Goal: Task Accomplishment & Management: Complete application form

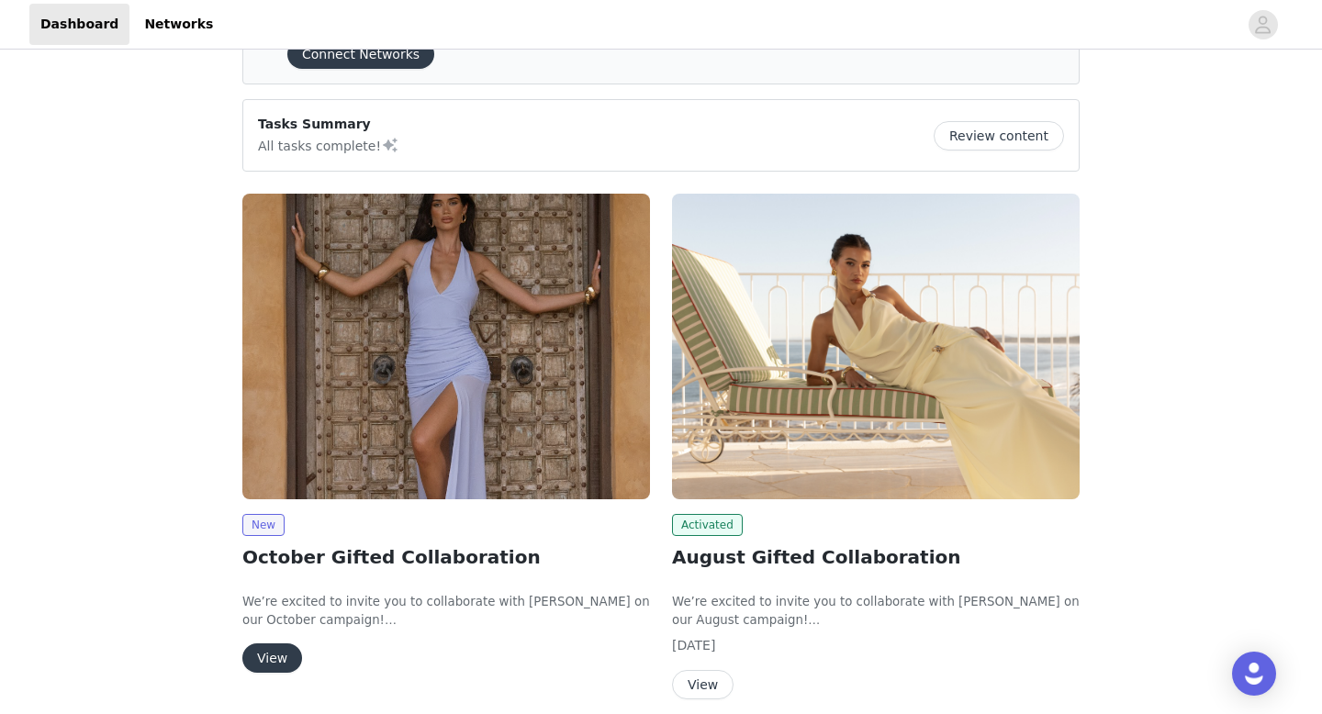
scroll to position [66, 0]
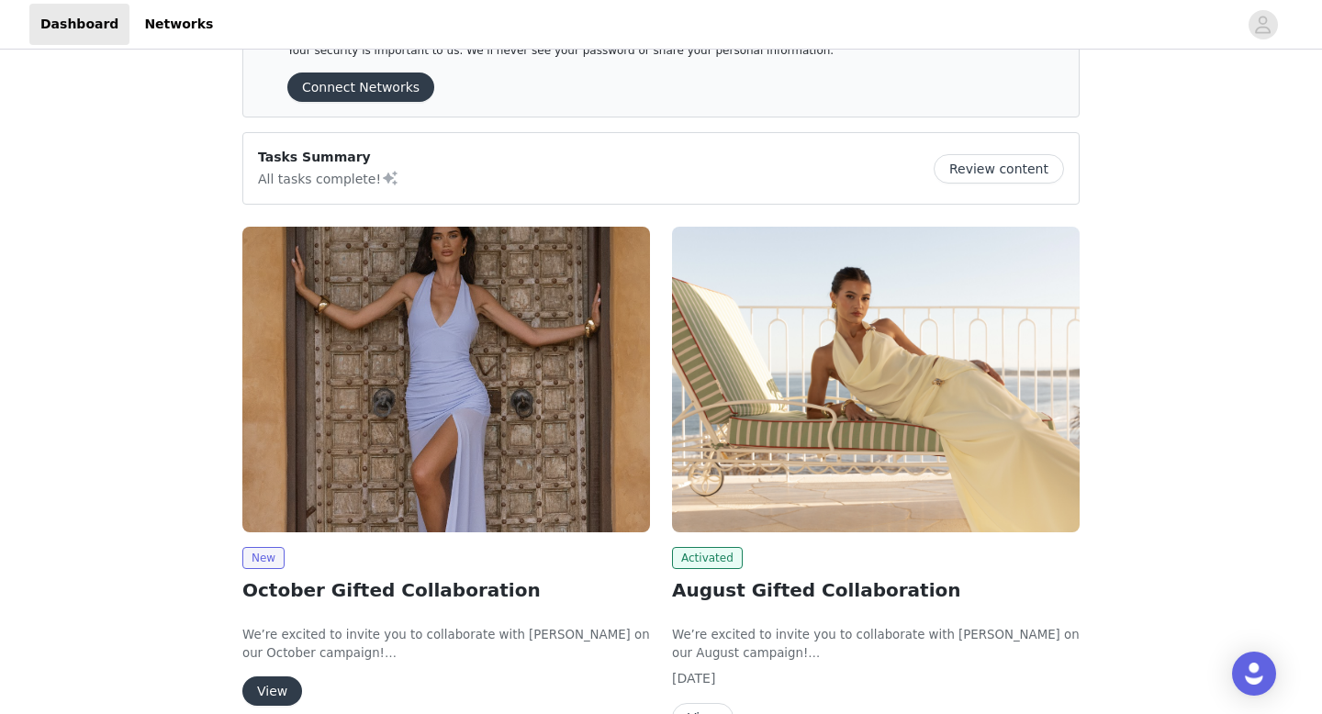
click at [379, 523] on img at bounding box center [446, 380] width 408 height 306
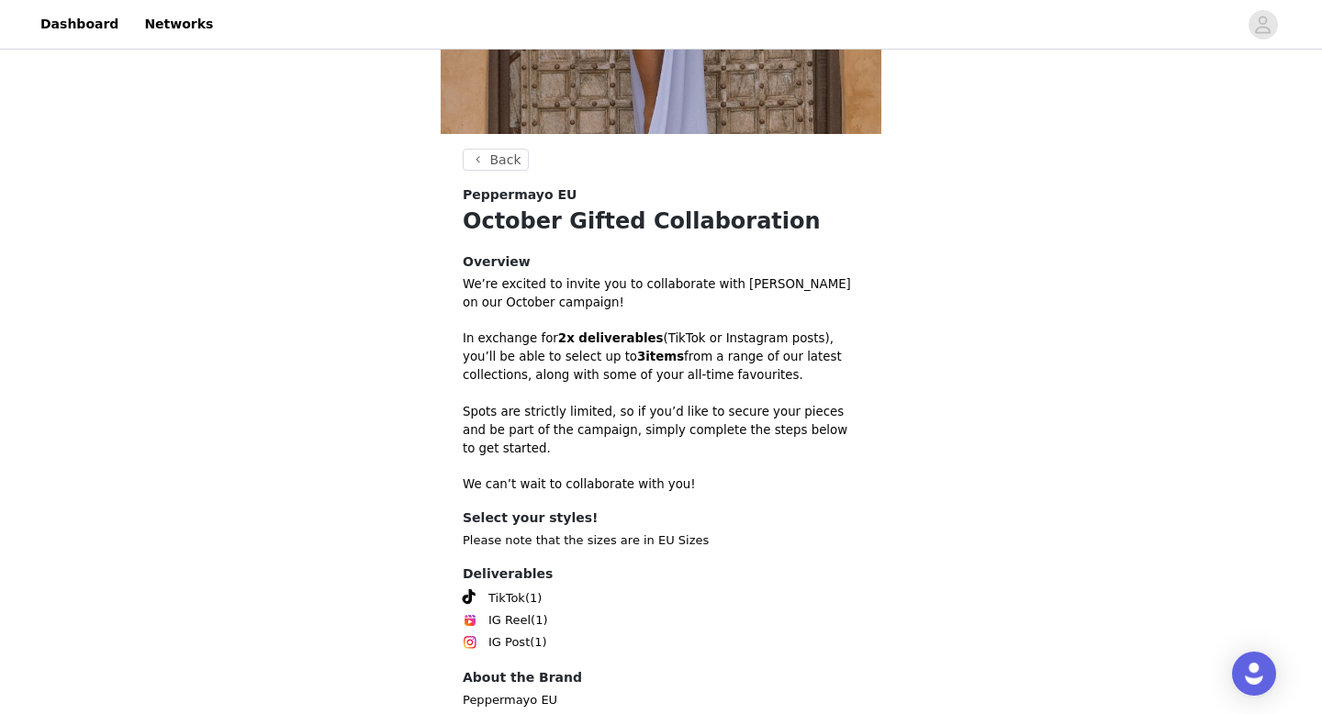
scroll to position [460, 0]
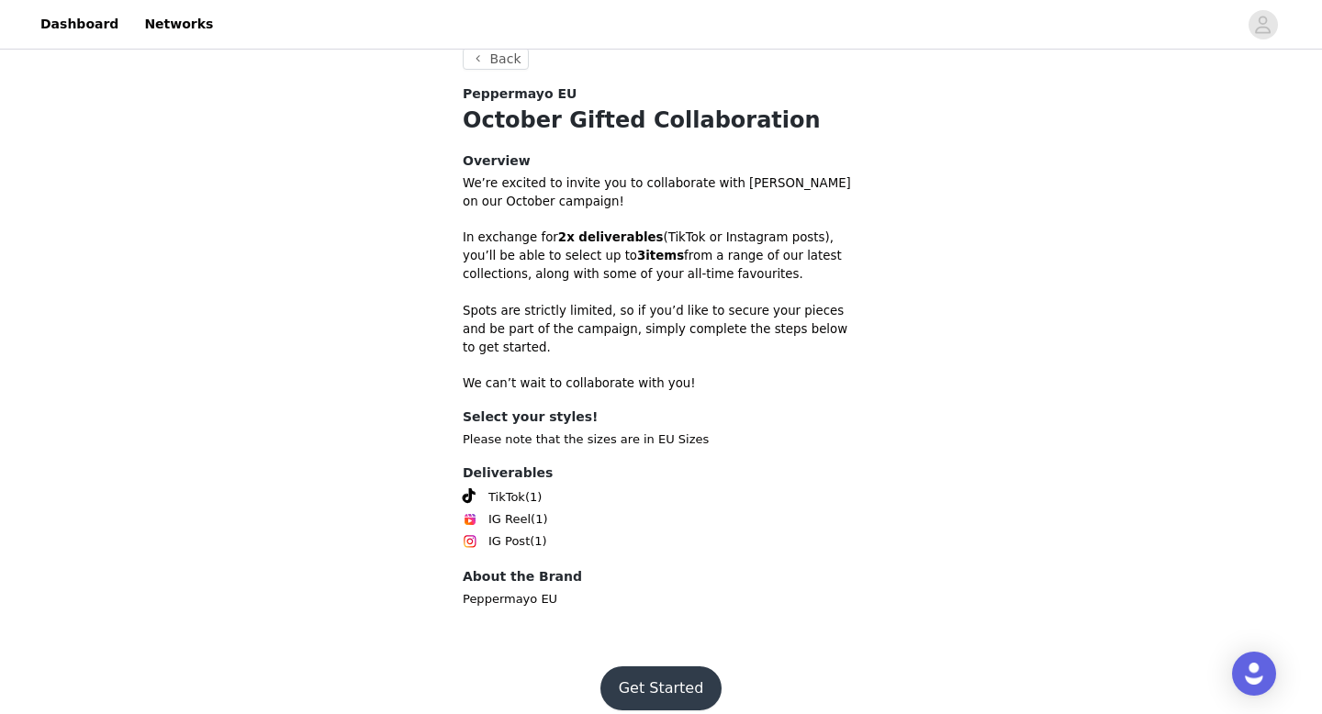
click at [665, 680] on button "Get Started" at bounding box center [661, 688] width 122 height 44
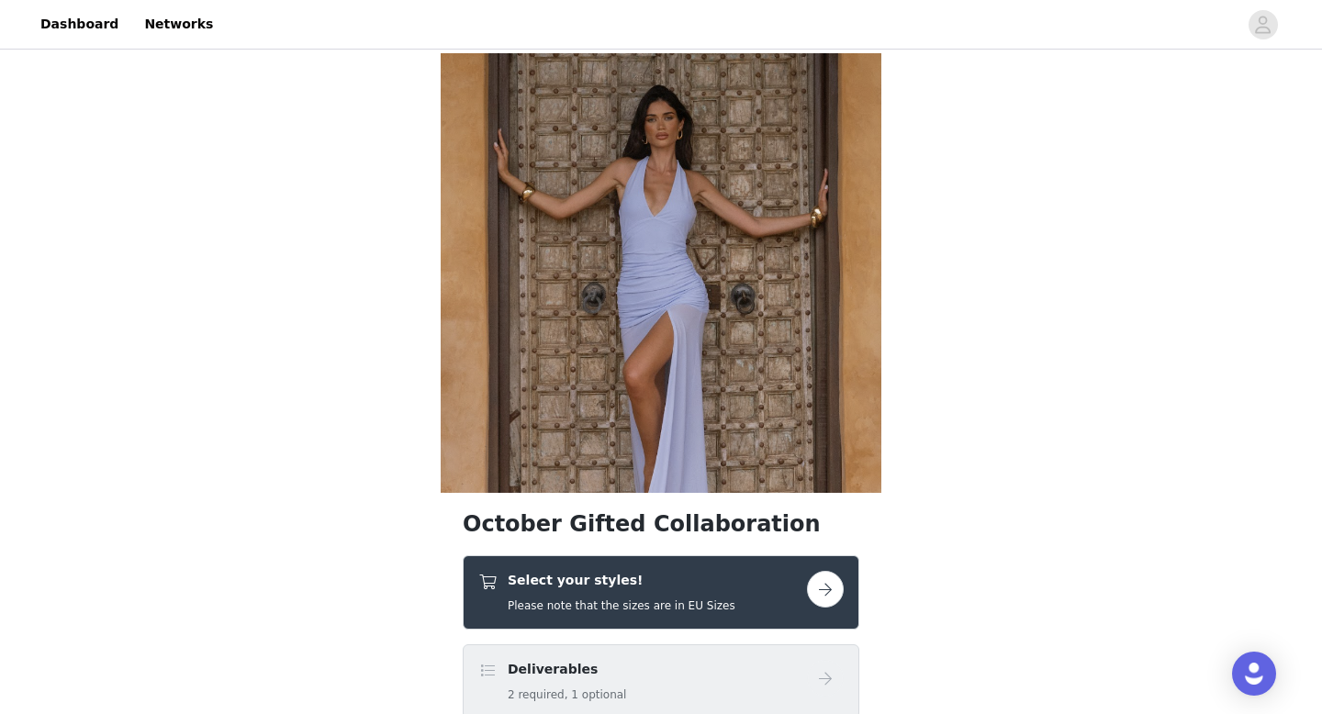
scroll to position [213, 0]
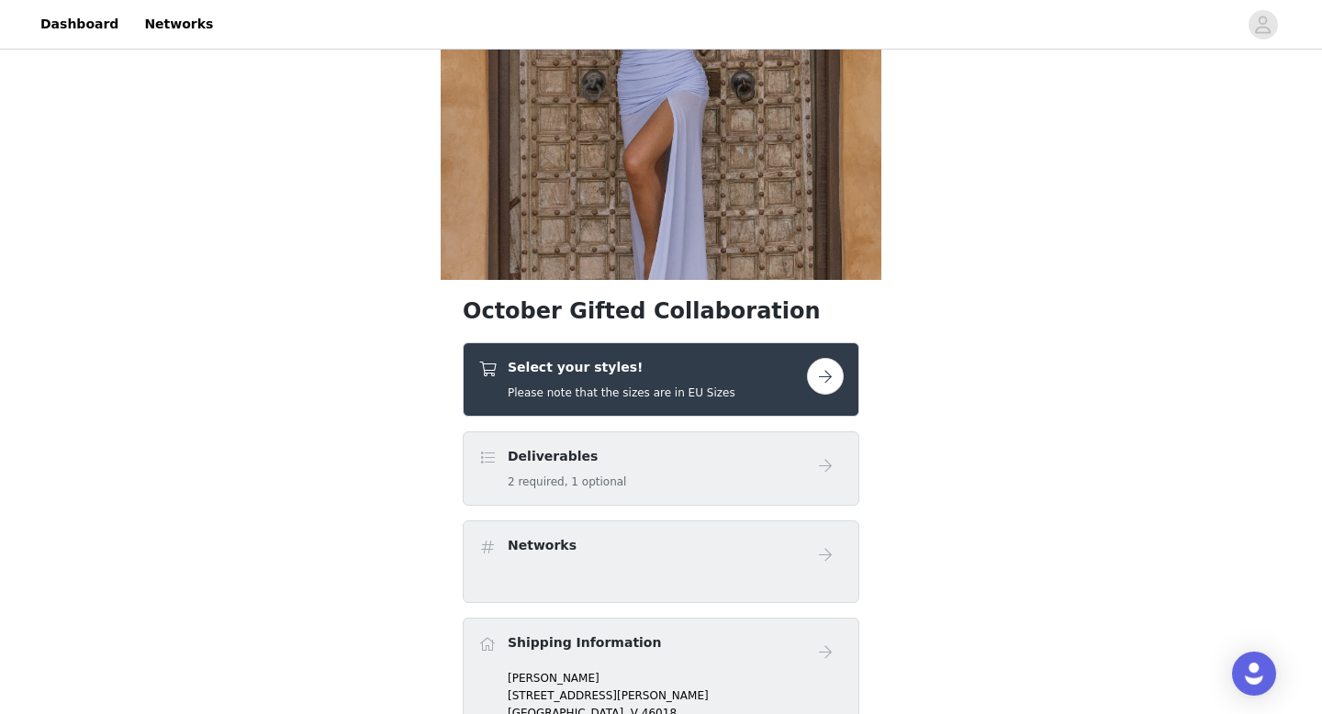
click at [822, 387] on button "button" at bounding box center [825, 376] width 37 height 37
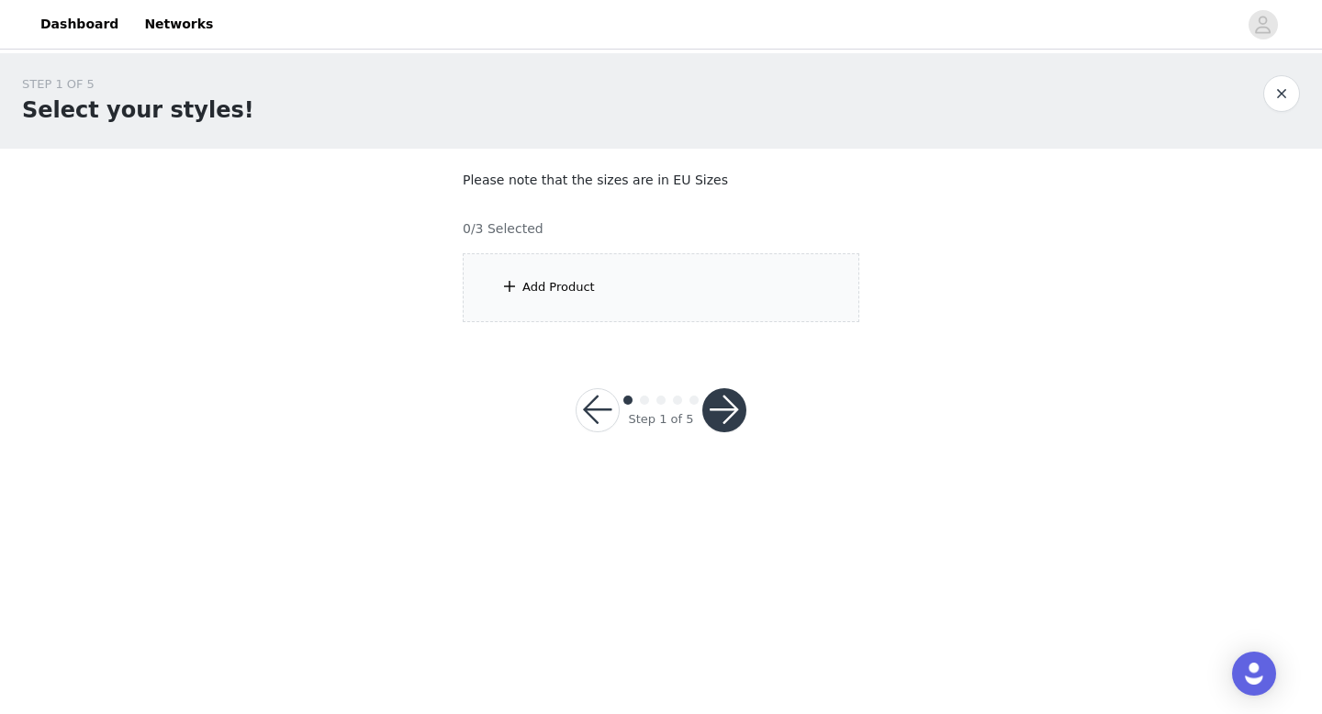
click at [564, 276] on div "Add Product" at bounding box center [661, 287] width 397 height 69
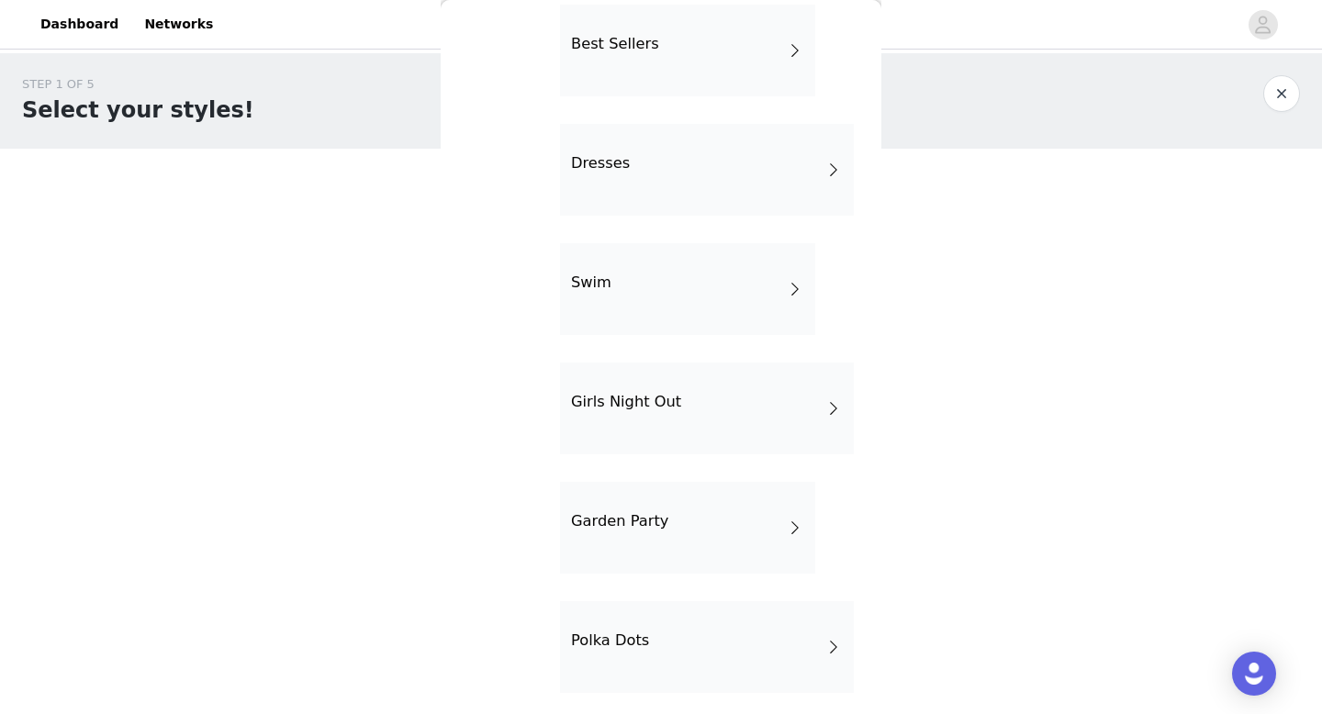
scroll to position [332, 0]
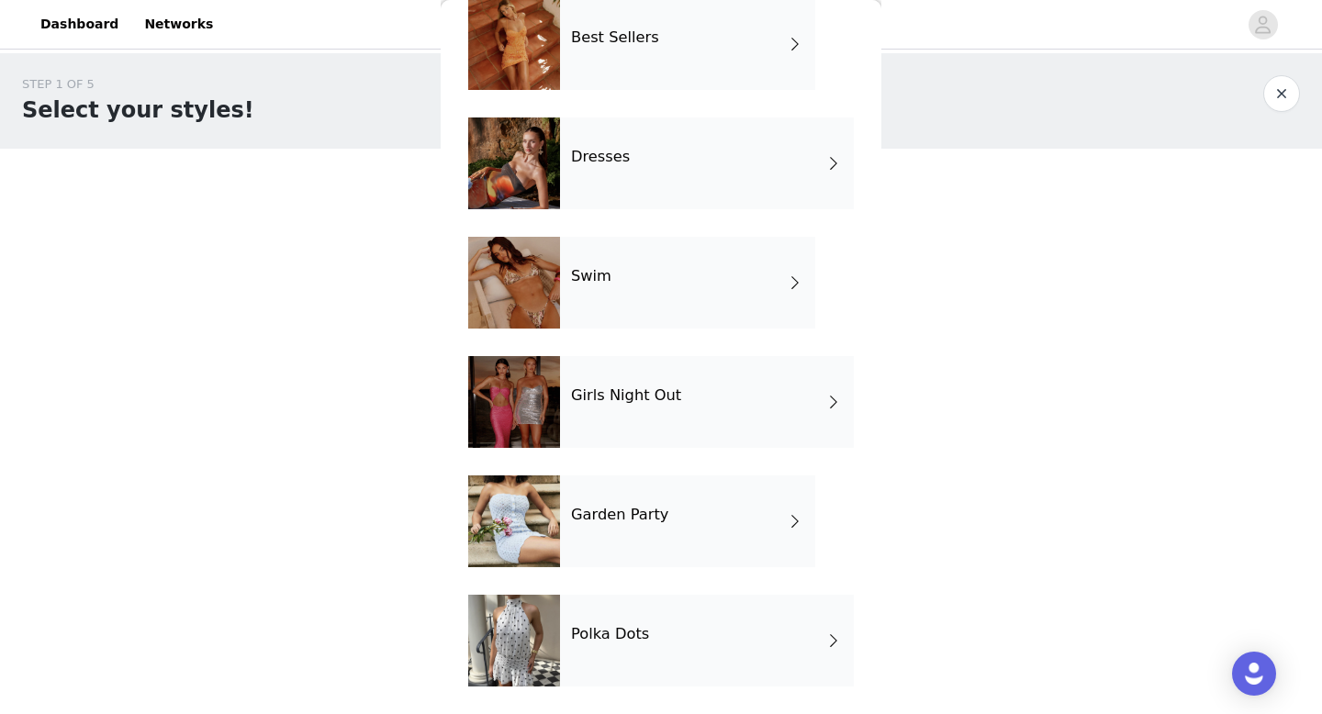
click at [608, 296] on div "Swim" at bounding box center [687, 283] width 255 height 92
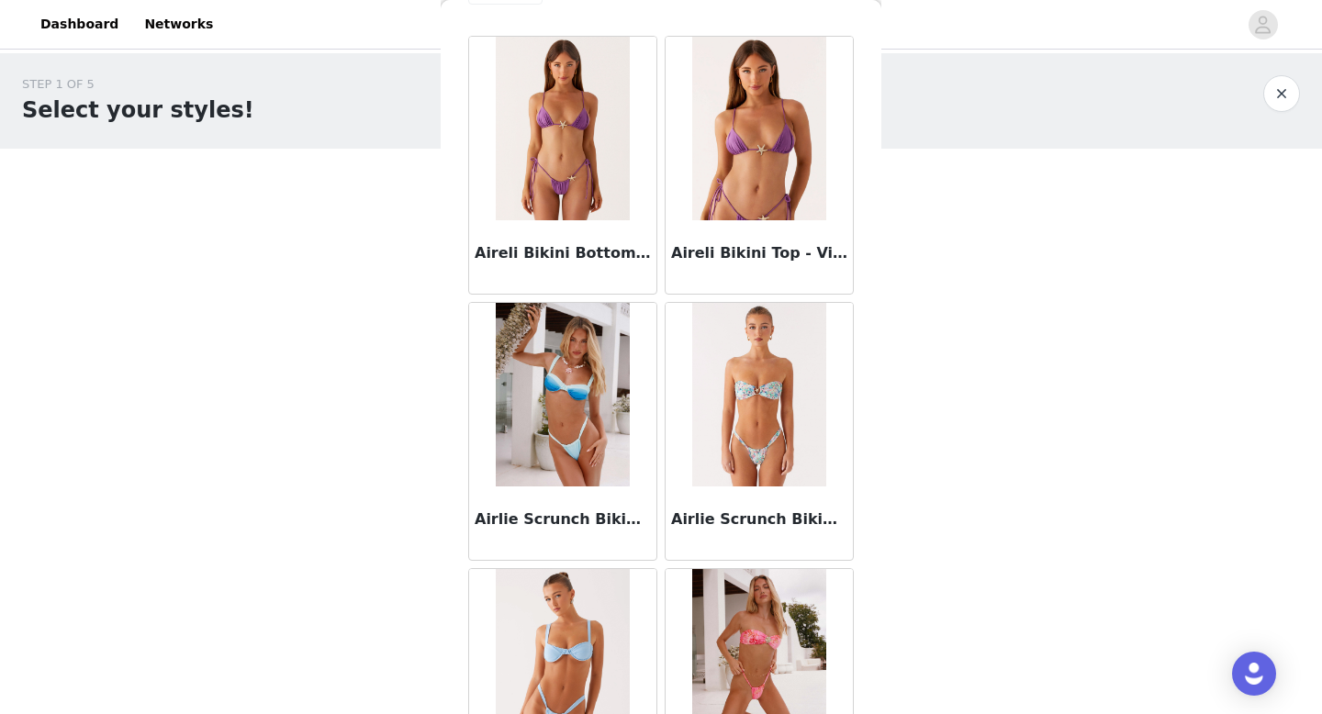
scroll to position [0, 0]
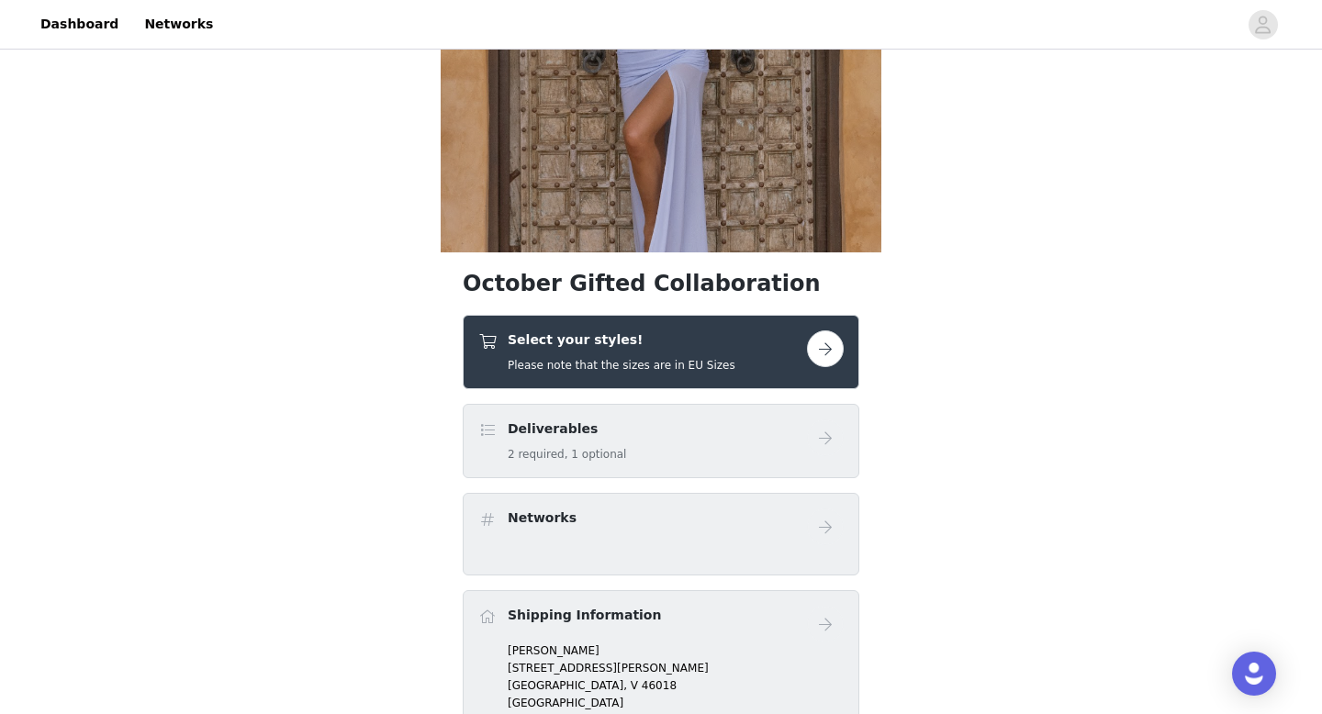
scroll to position [338, 0]
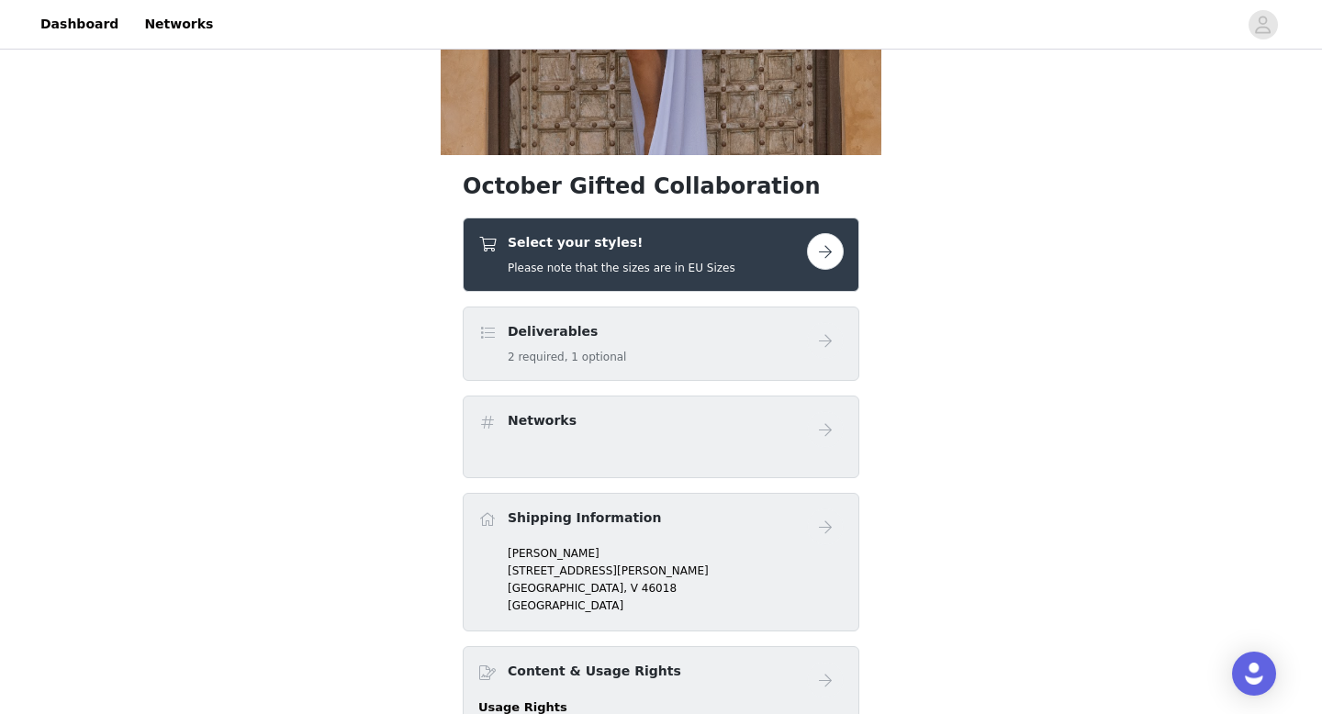
click at [830, 250] on button "button" at bounding box center [825, 251] width 37 height 37
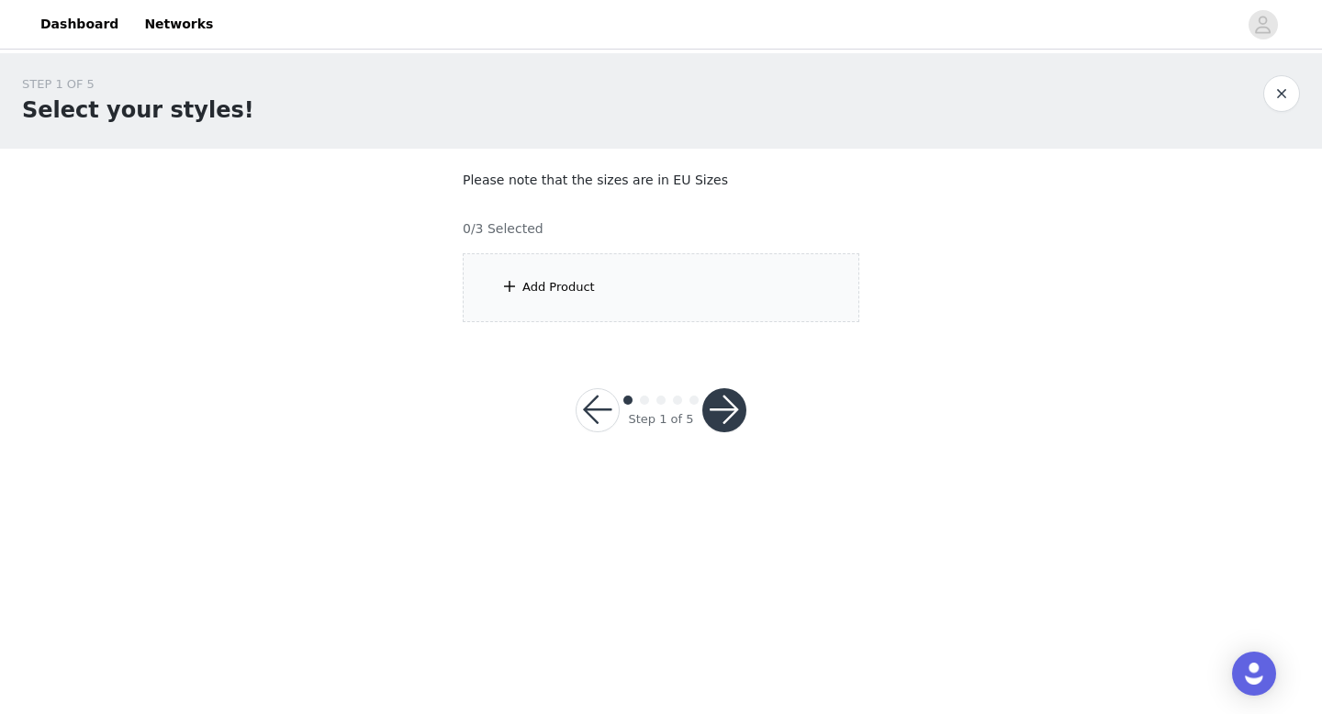
click at [648, 296] on div "Add Product" at bounding box center [661, 287] width 397 height 69
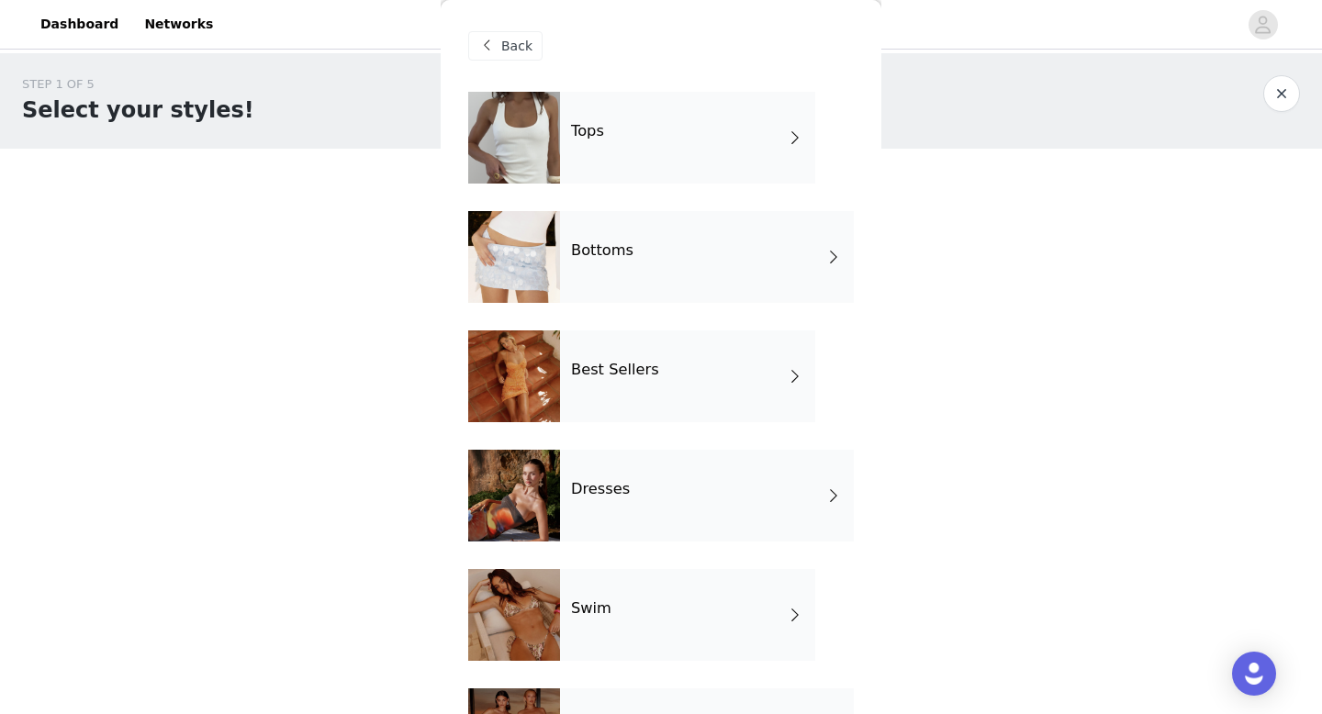
click at [635, 182] on div "Tops" at bounding box center [687, 138] width 255 height 92
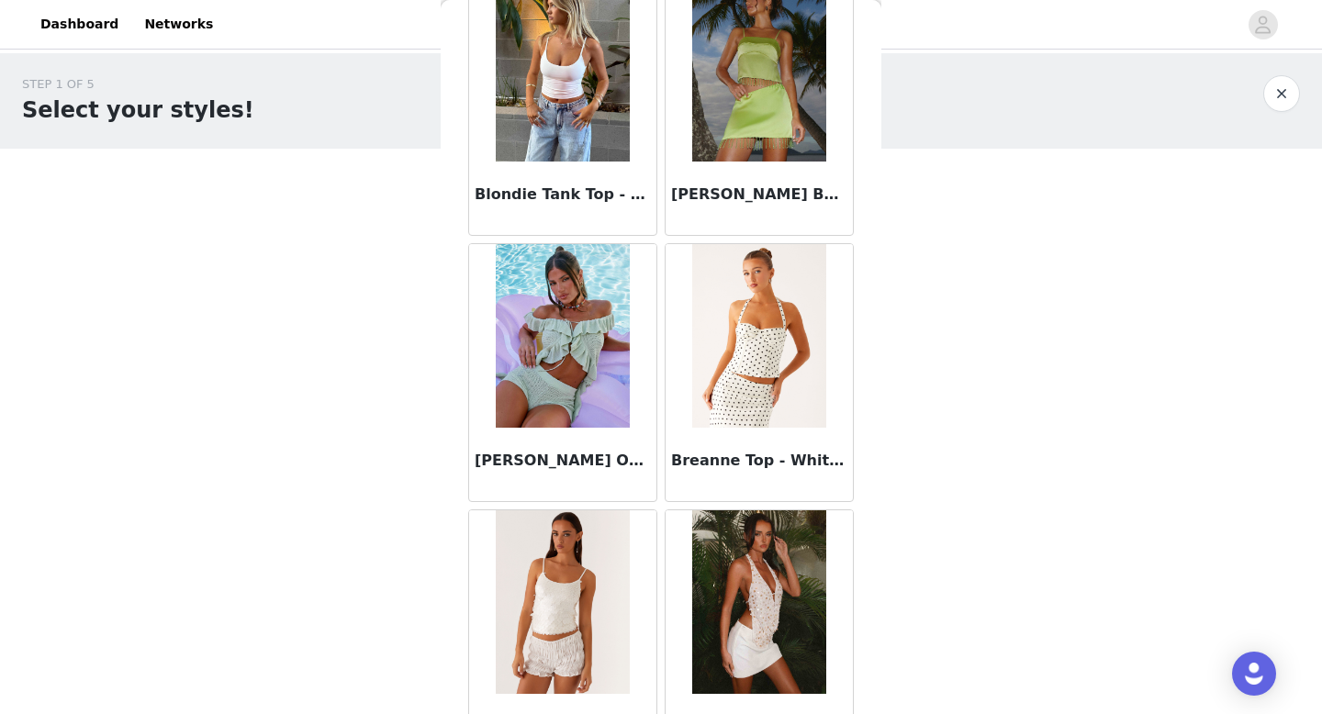
scroll to position [2095, 0]
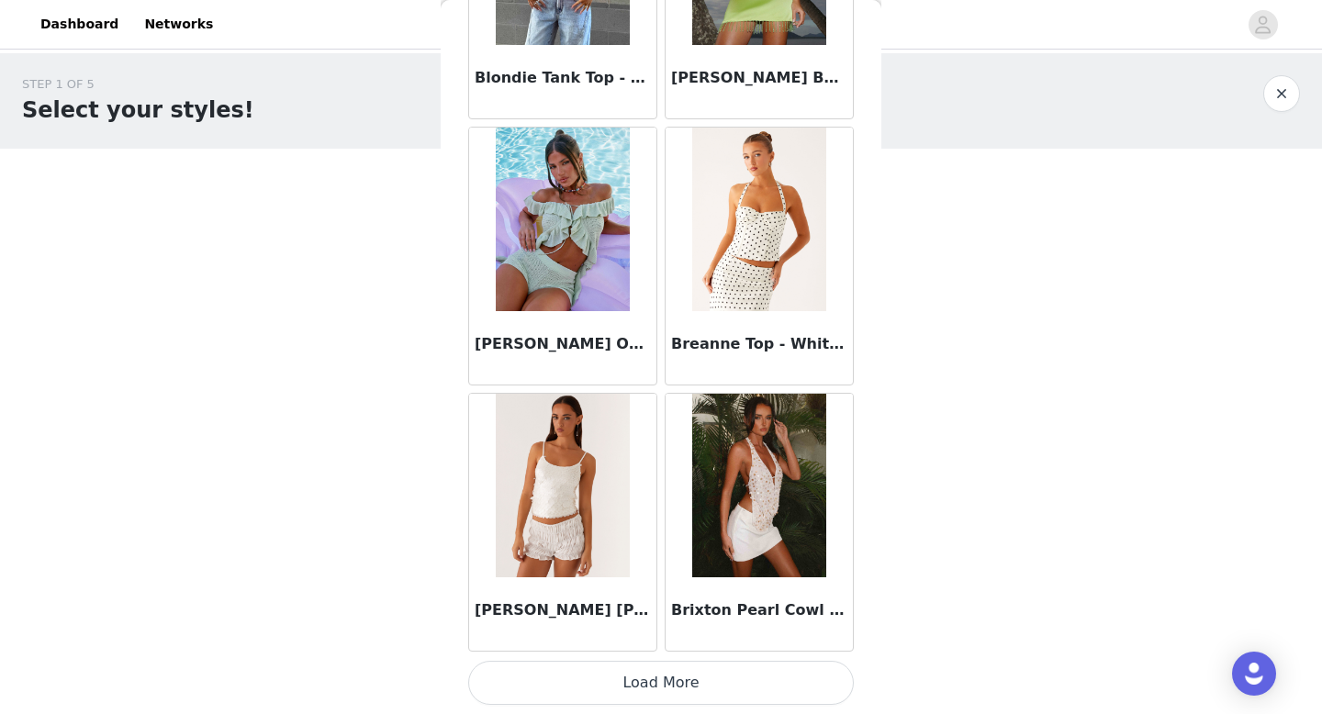
click at [683, 683] on button "Load More" at bounding box center [661, 683] width 386 height 44
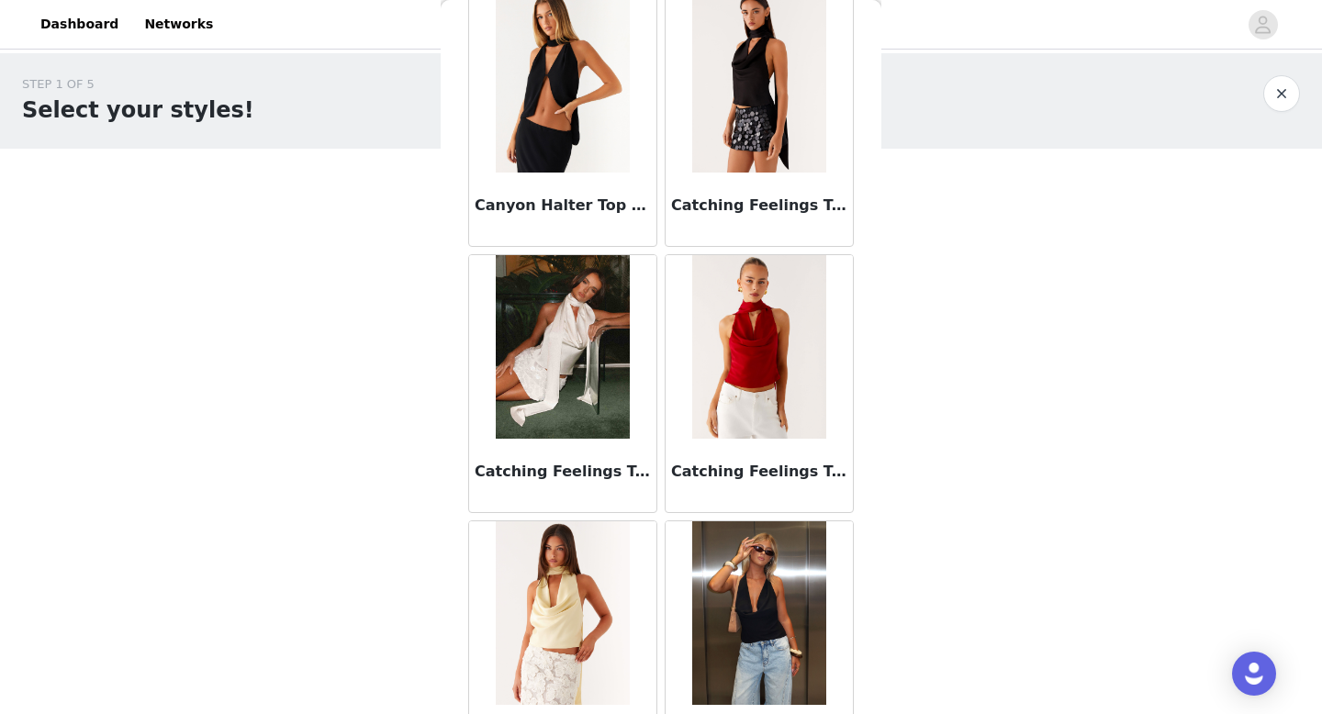
scroll to position [3052, 0]
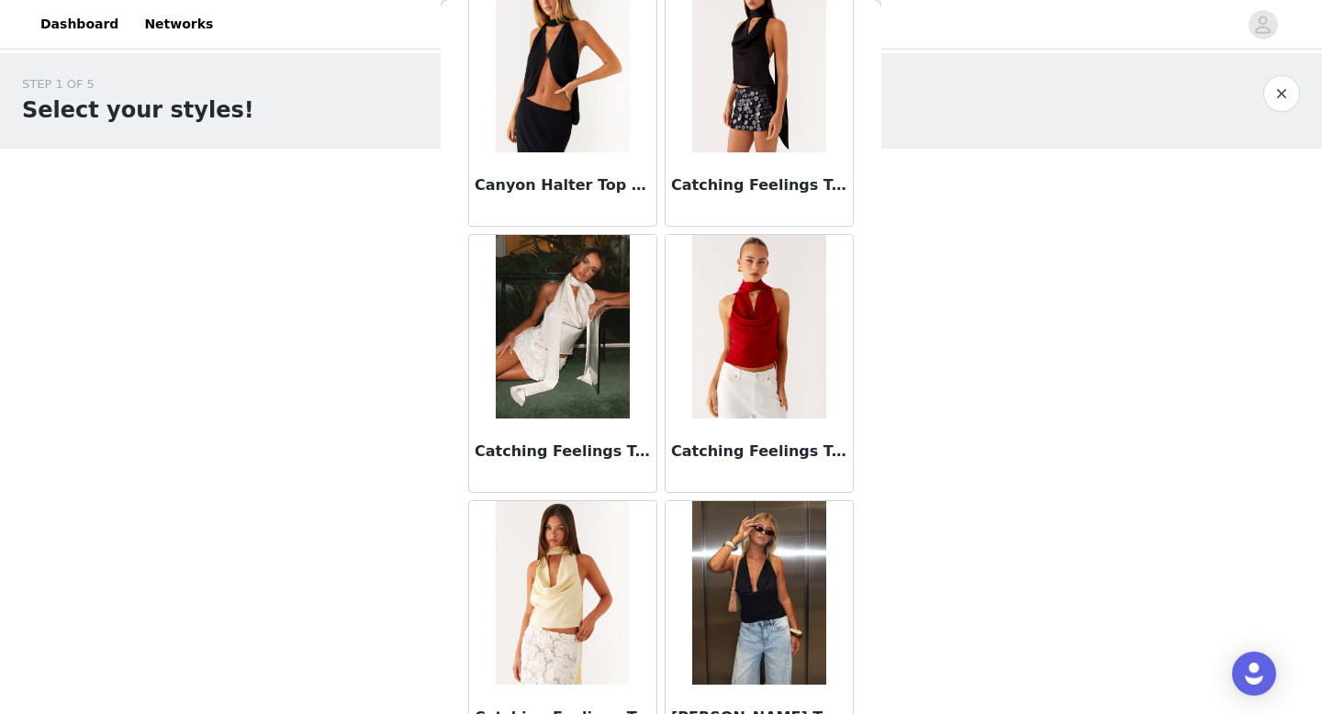
click at [597, 350] on img at bounding box center [562, 327] width 133 height 184
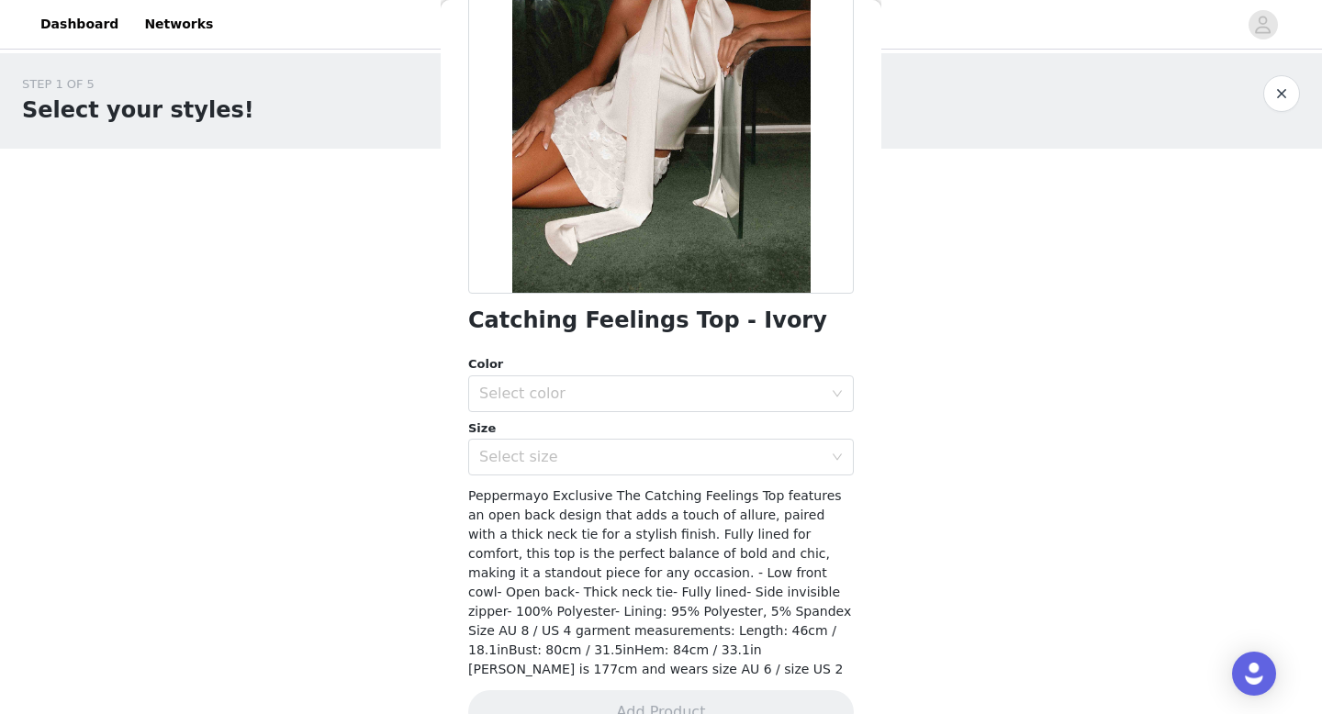
scroll to position [201, 0]
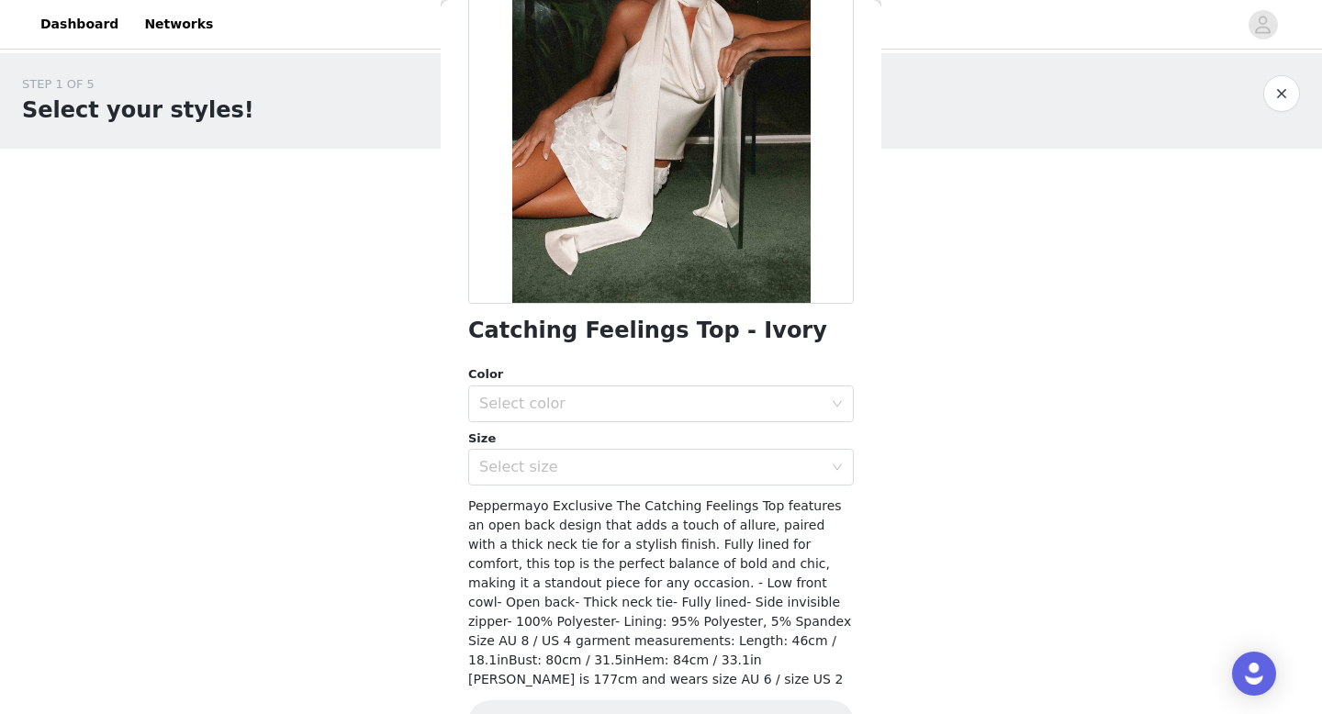
click at [598, 423] on div "Color Select color Size Select size" at bounding box center [661, 425] width 386 height 120
click at [599, 404] on div "Select color" at bounding box center [650, 404] width 343 height 18
click at [598, 440] on li "Ivory" at bounding box center [661, 444] width 386 height 29
click at [587, 460] on div "Select size" at bounding box center [650, 467] width 343 height 18
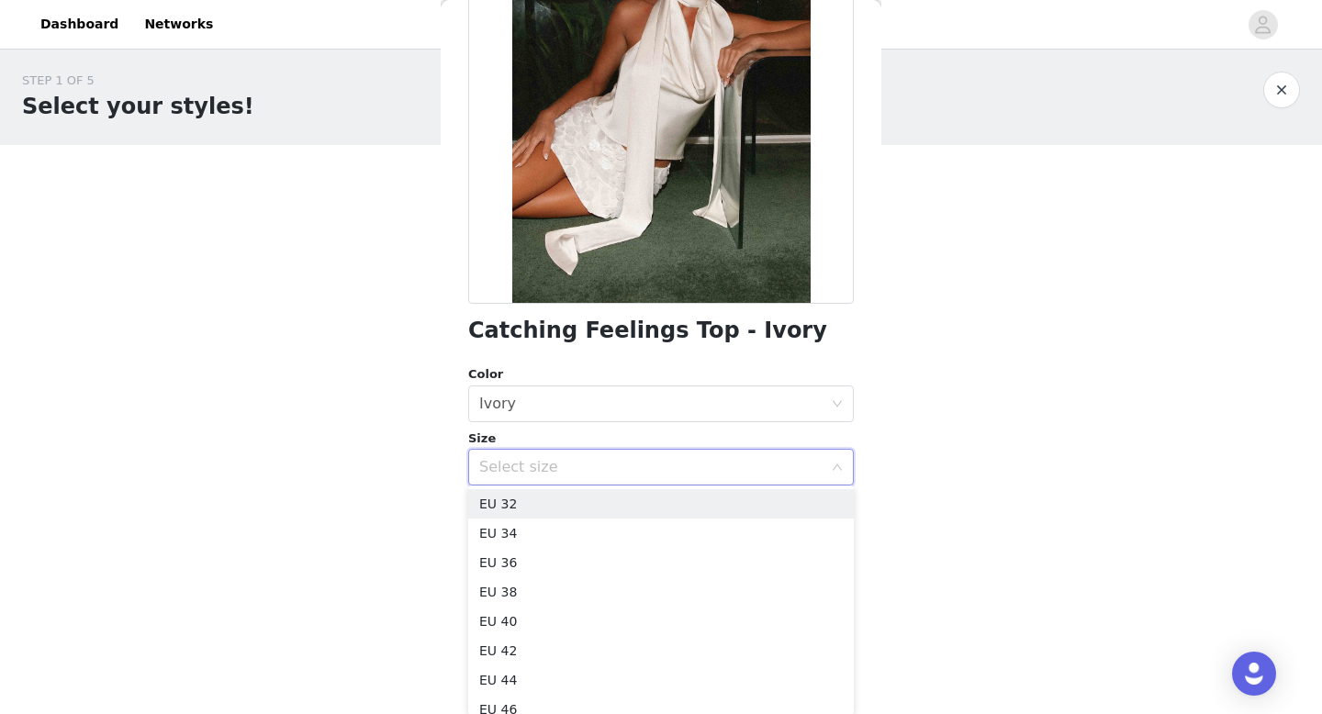
scroll to position [5, 0]
click at [978, 387] on div "STEP 1 OF 5 Select your styles! Please note that the sizes are in EU Sizes 0/3 …" at bounding box center [661, 260] width 1322 height 423
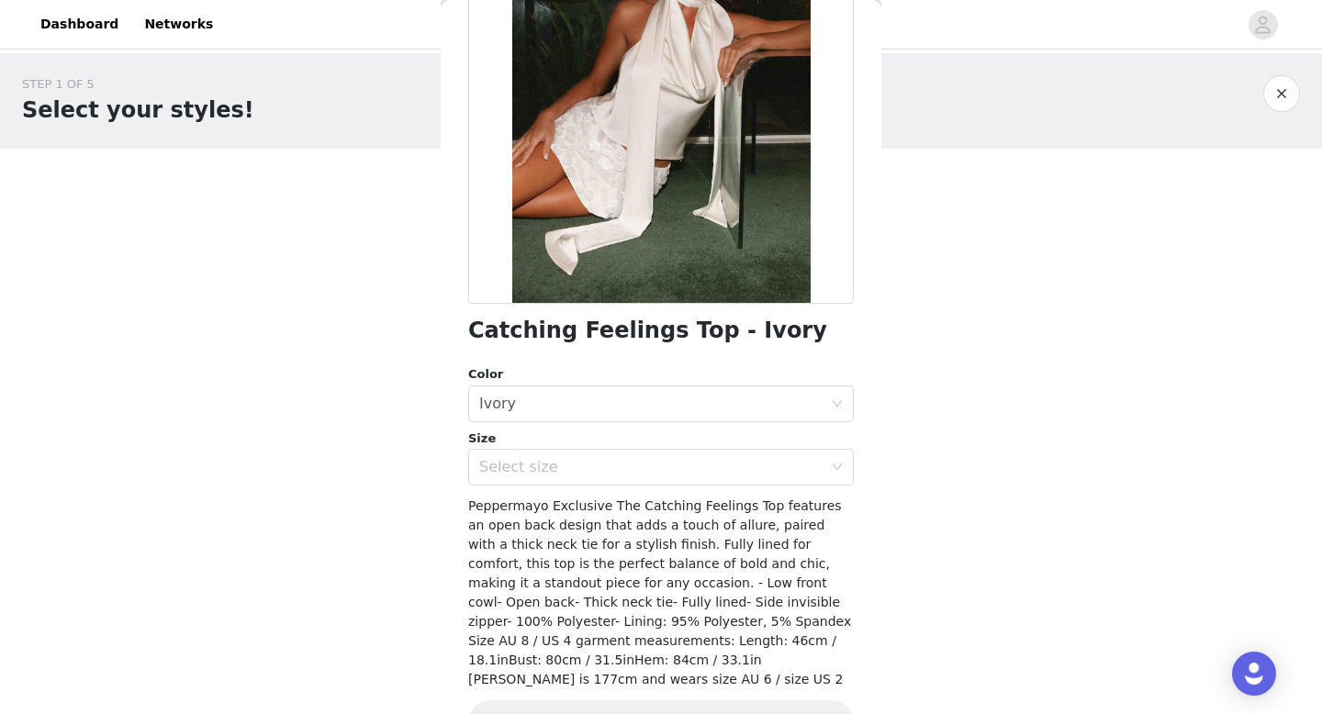
scroll to position [234, 0]
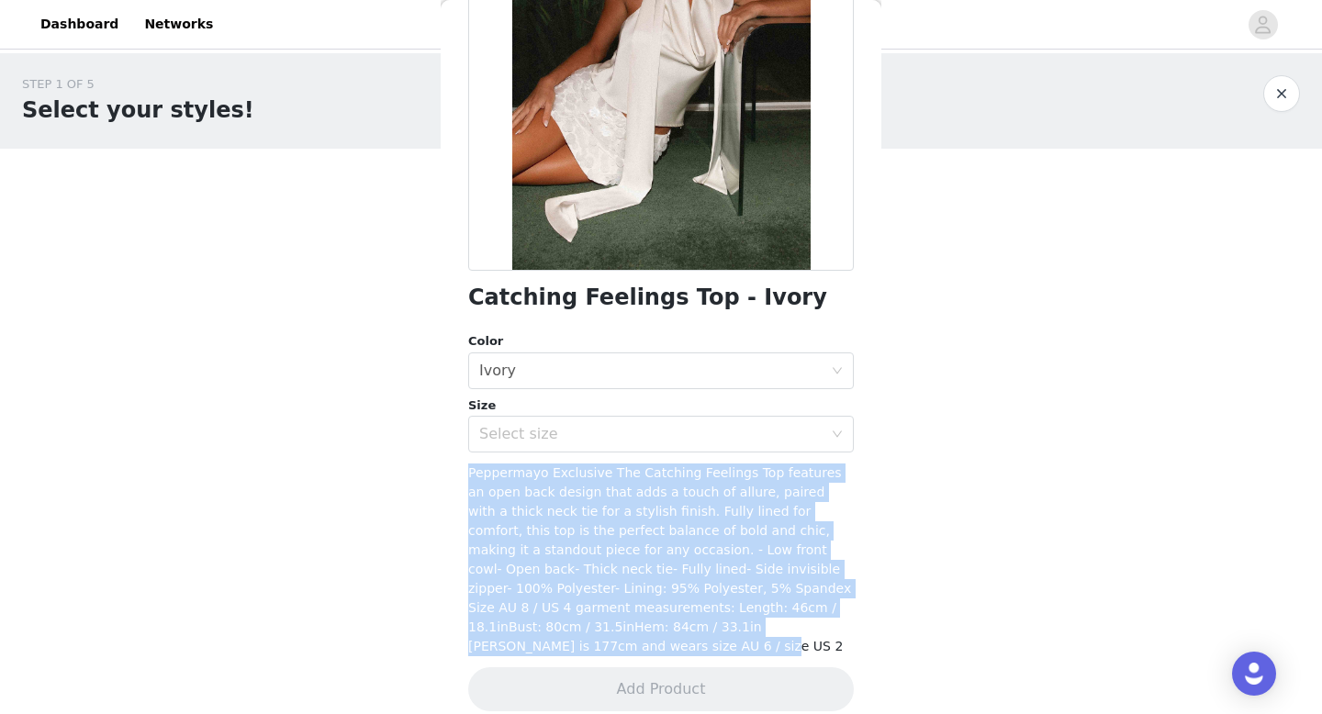
drag, startPoint x: 460, startPoint y: 467, endPoint x: 774, endPoint y: 625, distance: 351.4
click at [775, 626] on div "Back Catching Feelings Top - Ivory Color Select color Ivory Size Select size Pe…" at bounding box center [661, 357] width 441 height 714
copy span "Peppermayo Exclusive The Catching Feelings Top features an open back design tha…"
click at [561, 422] on div "Select size" at bounding box center [655, 434] width 352 height 35
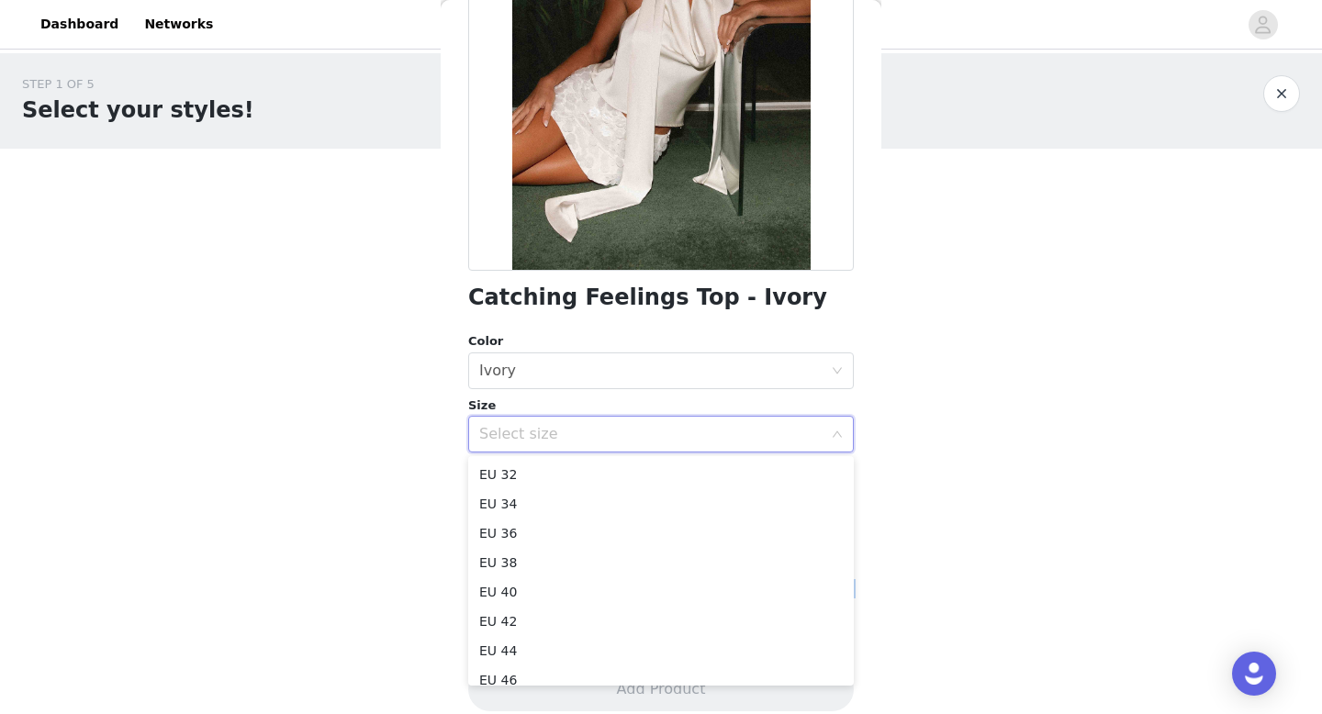
click at [397, 481] on body "Dashboard Networks STEP 1 OF 5 Select your styles! Please note that the sizes a…" at bounding box center [661, 357] width 1322 height 714
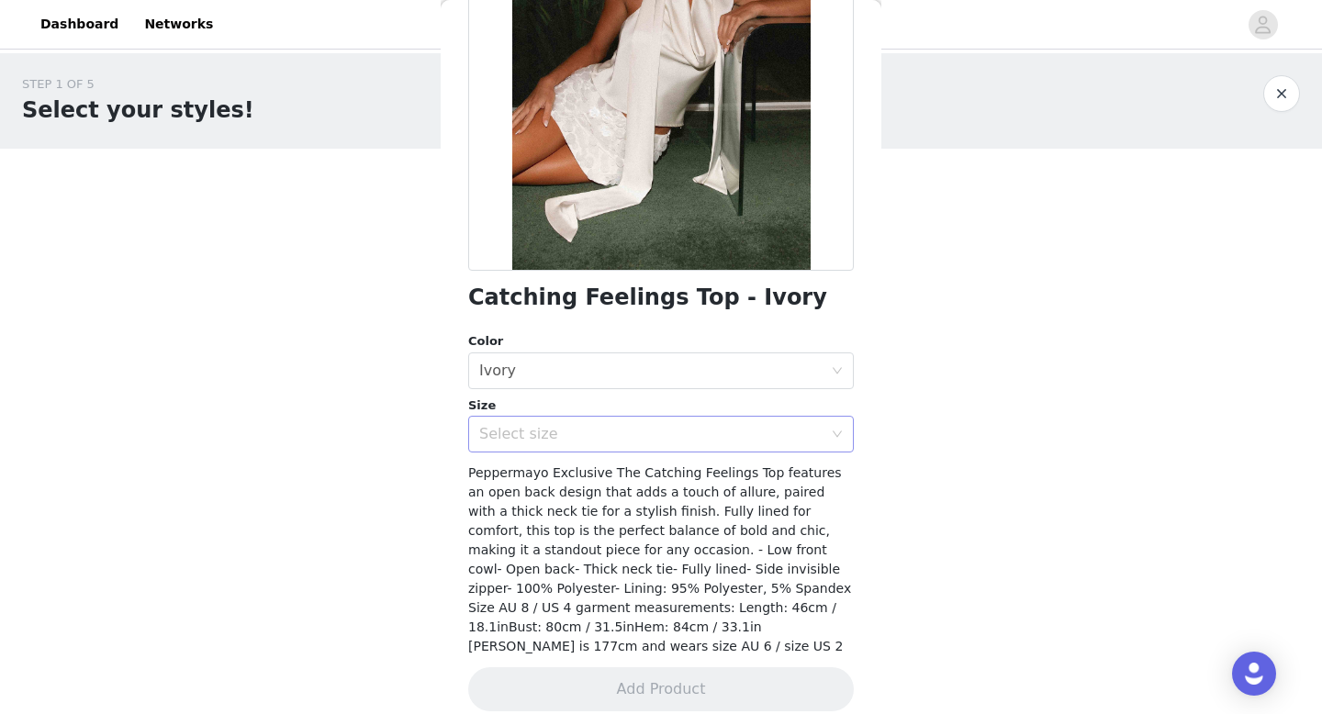
click at [561, 432] on div "Select size" at bounding box center [650, 434] width 343 height 18
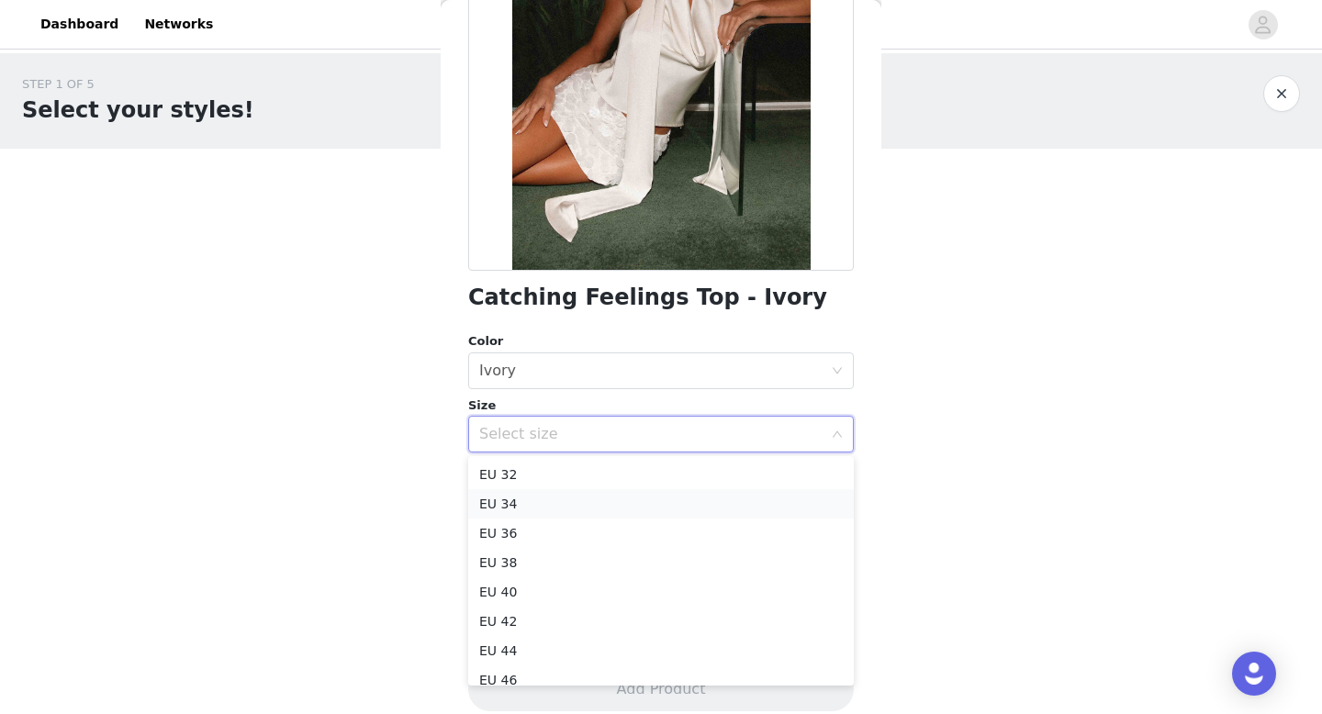
click at [545, 501] on li "EU 34" at bounding box center [661, 503] width 386 height 29
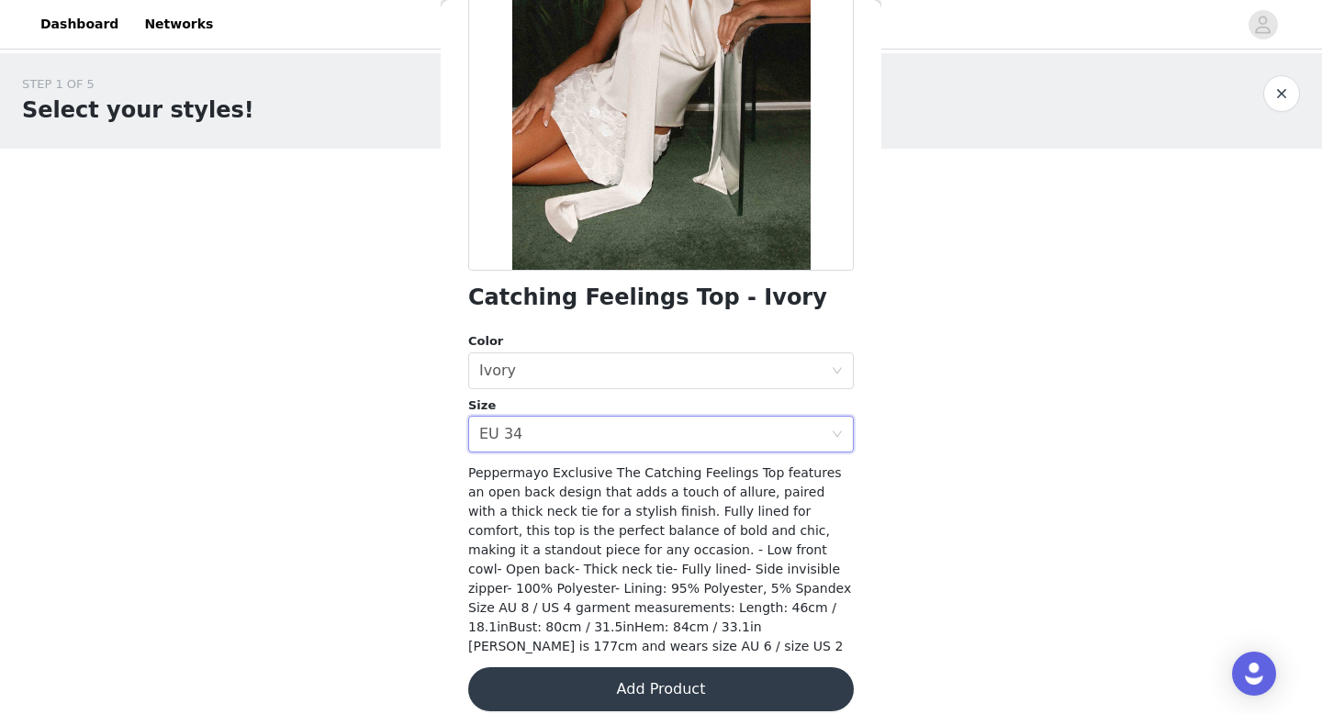
click at [531, 667] on button "Add Product" at bounding box center [661, 689] width 386 height 44
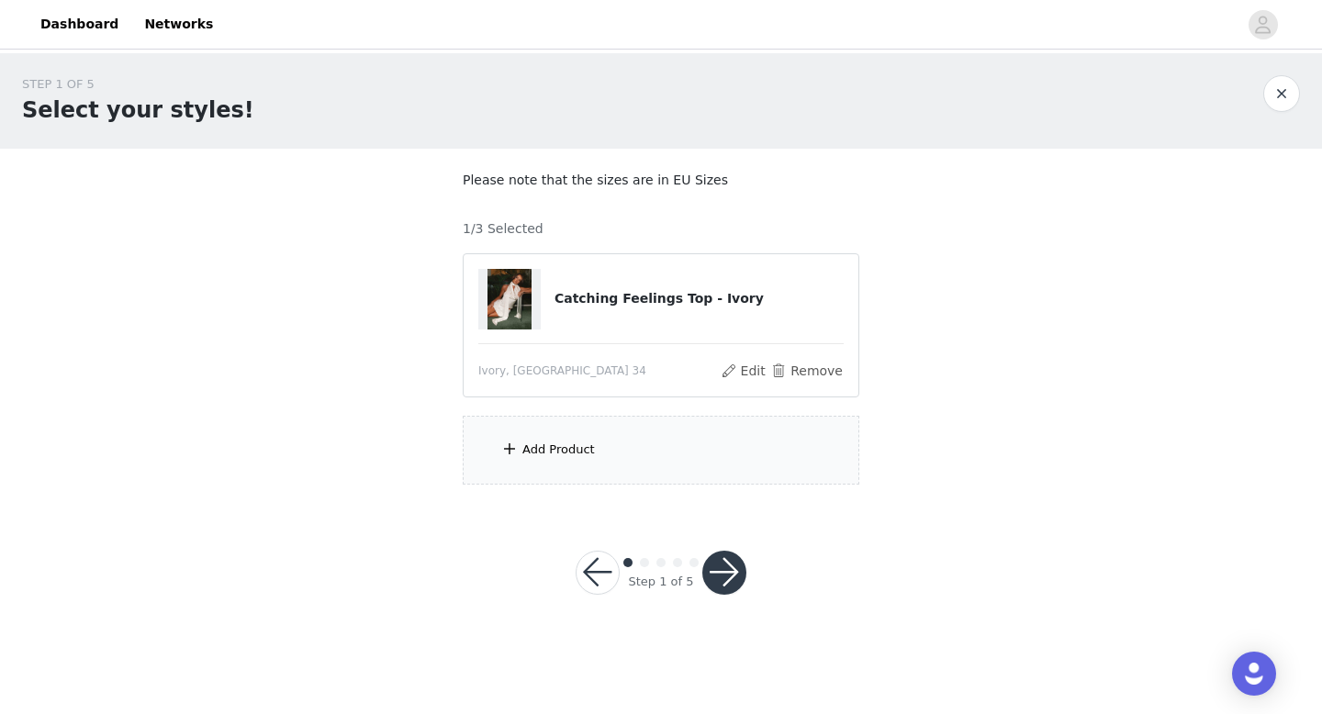
click at [647, 450] on div "Add Product" at bounding box center [661, 450] width 397 height 69
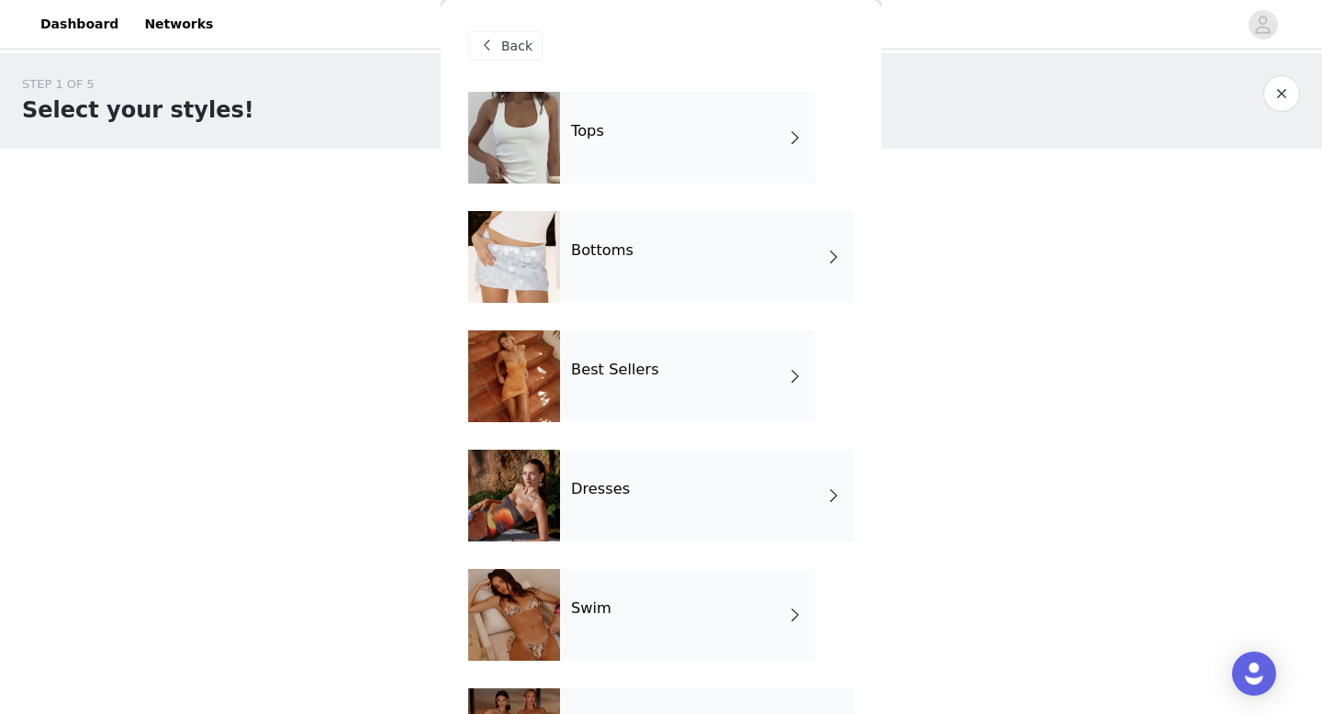
scroll to position [15, 0]
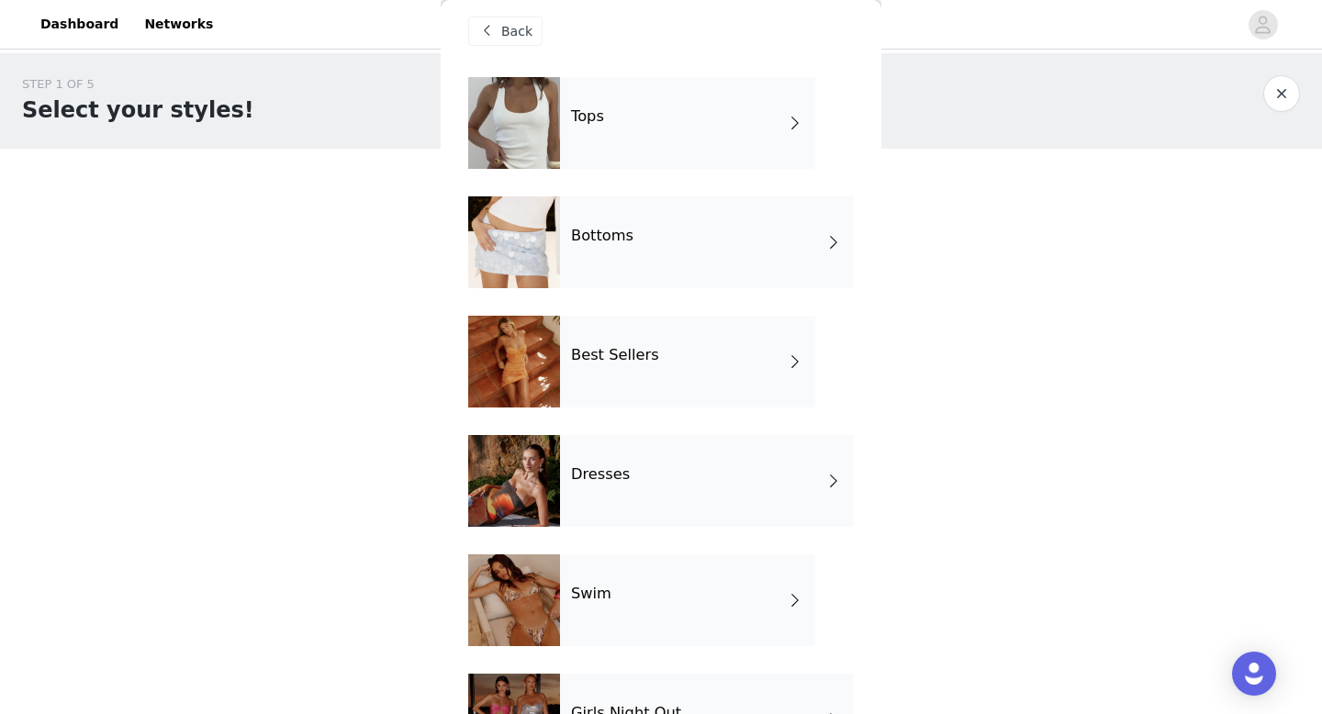
click at [692, 256] on div "Bottoms" at bounding box center [707, 242] width 294 height 92
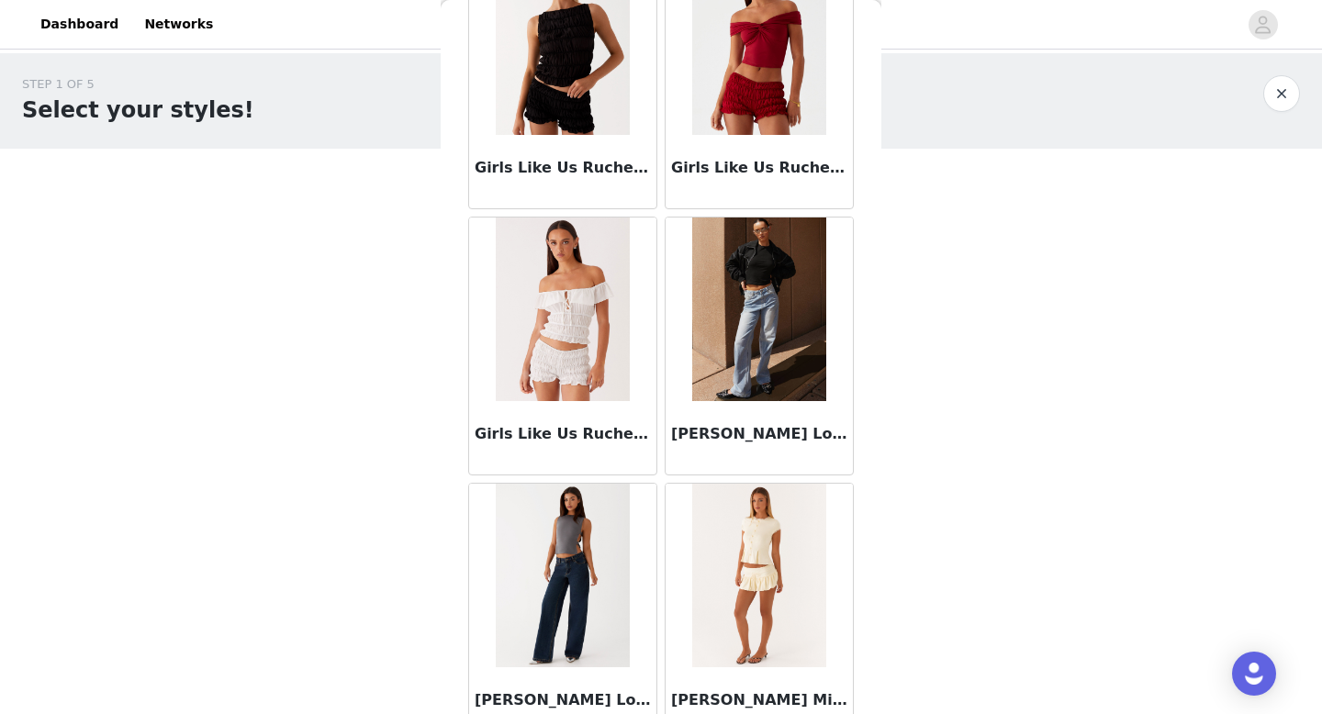
scroll to position [2095, 0]
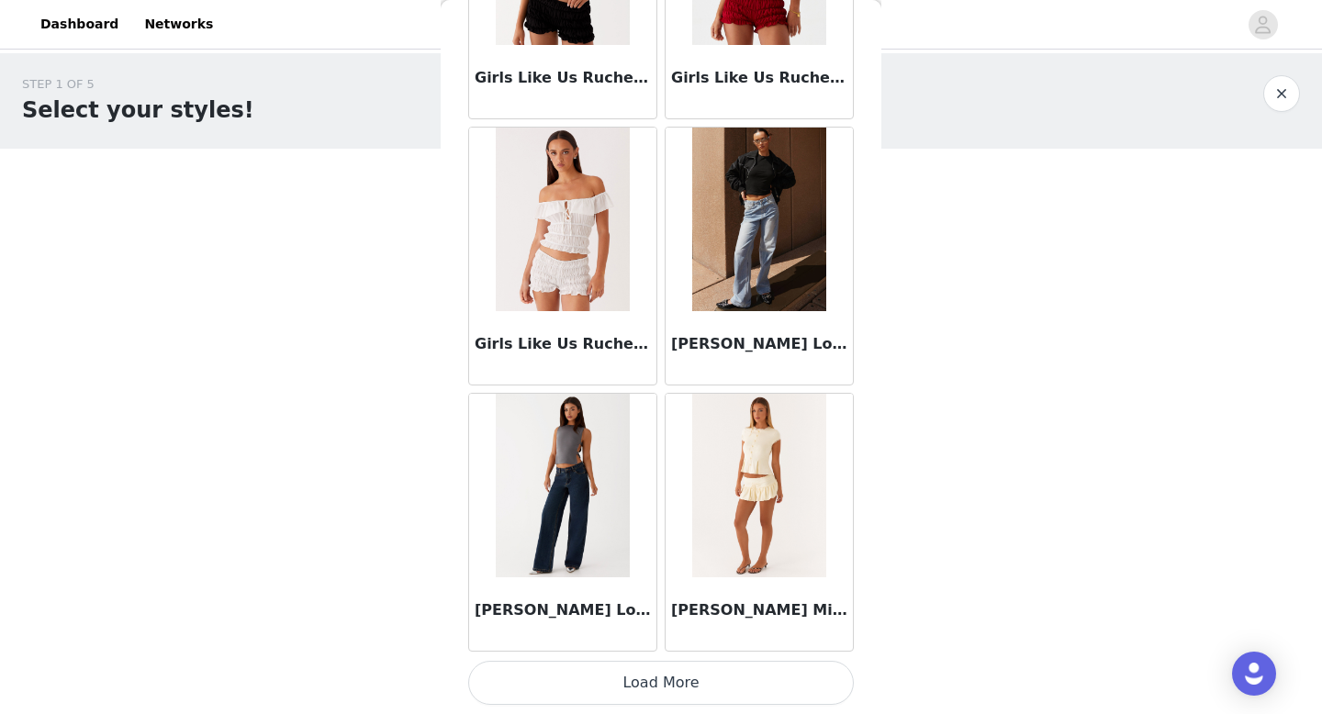
click at [575, 484] on img at bounding box center [562, 486] width 133 height 184
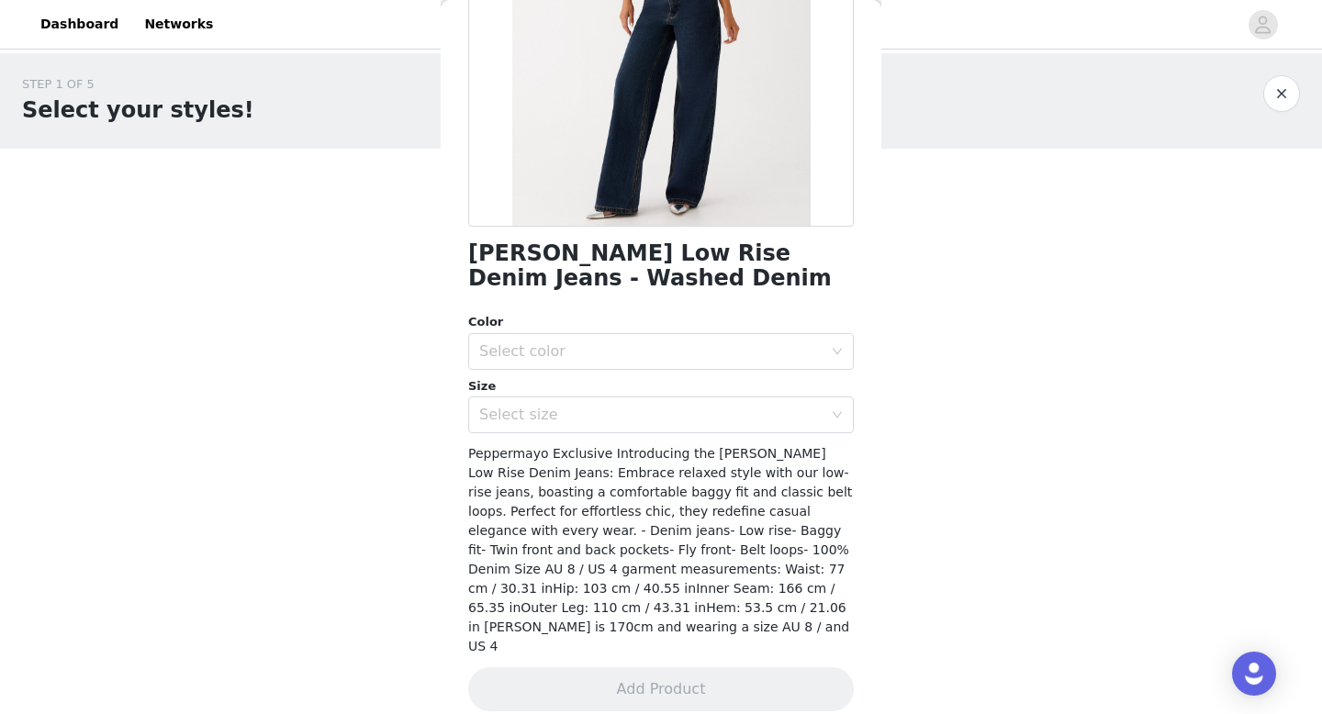
scroll to position [0, 0]
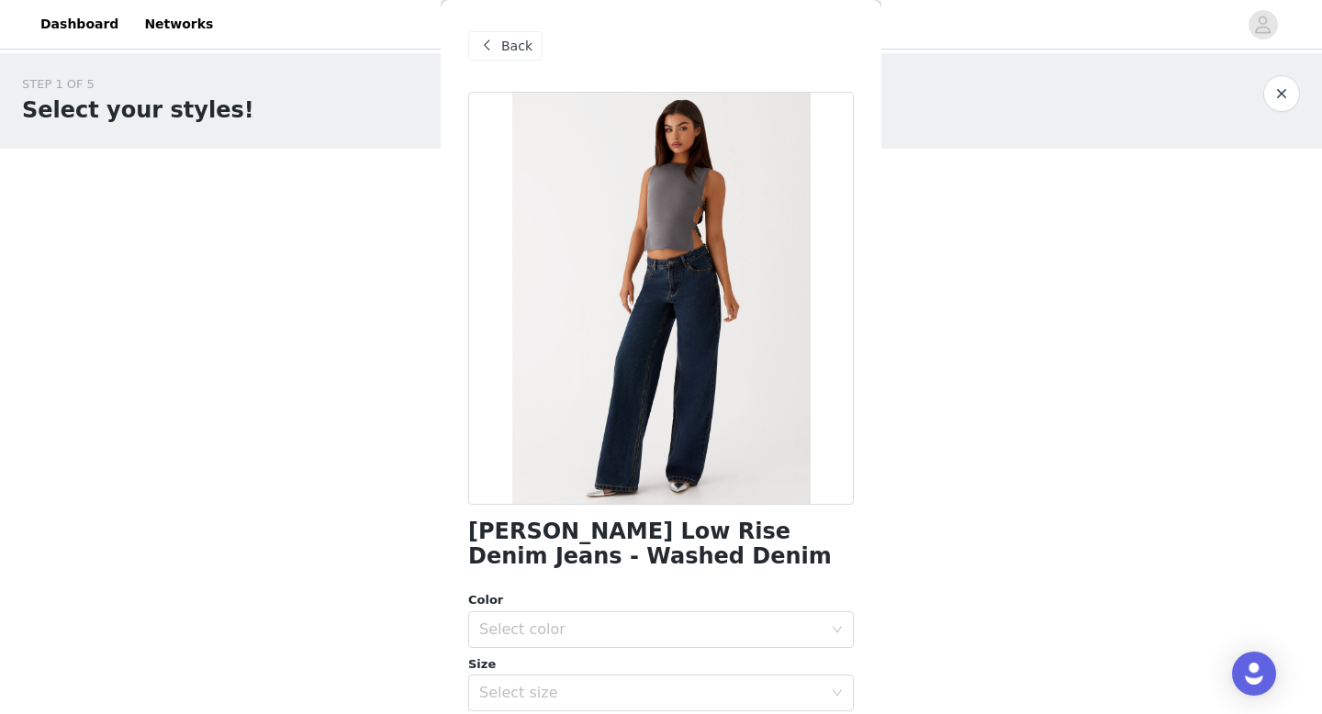
click at [527, 60] on div "Back" at bounding box center [505, 45] width 74 height 29
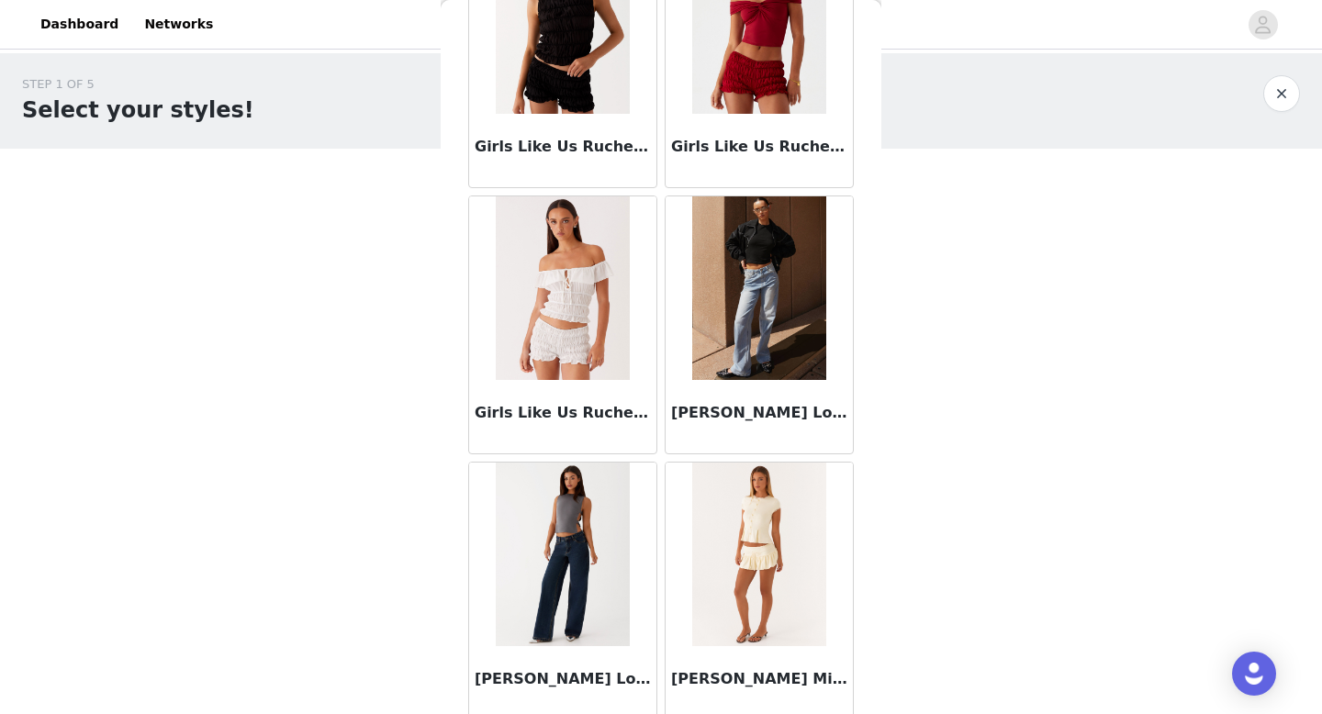
scroll to position [2052, 0]
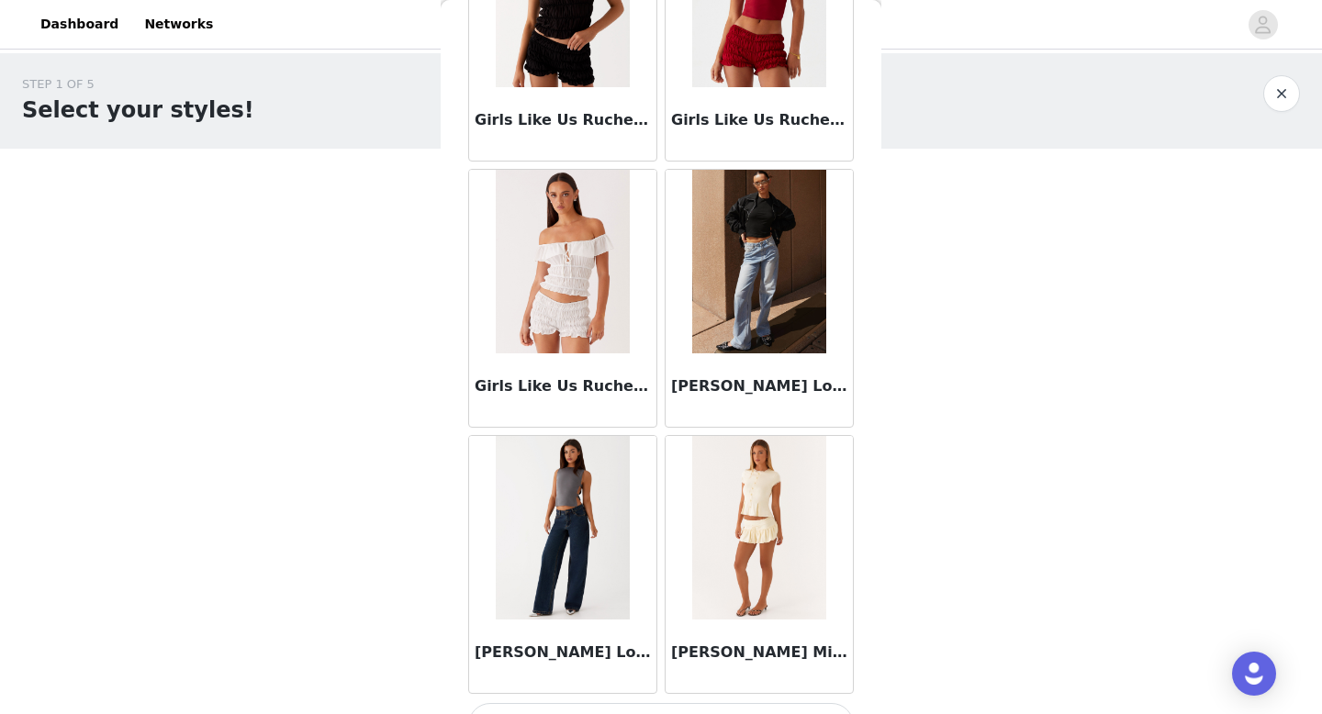
click at [815, 287] on img at bounding box center [758, 262] width 133 height 184
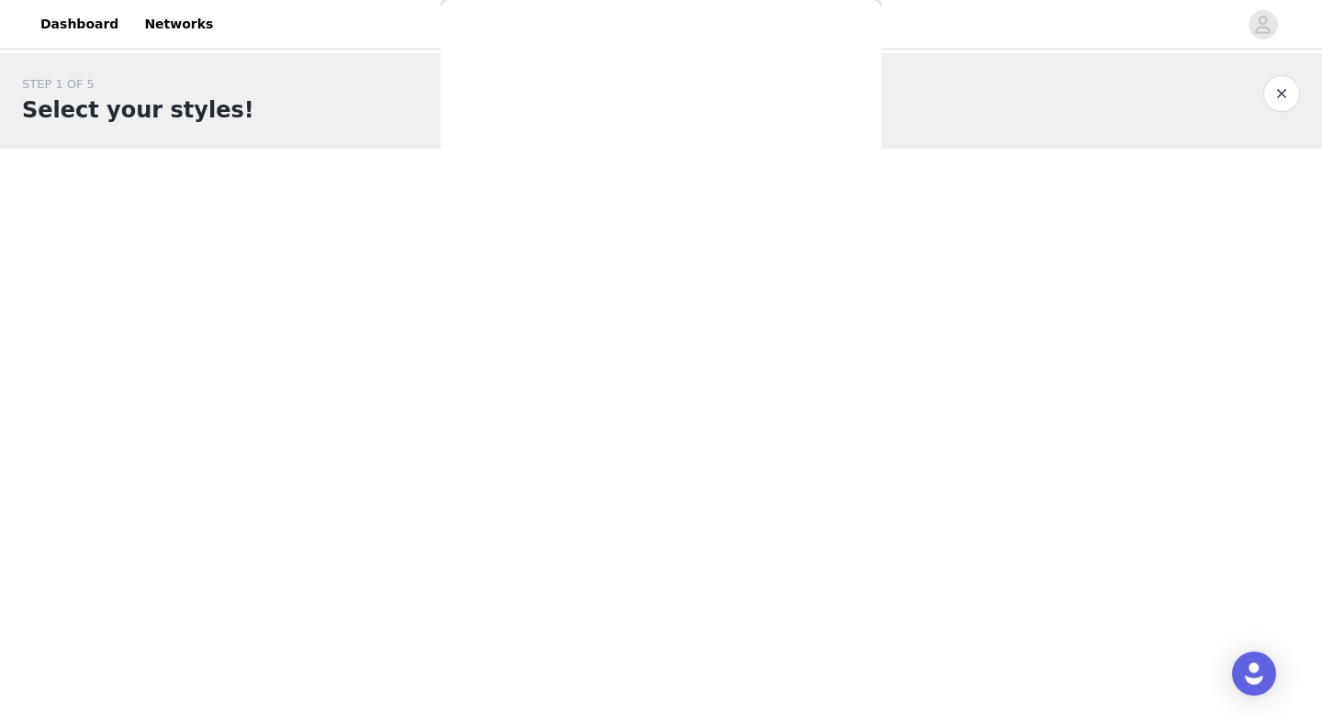
scroll to position [0, 0]
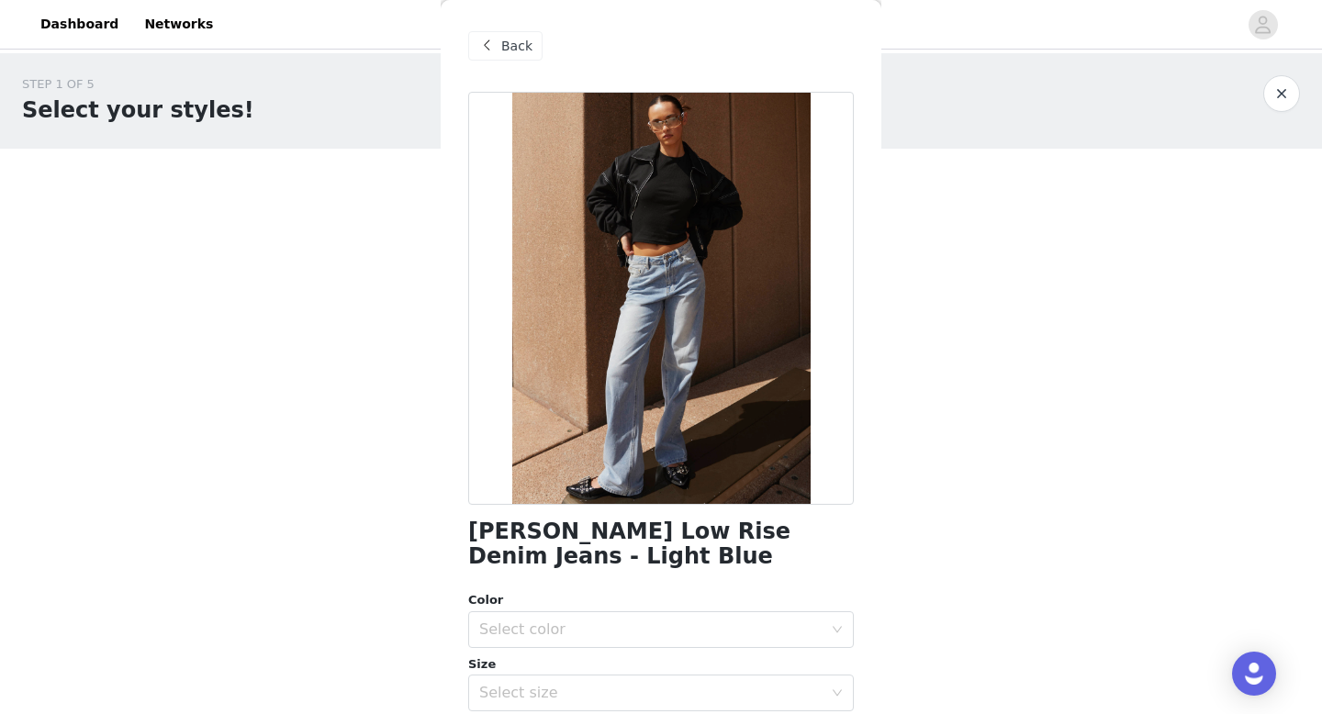
click at [522, 48] on span "Back" at bounding box center [516, 46] width 31 height 19
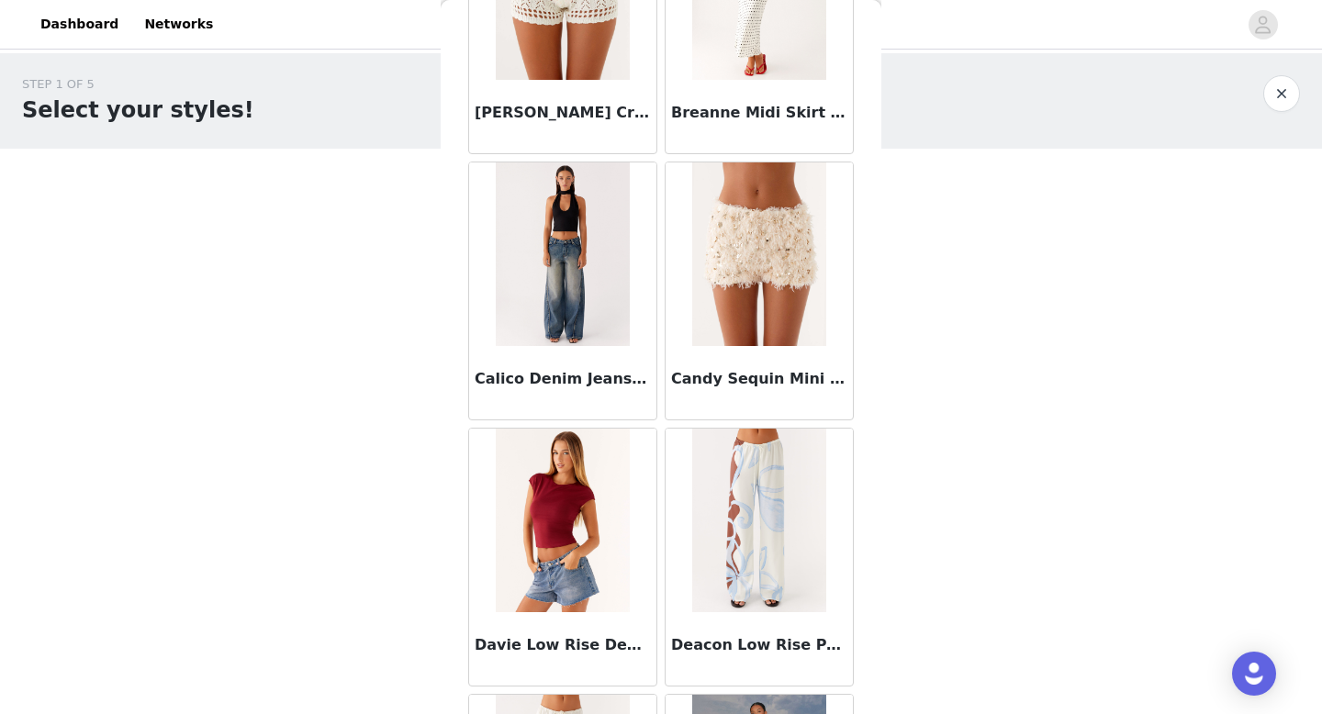
scroll to position [489, 0]
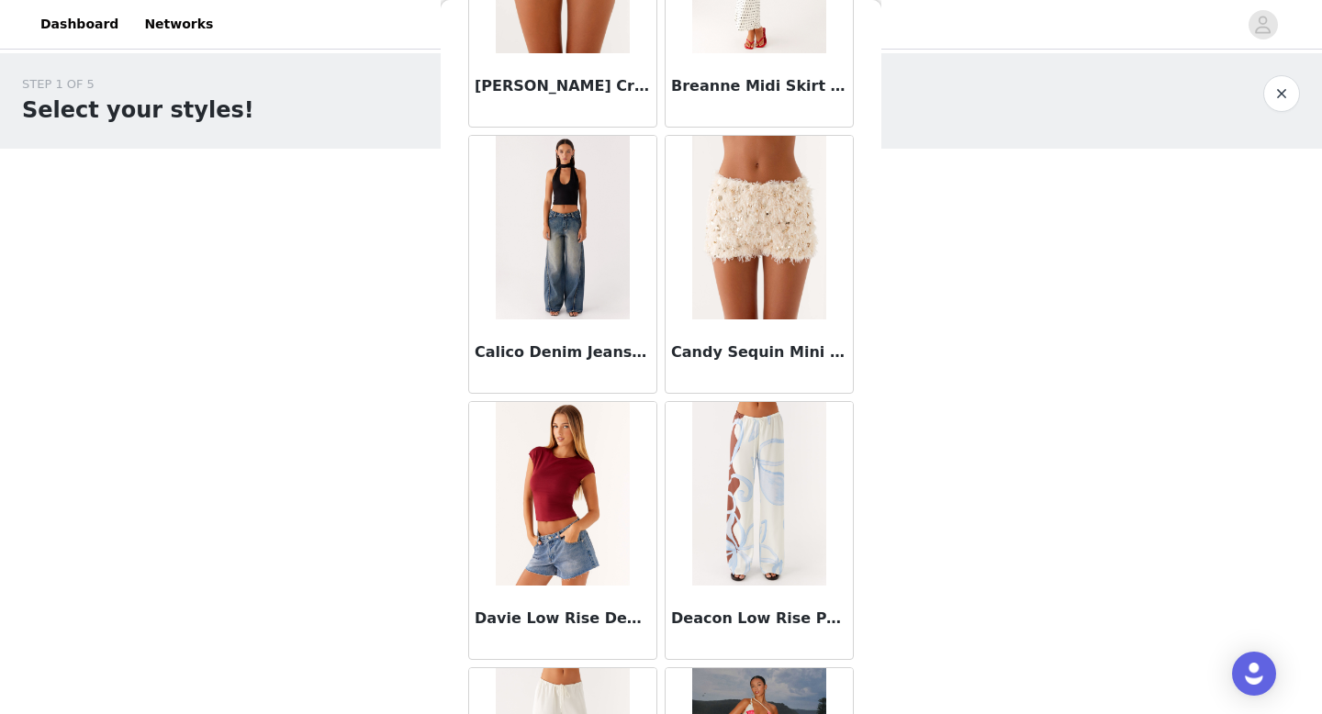
click at [585, 241] on img at bounding box center [562, 228] width 133 height 184
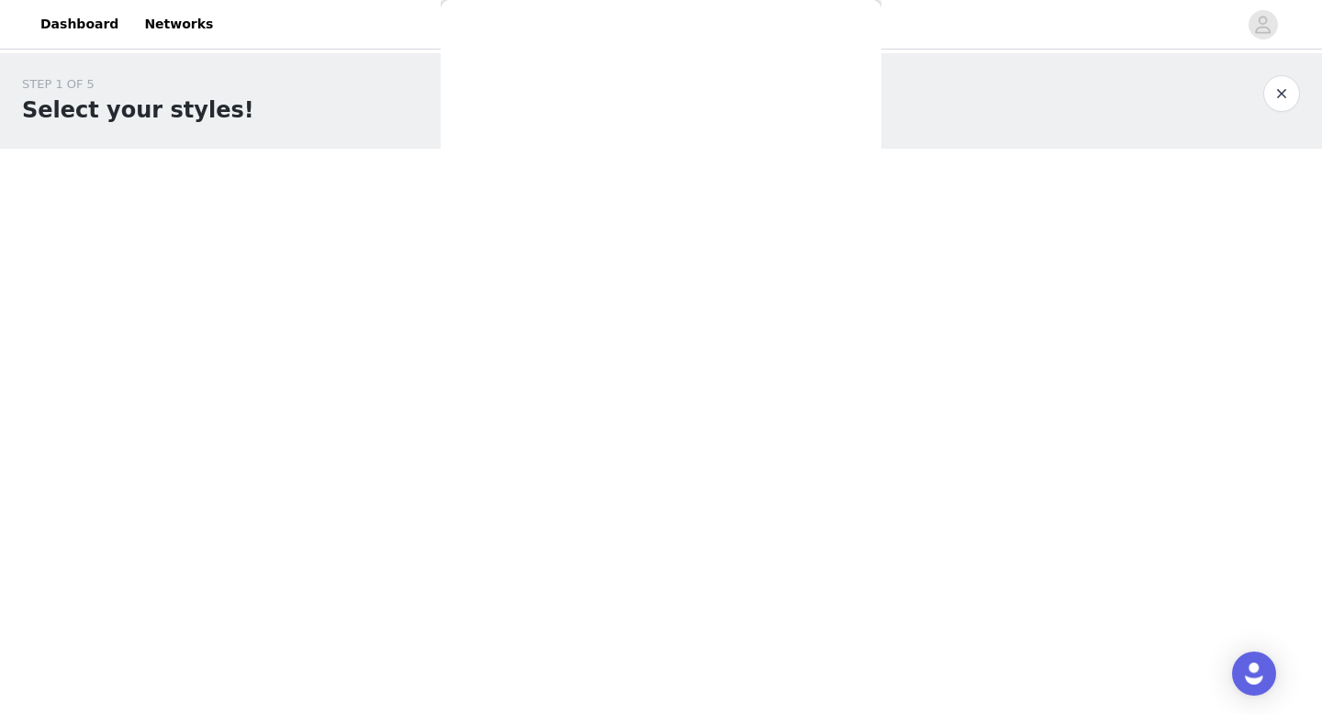
scroll to position [0, 0]
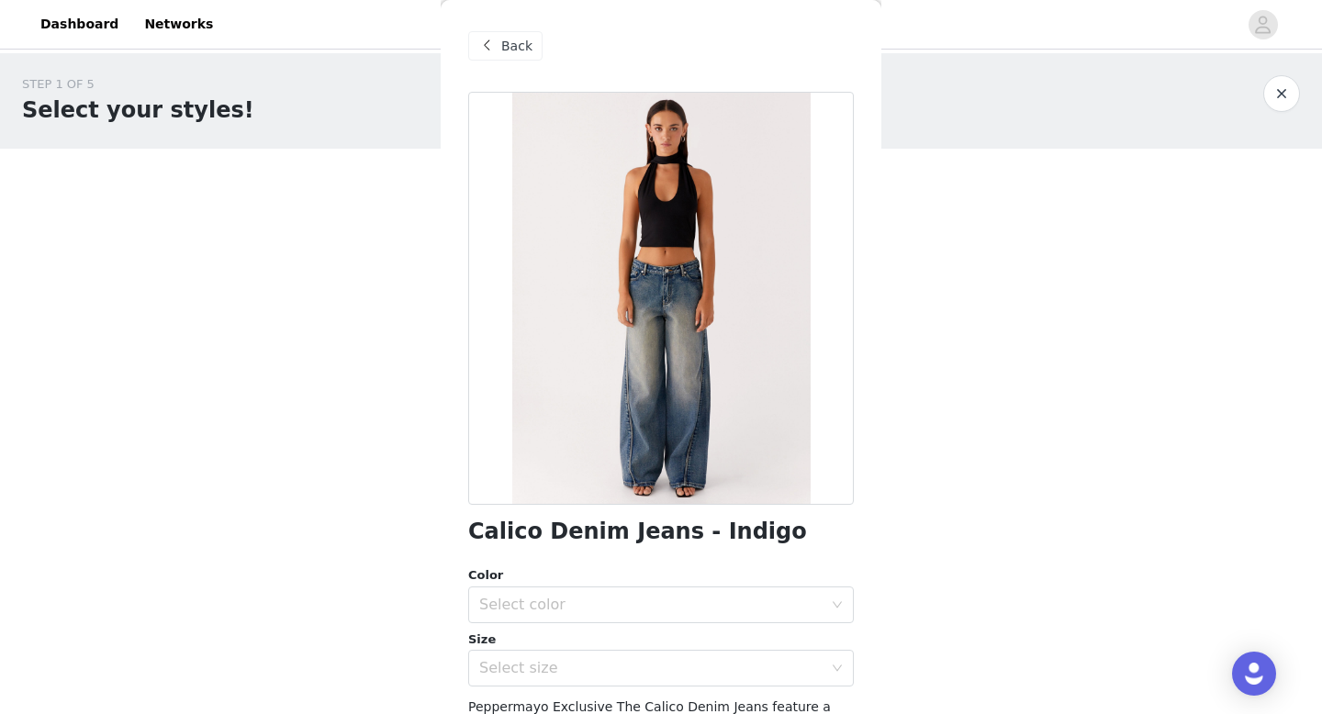
click at [515, 50] on span "Back" at bounding box center [516, 46] width 31 height 19
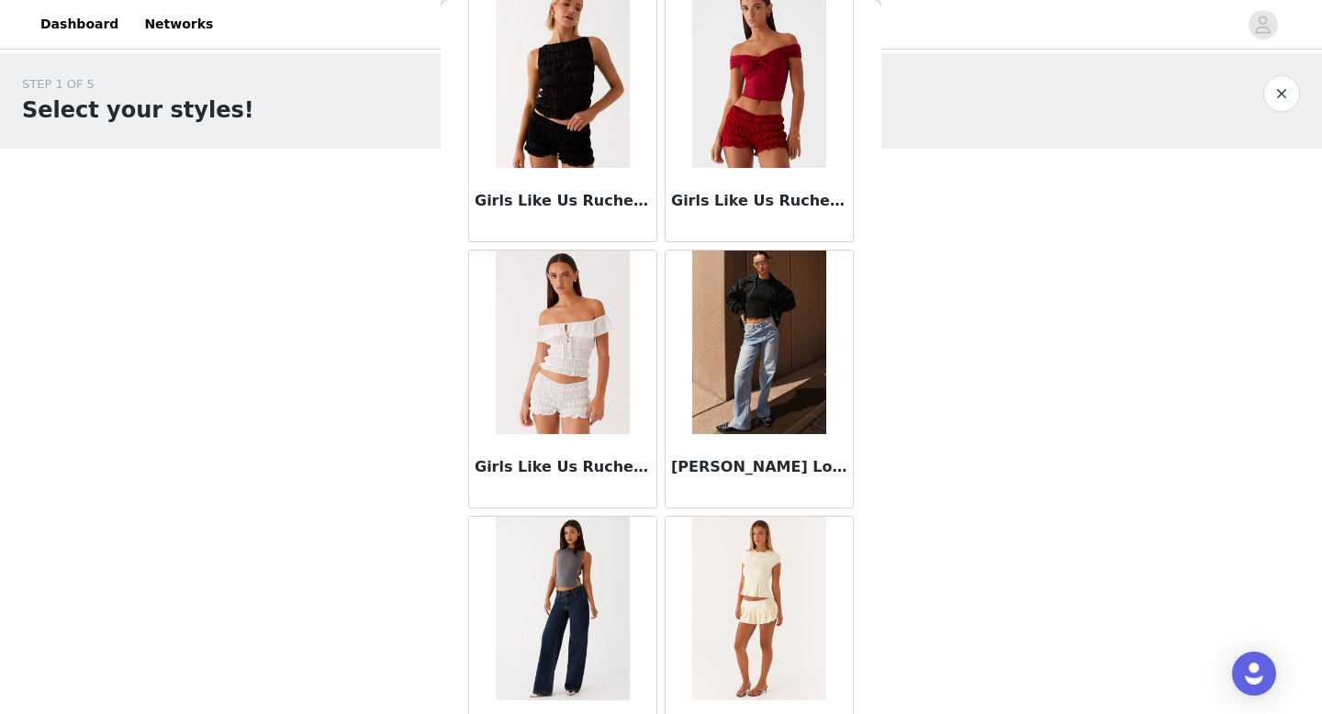
scroll to position [2095, 0]
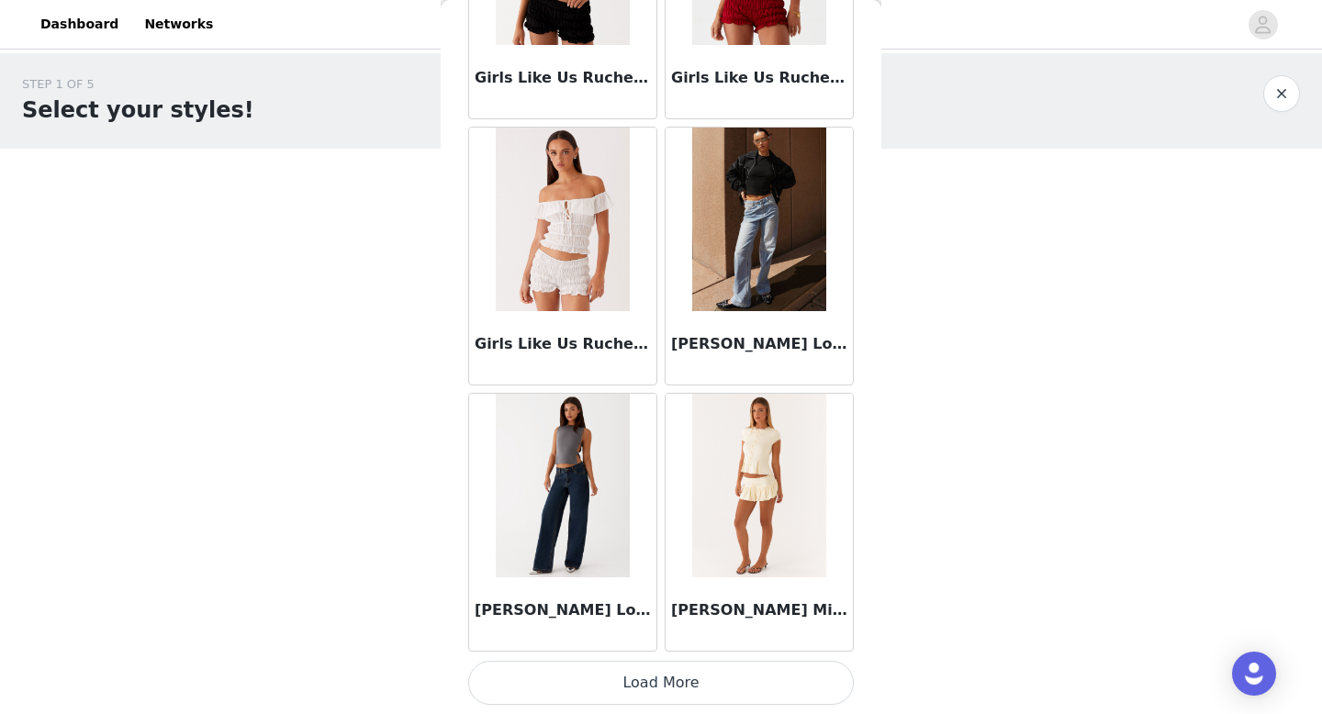
click at [795, 252] on img at bounding box center [758, 220] width 133 height 184
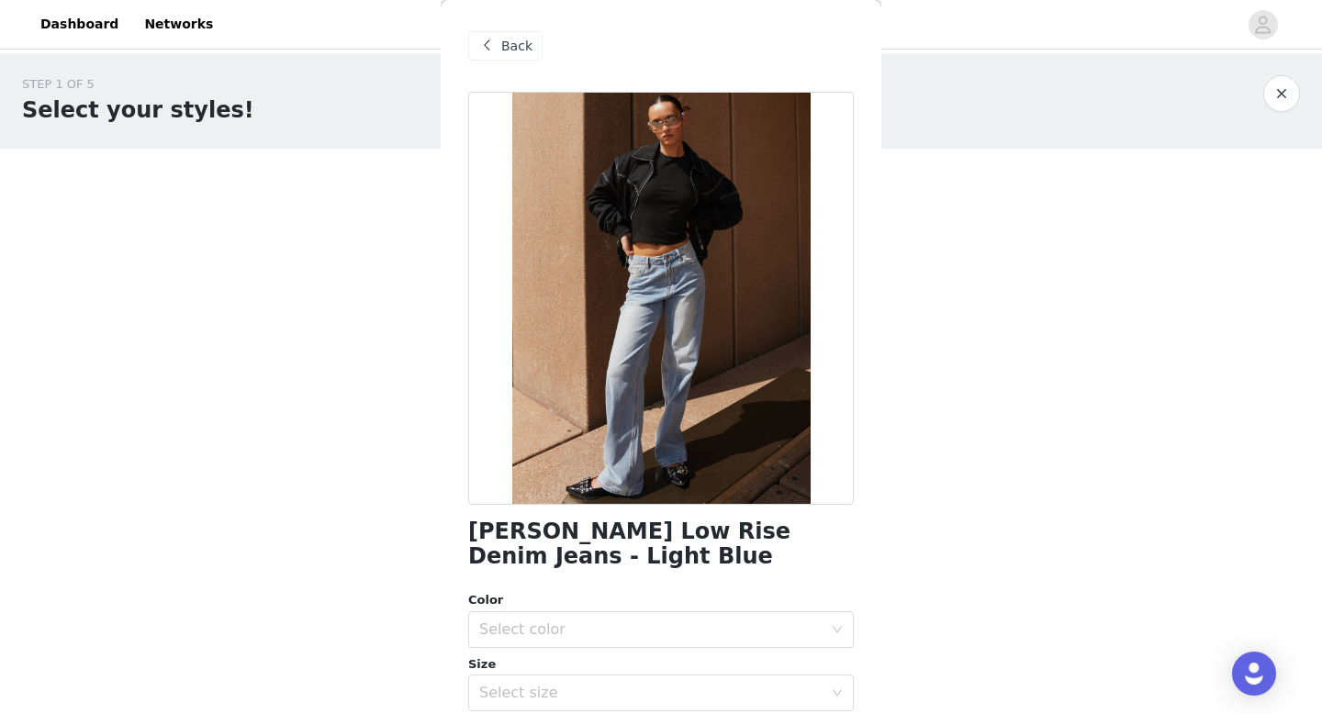
scroll to position [220, 0]
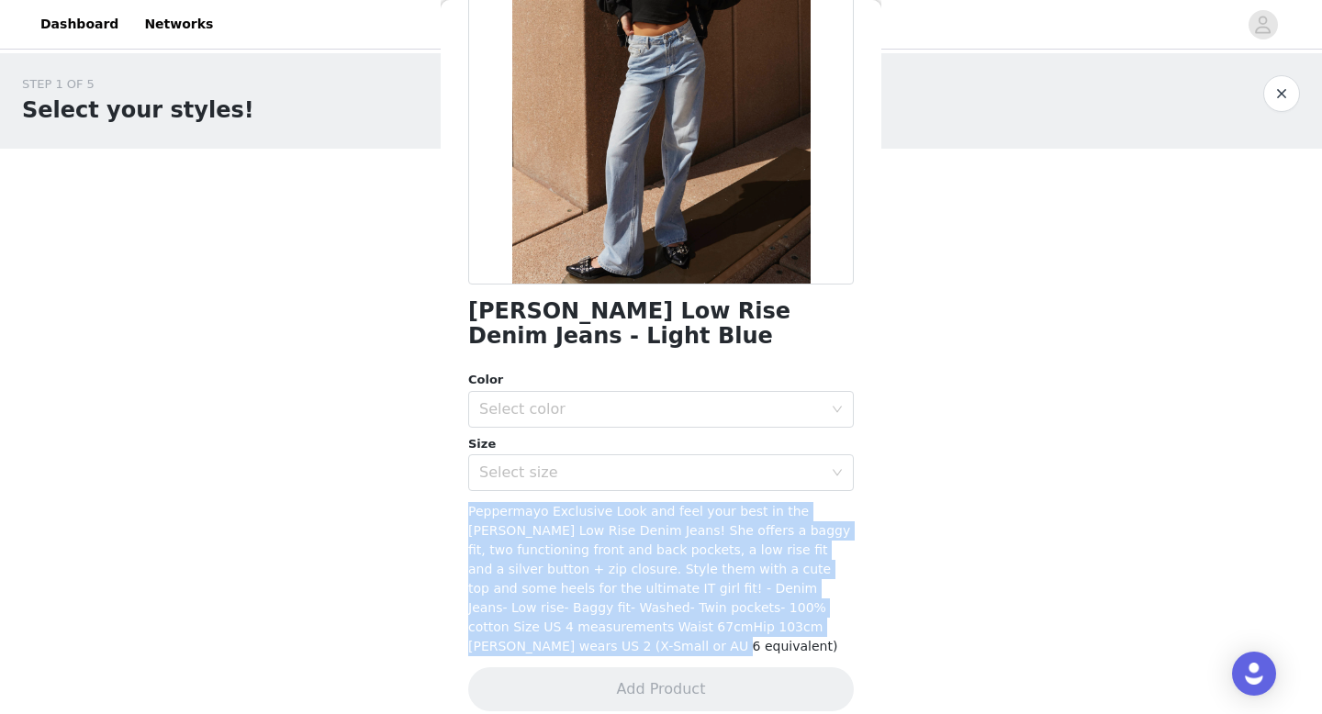
drag, startPoint x: 458, startPoint y: 509, endPoint x: 769, endPoint y: 627, distance: 332.9
click at [769, 627] on div "Back Keanna Low Rise Denim Jeans - Light Blue Color Select color Size Select si…" at bounding box center [661, 357] width 441 height 714
copy span "Peppermayo Exclusive Look and feel your best in the Keanna Low Rise Denim Jeans…"
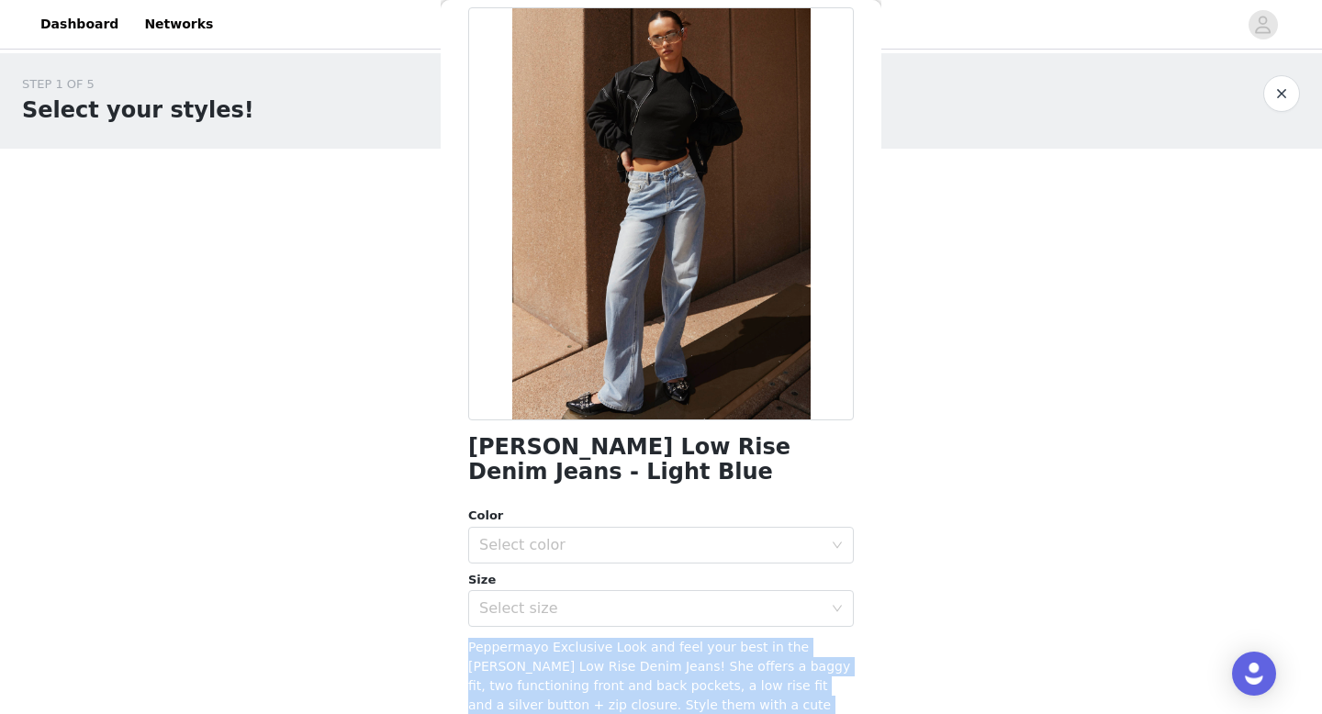
scroll to position [82, 0]
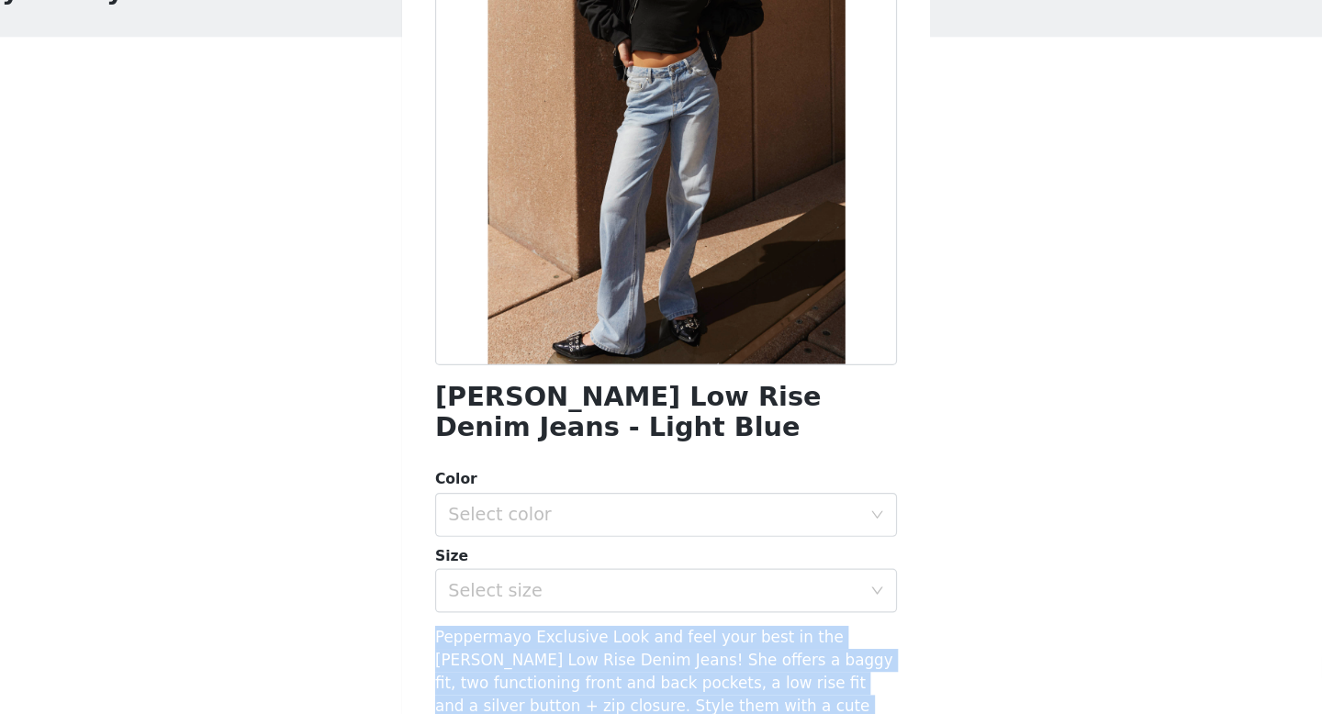
click at [540, 492] on div "Keanna Low Rise Denim Jeans - Light Blue Color Select color Size Select size Pe…" at bounding box center [661, 441] width 386 height 862
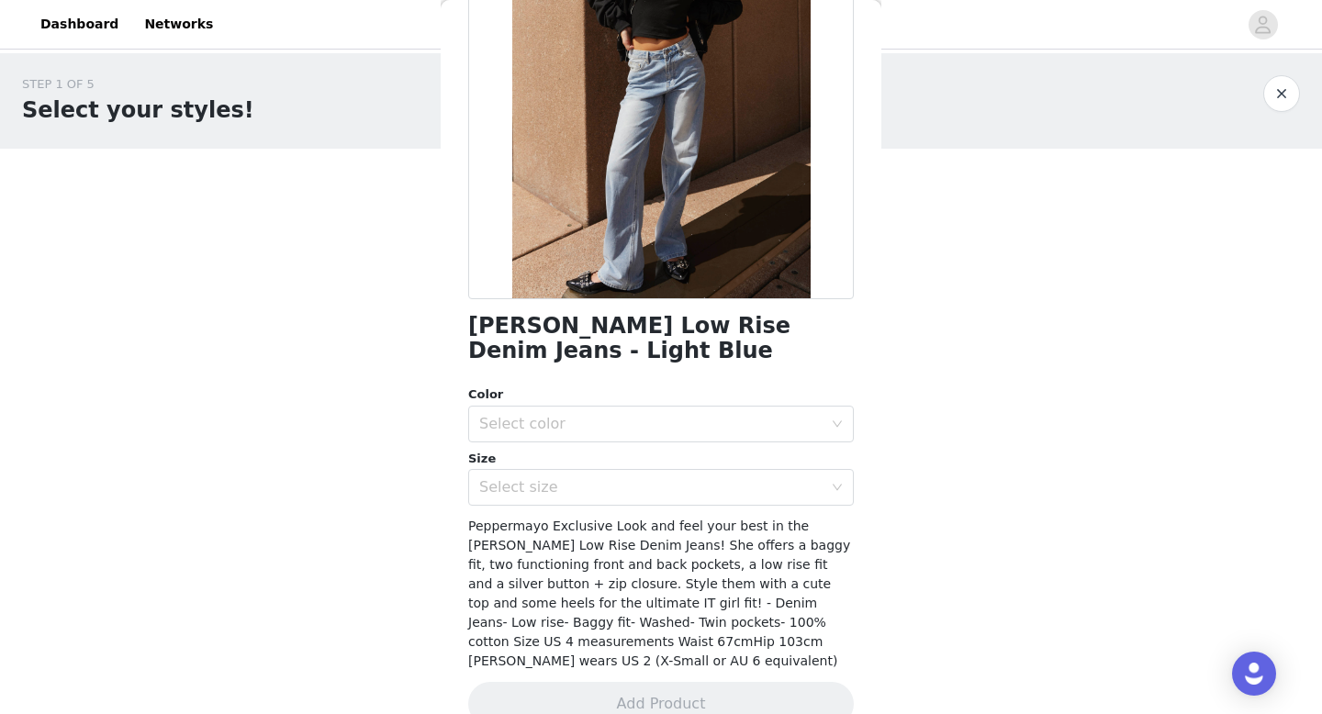
scroll to position [208, 0]
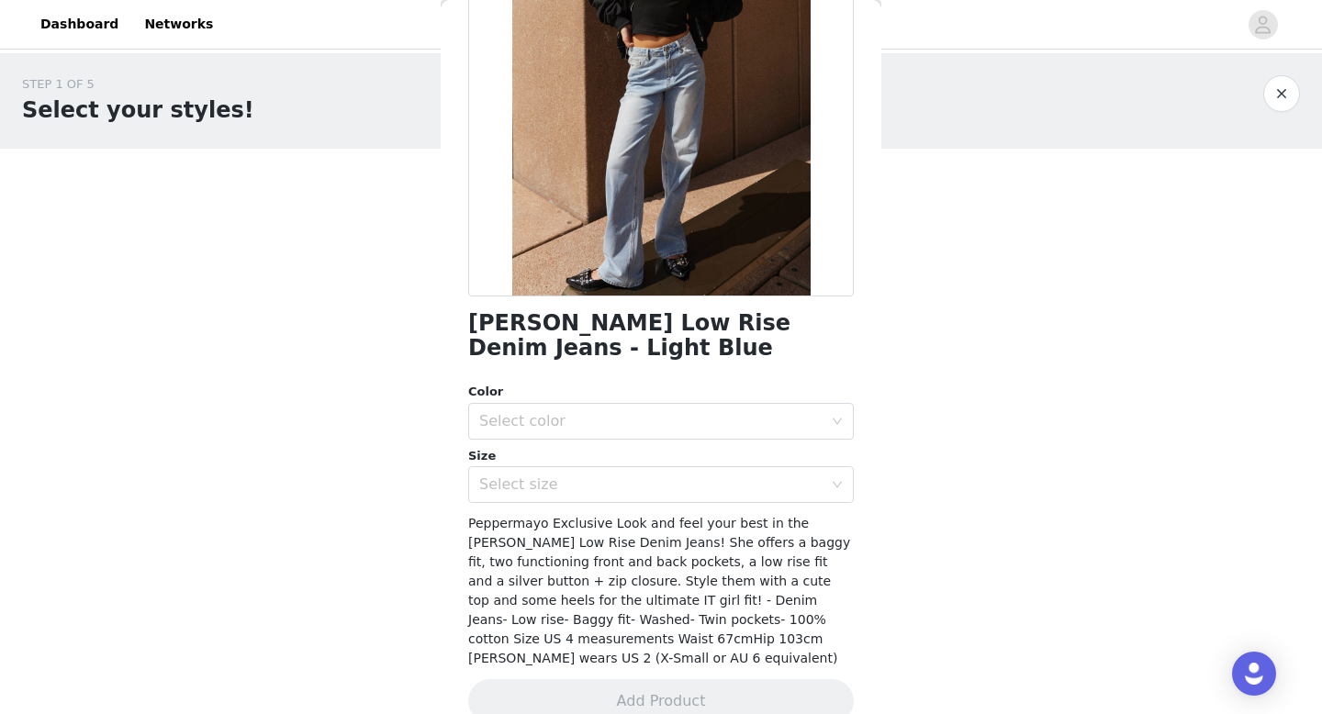
click at [643, 443] on div "Color Select color Size Select size" at bounding box center [661, 443] width 386 height 120
click at [643, 431] on div "Select color" at bounding box center [655, 421] width 352 height 35
click at [633, 461] on li "Light Blue" at bounding box center [661, 461] width 386 height 29
click at [630, 481] on div "Select size" at bounding box center [650, 484] width 343 height 18
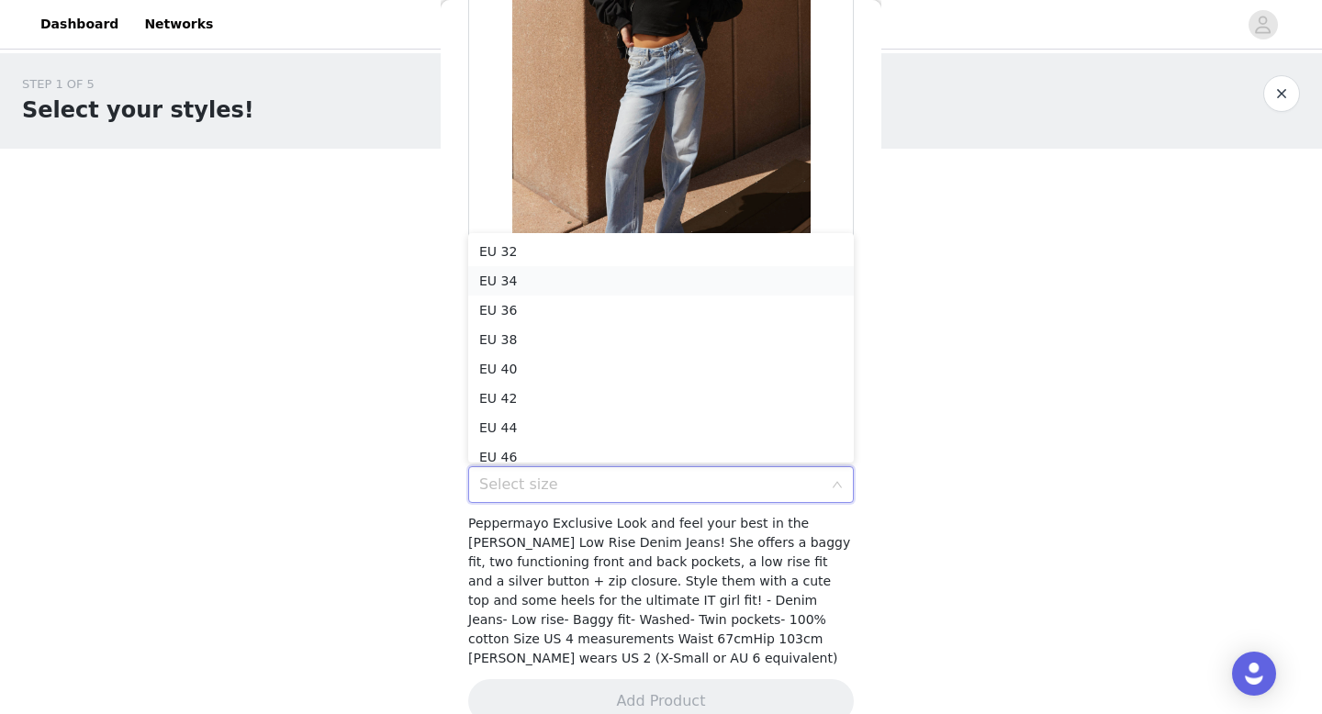
click at [627, 279] on li "EU 34" at bounding box center [661, 280] width 386 height 29
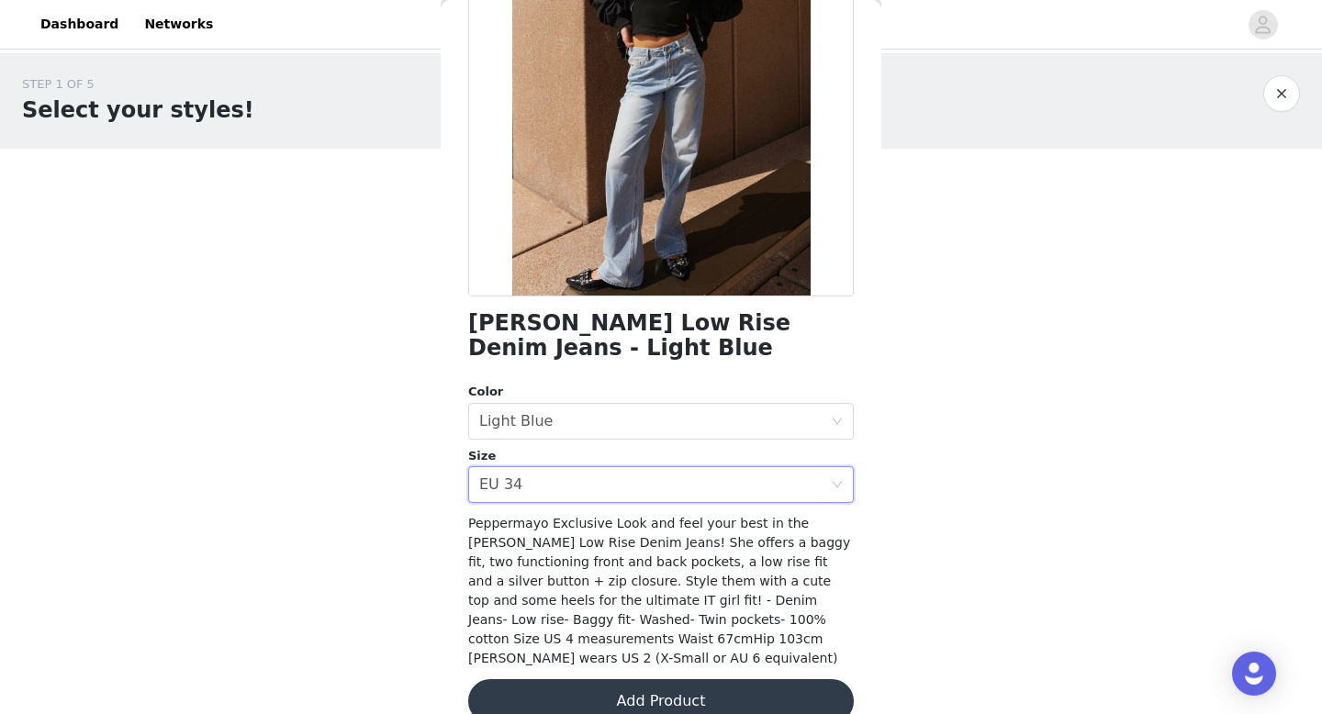
click at [601, 679] on button "Add Product" at bounding box center [661, 701] width 386 height 44
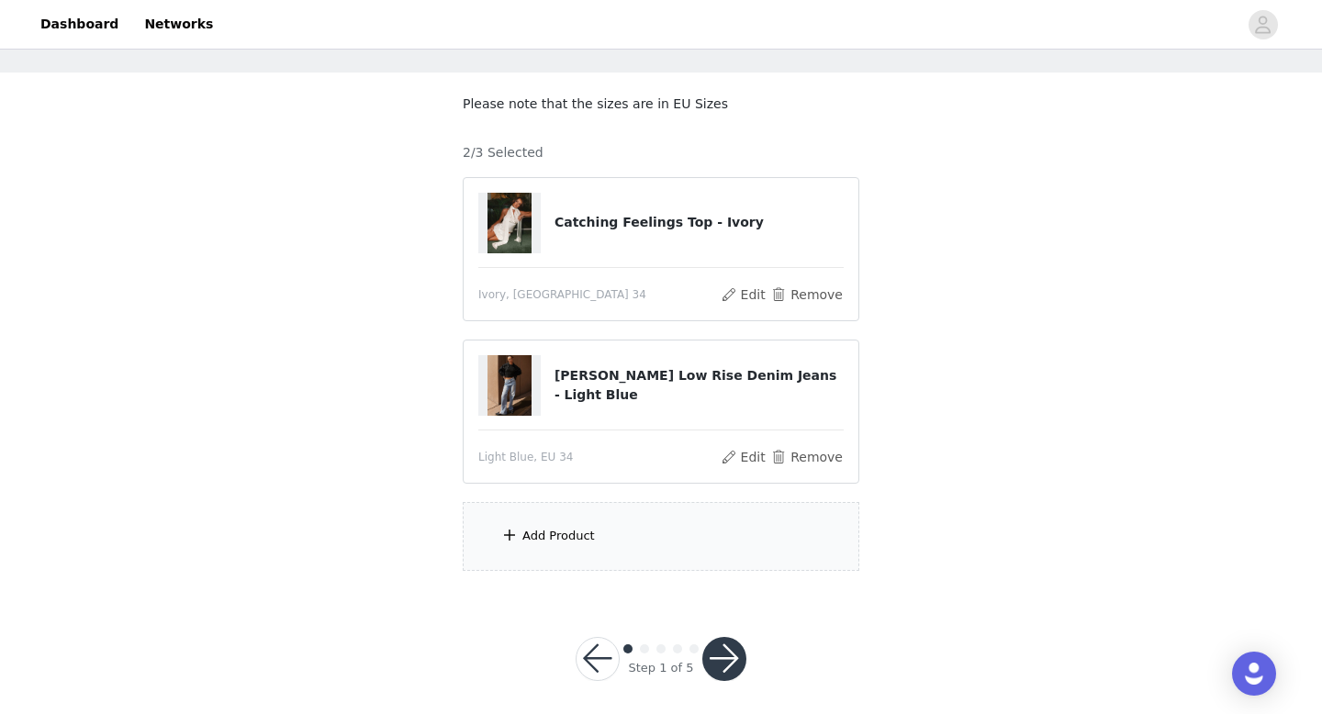
scroll to position [86, 0]
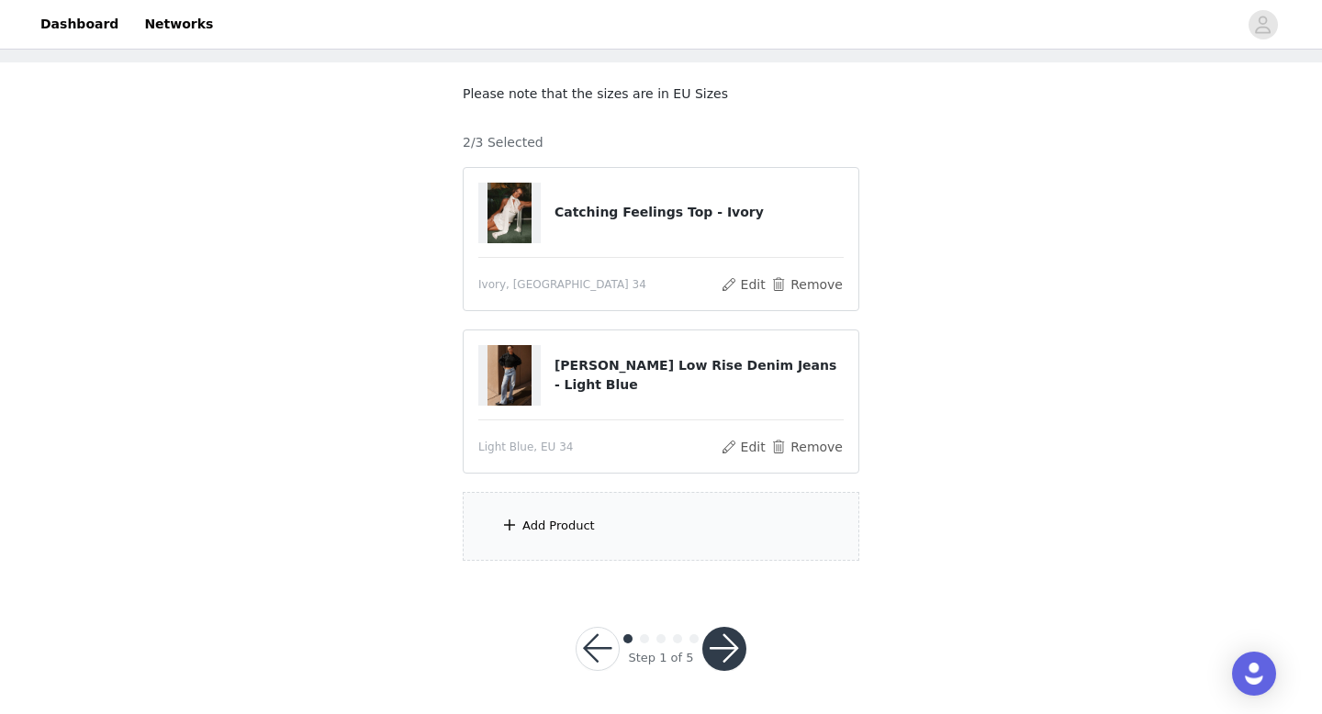
click at [587, 507] on div "Add Product" at bounding box center [661, 526] width 397 height 69
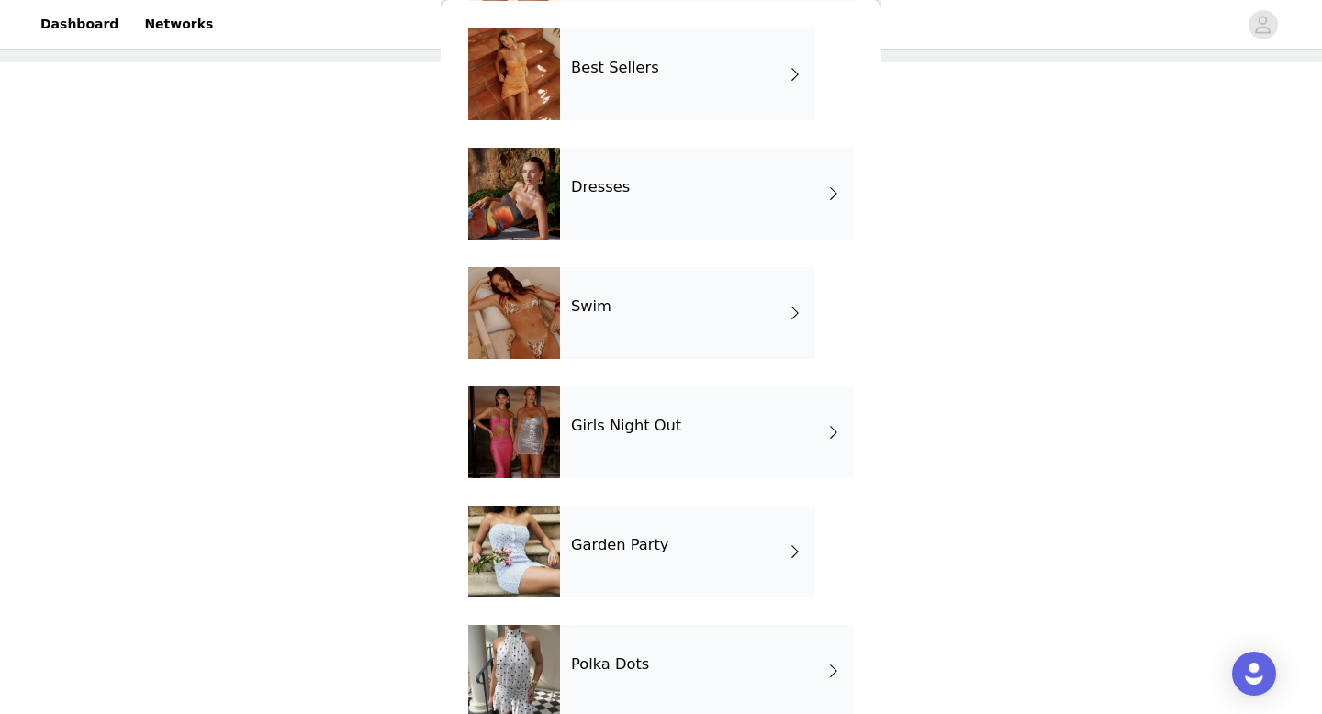
scroll to position [332, 0]
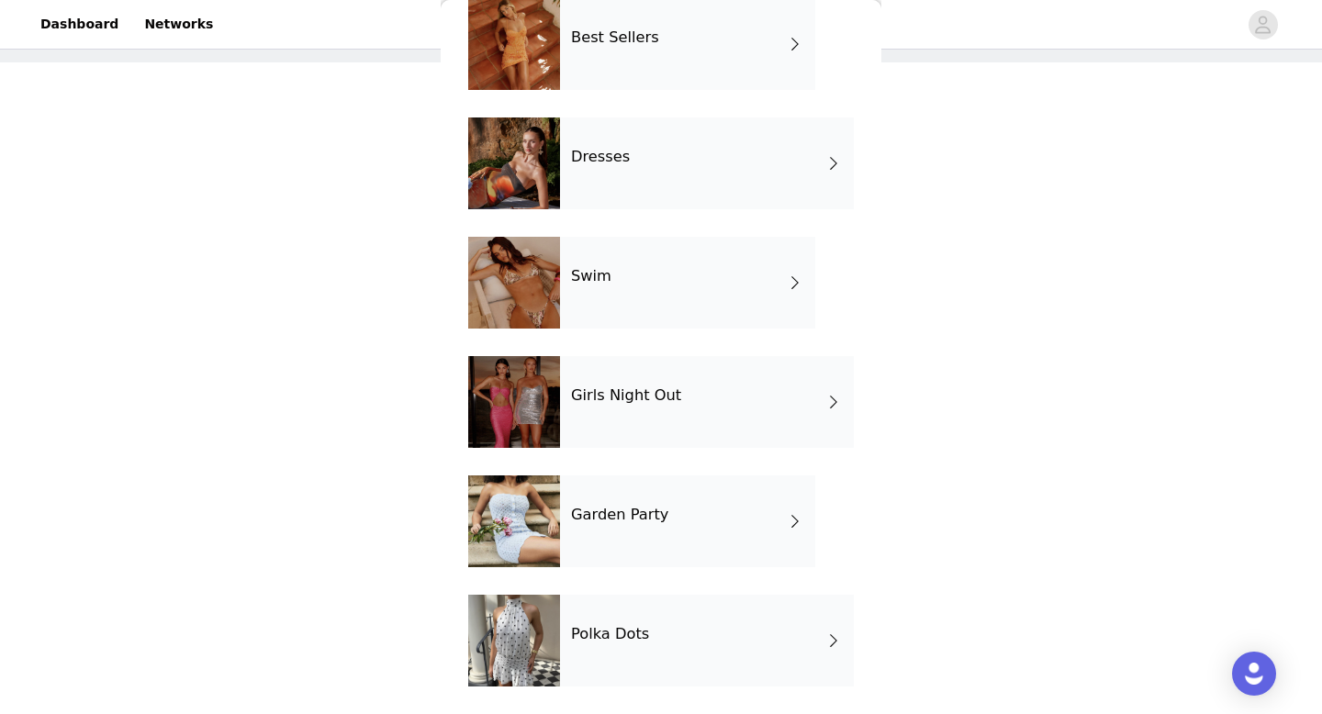
click at [571, 633] on h4 "Polka Dots" at bounding box center [610, 634] width 78 height 17
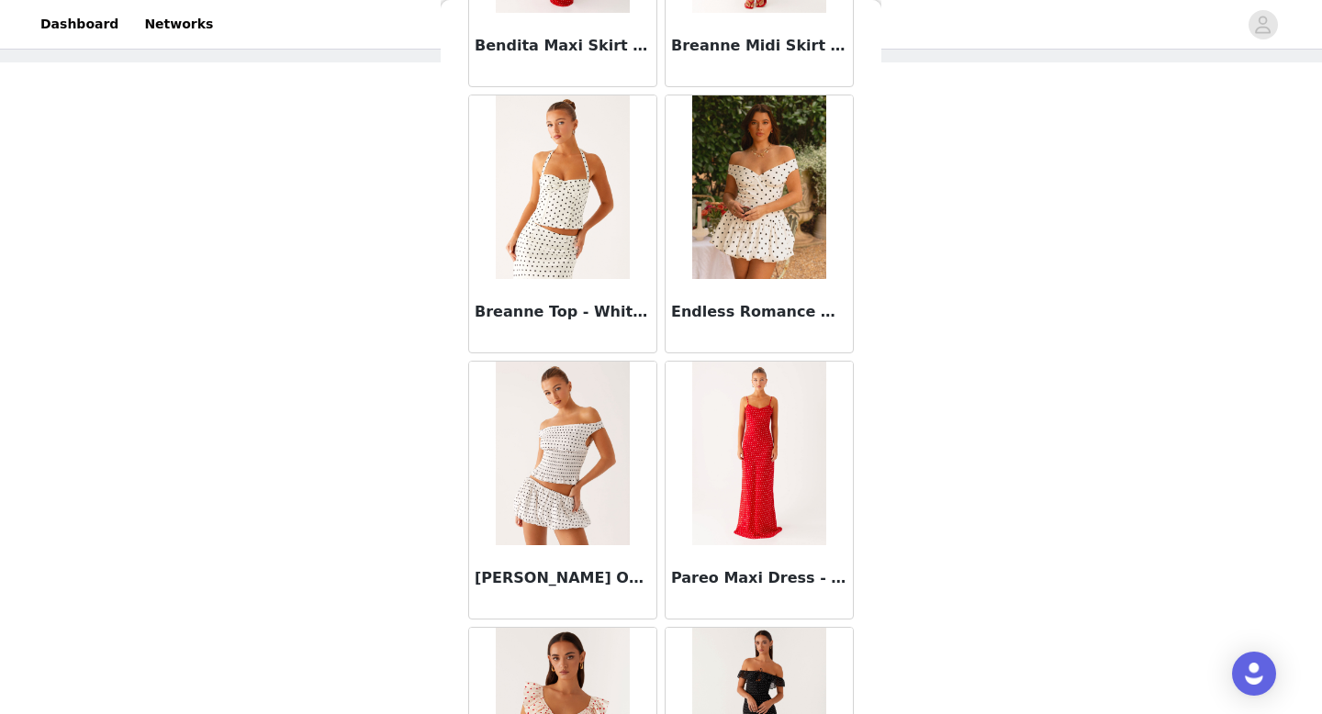
scroll to position [0, 0]
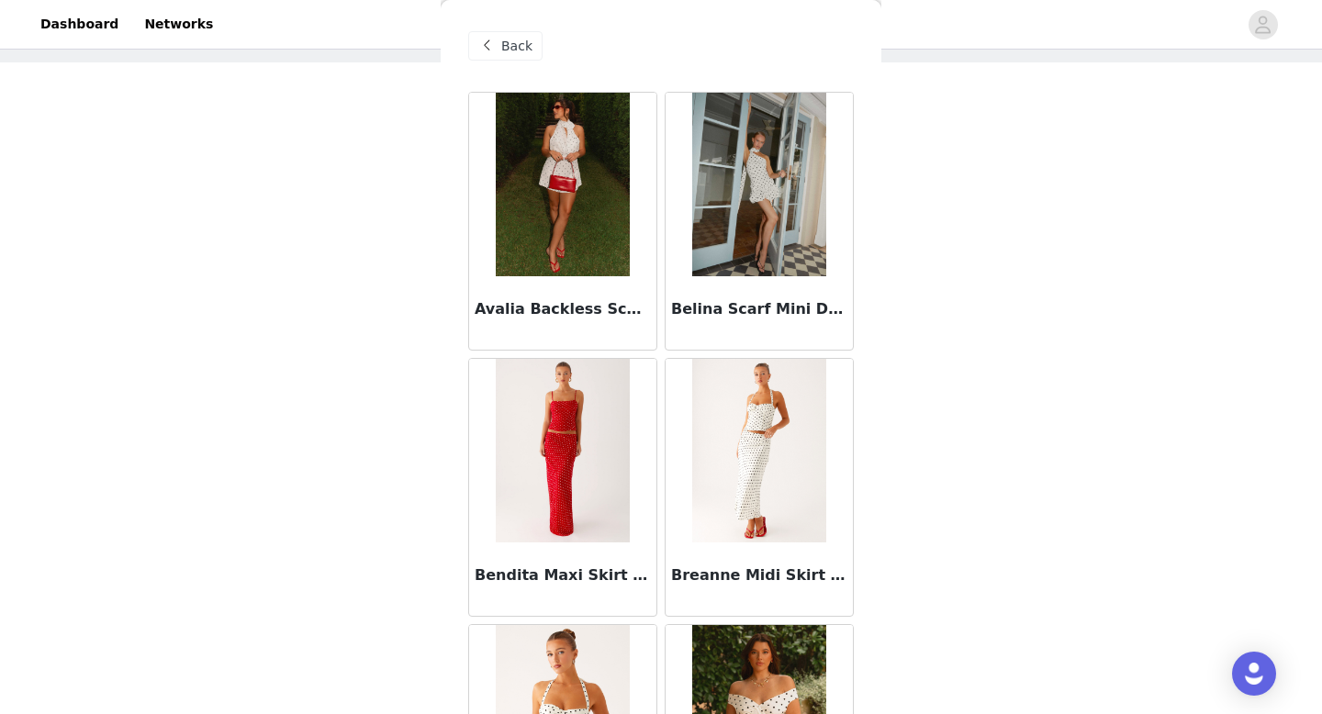
click at [500, 29] on div "Back" at bounding box center [661, 46] width 386 height 92
click at [507, 39] on span "Back" at bounding box center [516, 46] width 31 height 19
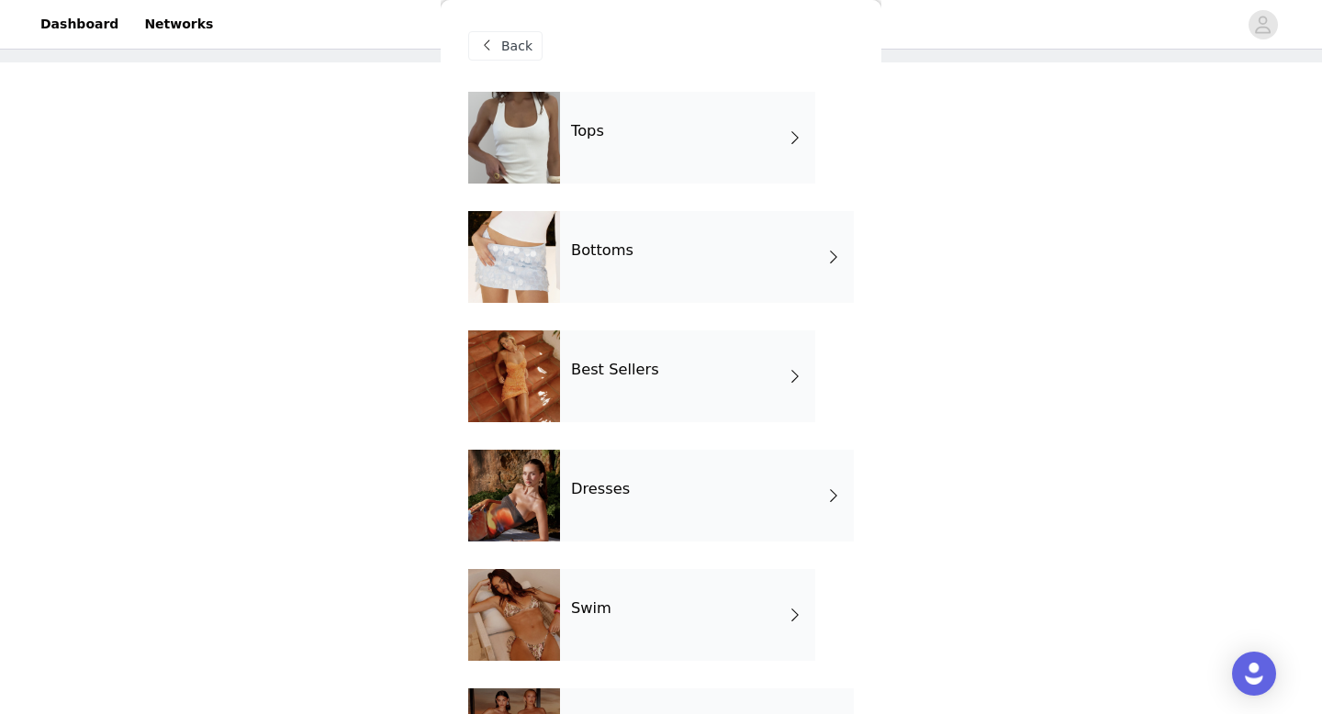
scroll to position [332, 0]
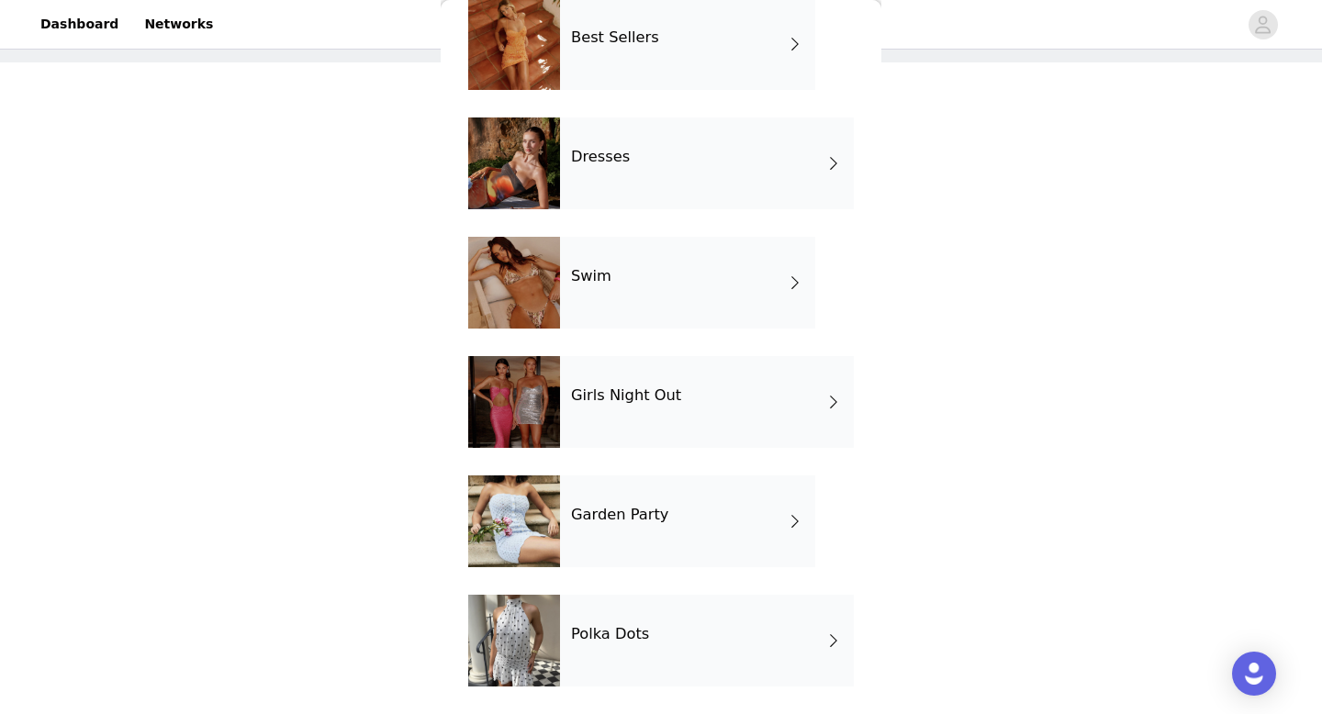
click at [555, 509] on div at bounding box center [514, 521] width 92 height 92
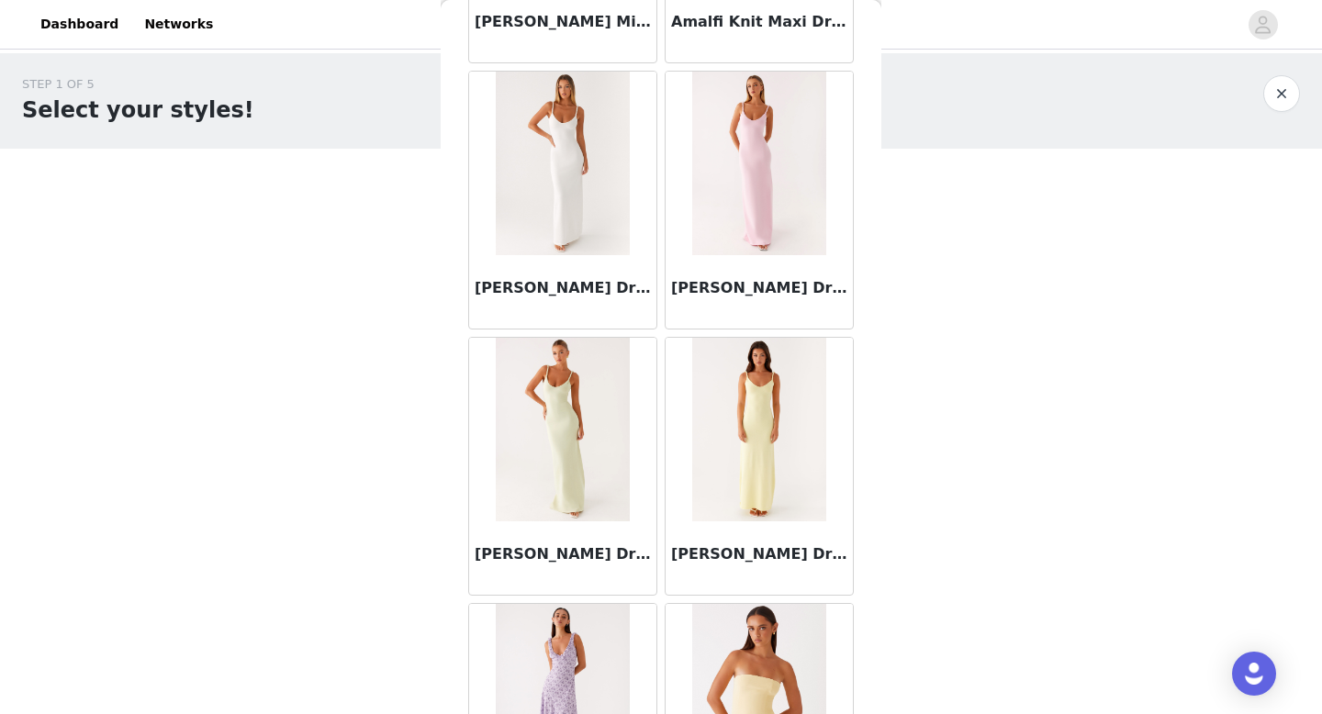
scroll to position [4, 0]
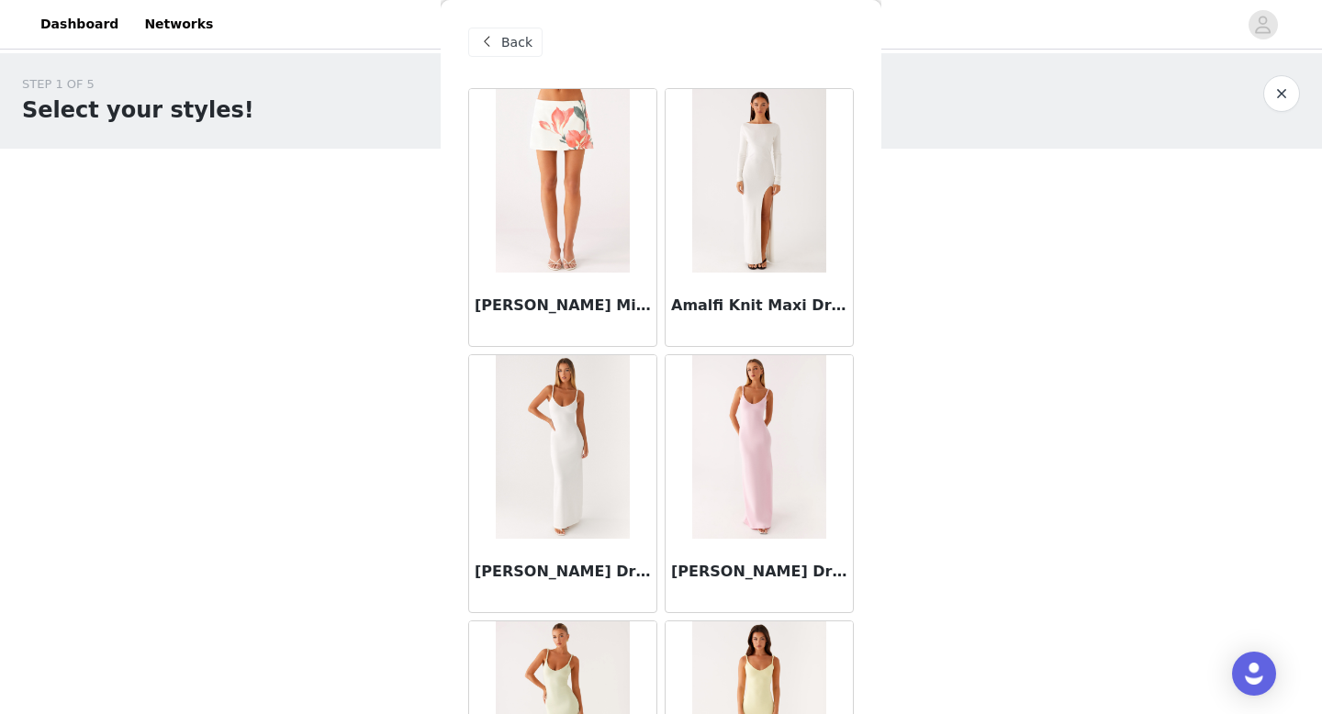
click at [515, 50] on span "Back" at bounding box center [516, 42] width 31 height 19
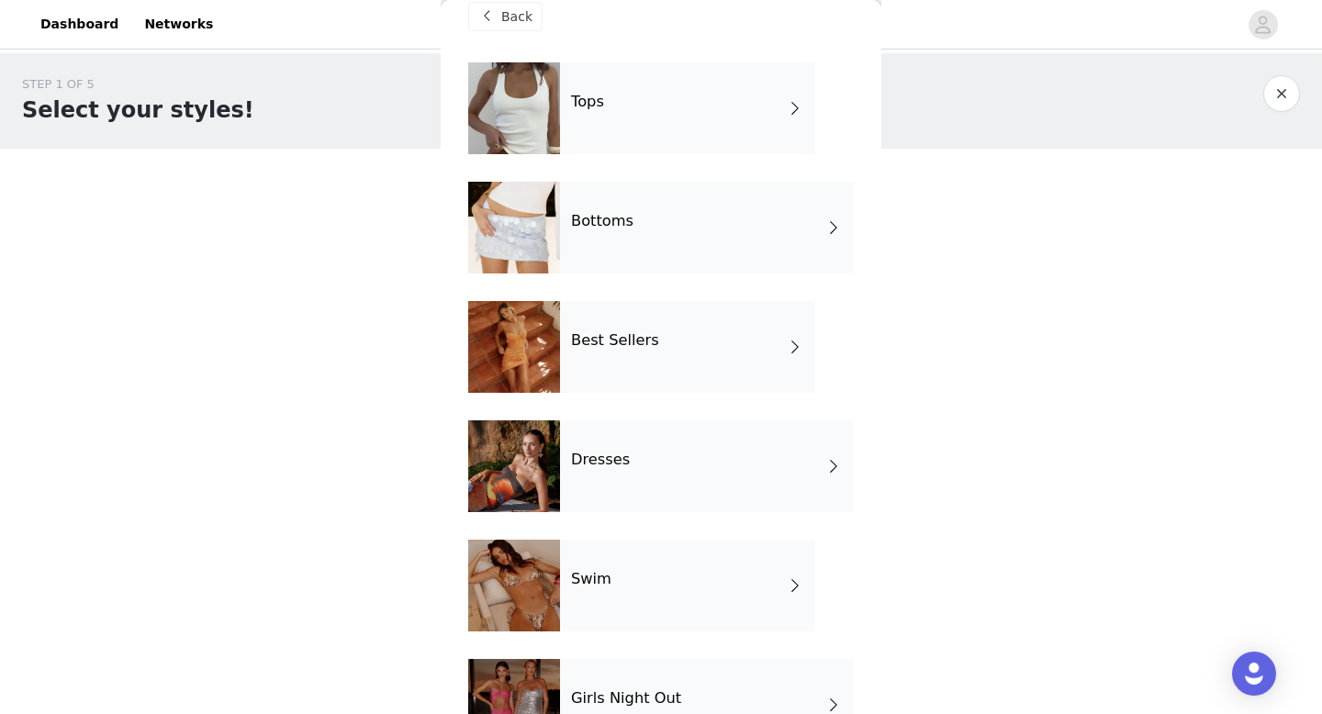
scroll to position [0, 0]
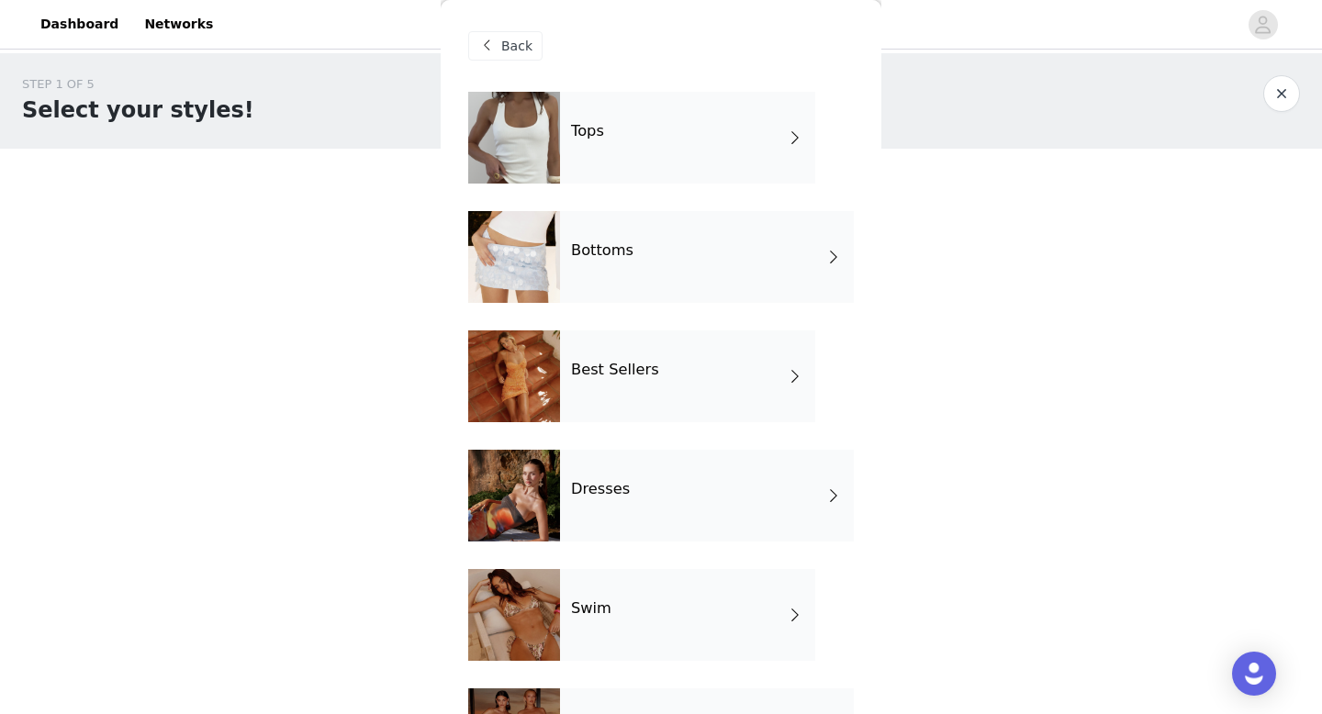
click at [560, 477] on div "Dresses" at bounding box center [707, 496] width 294 height 92
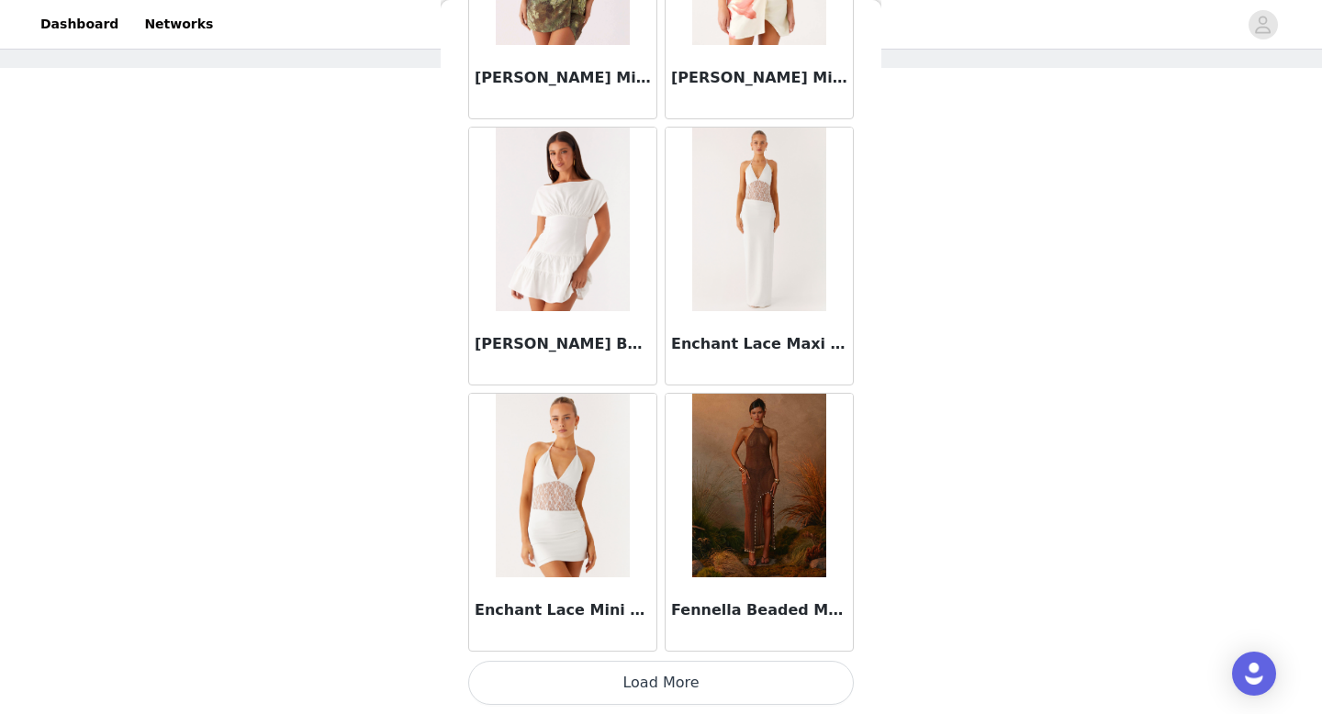
scroll to position [86, 0]
click at [569, 690] on button "Load More" at bounding box center [661, 683] width 386 height 44
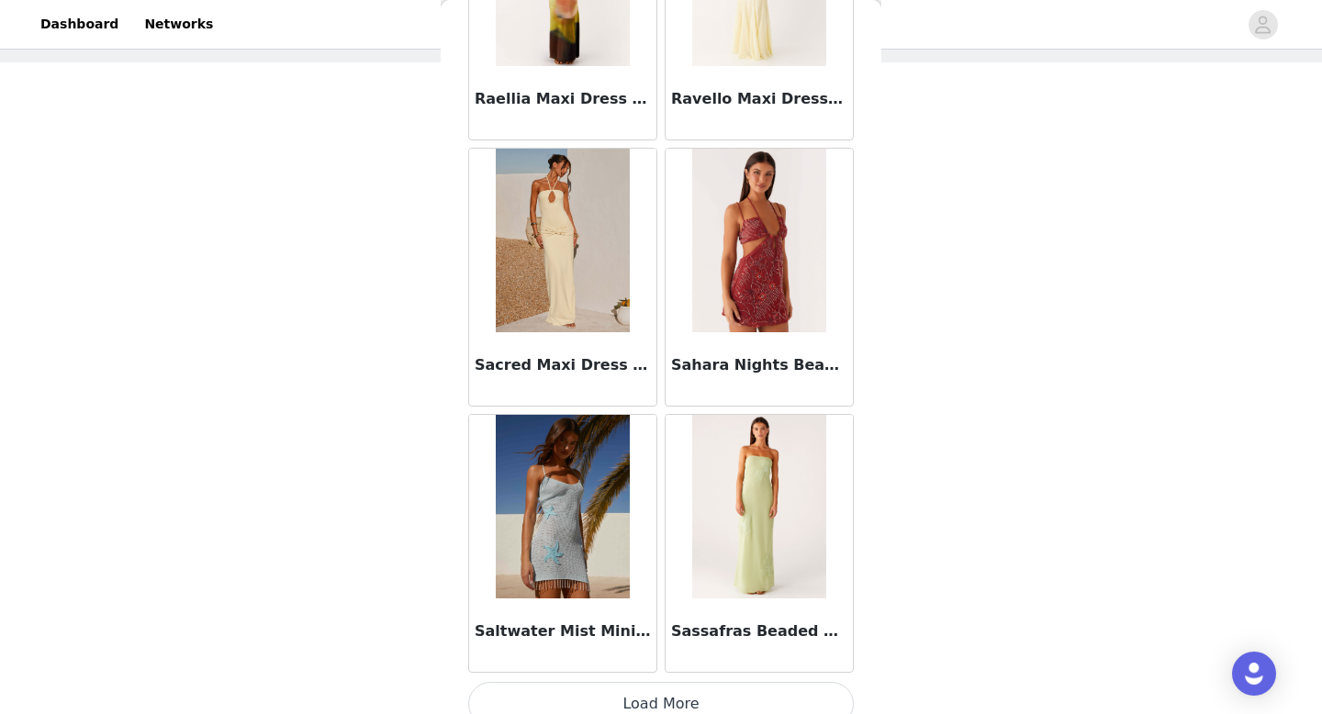
scroll to position [4757, 0]
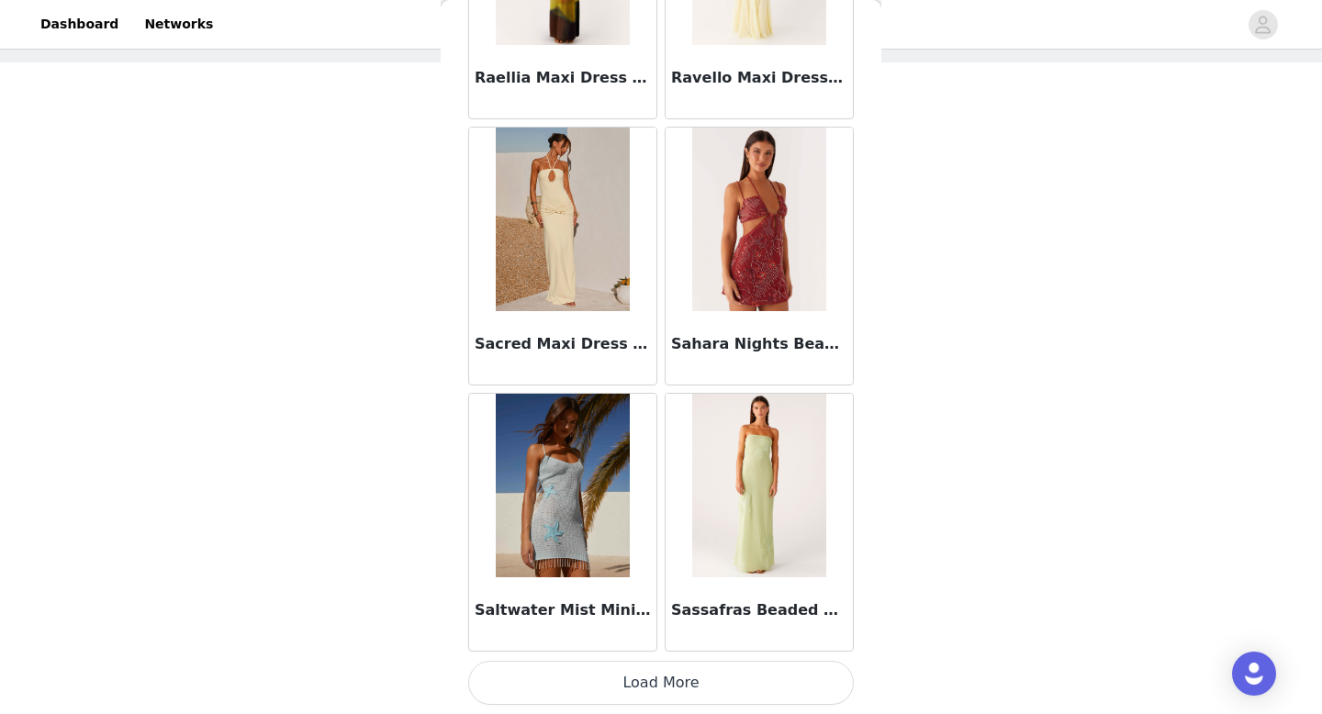
click at [600, 686] on button "Load More" at bounding box center [661, 683] width 386 height 44
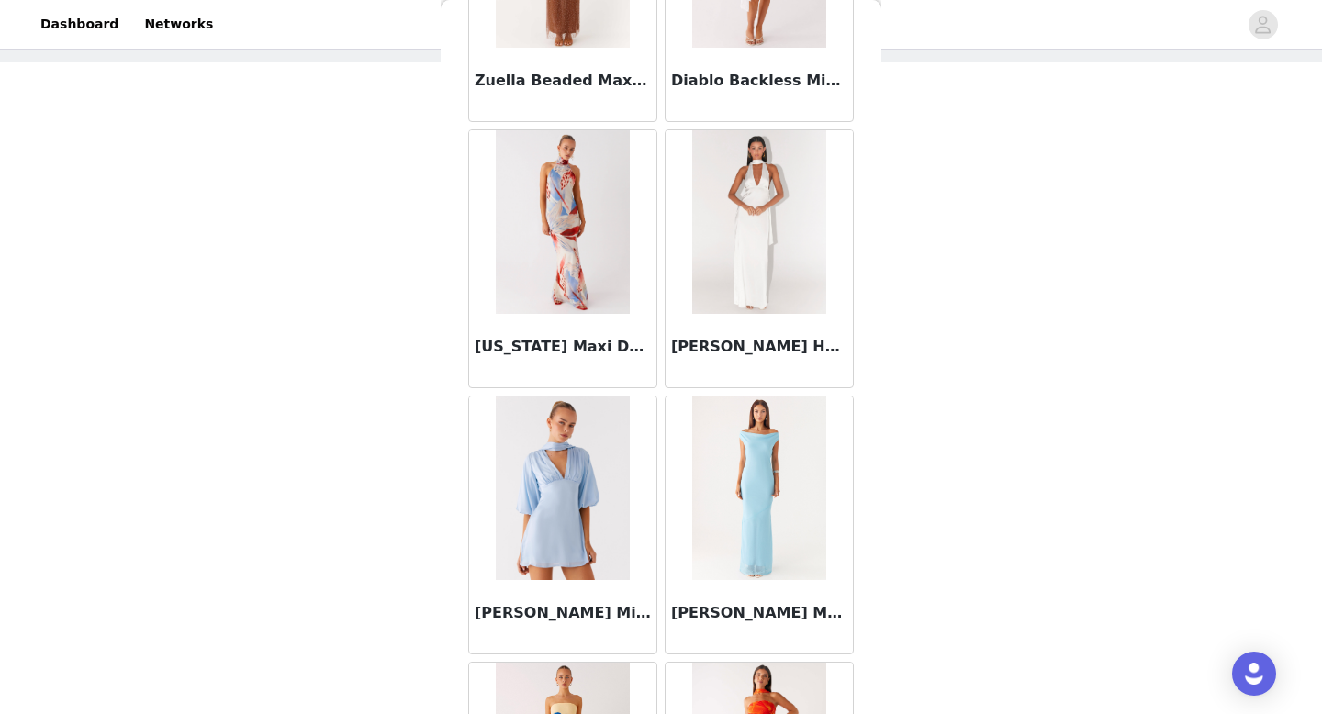
scroll to position [7419, 0]
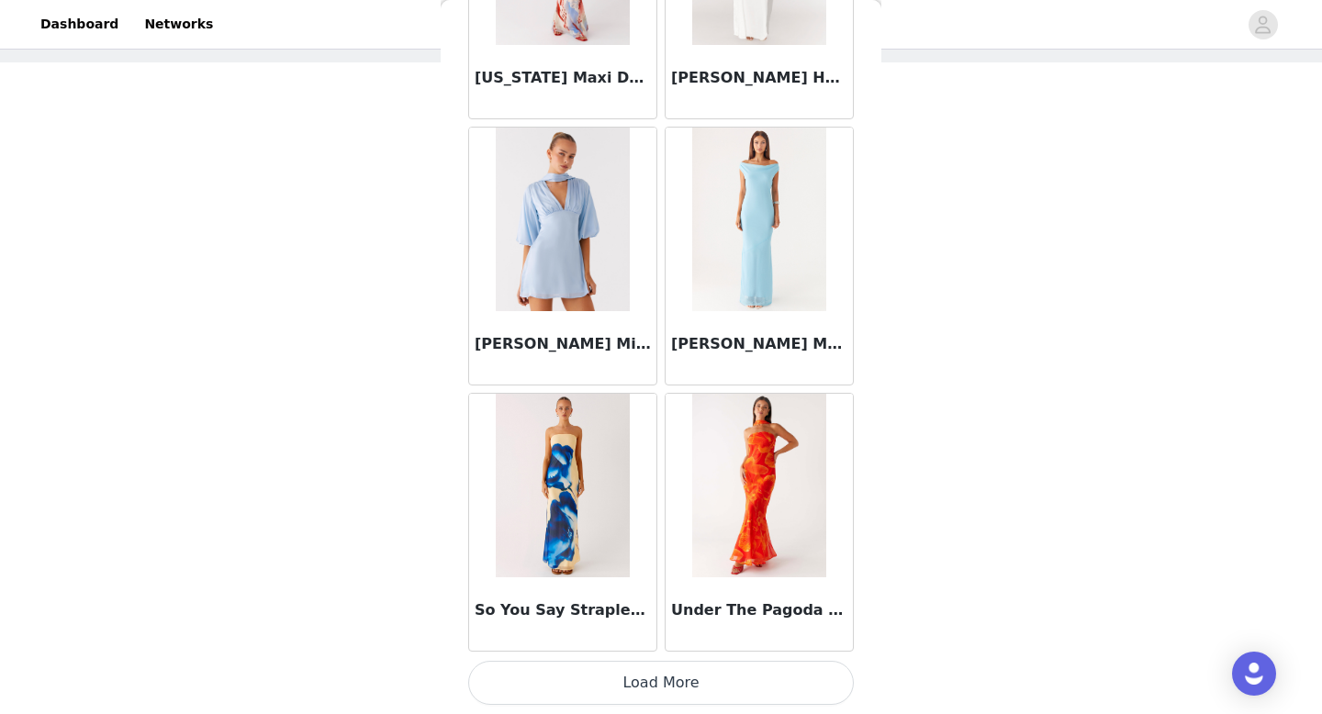
click at [632, 683] on button "Load More" at bounding box center [661, 683] width 386 height 44
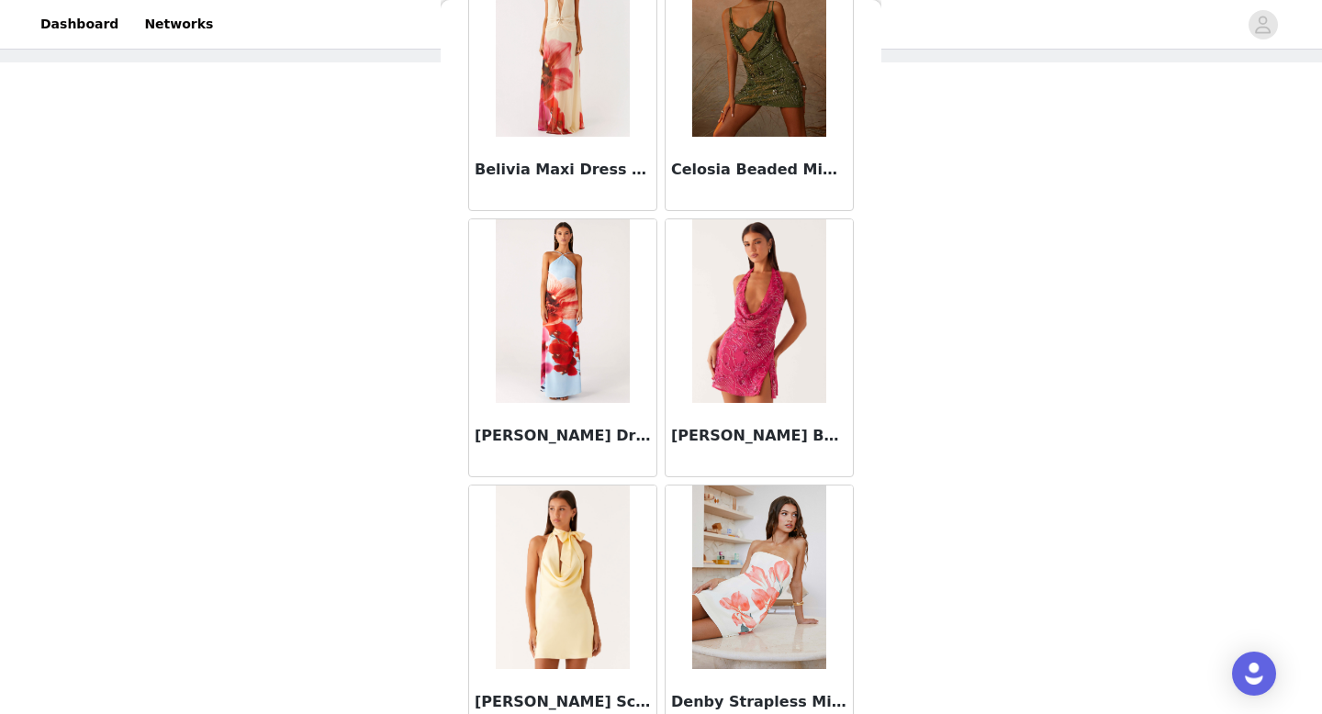
scroll to position [0, 0]
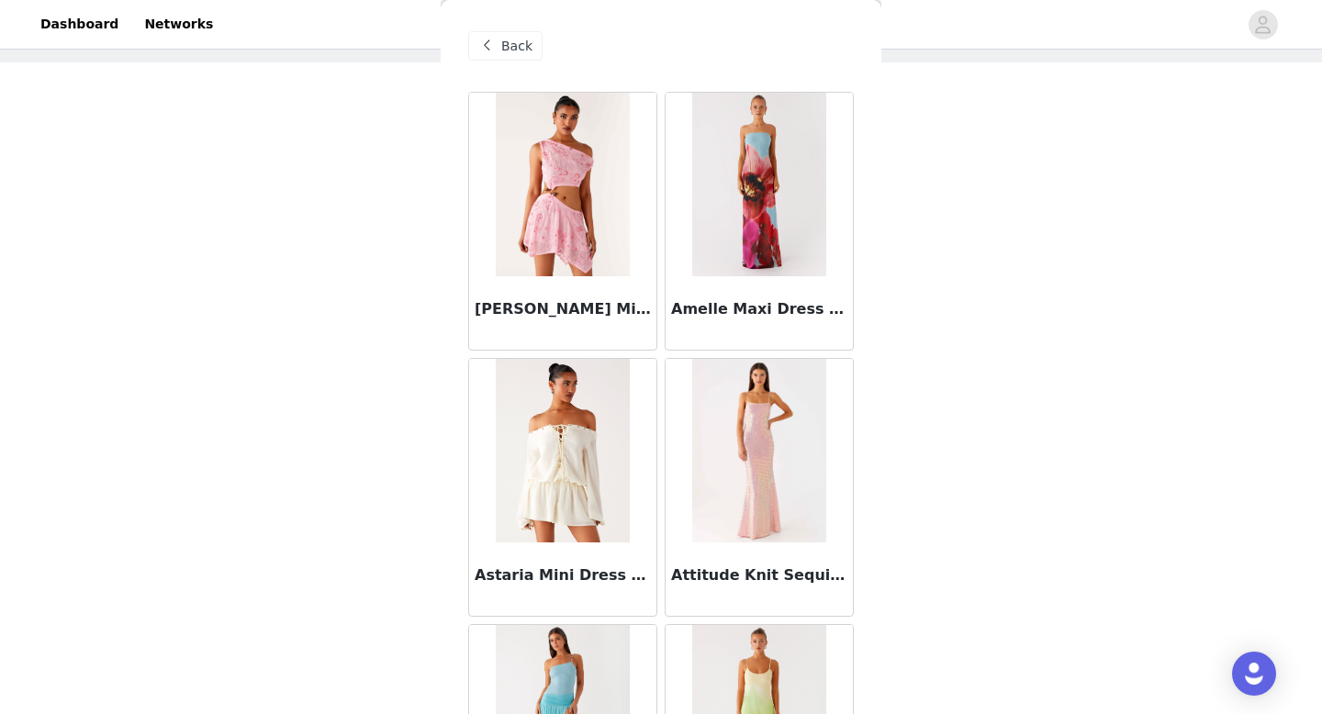
click at [531, 55] on div "Back" at bounding box center [505, 45] width 74 height 29
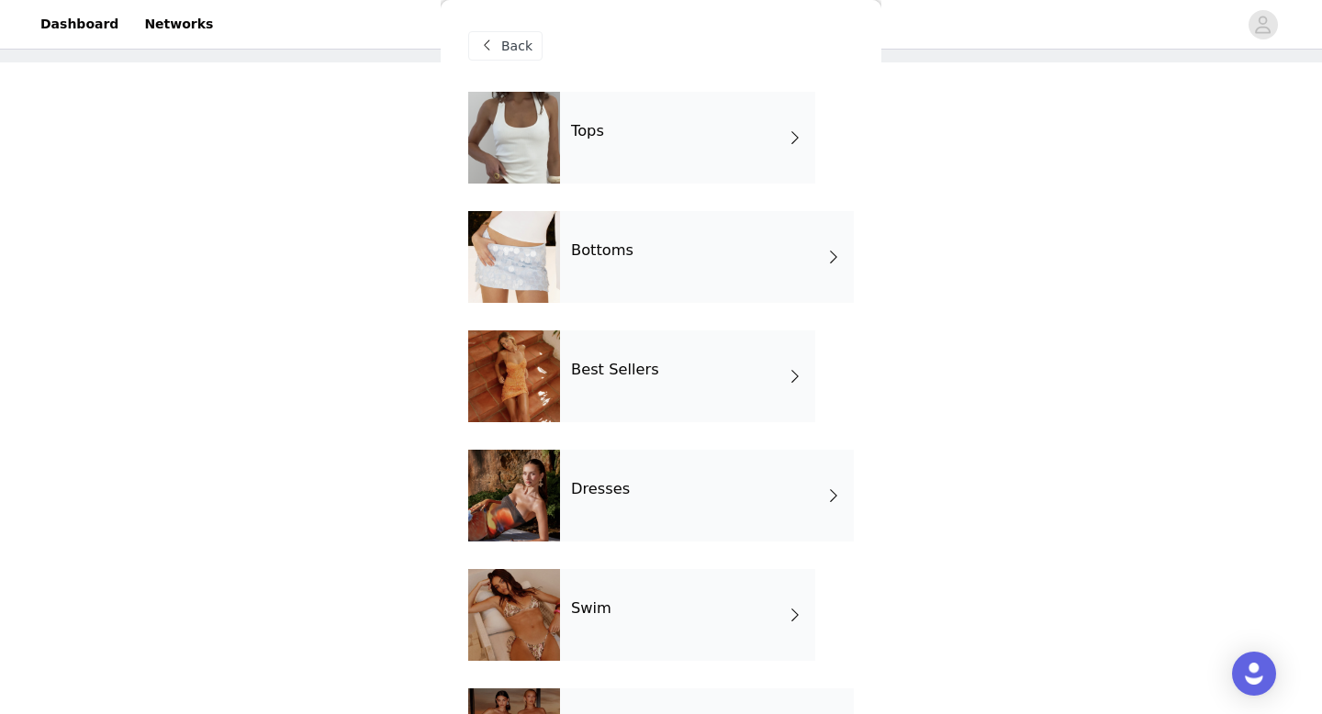
click at [632, 372] on h4 "Best Sellers" at bounding box center [615, 370] width 88 height 17
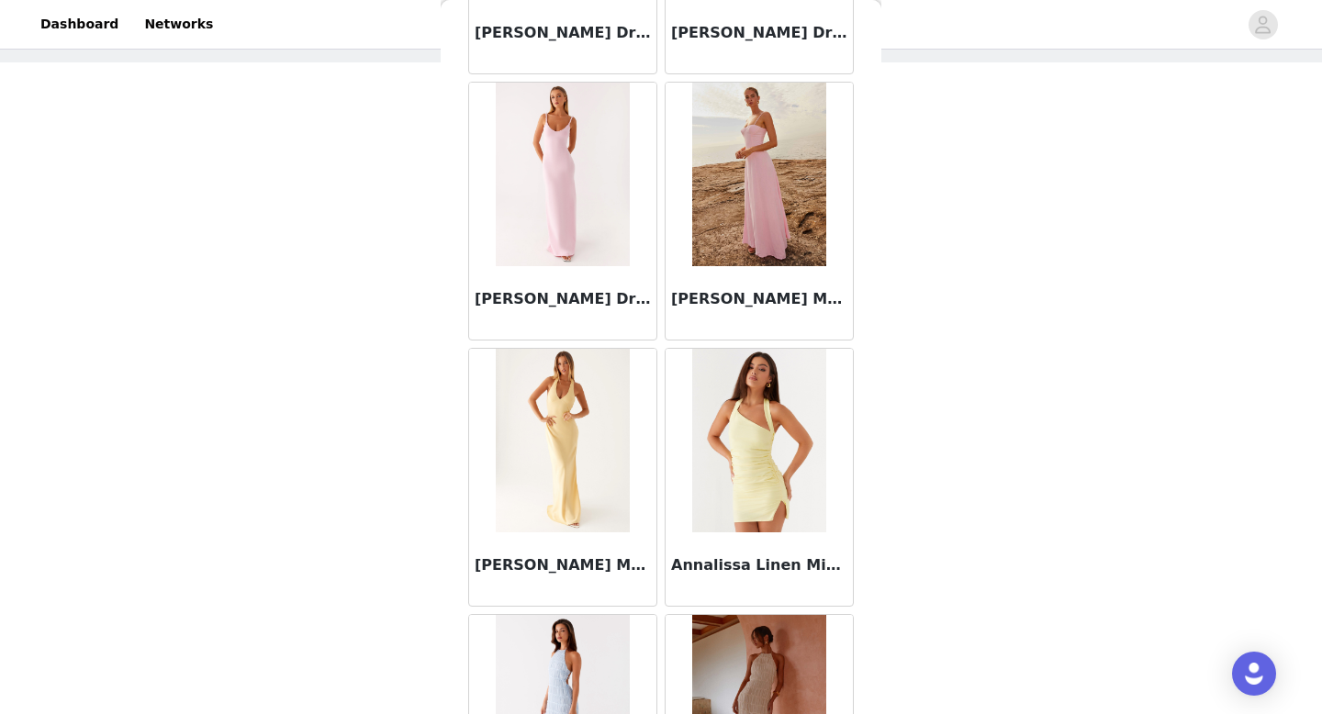
scroll to position [2095, 0]
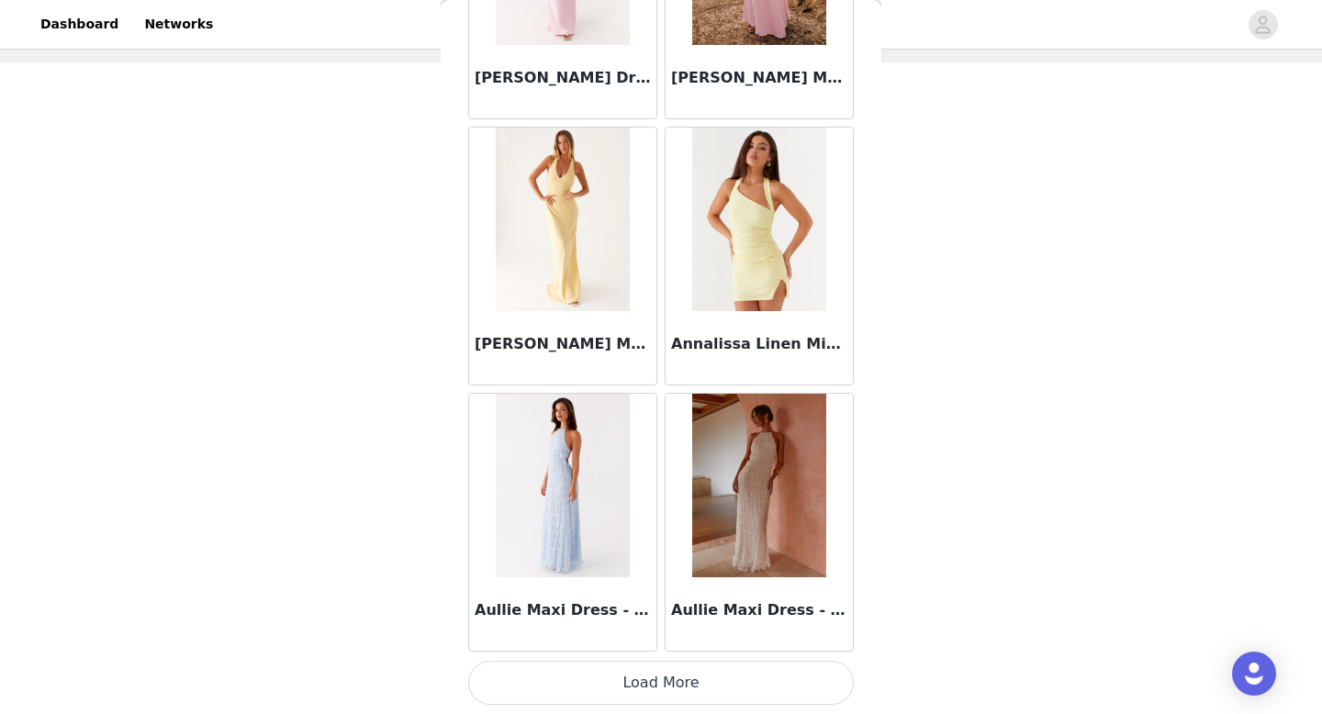
click at [636, 697] on button "Load More" at bounding box center [661, 683] width 386 height 44
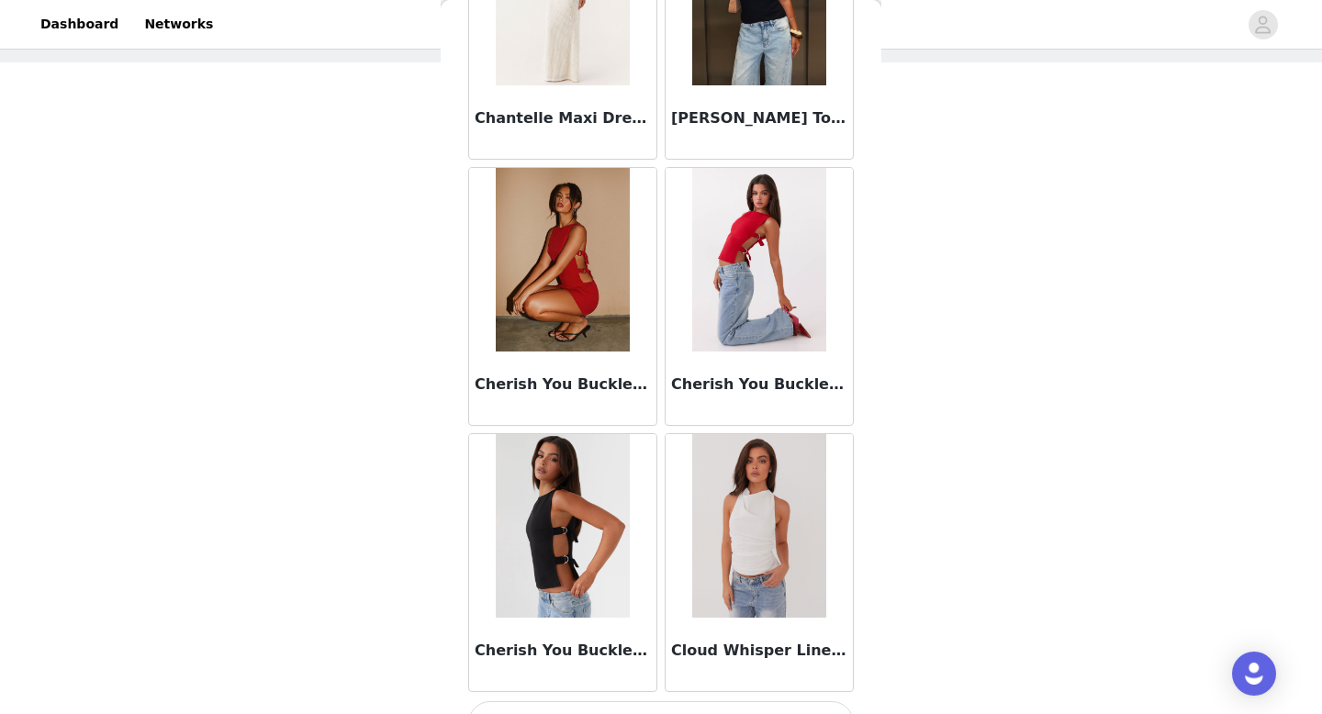
scroll to position [4757, 0]
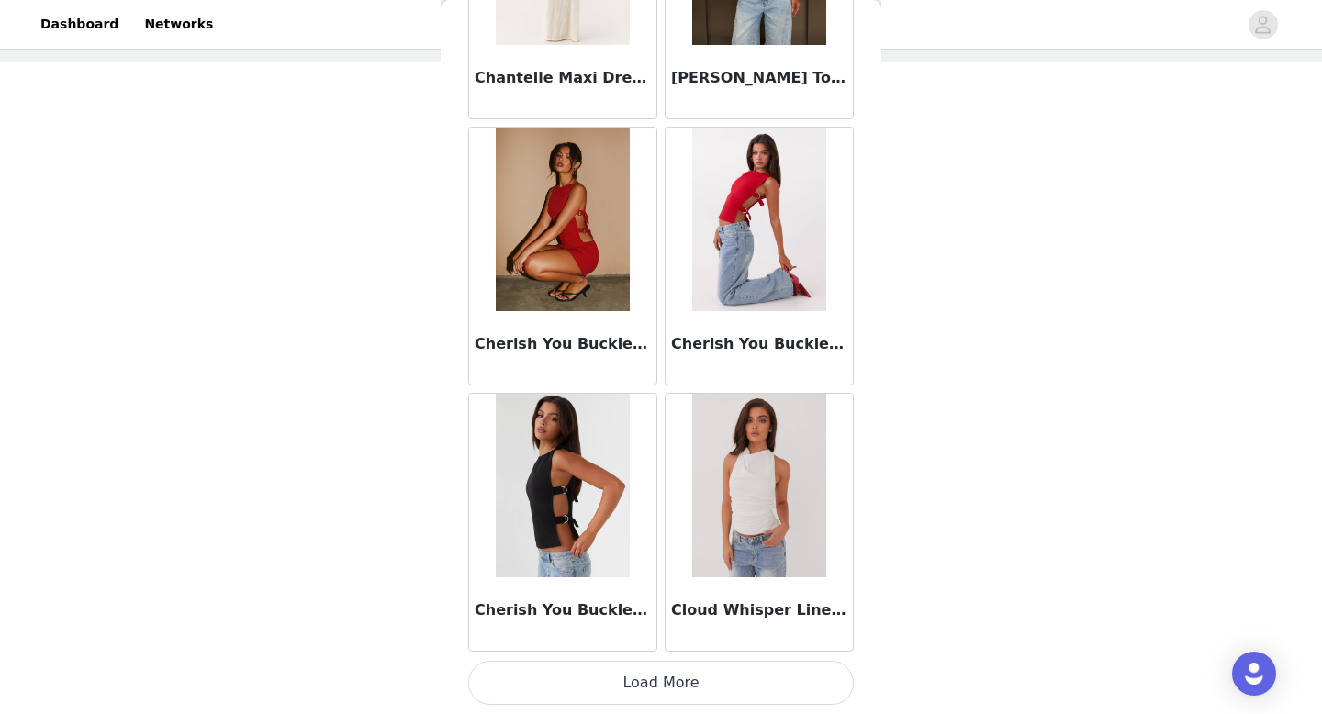
click at [651, 684] on button "Load More" at bounding box center [661, 683] width 386 height 44
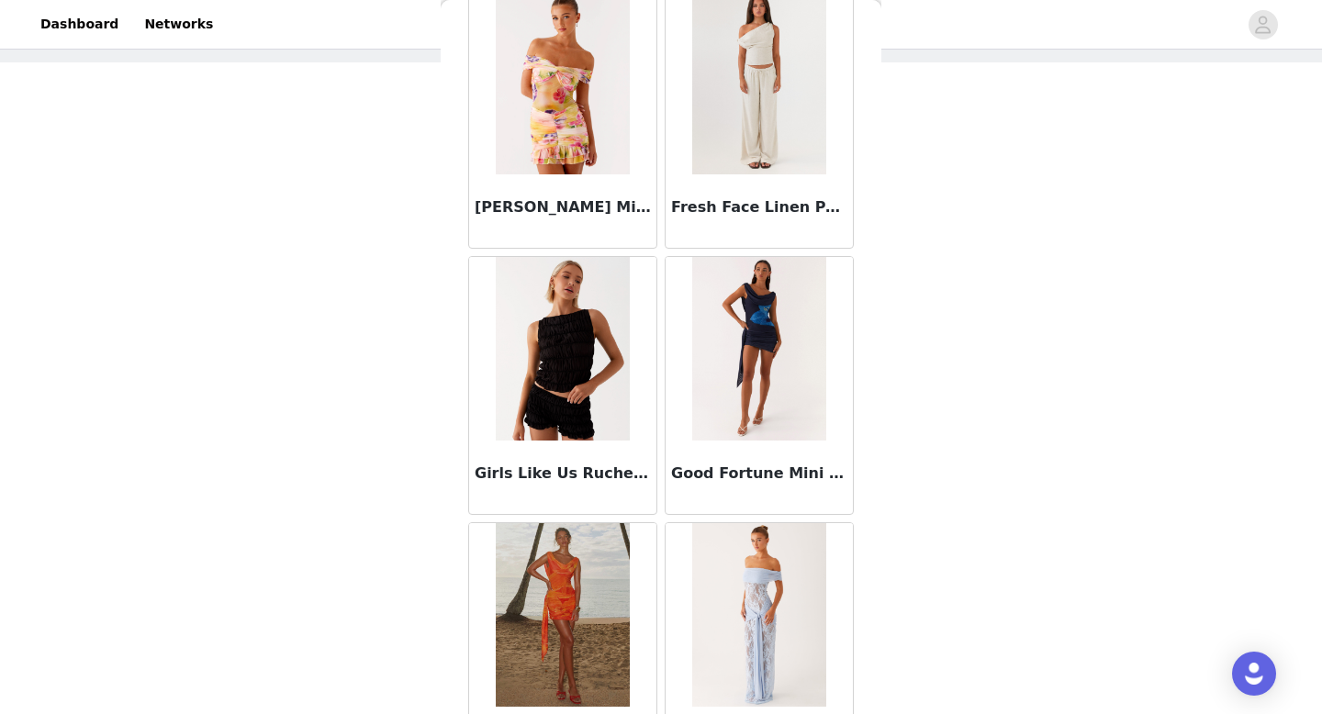
scroll to position [7419, 0]
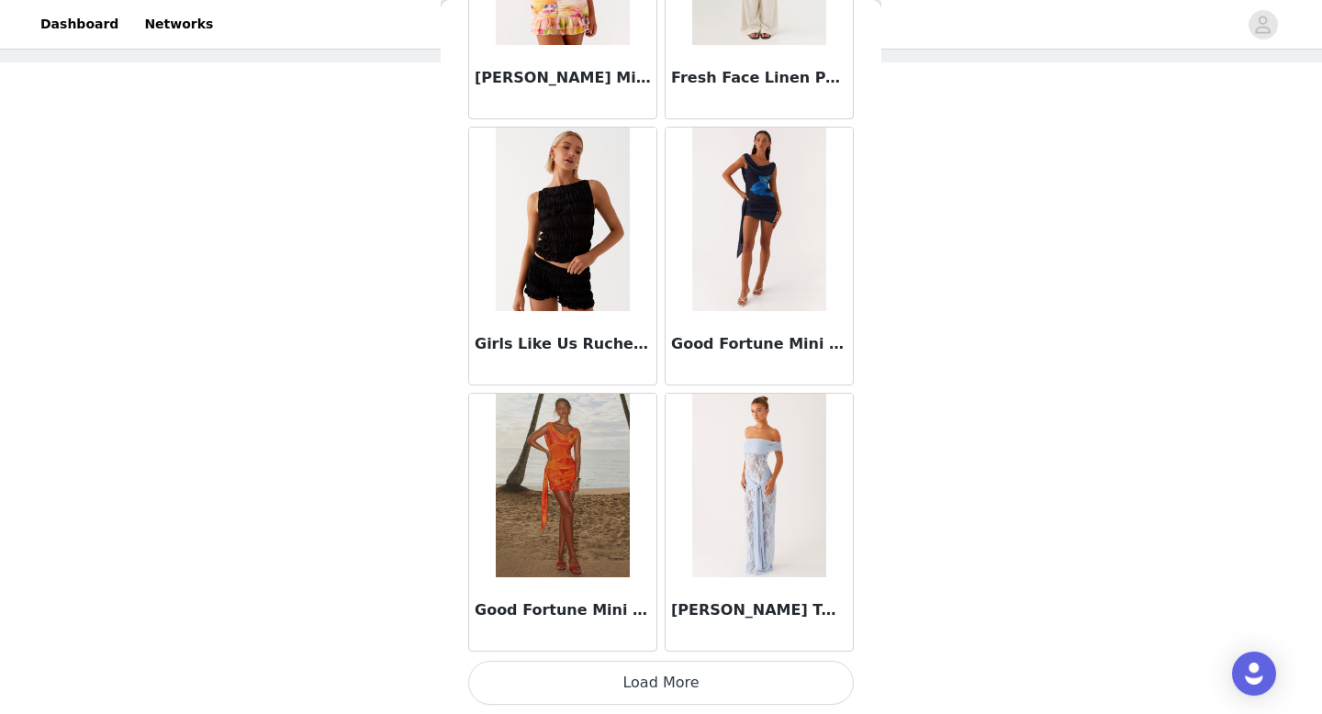
click at [644, 692] on button "Load More" at bounding box center [661, 683] width 386 height 44
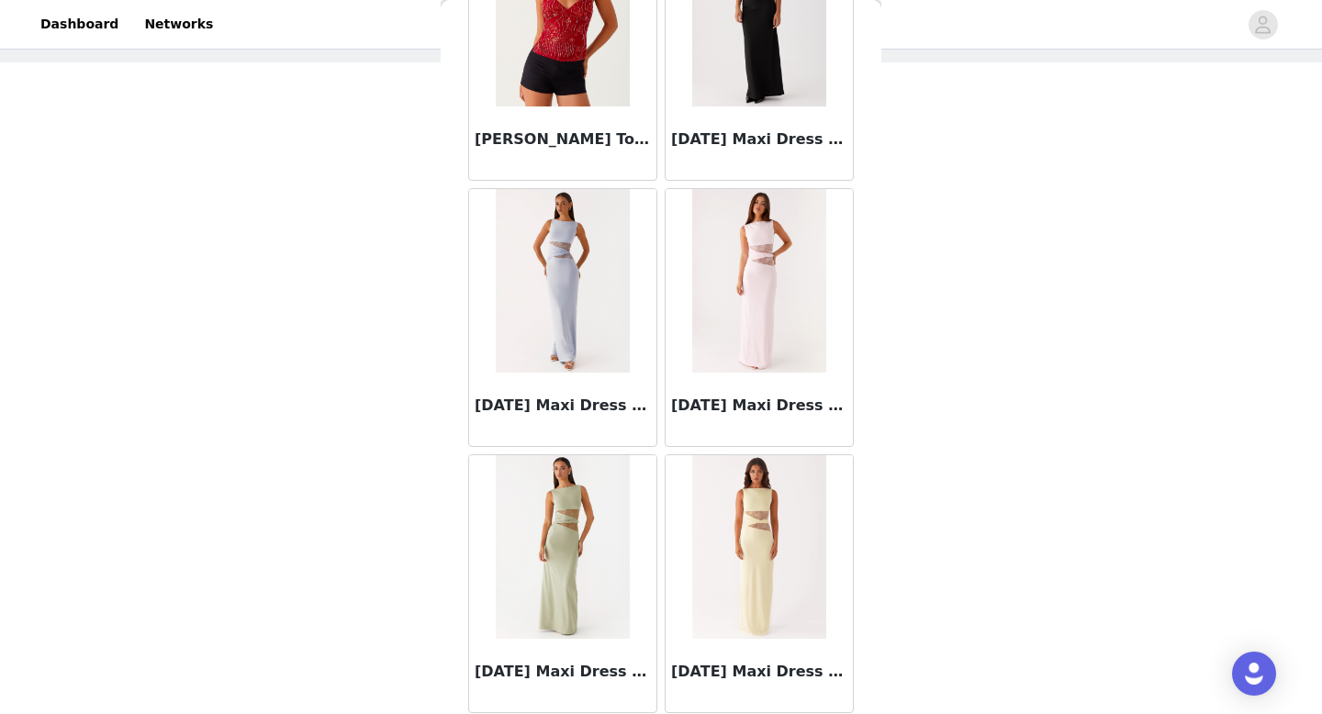
scroll to position [10080, 0]
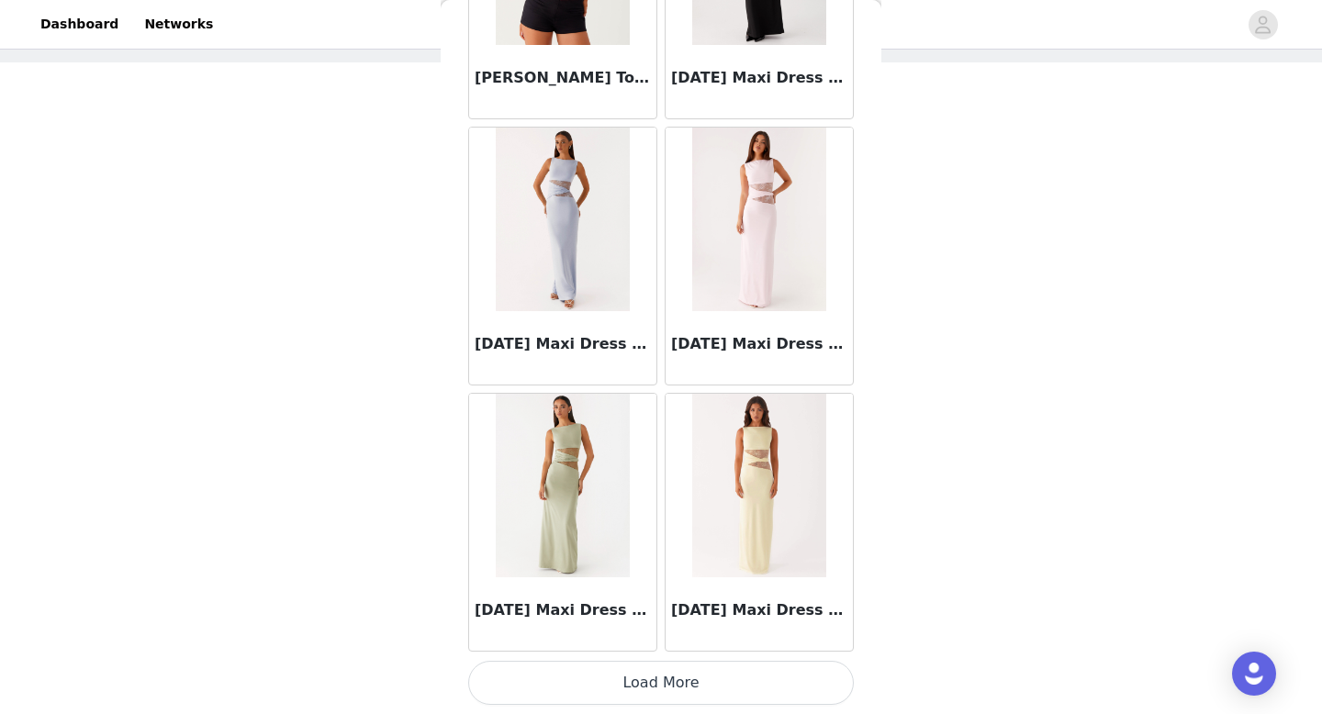
click at [664, 675] on button "Load More" at bounding box center [661, 683] width 386 height 44
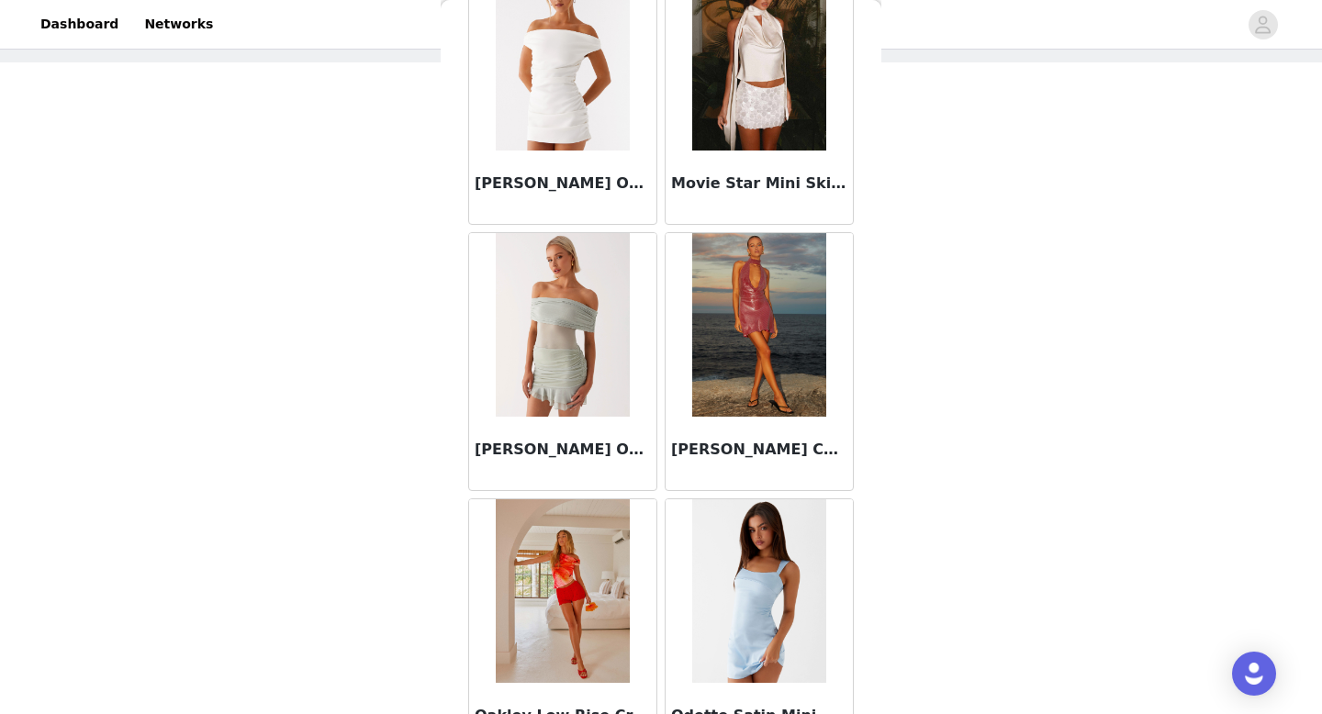
scroll to position [12742, 0]
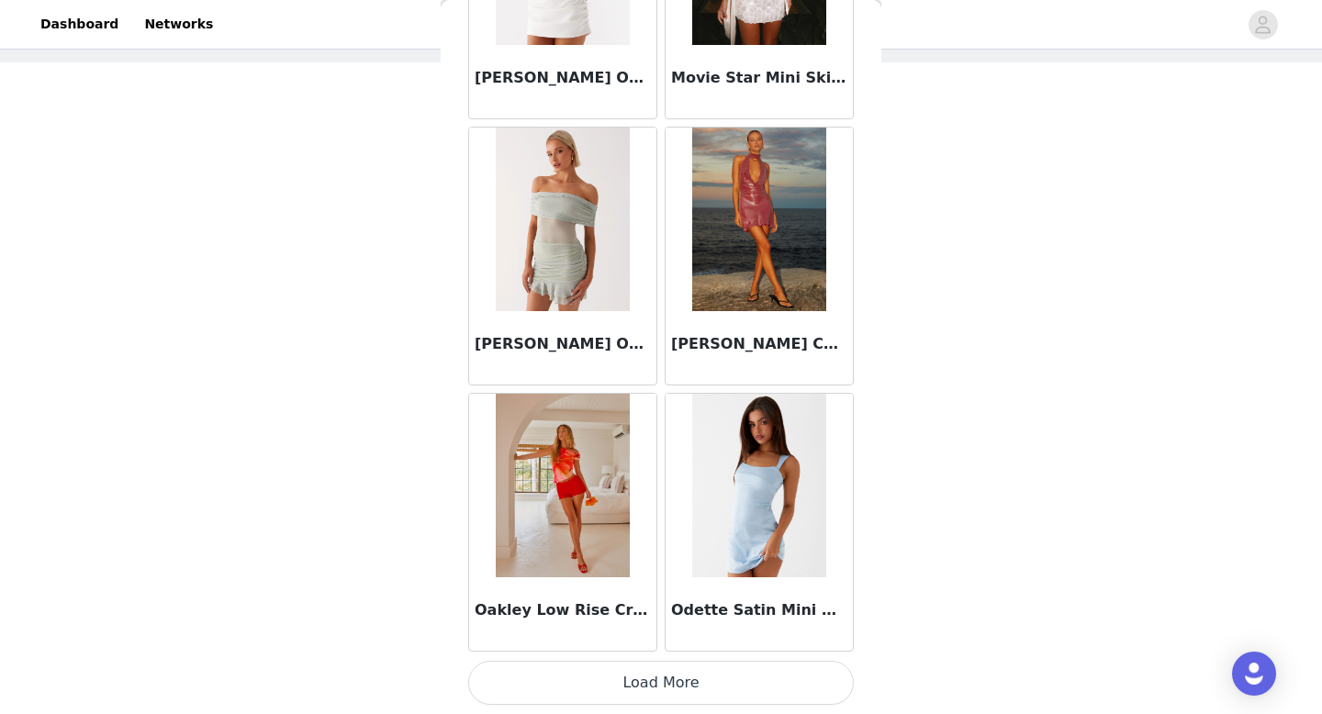
click at [647, 685] on button "Load More" at bounding box center [661, 683] width 386 height 44
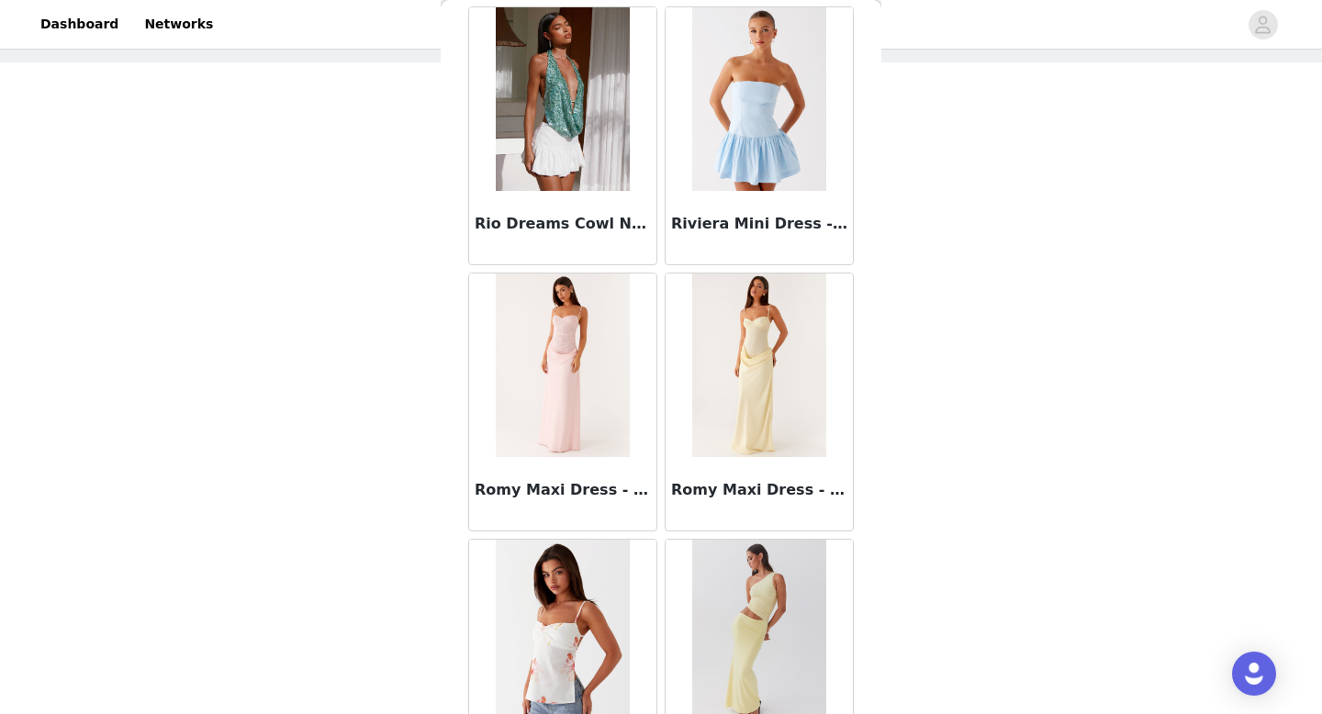
scroll to position [15404, 0]
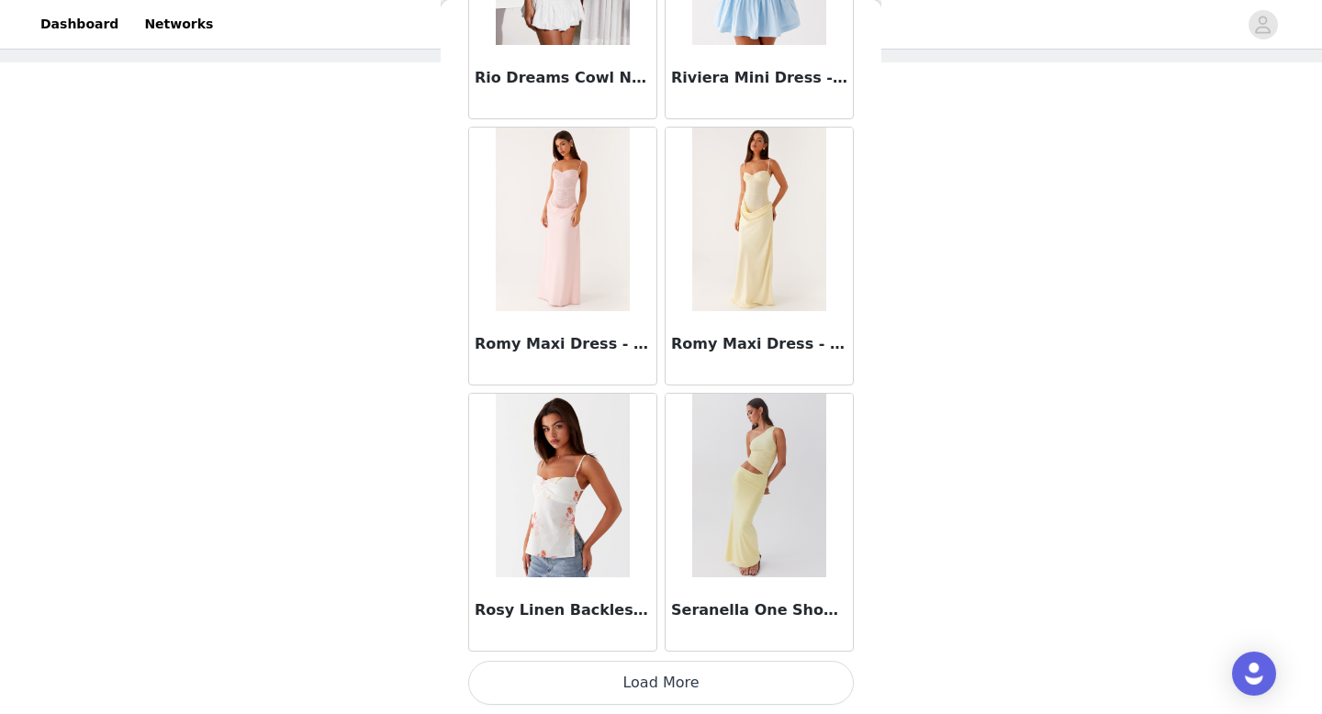
click at [623, 679] on button "Load More" at bounding box center [661, 683] width 386 height 44
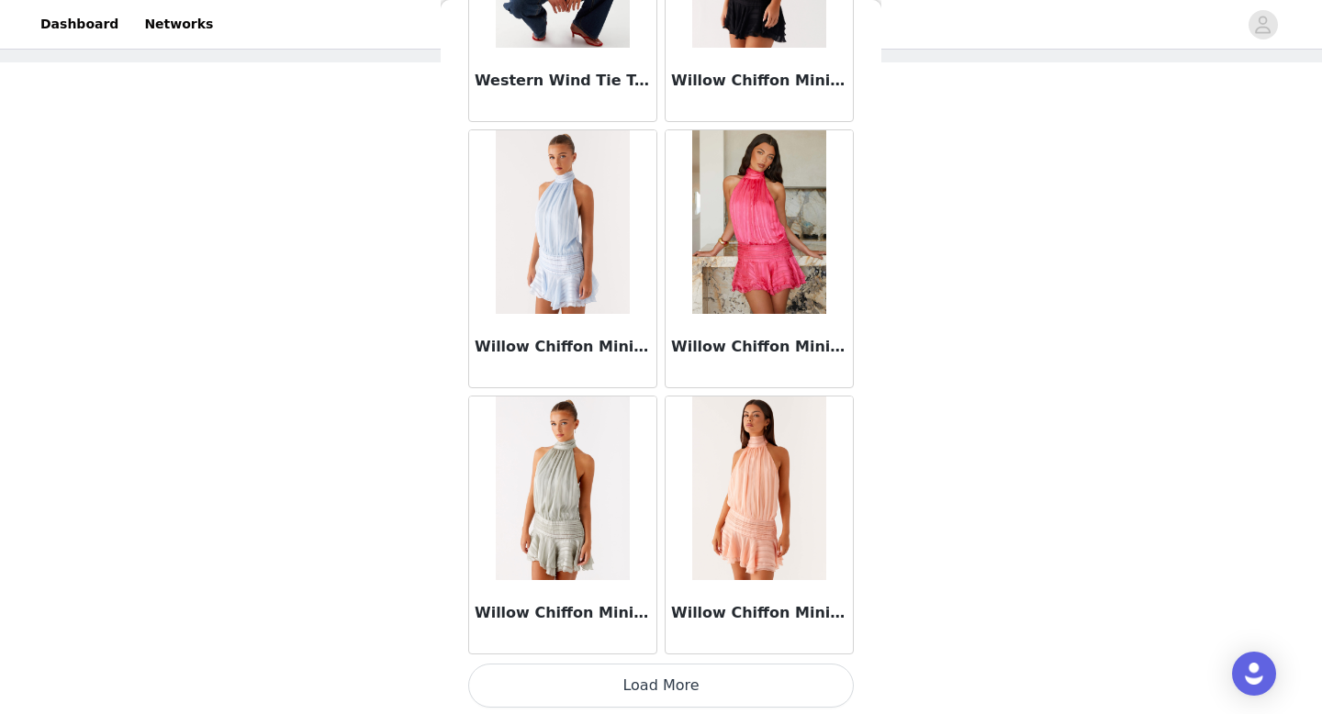
scroll to position [18066, 0]
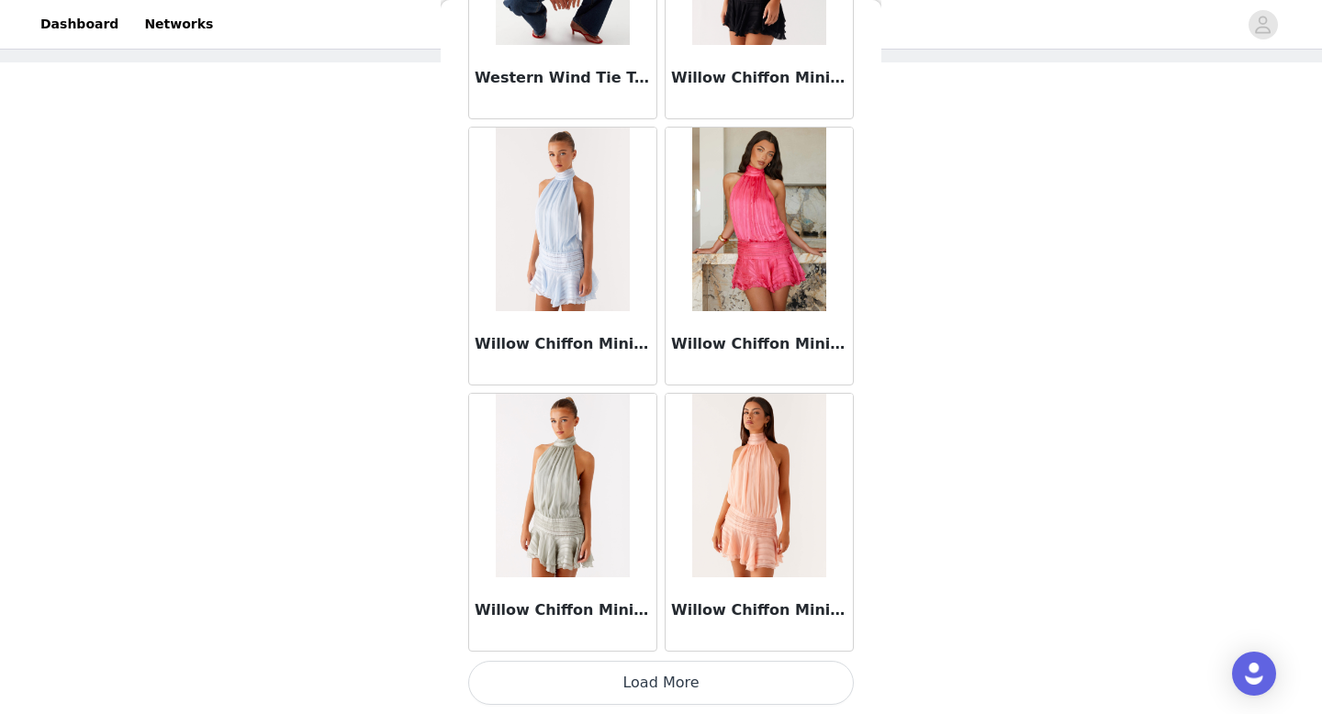
click at [655, 688] on button "Load More" at bounding box center [661, 683] width 386 height 44
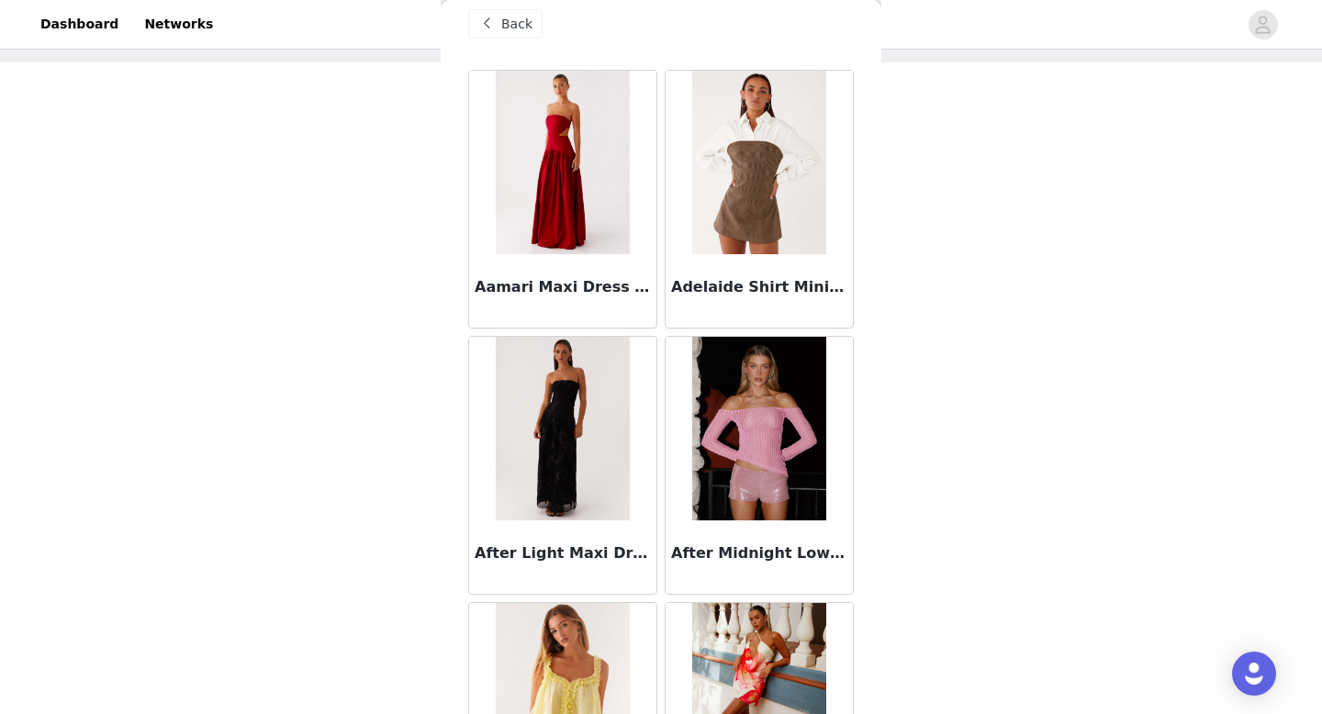
scroll to position [0, 0]
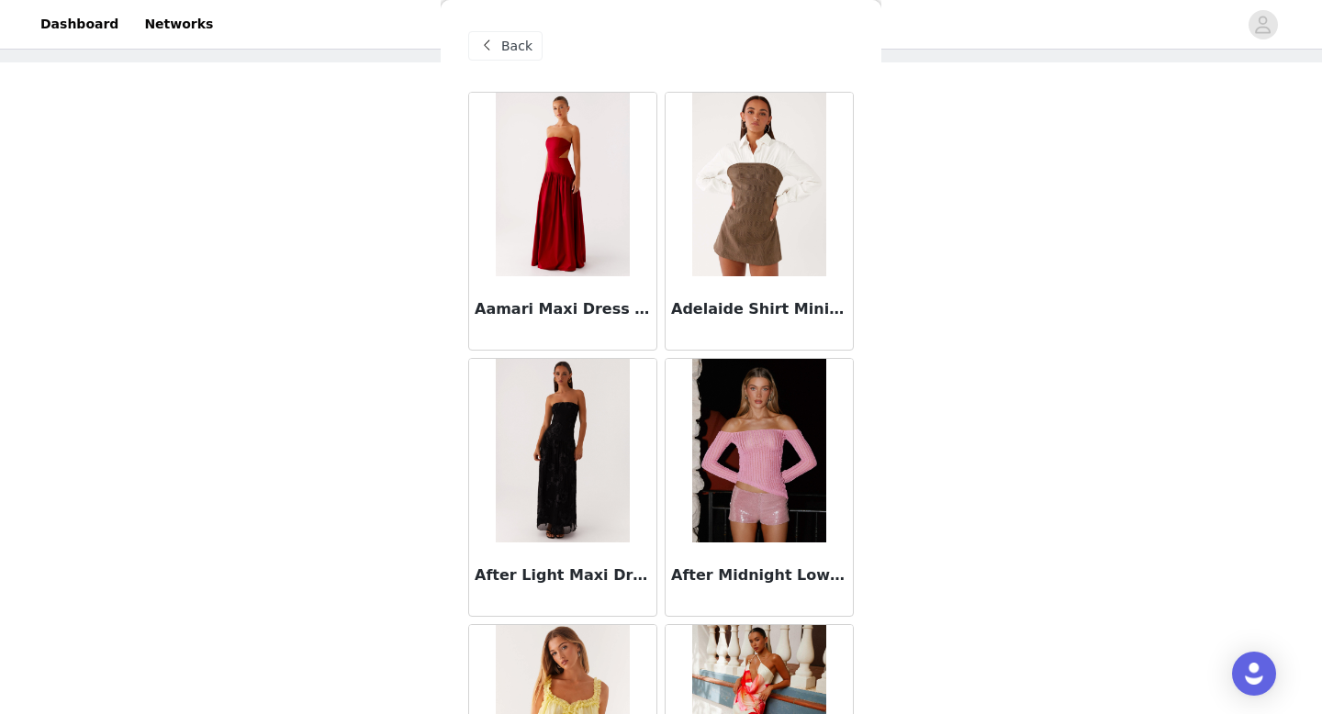
click at [504, 46] on span "Back" at bounding box center [516, 46] width 31 height 19
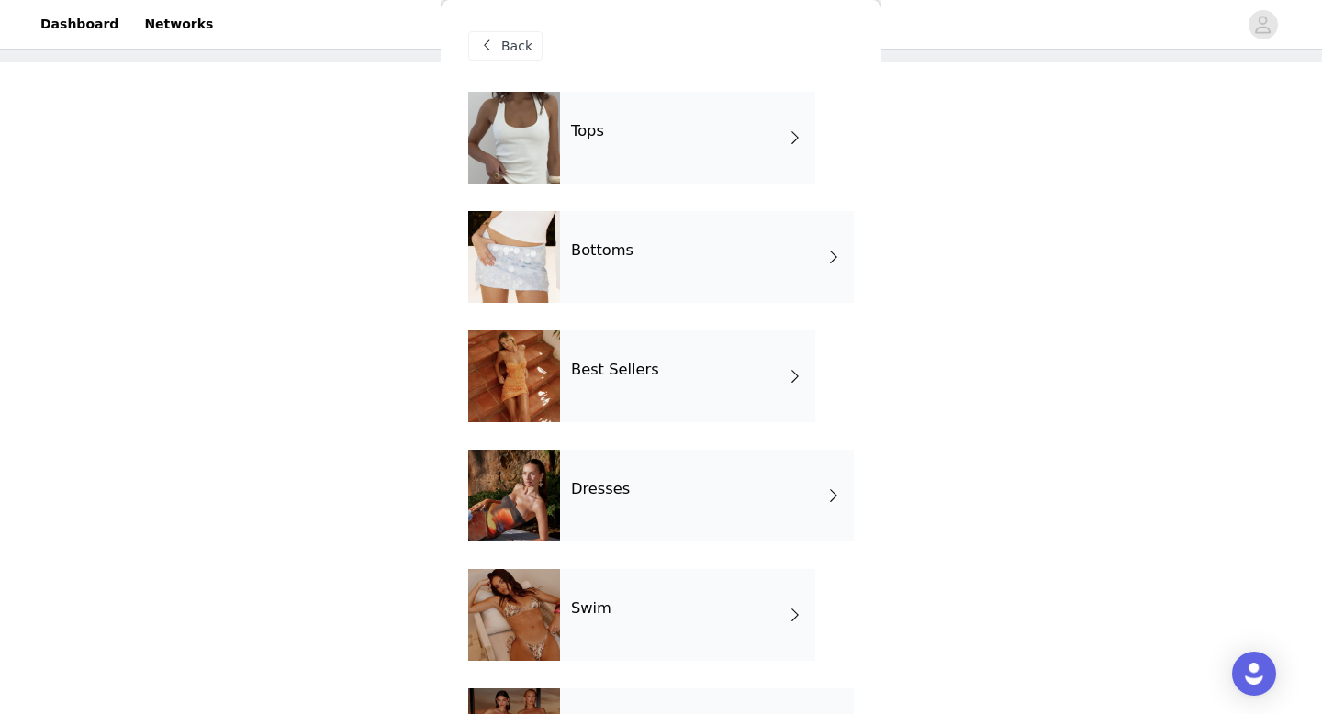
click at [541, 255] on div at bounding box center [514, 257] width 92 height 92
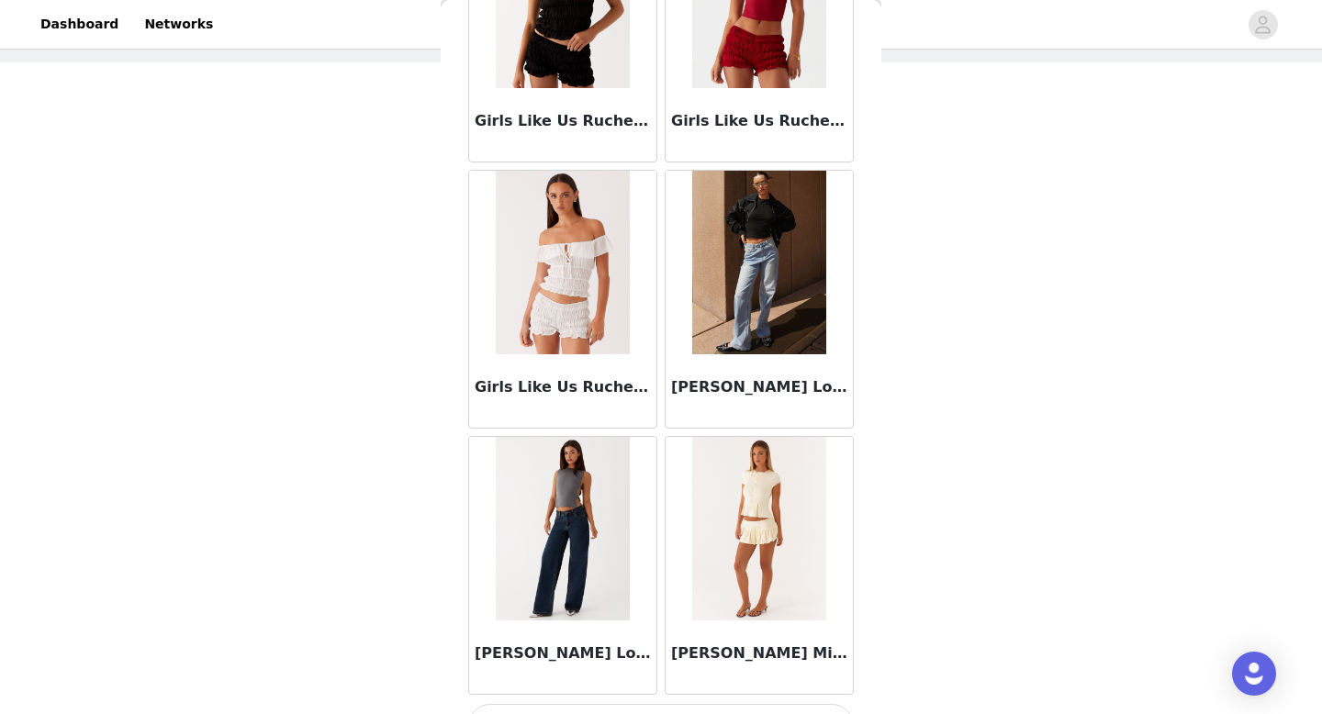
scroll to position [2095, 0]
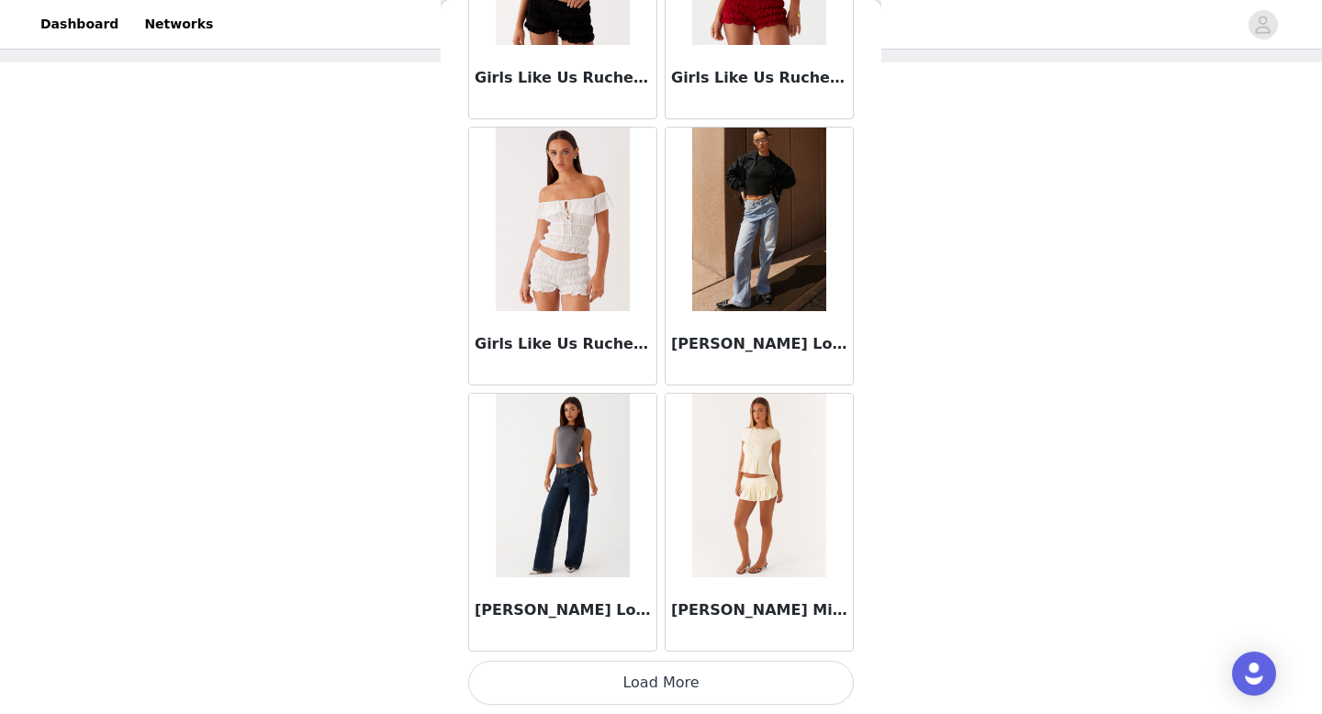
click at [573, 544] on img at bounding box center [562, 486] width 133 height 184
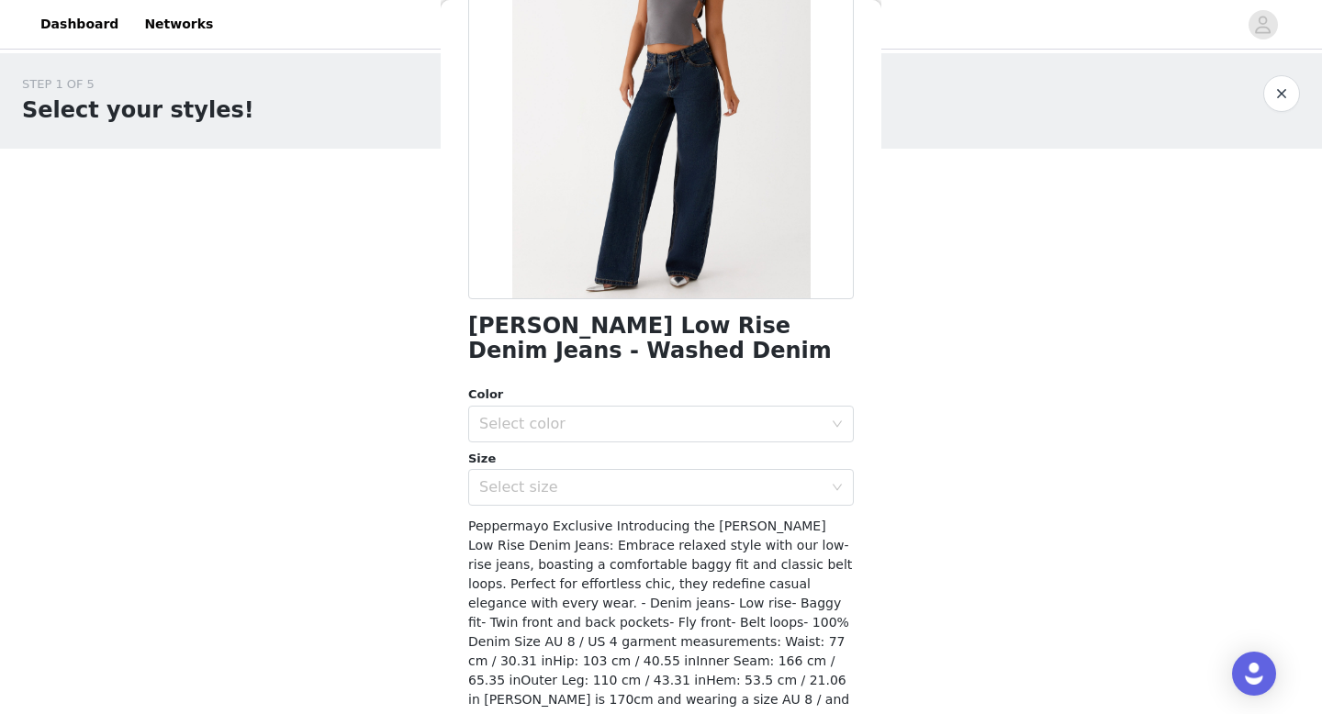
scroll to position [278, 0]
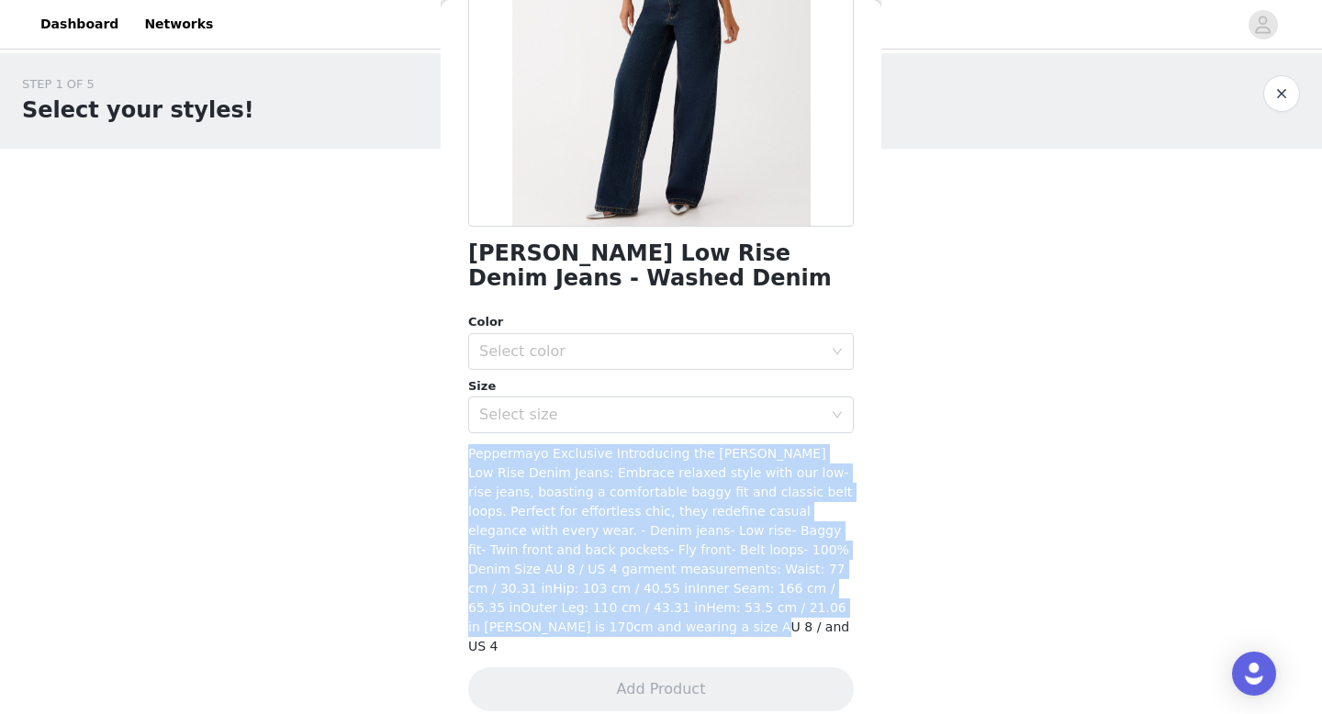
drag, startPoint x: 465, startPoint y: 453, endPoint x: 615, endPoint y: 636, distance: 236.8
click at [616, 636] on div "Back Keanna Low Rise Denim Jeans - Washed Denim Color Select color Size Select …" at bounding box center [661, 357] width 441 height 714
copy span "Peppermayo Exclusive Introducing the Keanna Low Rise Denim Jeans: Embrace relax…"
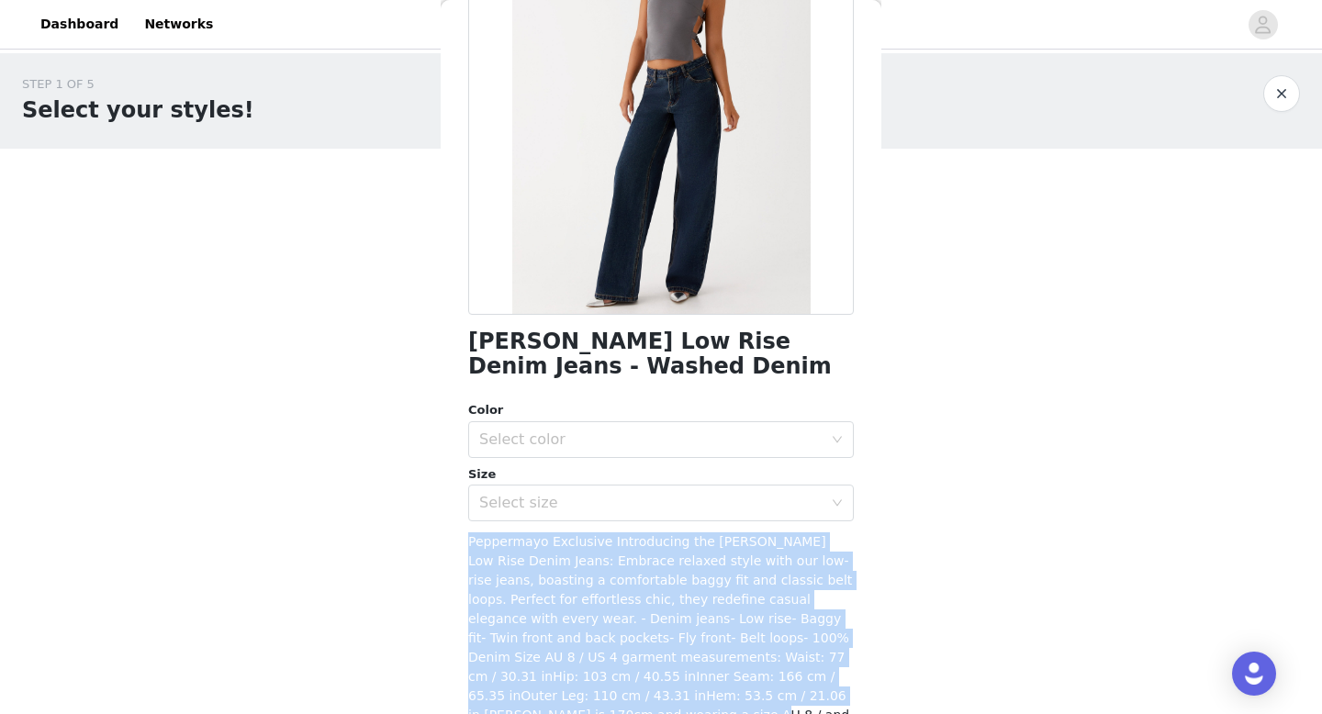
scroll to position [184, 0]
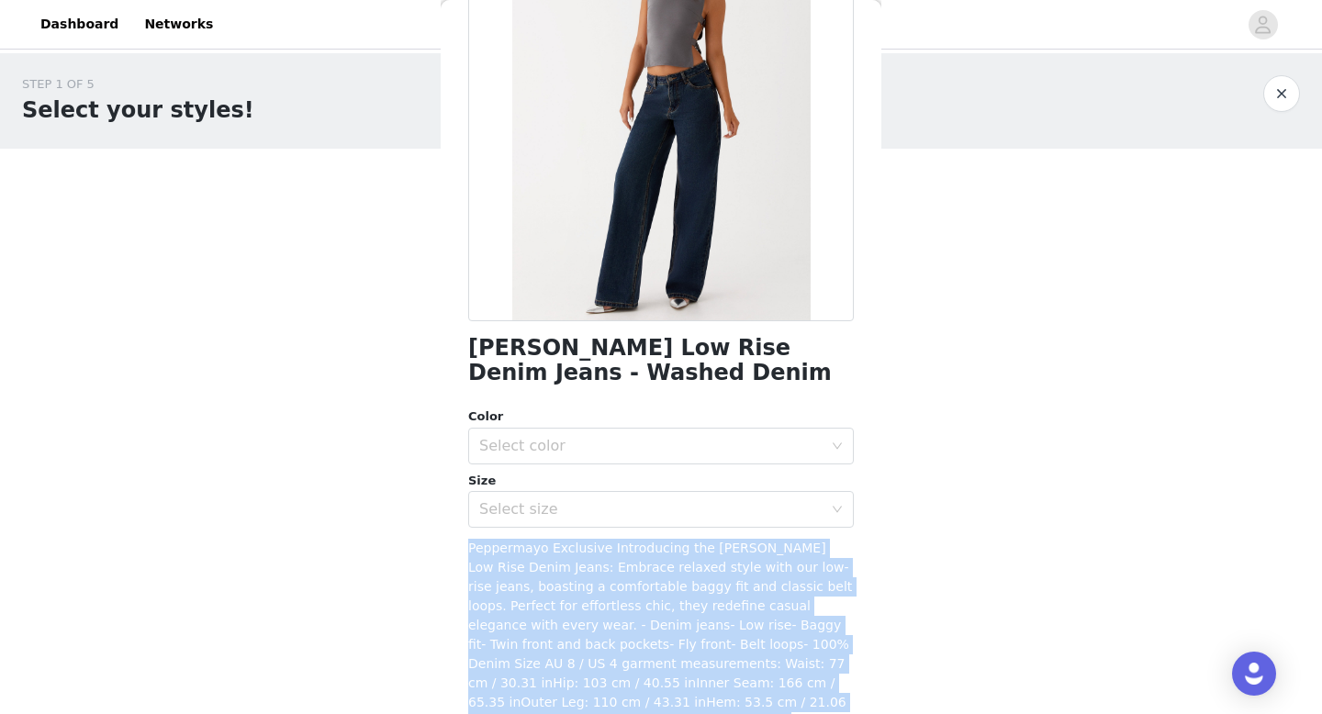
click at [482, 315] on div at bounding box center [661, 114] width 386 height 413
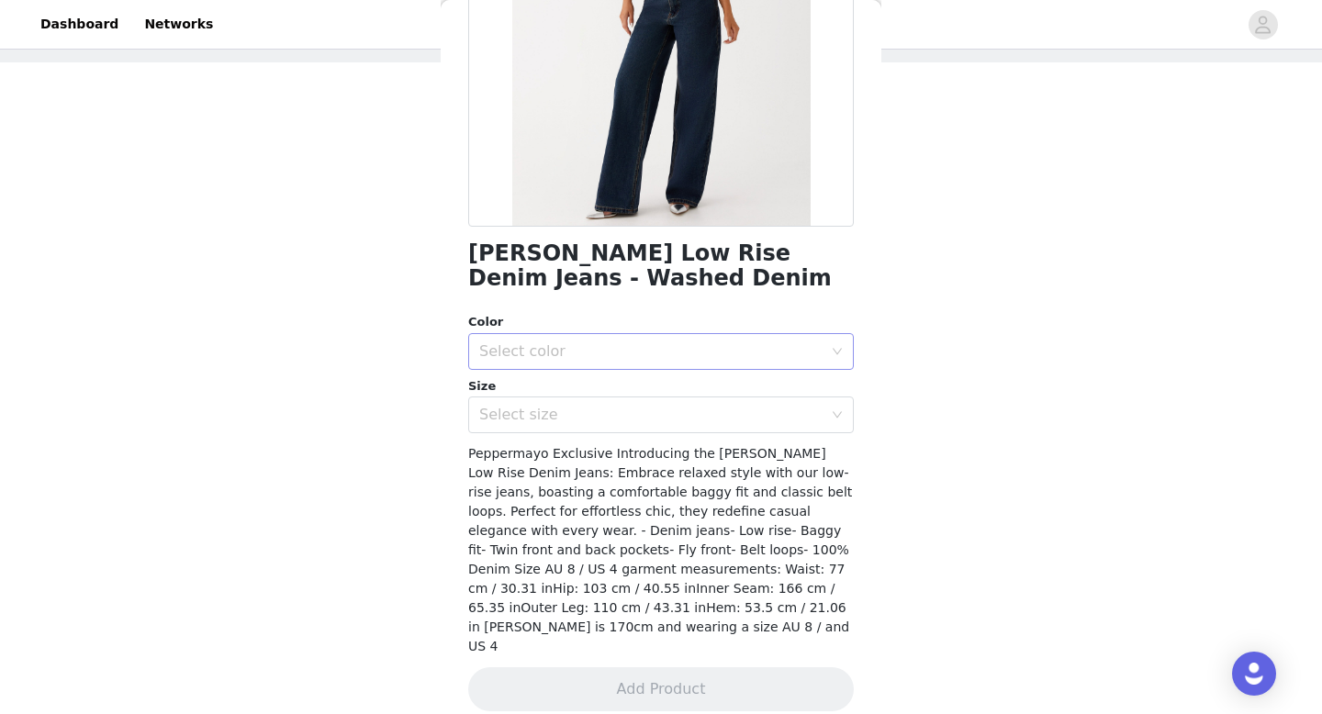
scroll to position [0, 0]
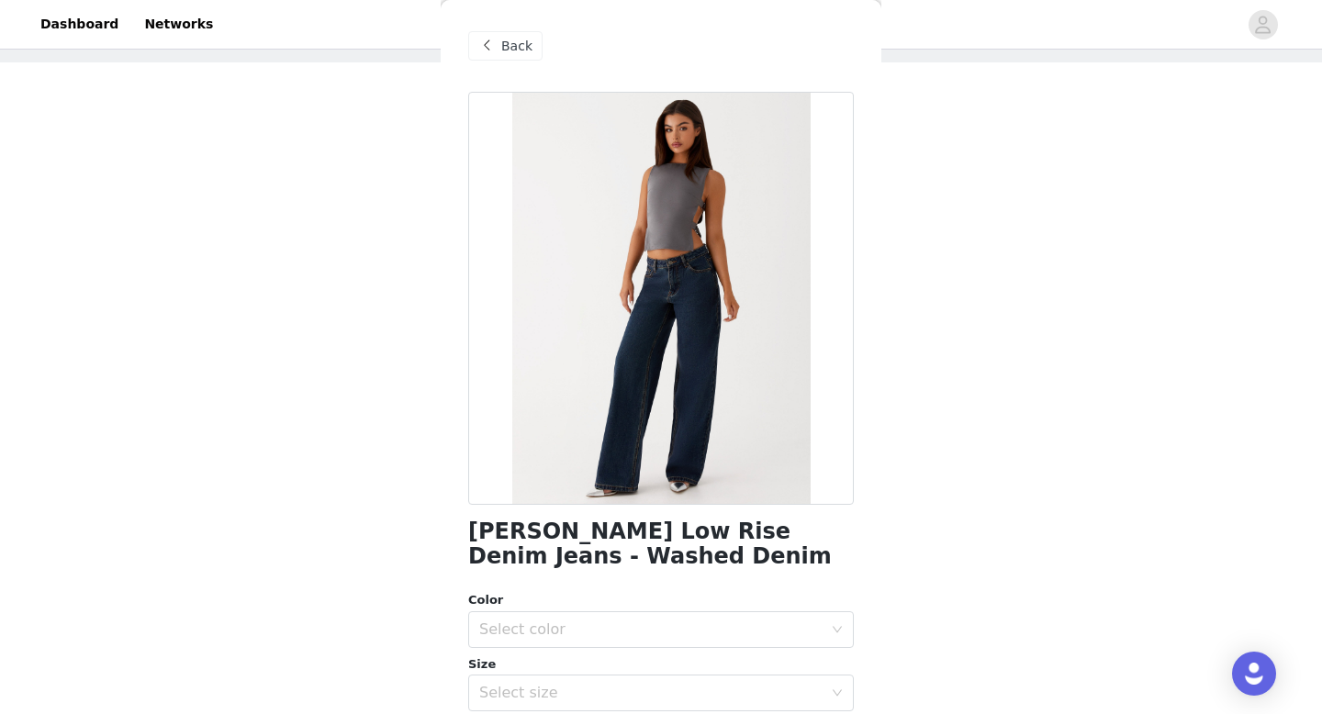
click at [612, 11] on div "Back" at bounding box center [661, 46] width 386 height 92
click at [531, 53] on div "Back" at bounding box center [505, 45] width 74 height 29
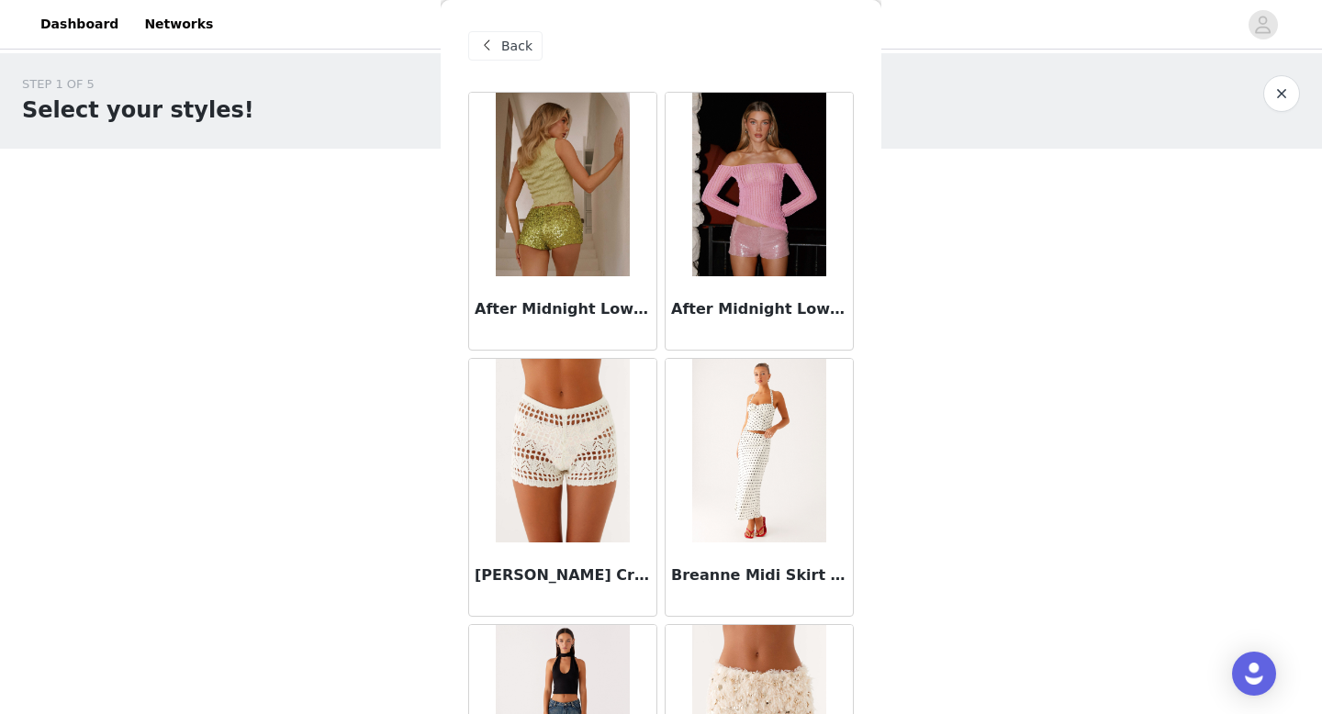
click at [511, 49] on span "Back" at bounding box center [516, 46] width 31 height 19
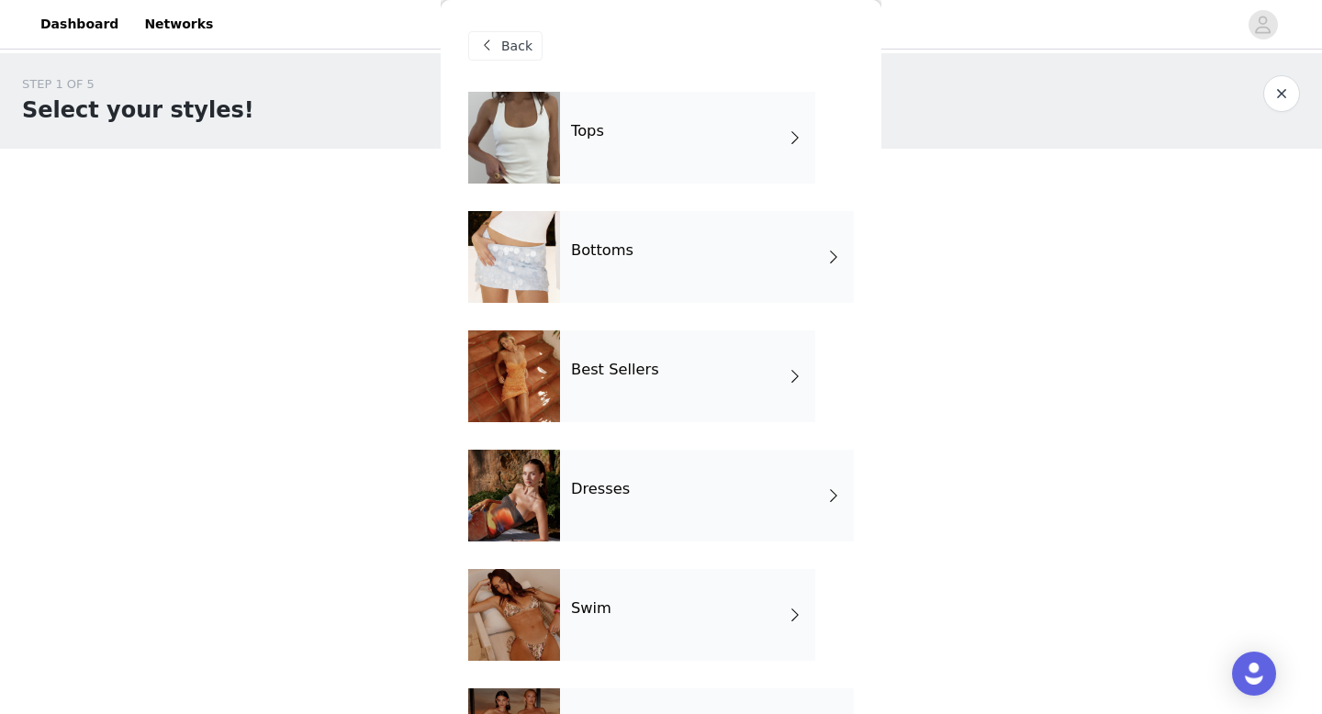
click at [564, 160] on div "Tops" at bounding box center [687, 138] width 255 height 92
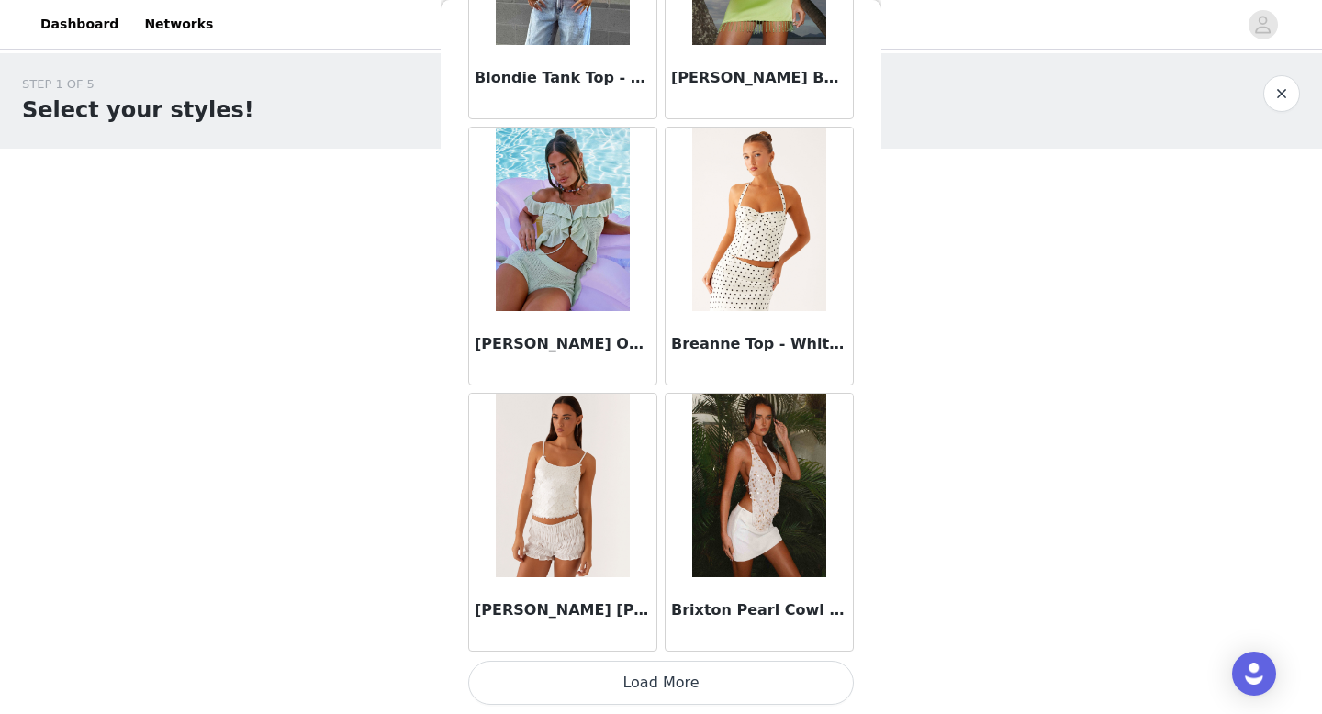
scroll to position [86, 0]
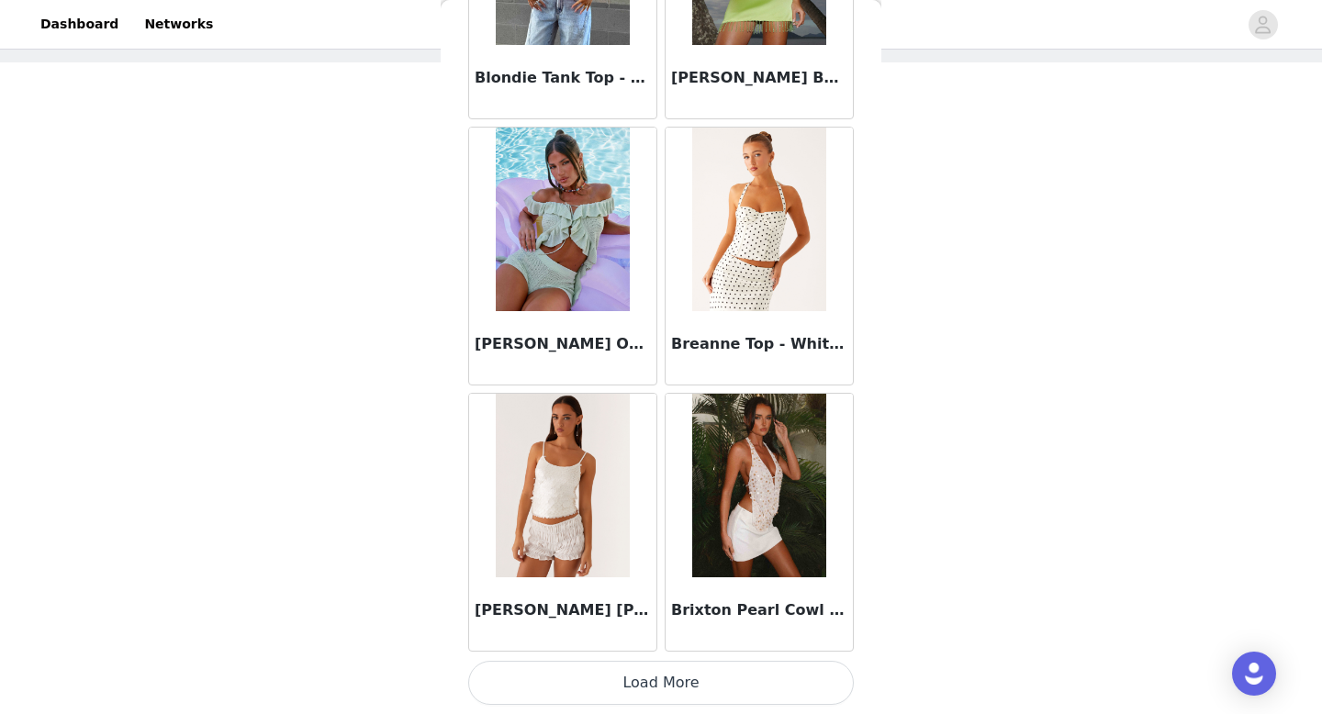
click at [737, 688] on button "Load More" at bounding box center [661, 683] width 386 height 44
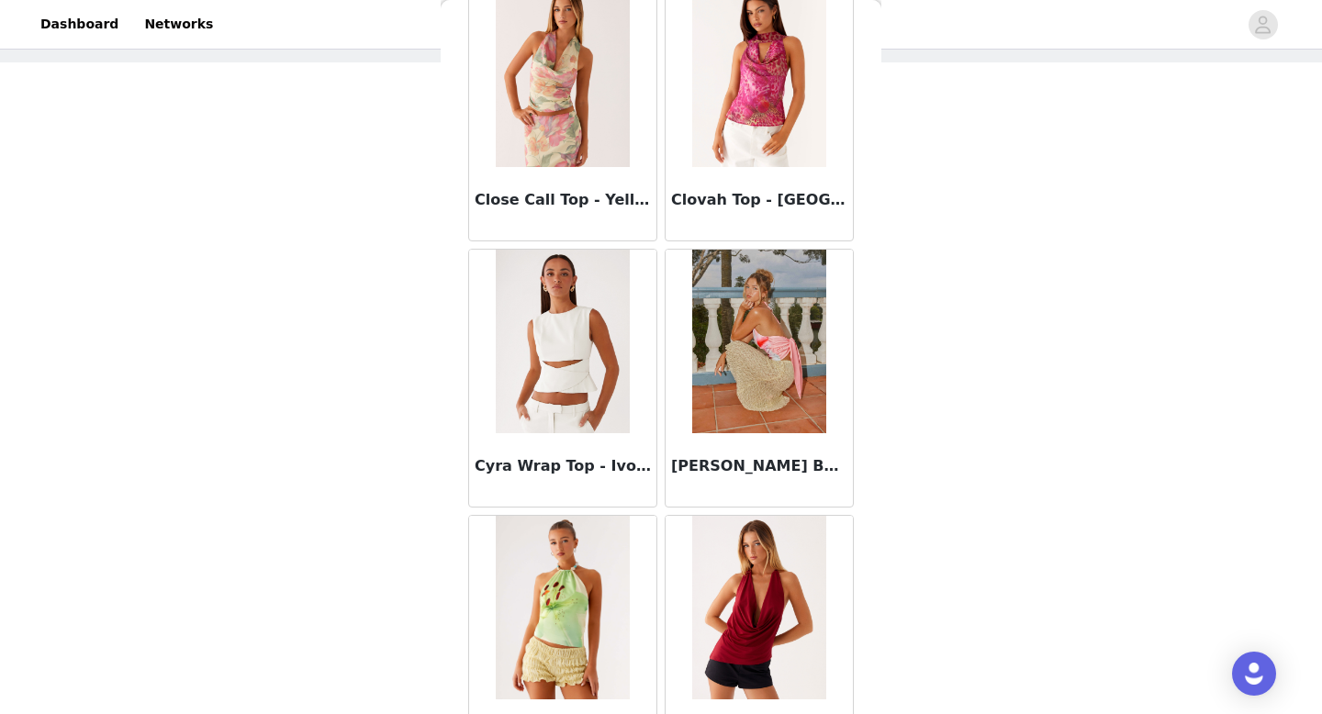
scroll to position [4757, 0]
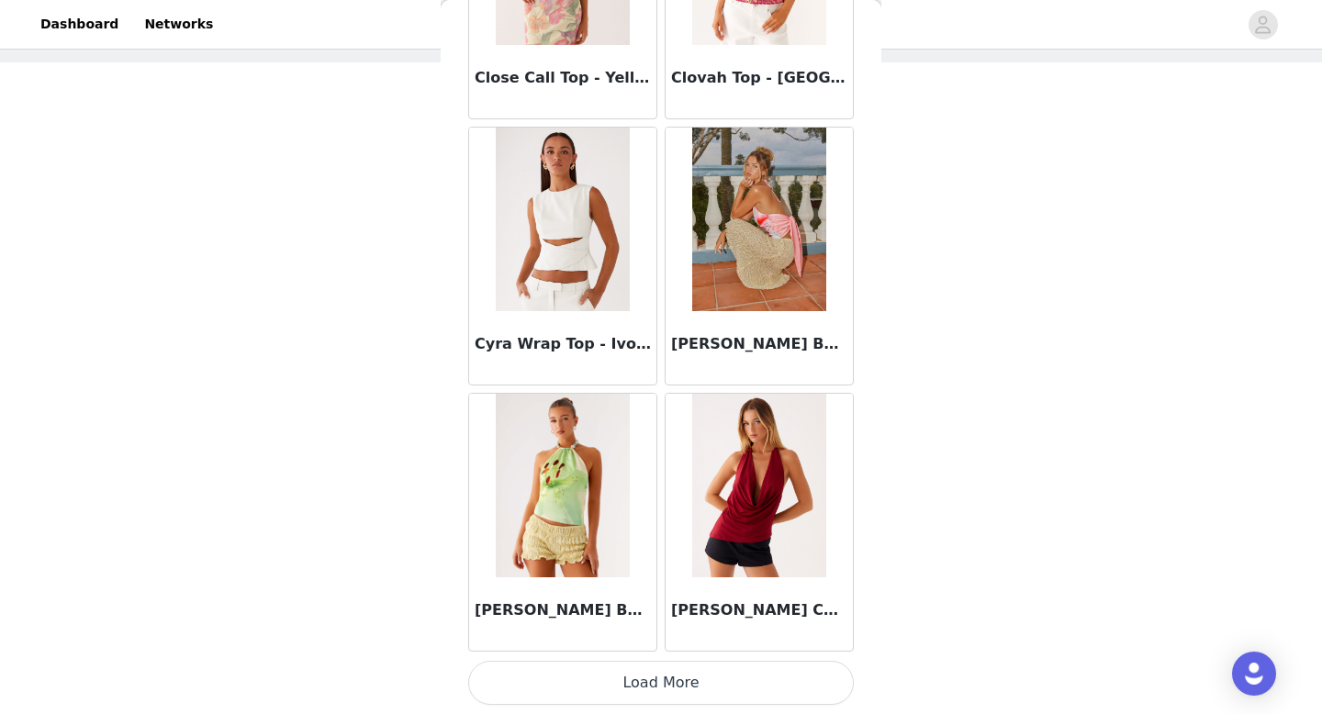
click at [663, 676] on button "Load More" at bounding box center [661, 683] width 386 height 44
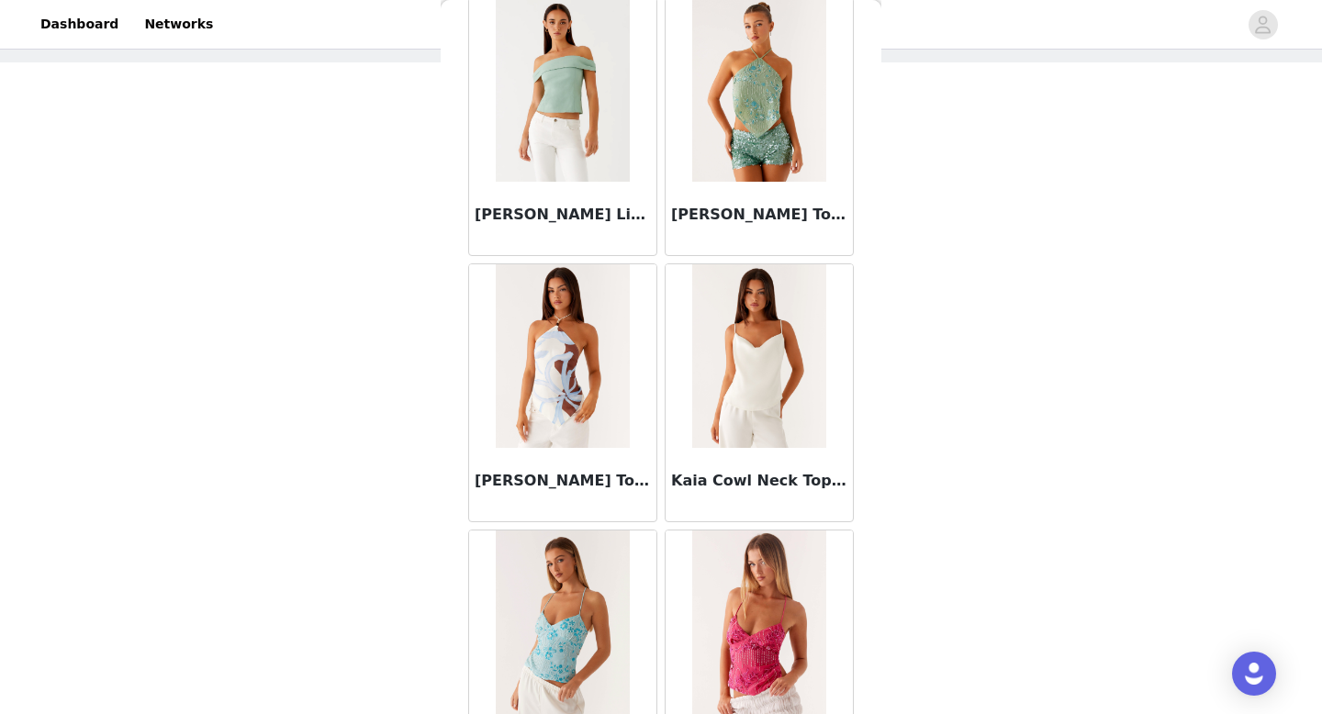
scroll to position [7419, 0]
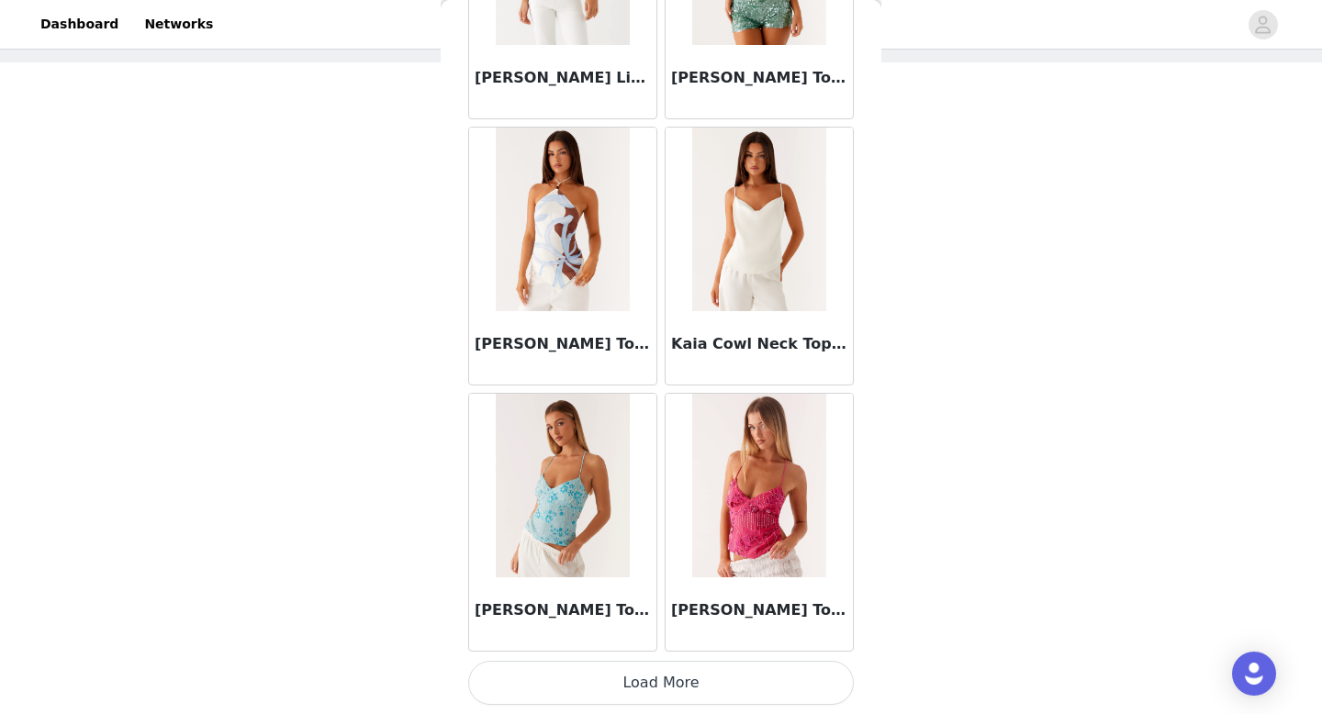
click at [668, 692] on button "Load More" at bounding box center [661, 683] width 386 height 44
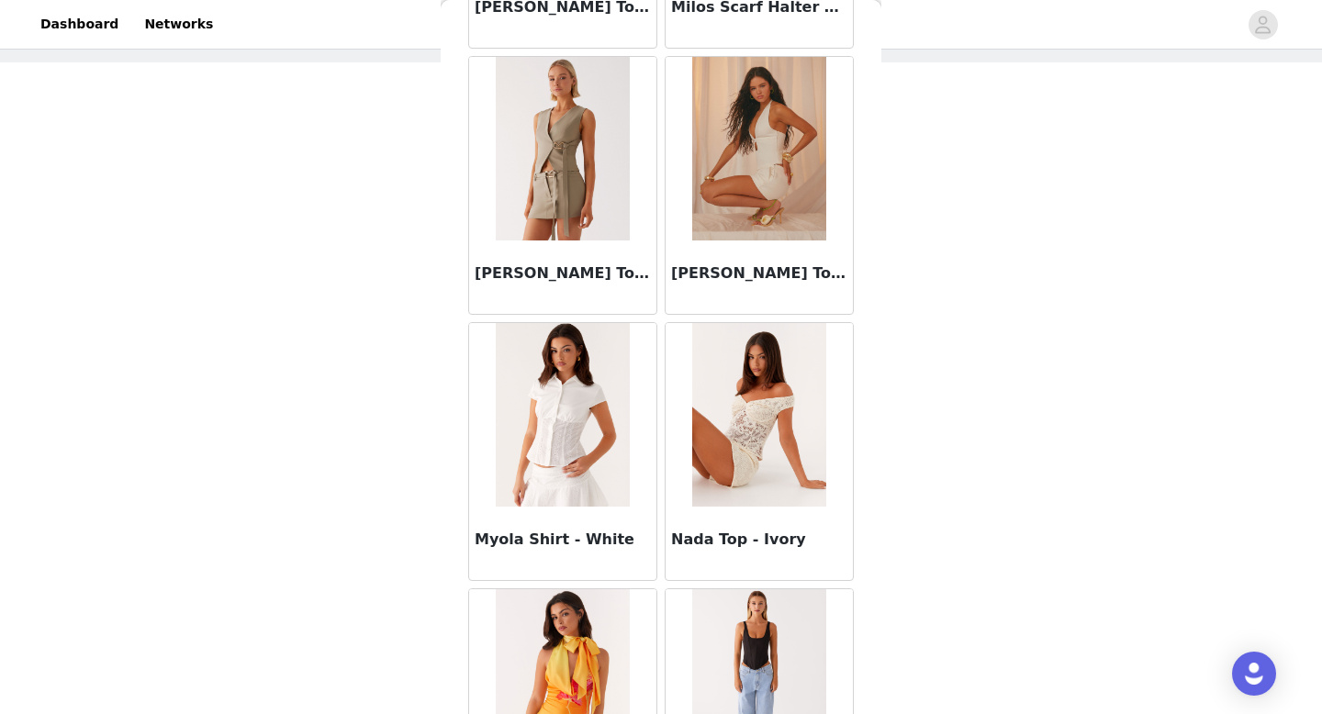
scroll to position [10080, 0]
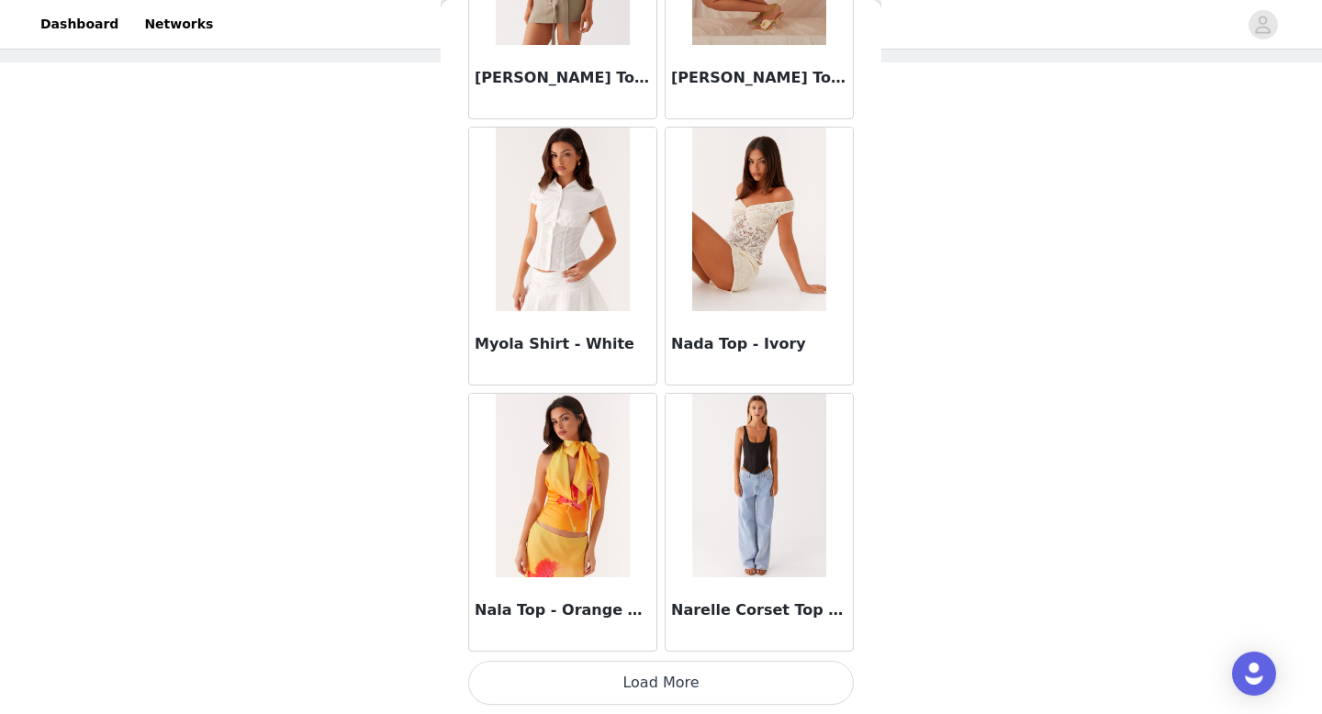
click at [685, 680] on button "Load More" at bounding box center [661, 683] width 386 height 44
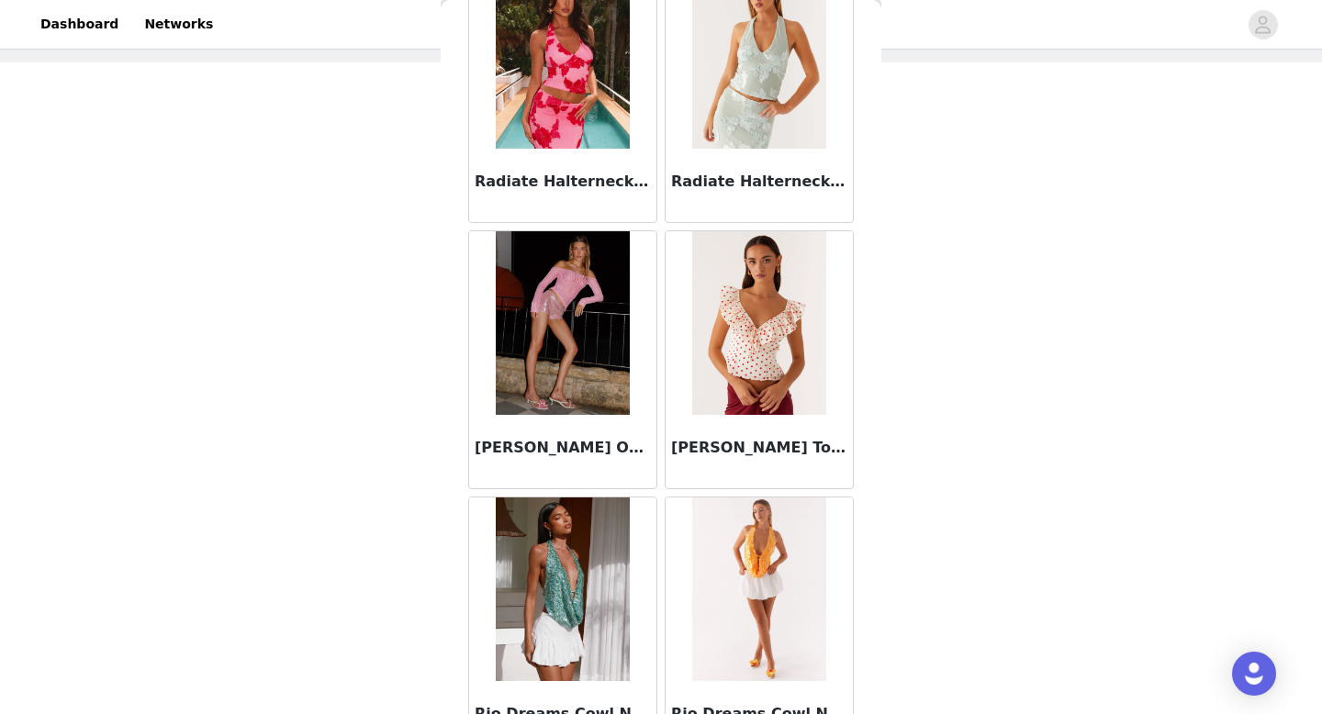
scroll to position [12742, 0]
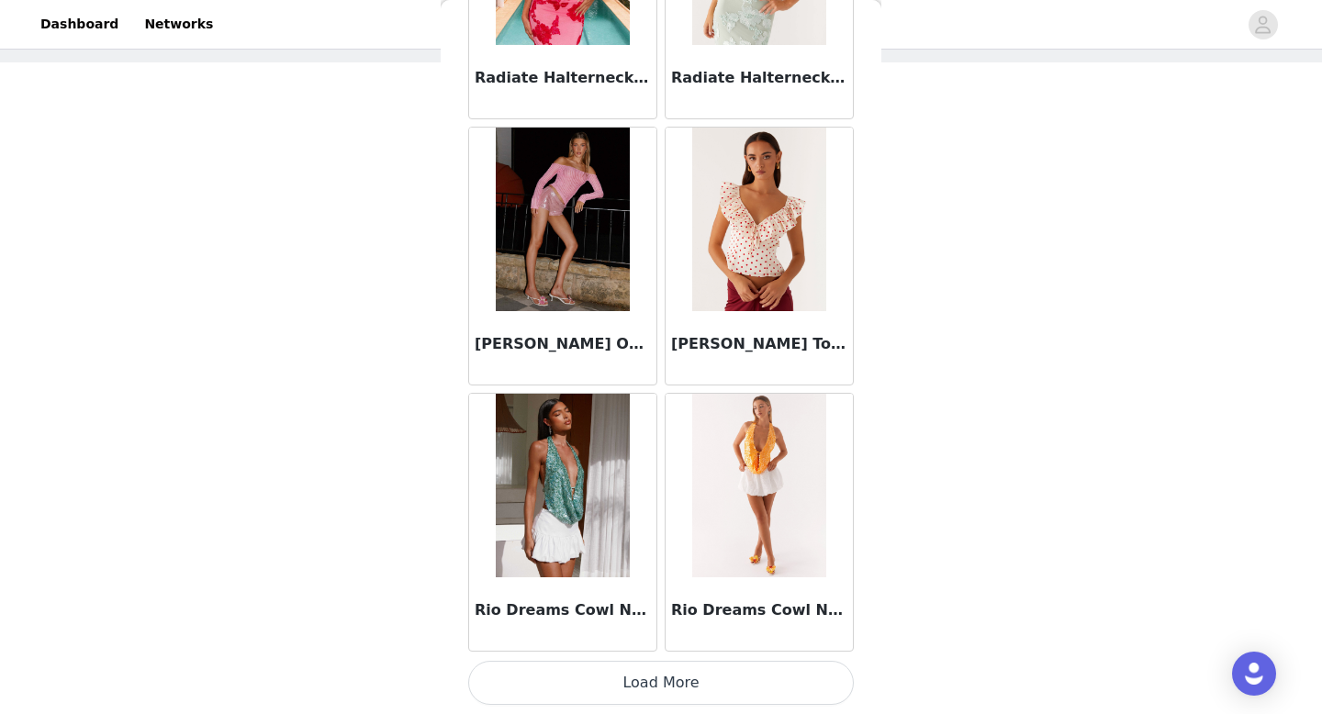
click at [667, 690] on button "Load More" at bounding box center [661, 683] width 386 height 44
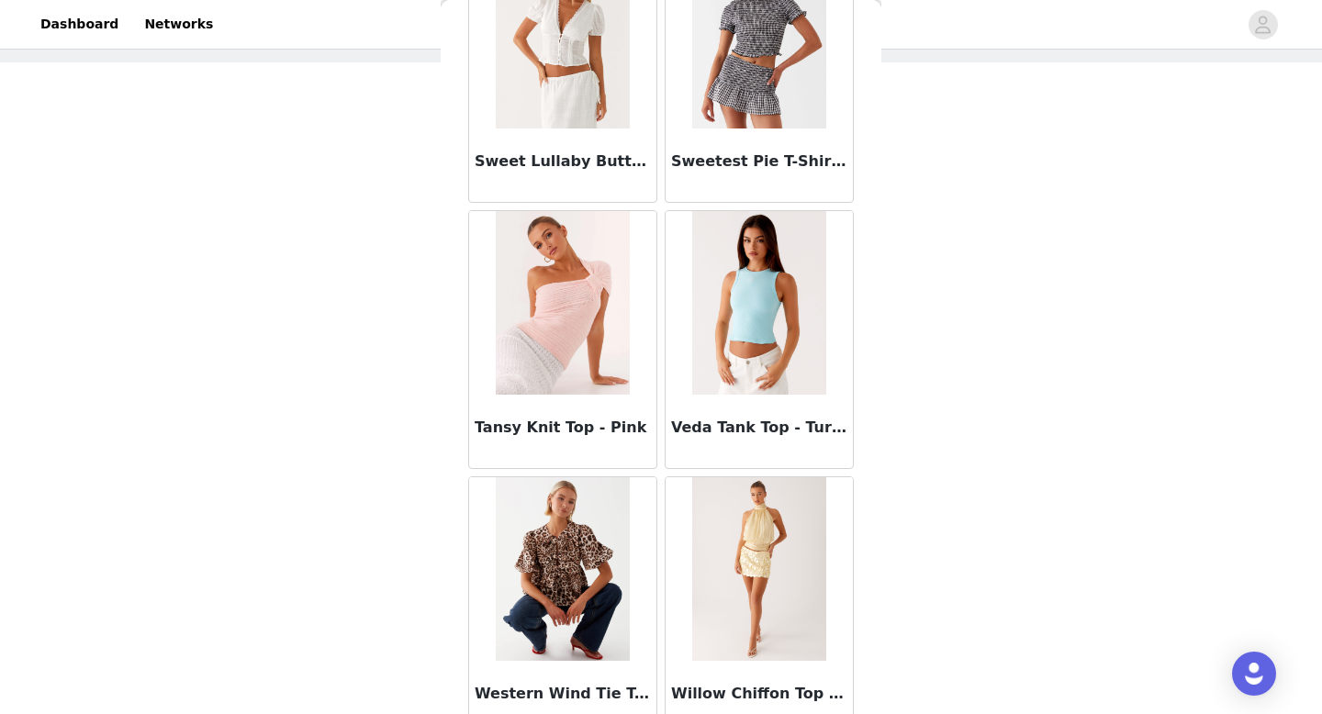
scroll to position [15287, 0]
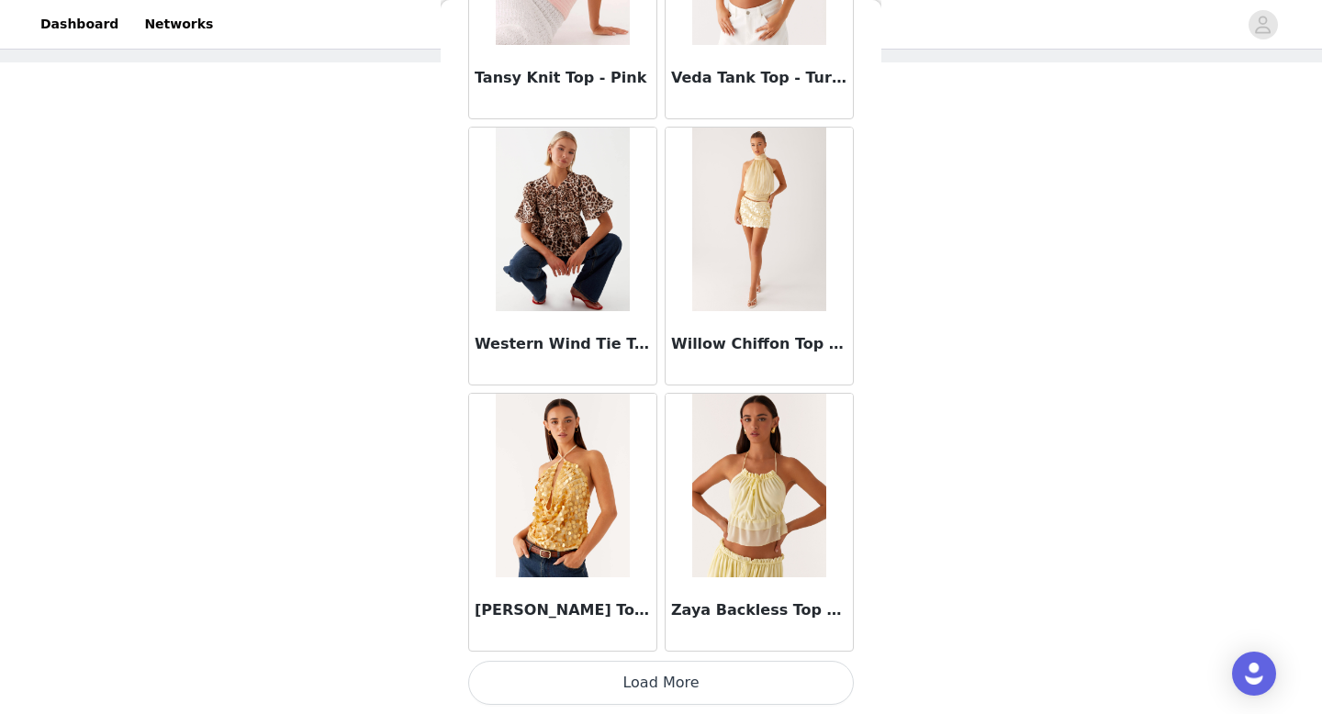
click at [646, 674] on button "Load More" at bounding box center [661, 683] width 386 height 44
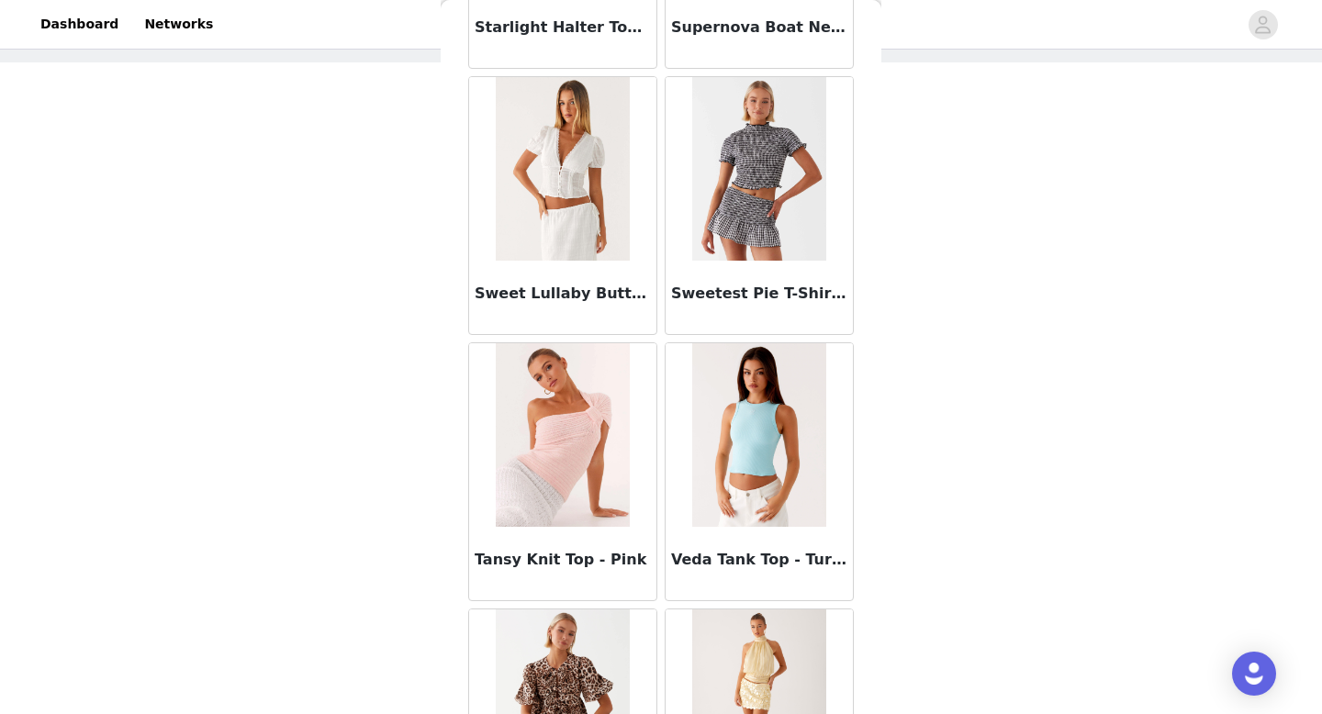
scroll to position [14921, 0]
click at [596, 416] on img at bounding box center [562, 436] width 133 height 184
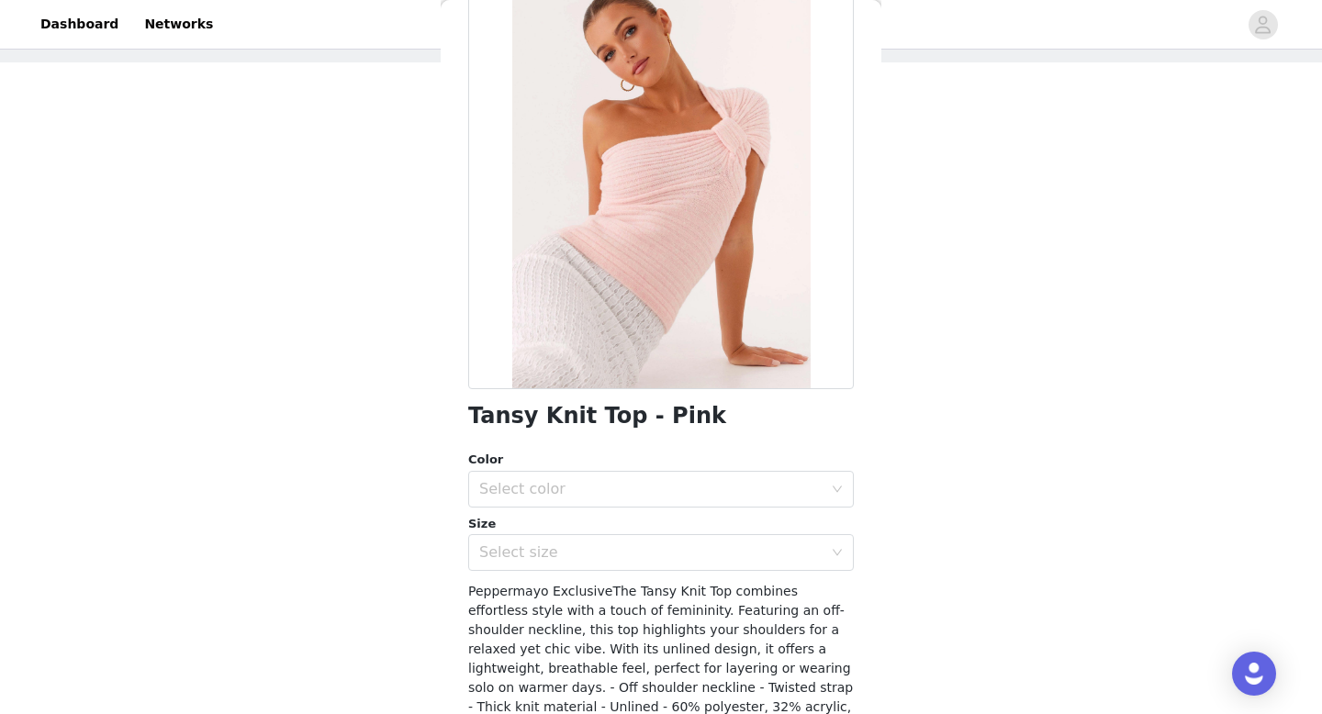
scroll to position [123, 0]
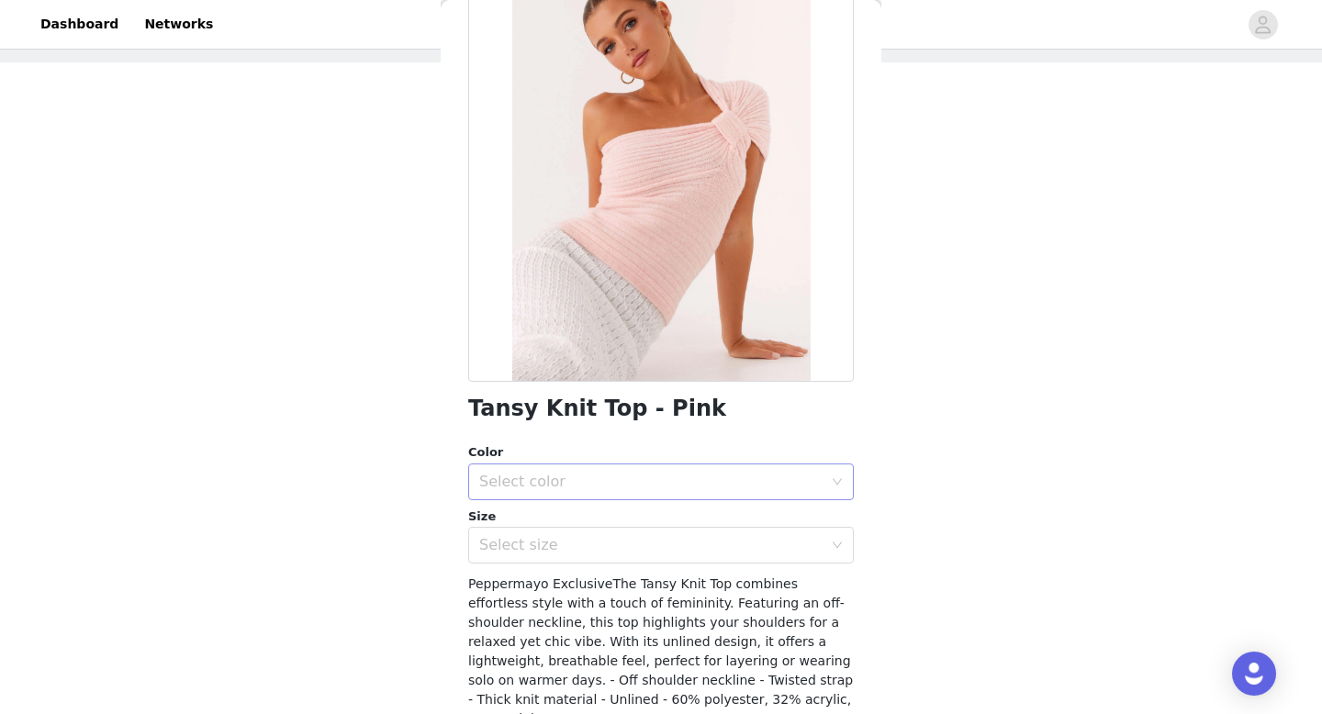
click at [590, 481] on div "Select color" at bounding box center [650, 482] width 343 height 18
click at [580, 525] on li "Pink" at bounding box center [661, 522] width 386 height 29
click at [579, 544] on div "Select size" at bounding box center [650, 545] width 343 height 18
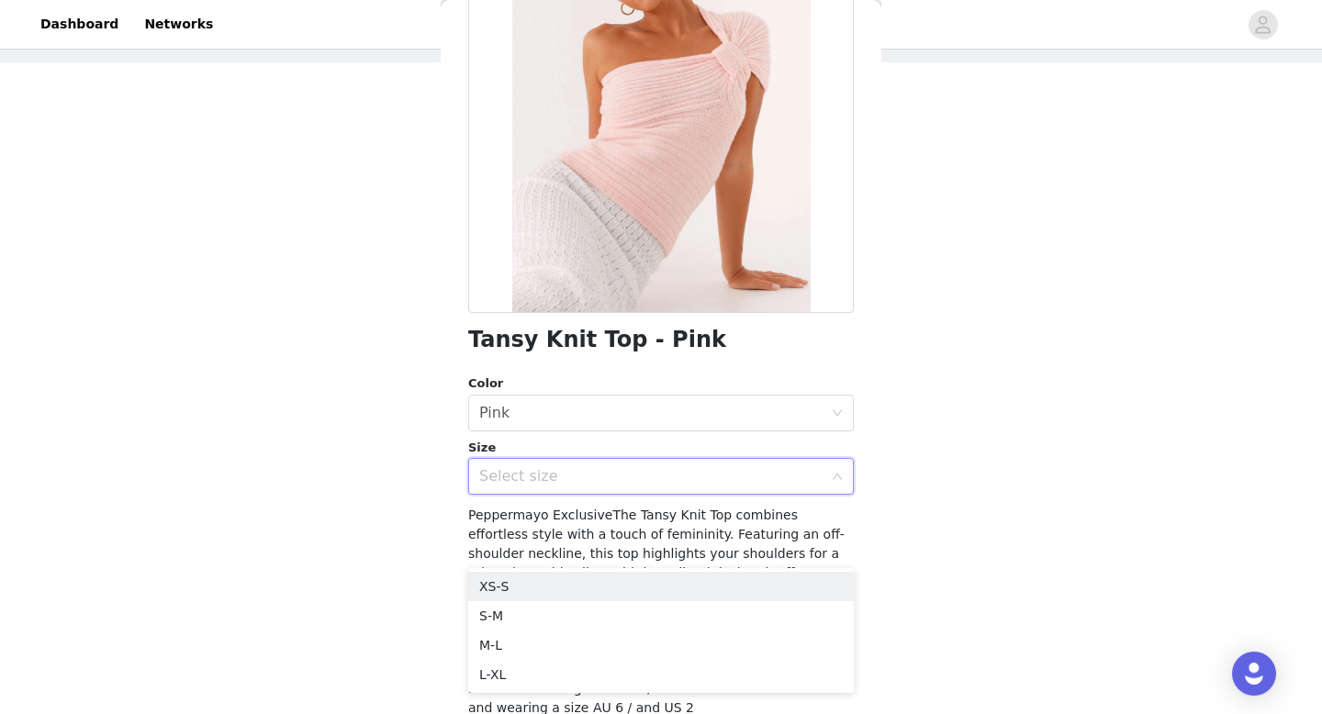
scroll to position [238, 0]
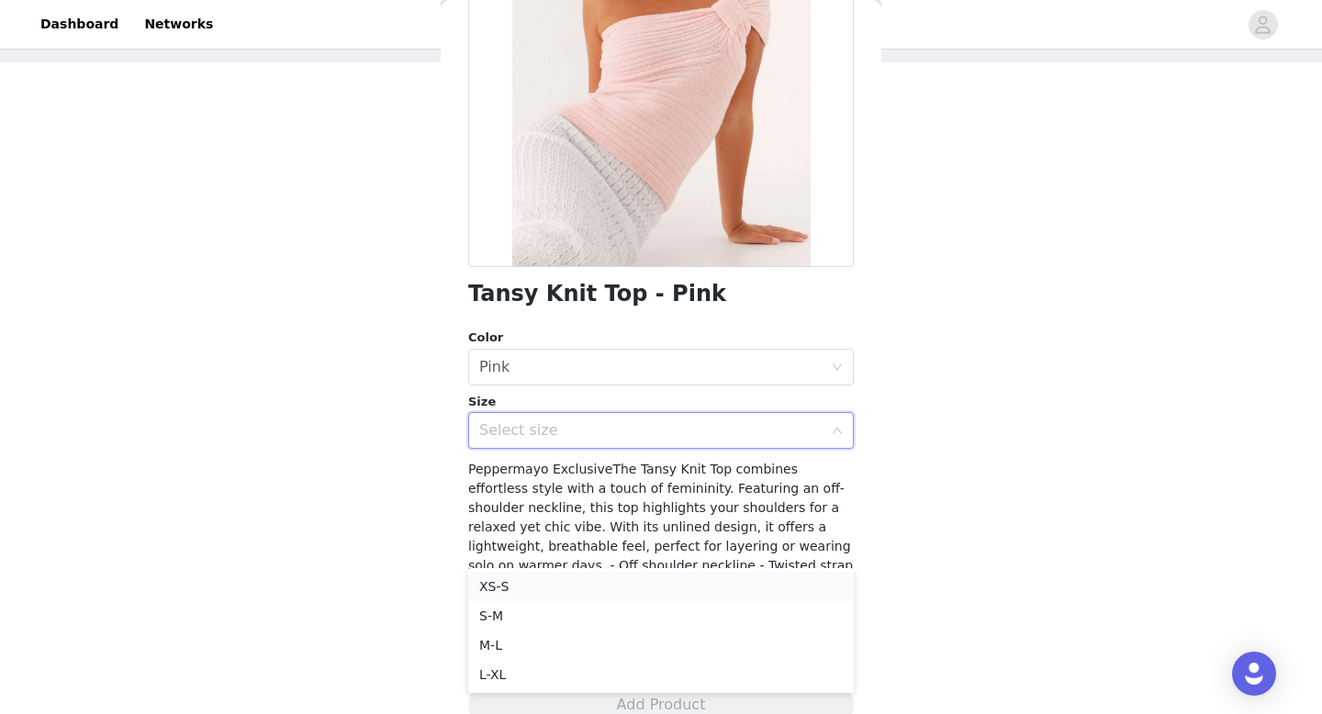
click at [543, 584] on li "XS-S" at bounding box center [661, 586] width 386 height 29
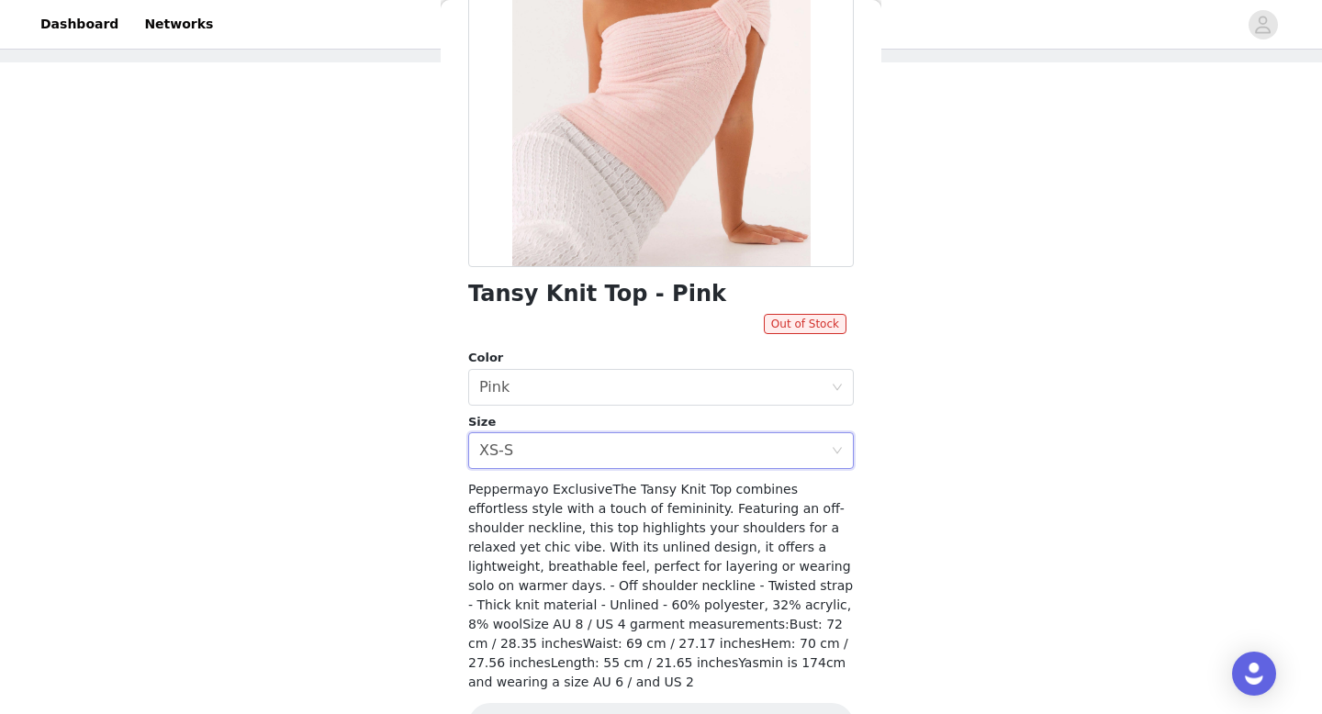
scroll to position [274, 0]
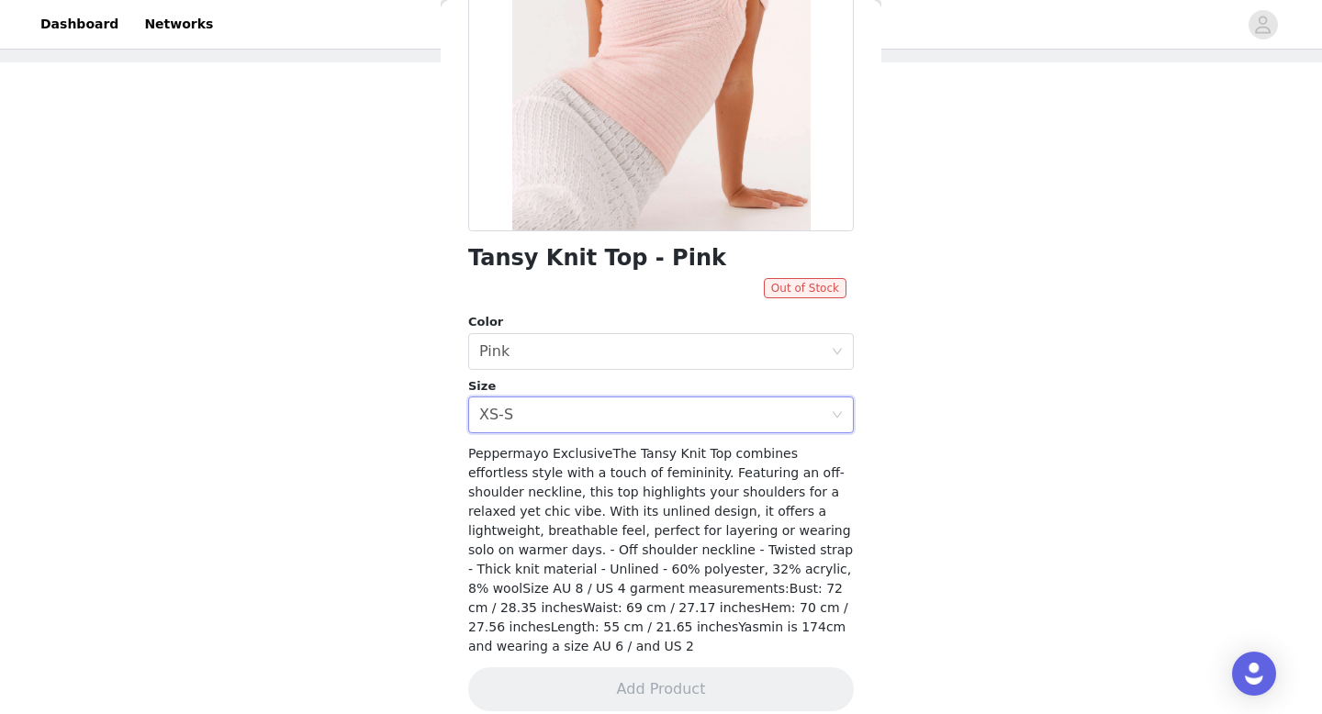
click at [803, 286] on span "Out of Stock" at bounding box center [805, 288] width 83 height 20
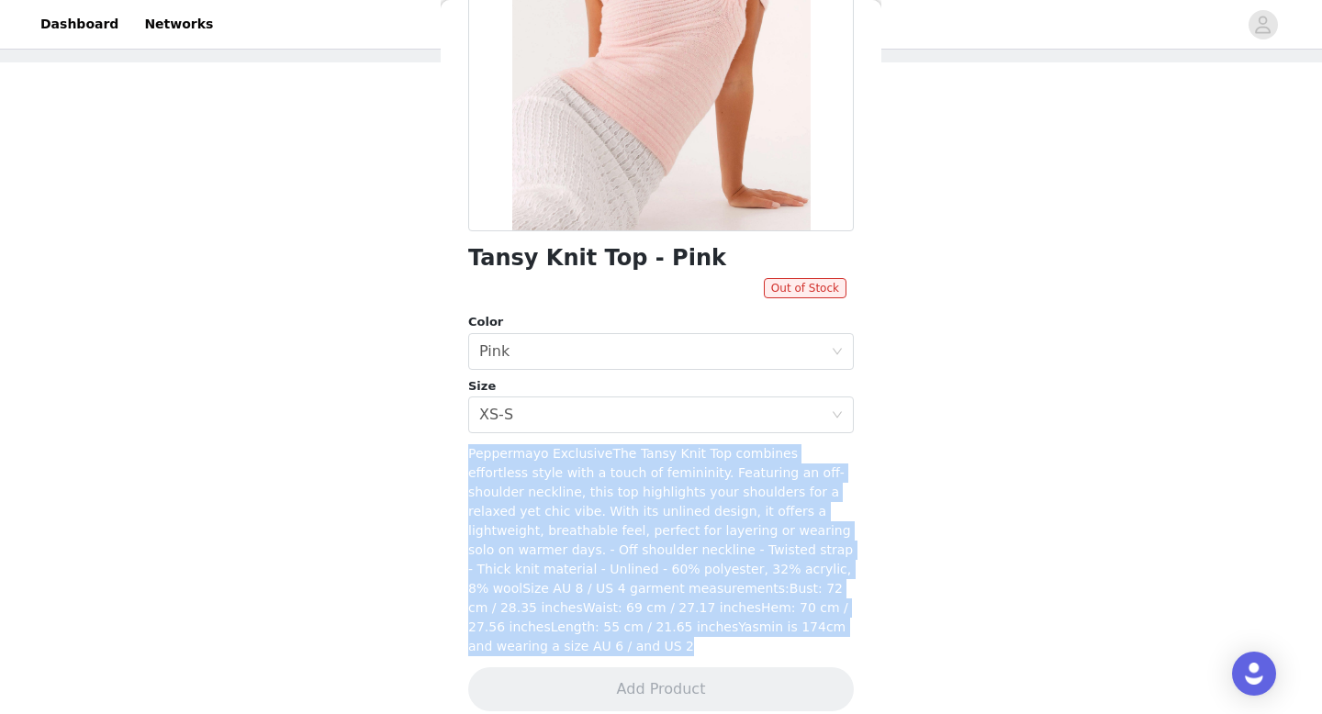
drag, startPoint x: 465, startPoint y: 453, endPoint x: 875, endPoint y: 636, distance: 448.7
click at [875, 636] on div "Back Tansy Knit Top - Pink Out of Stock Color Select color Pink Size Select siz…" at bounding box center [661, 357] width 441 height 714
copy span "Peppermayo ExclusiveThe Tansy Knit Top combines effortless style with a touch o…"
click at [534, 407] on div "Select size XS-S" at bounding box center [655, 414] width 352 height 35
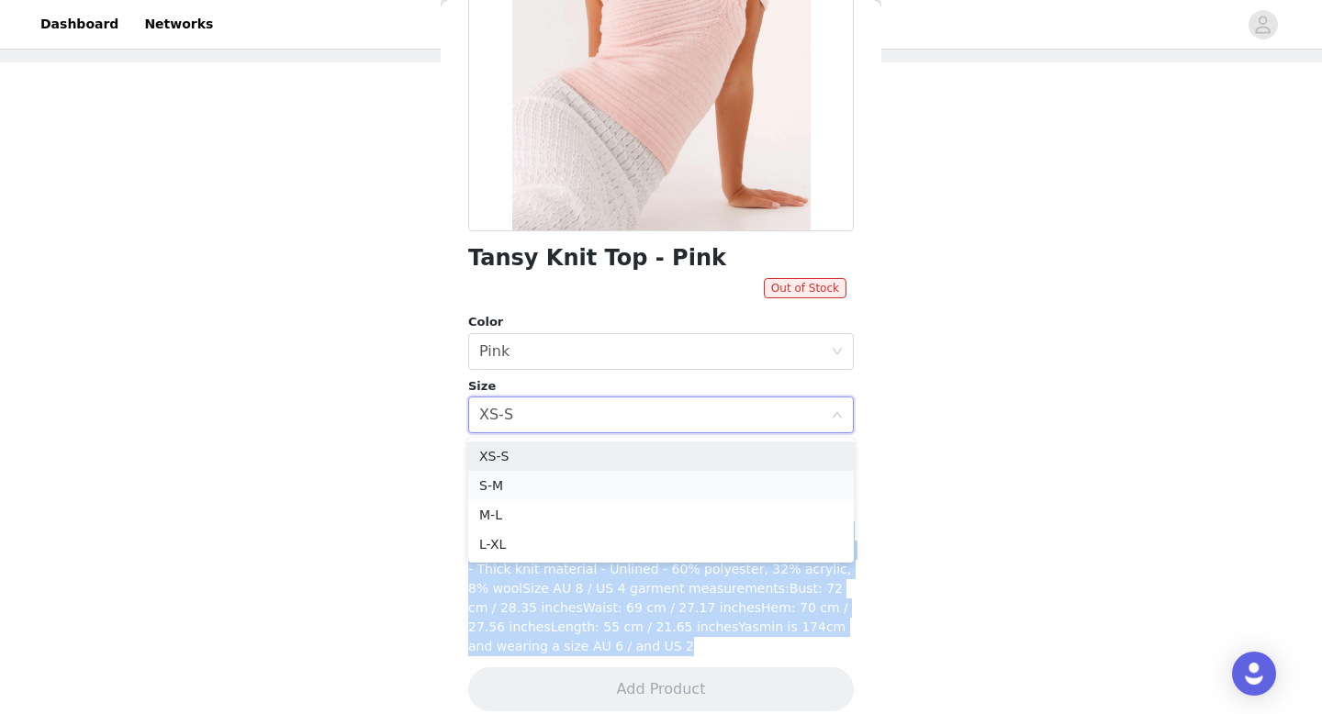
click at [522, 479] on li "S-M" at bounding box center [661, 485] width 386 height 29
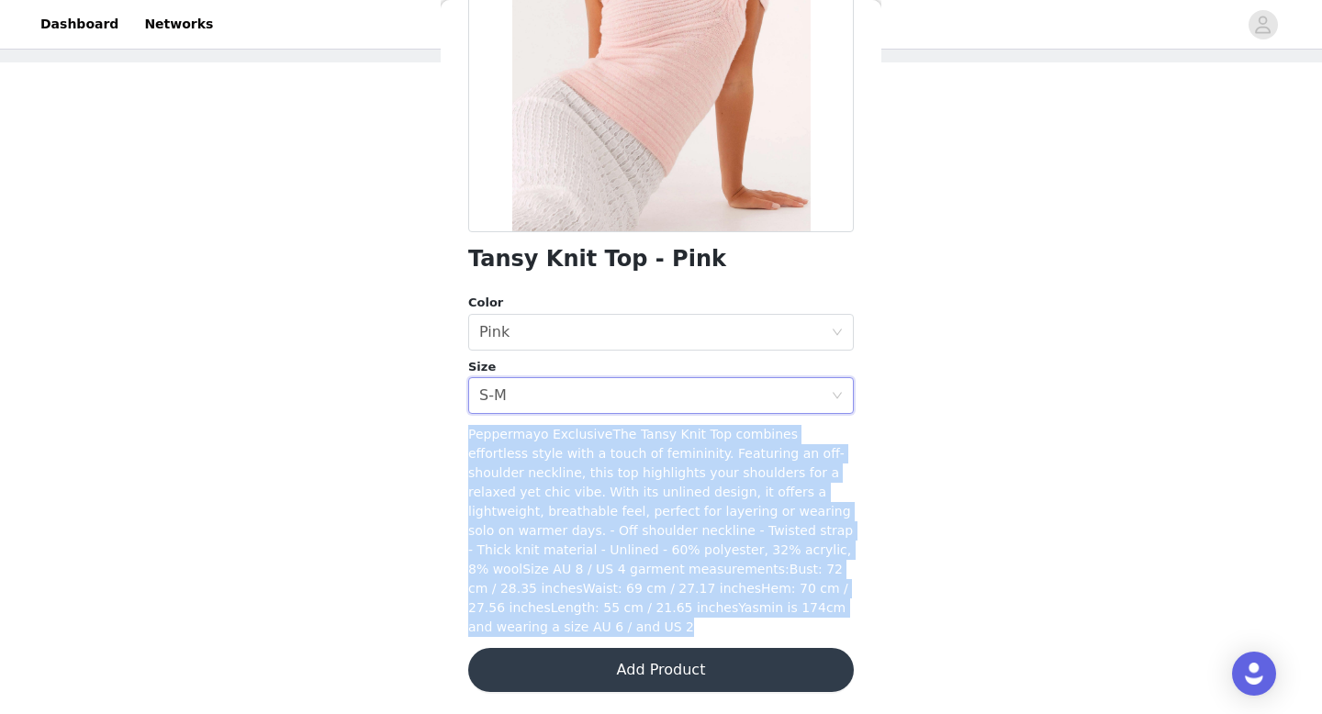
scroll to position [253, 0]
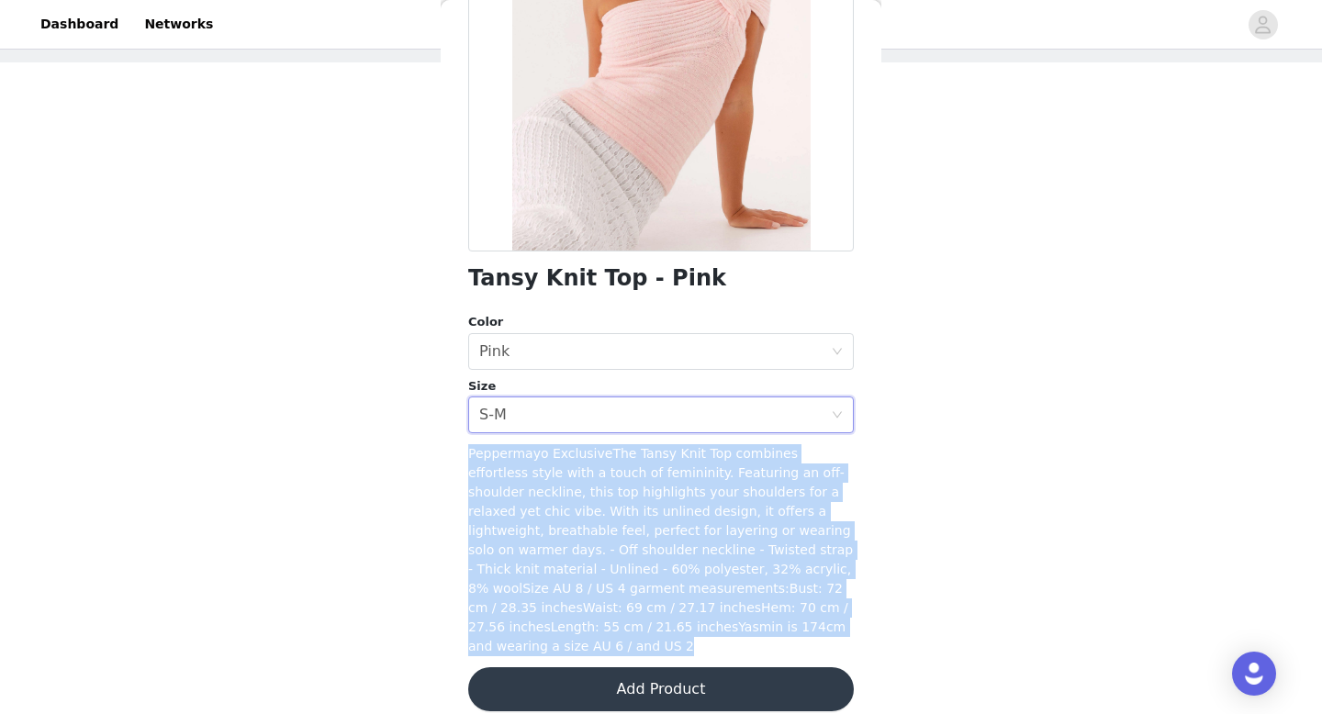
click at [393, 569] on div "STEP 1 OF 5 Select your styles! Please note that the sizes are in EU Sizes 2/3 …" at bounding box center [661, 275] width 1322 height 616
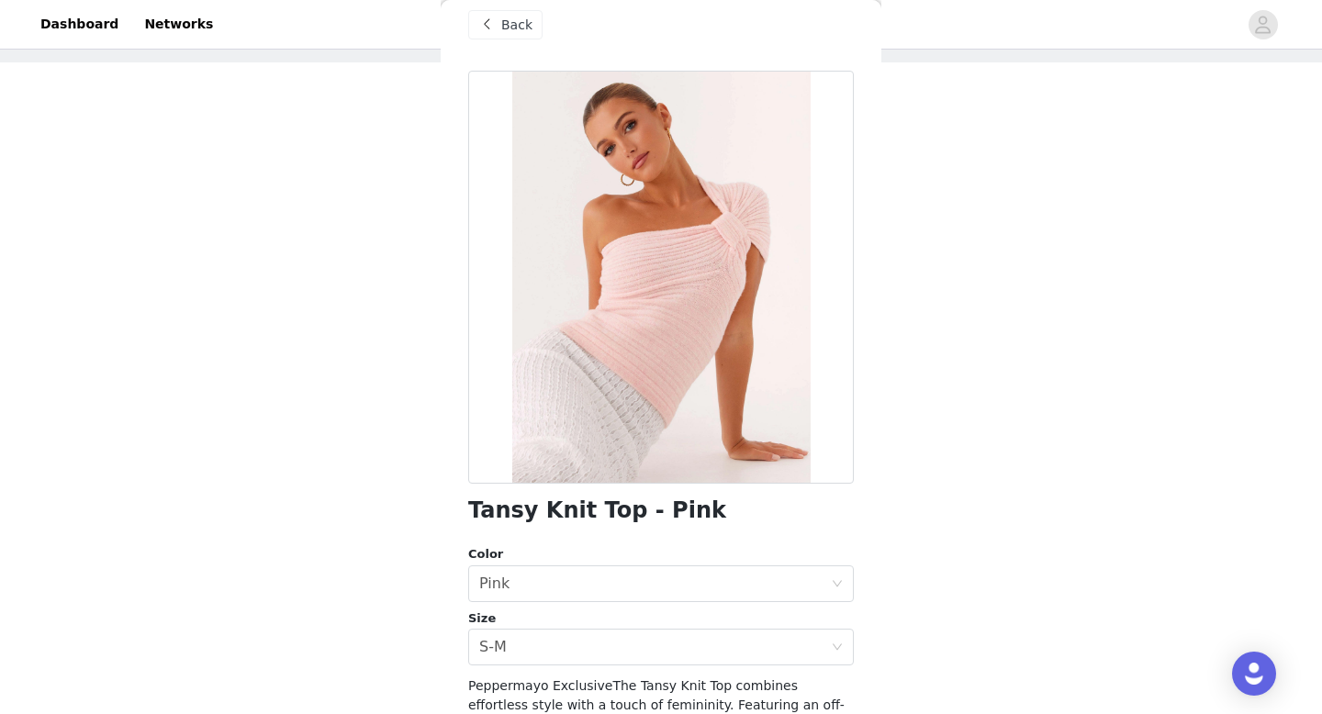
scroll to position [218, 0]
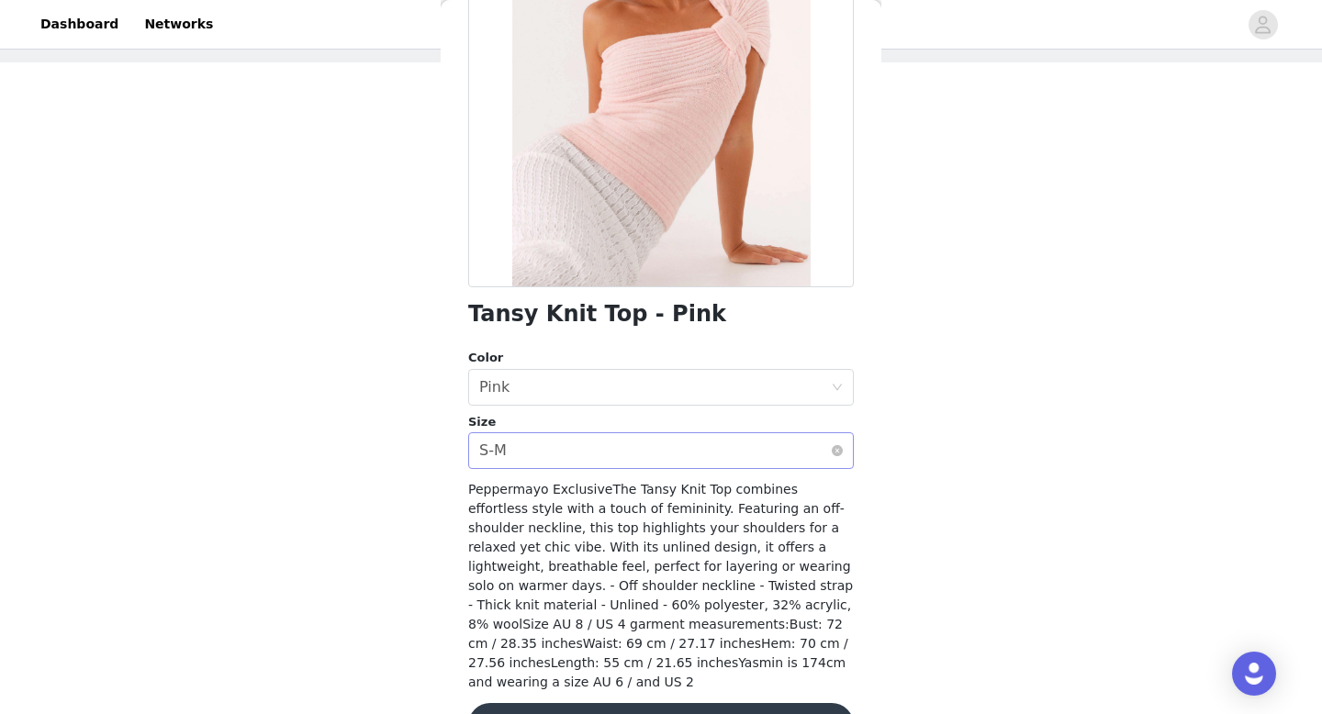
click at [561, 444] on div "Select size S-M" at bounding box center [655, 450] width 352 height 35
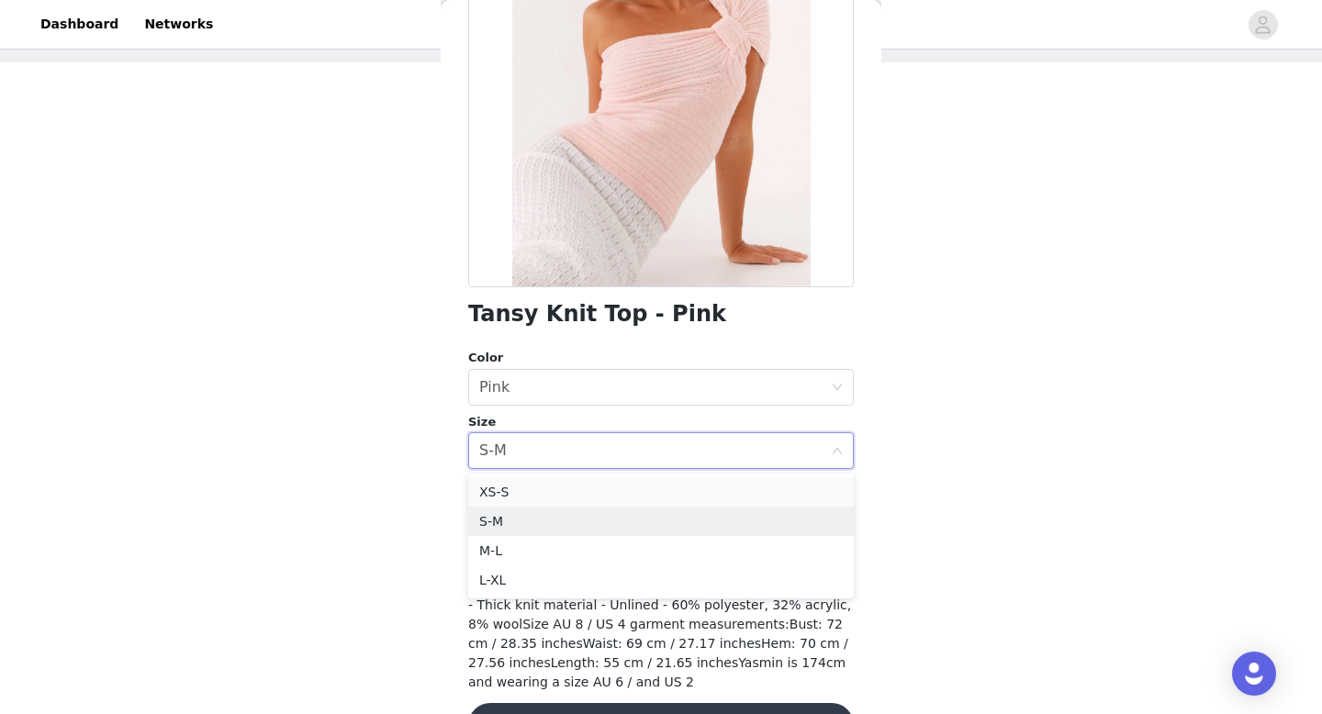
click at [552, 478] on li "XS-S" at bounding box center [661, 491] width 386 height 29
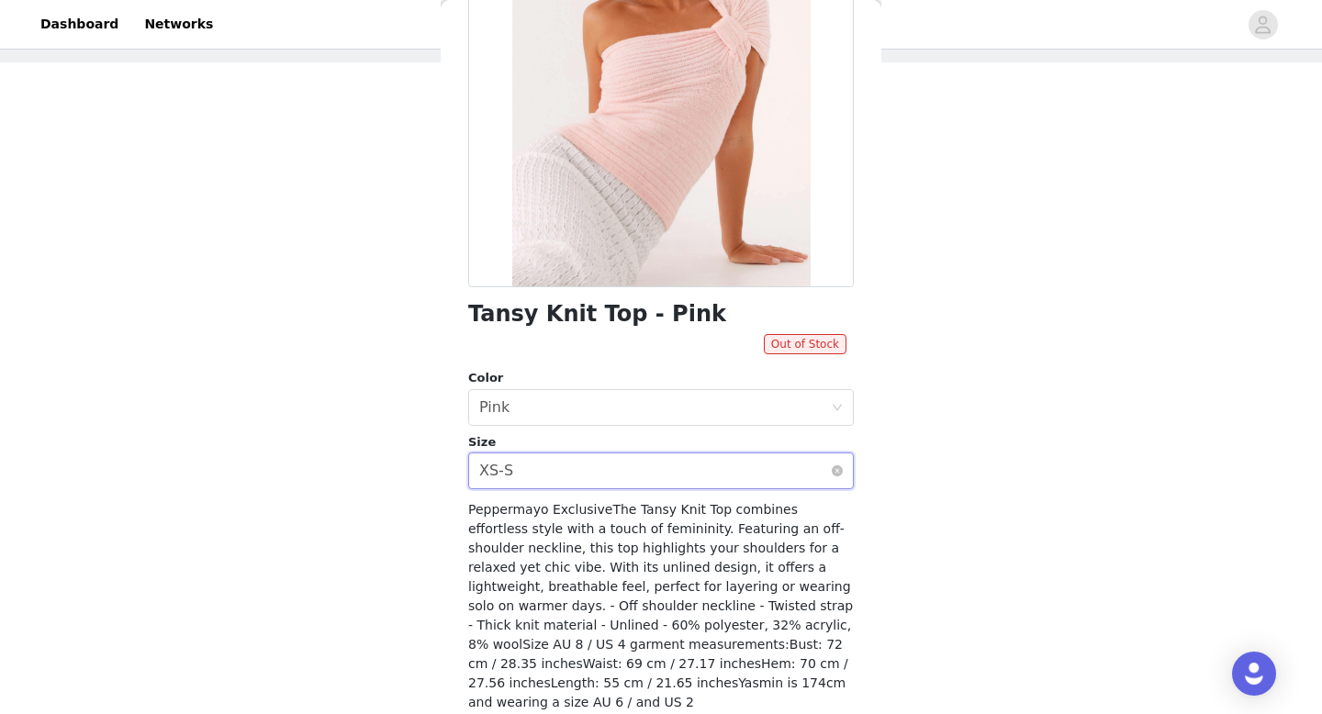
click at [558, 463] on div "Select size XS-S" at bounding box center [655, 470] width 352 height 35
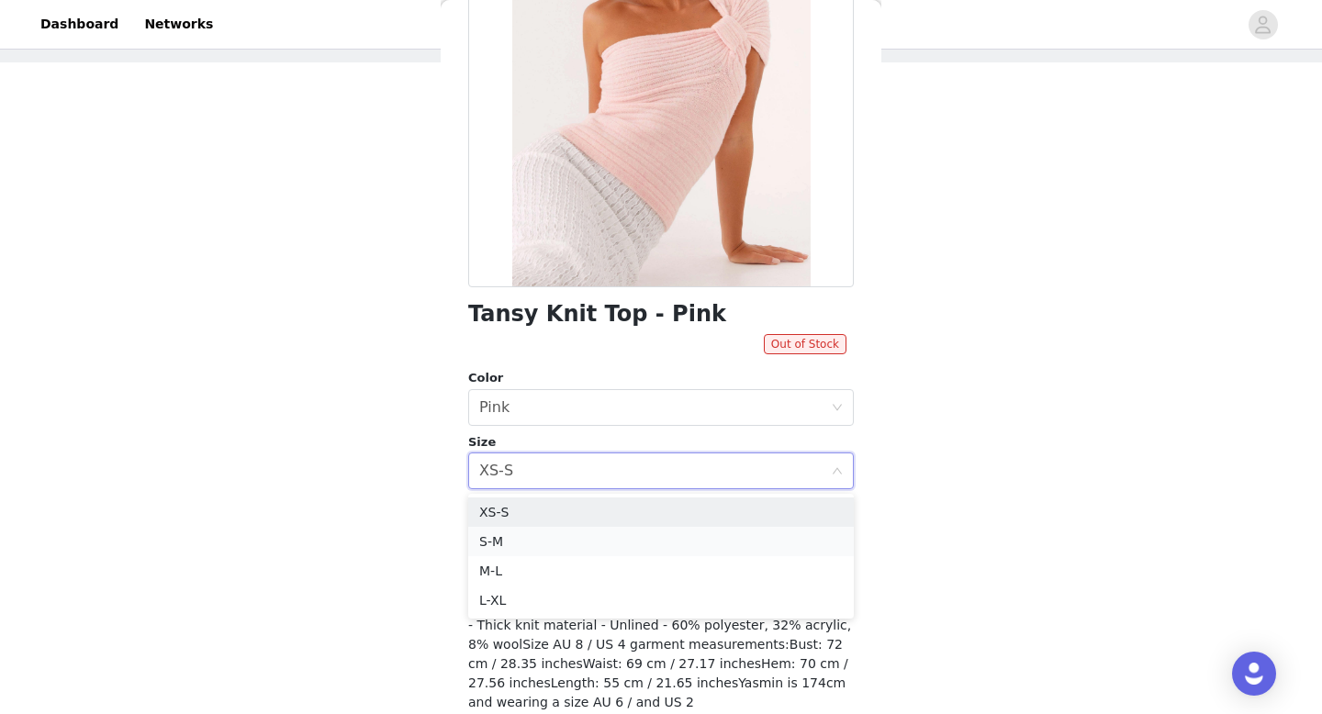
click at [540, 535] on li "S-M" at bounding box center [661, 541] width 386 height 29
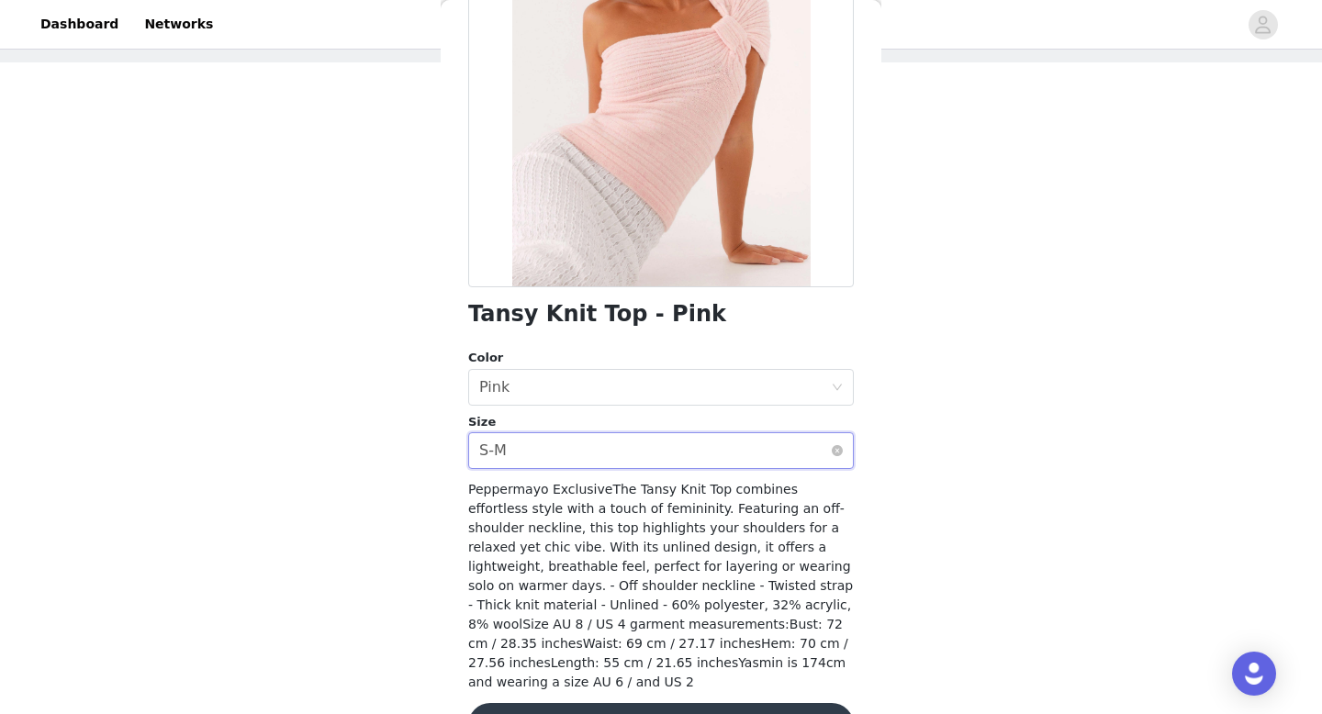
scroll to position [253, 0]
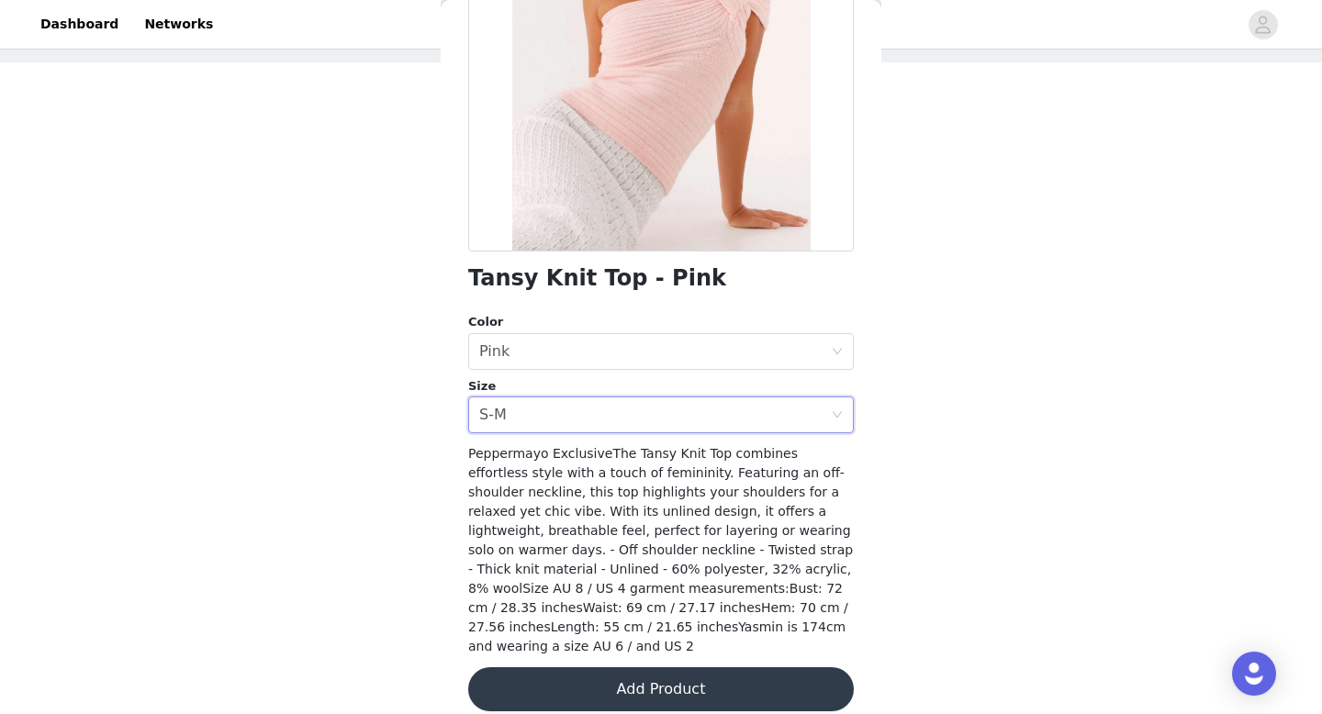
click at [621, 667] on button "Add Product" at bounding box center [661, 689] width 386 height 44
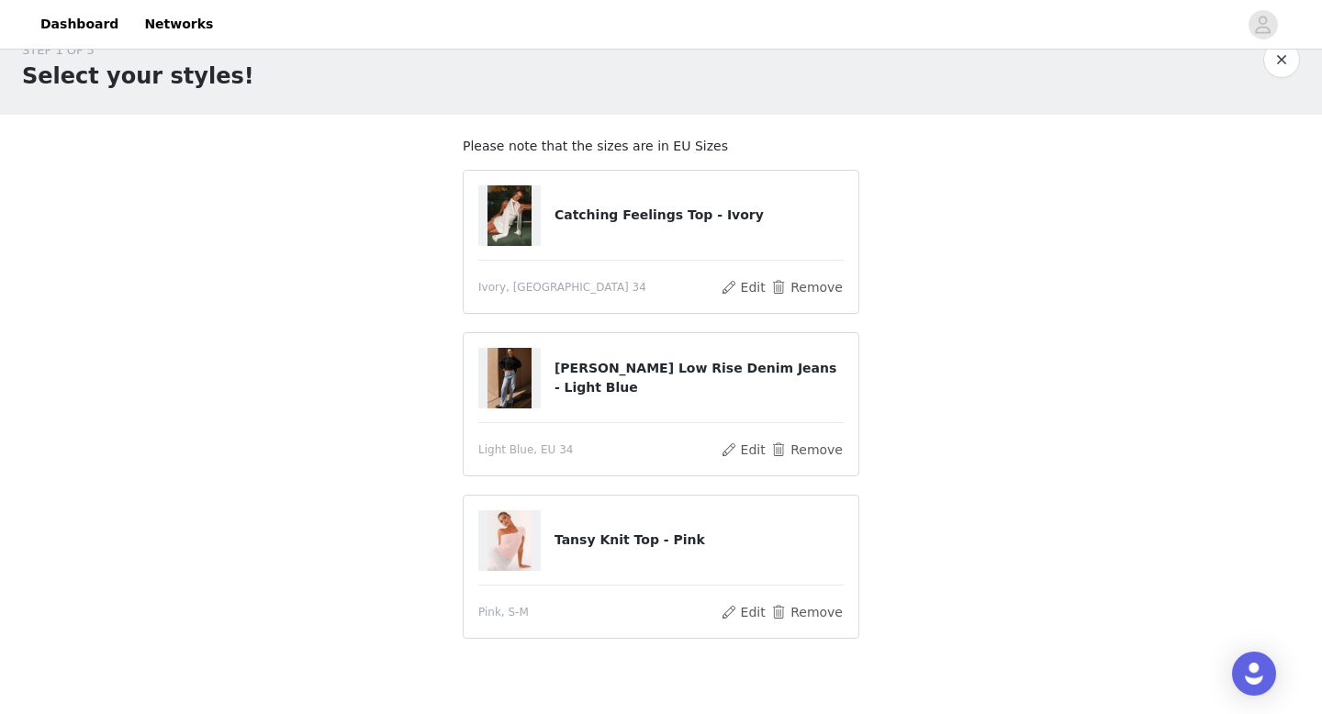
scroll to position [19, 0]
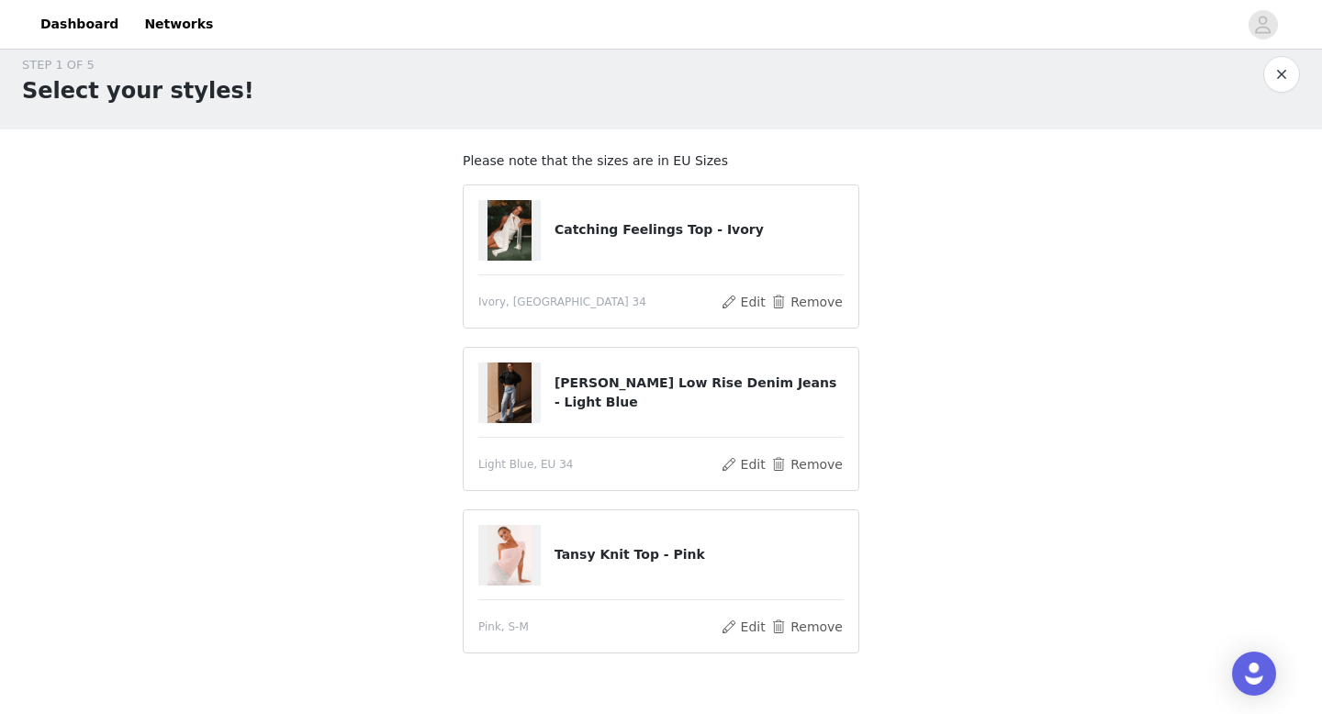
click at [508, 408] on img at bounding box center [509, 393] width 44 height 61
click at [570, 395] on h4 "Keanna Low Rise Denim Jeans - Light Blue" at bounding box center [698, 393] width 289 height 39
click at [749, 467] on button "Edit" at bounding box center [743, 464] width 47 height 22
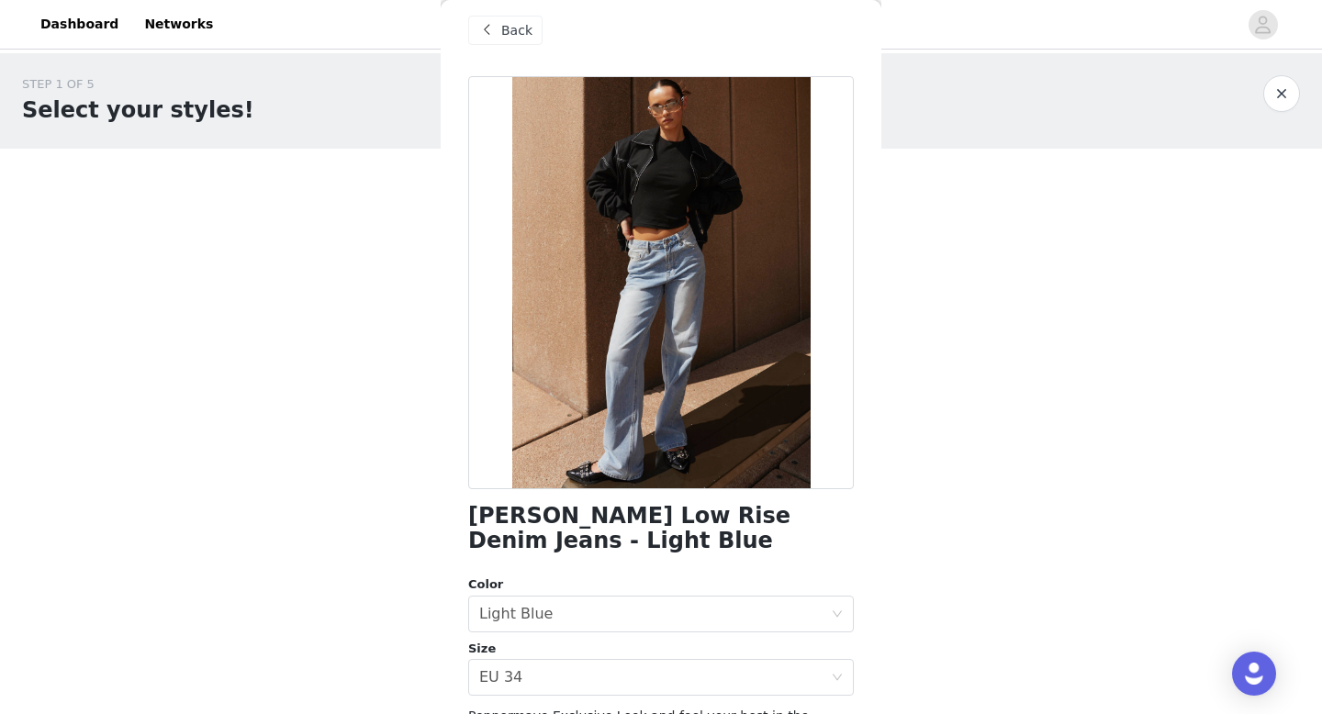
scroll to position [0, 0]
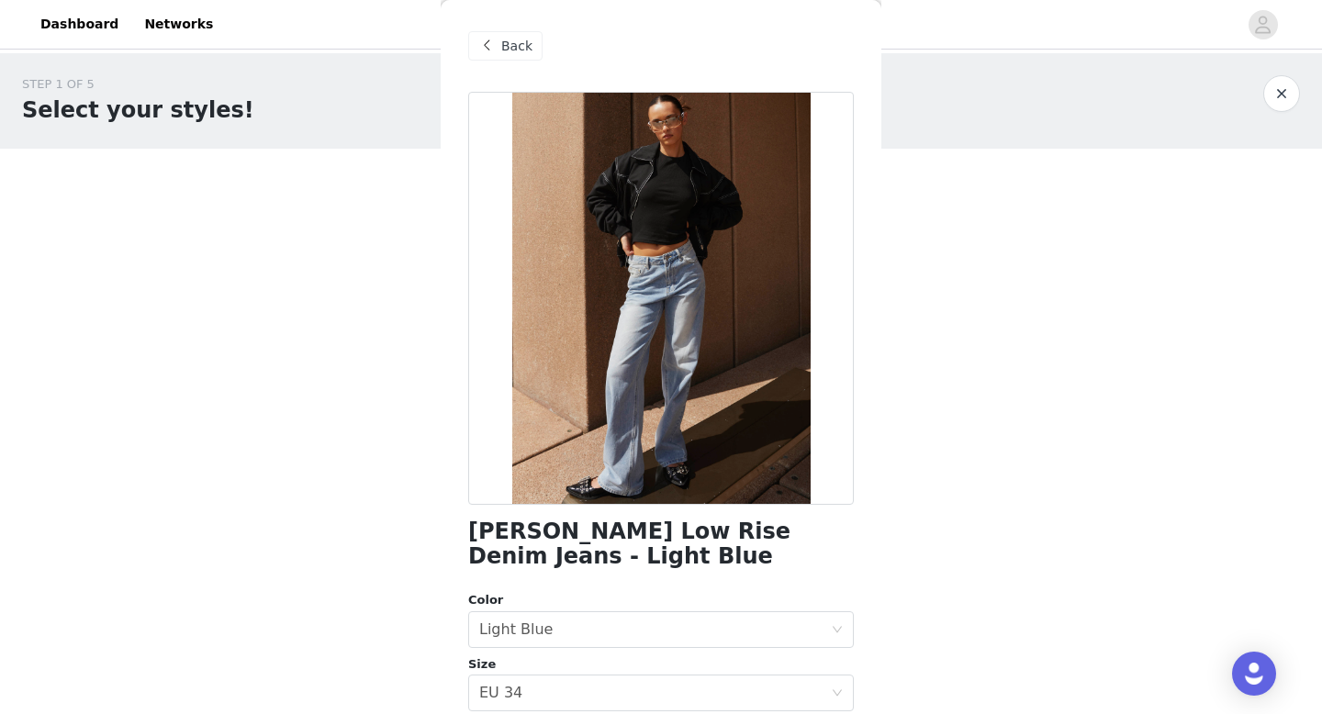
click at [520, 37] on span "Back" at bounding box center [516, 46] width 31 height 19
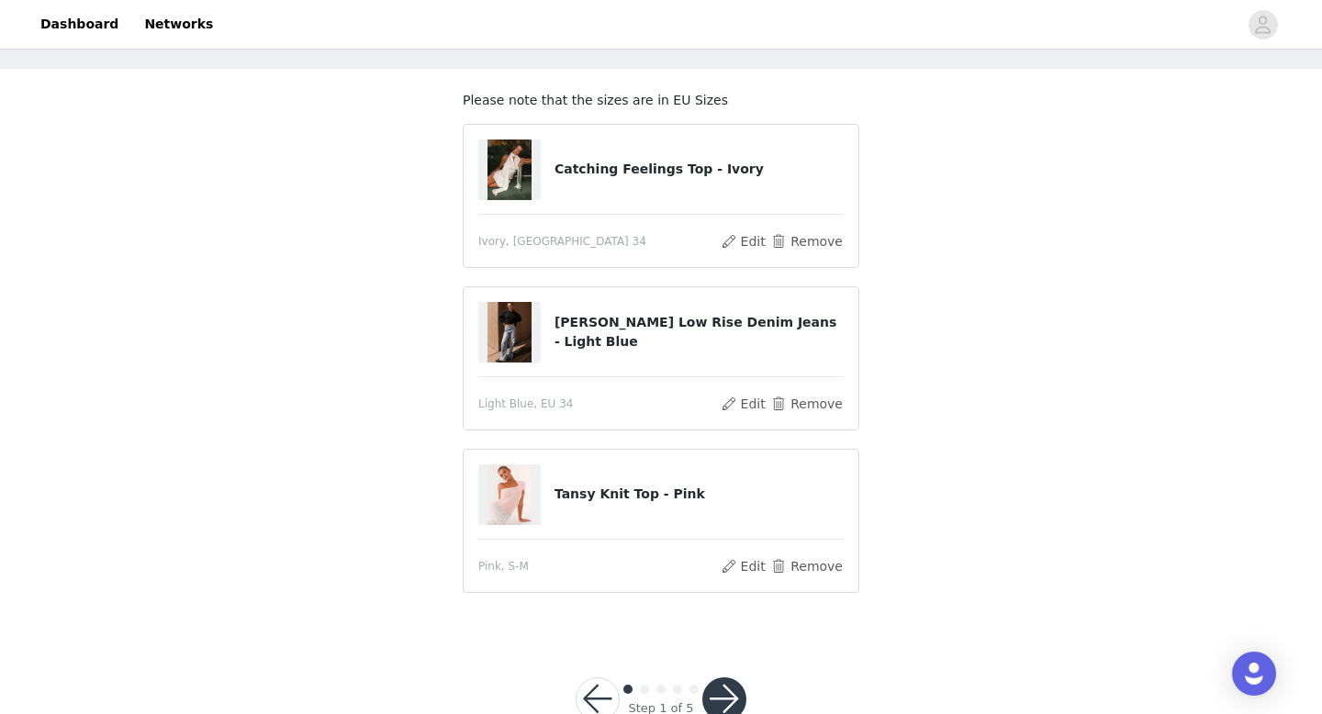
scroll to position [59, 0]
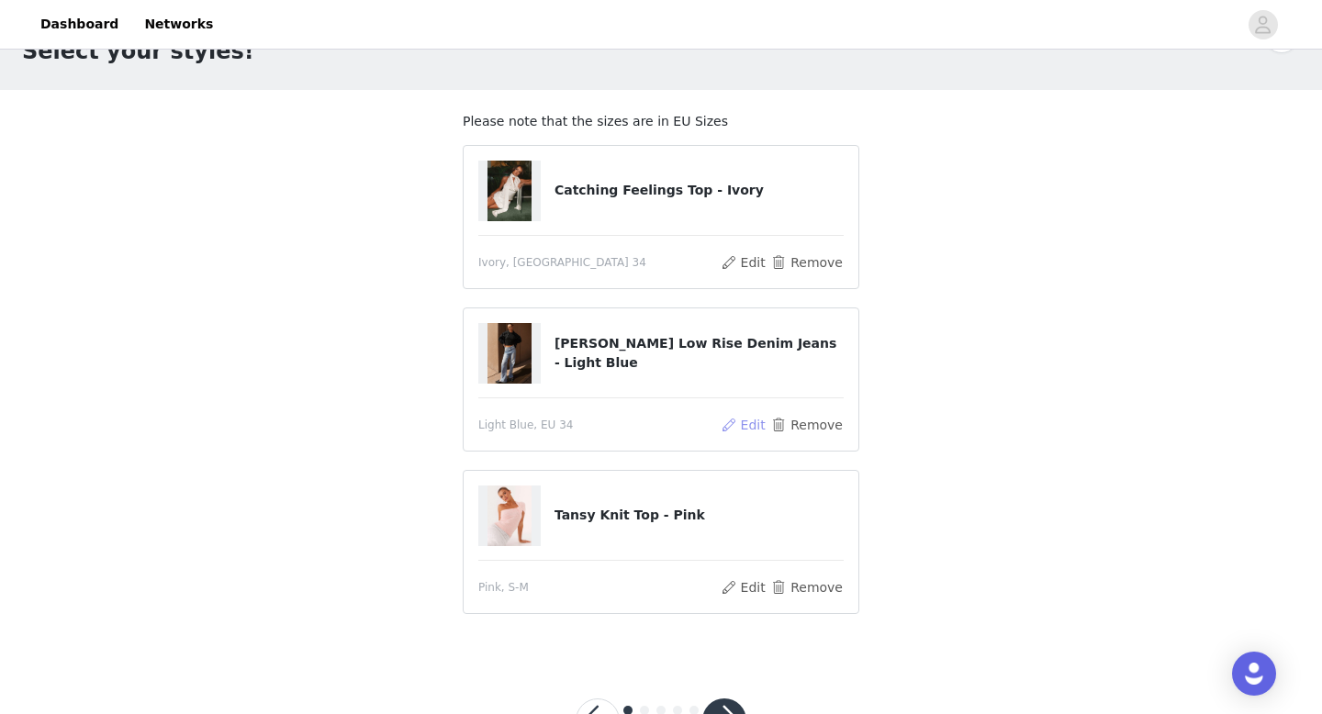
click at [744, 426] on button "Edit" at bounding box center [743, 425] width 47 height 22
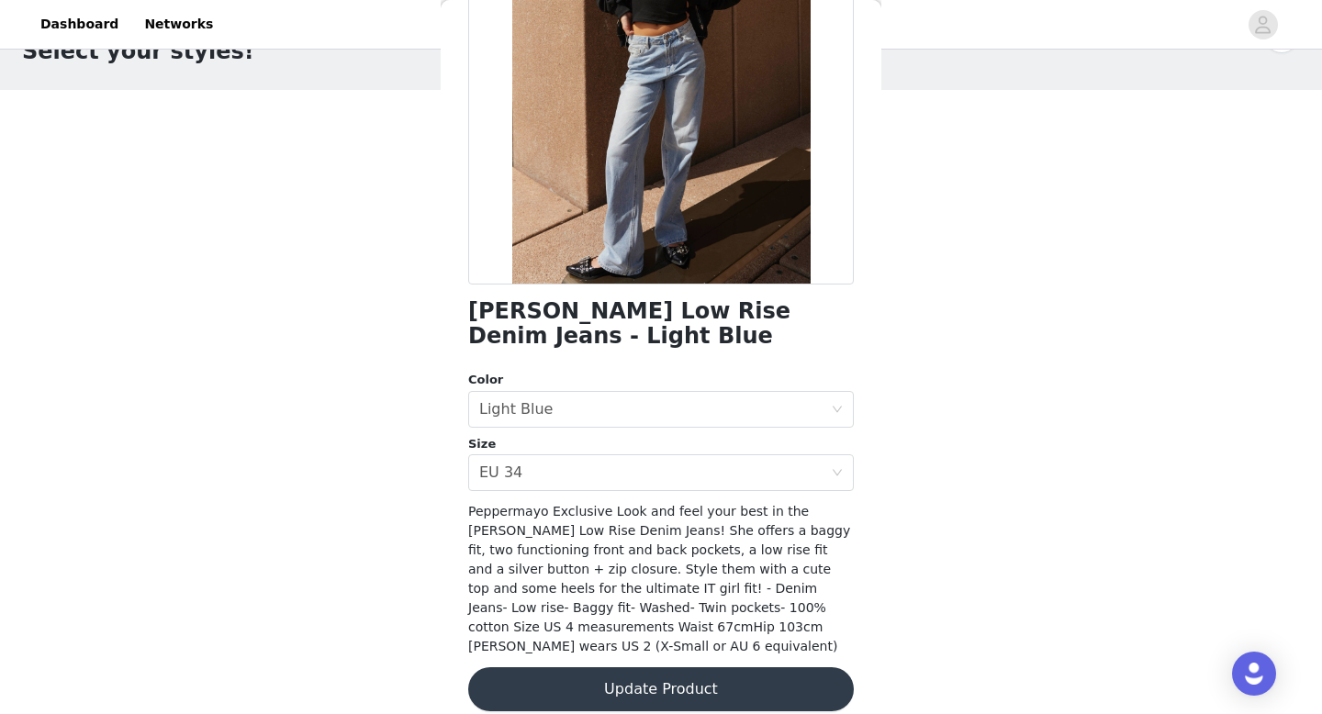
scroll to position [130, 0]
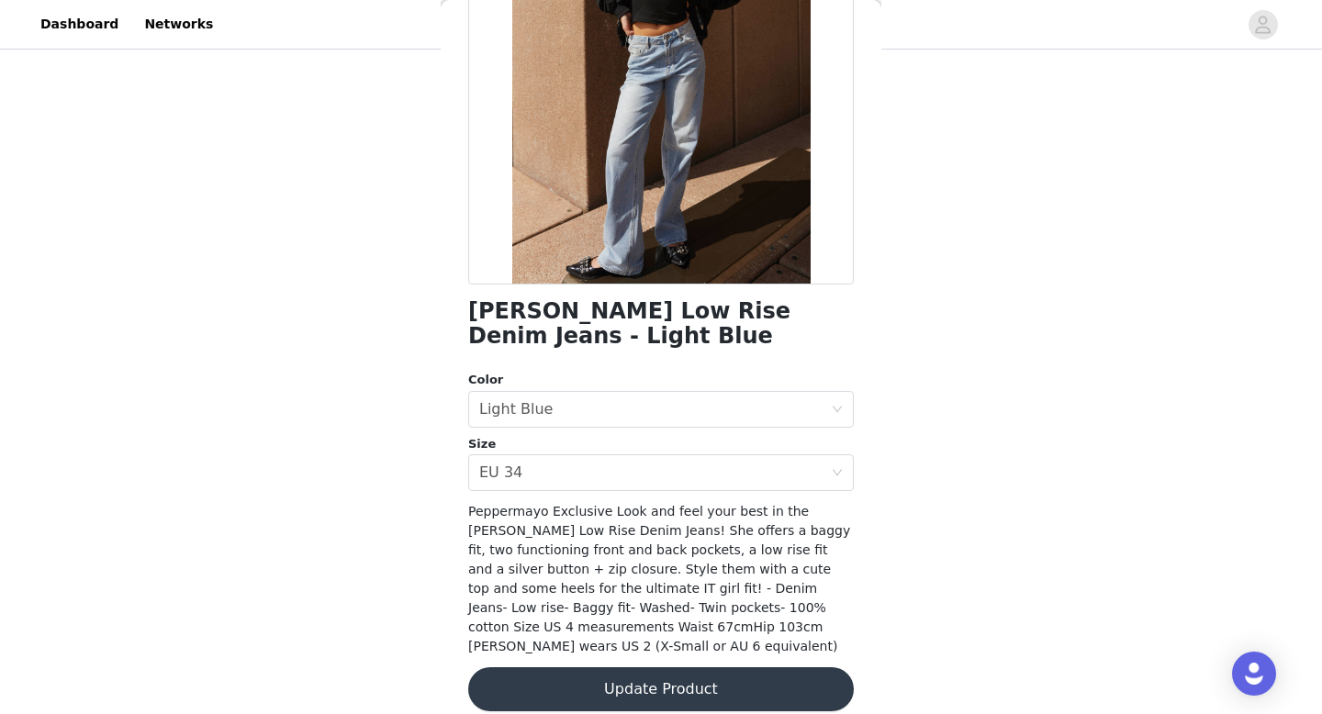
click at [643, 667] on button "Update Product" at bounding box center [661, 689] width 386 height 44
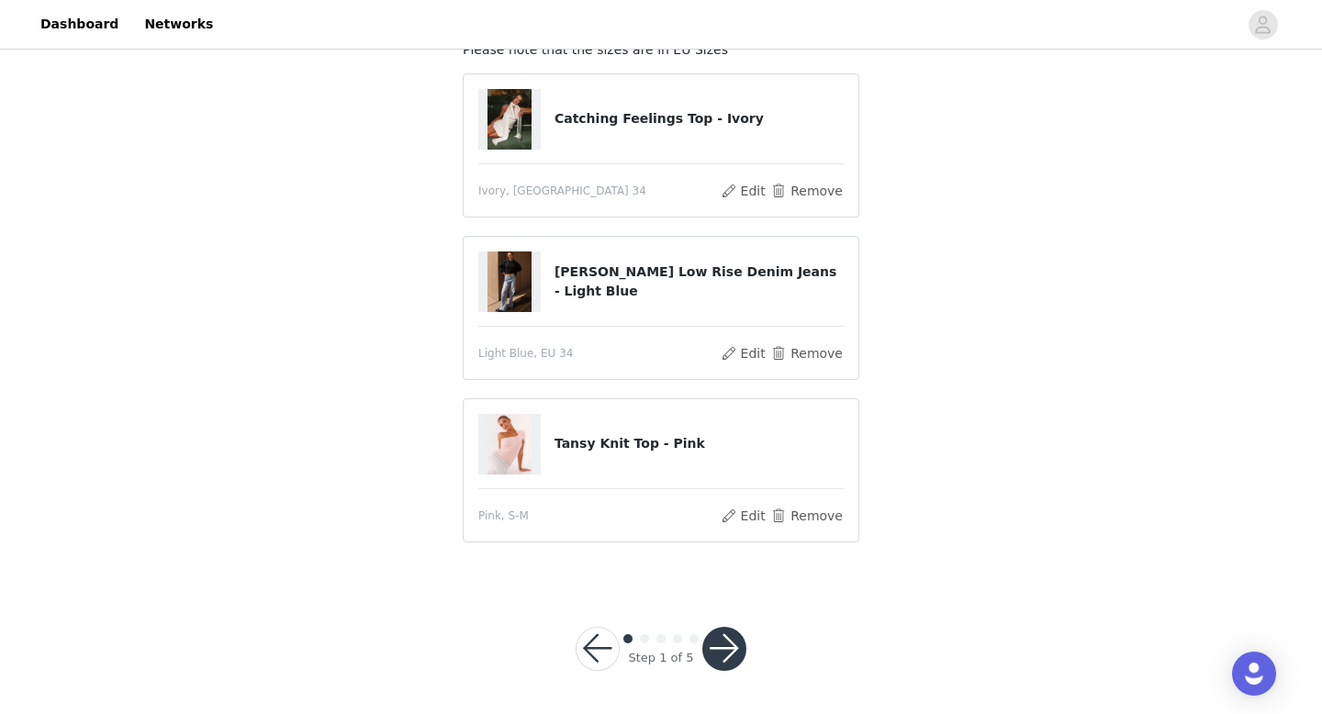
click at [809, 339] on article "Keanna Low Rise Denim Jeans - Light Blue Light Blue, EU 34 Edit Remove" at bounding box center [661, 308] width 397 height 144
click at [809, 349] on button "Remove" at bounding box center [806, 353] width 73 height 22
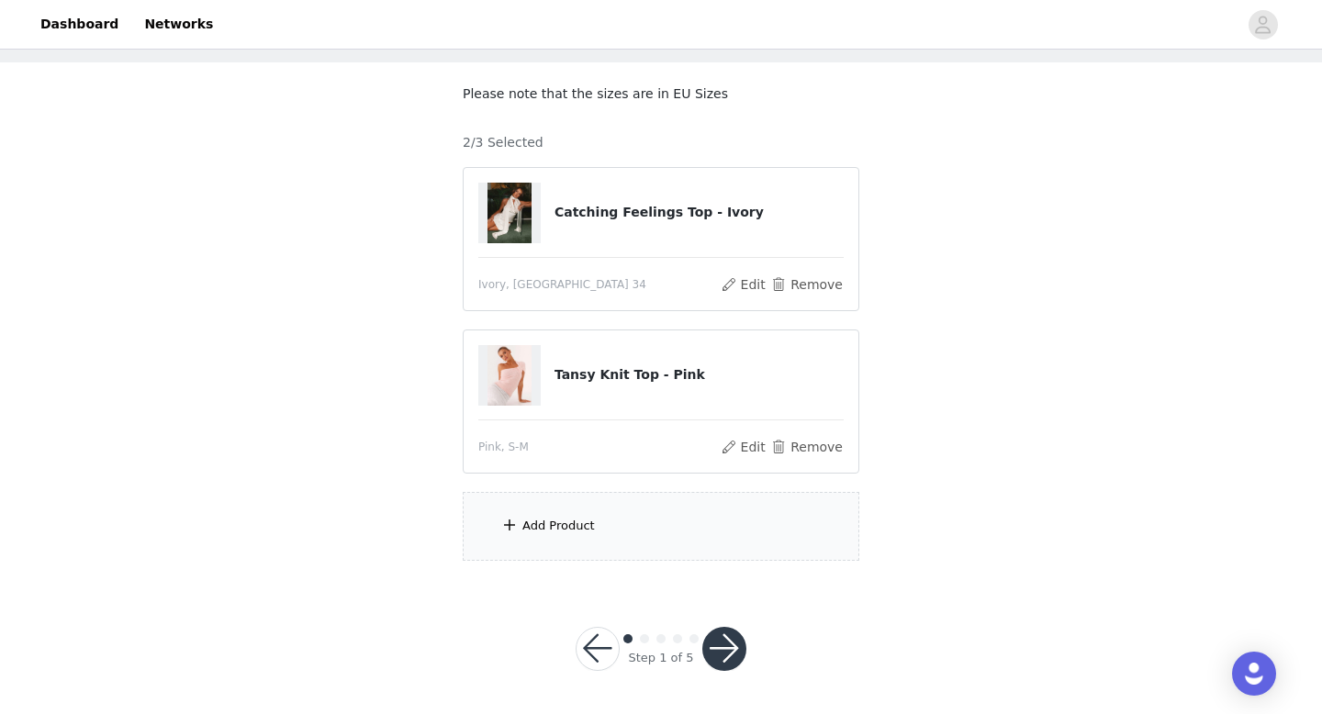
click at [657, 525] on div "Add Product" at bounding box center [661, 526] width 397 height 69
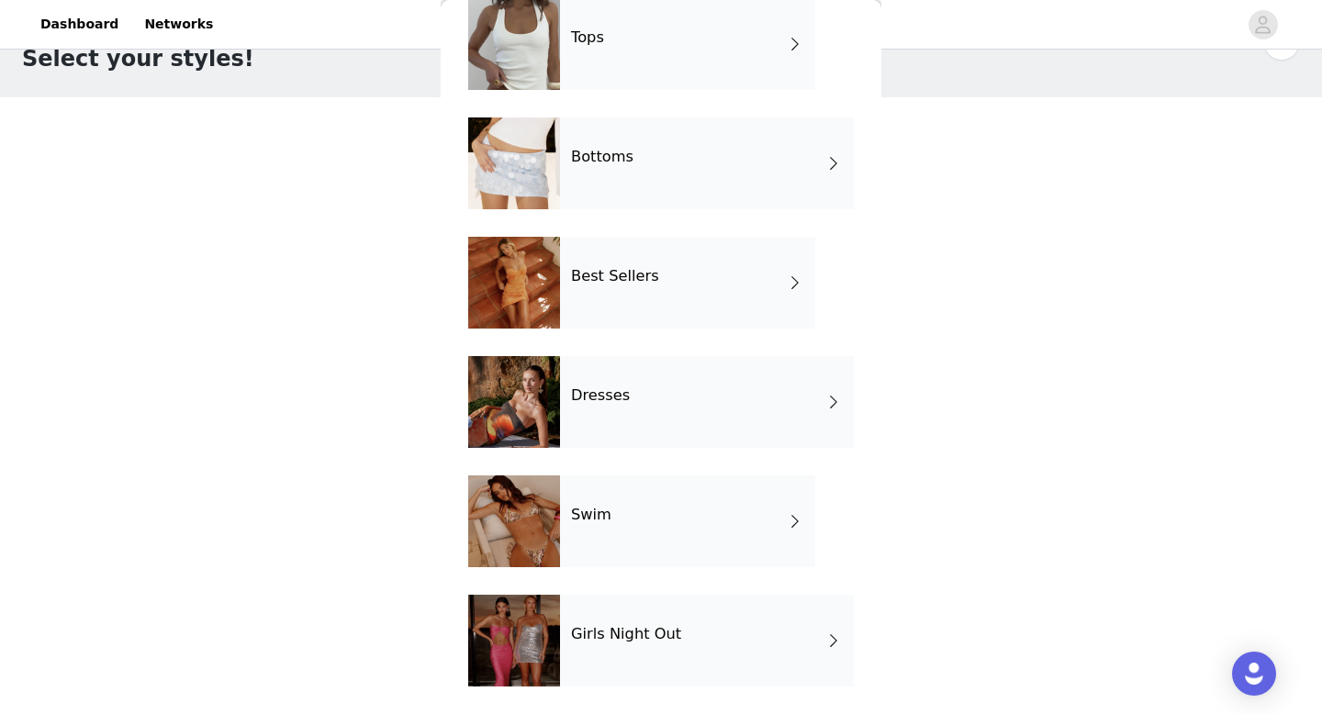
scroll to position [0, 0]
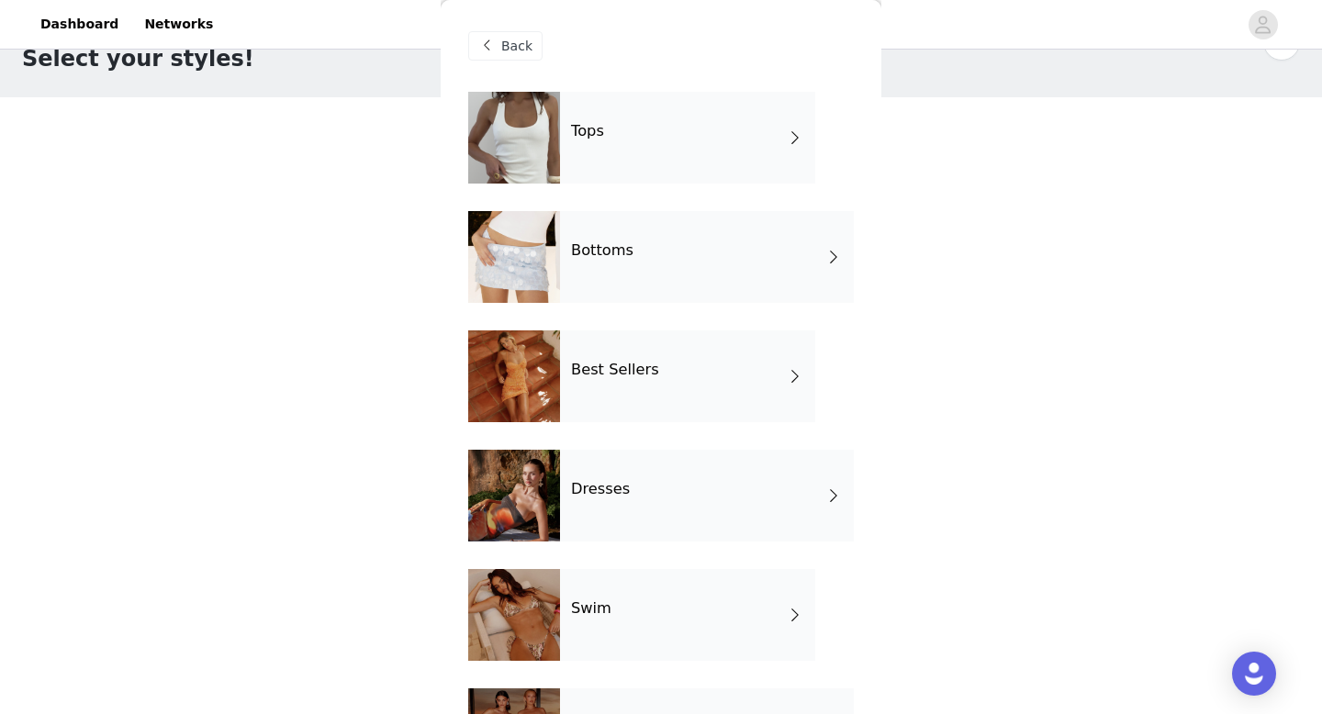
click at [657, 262] on div "Bottoms" at bounding box center [707, 257] width 294 height 92
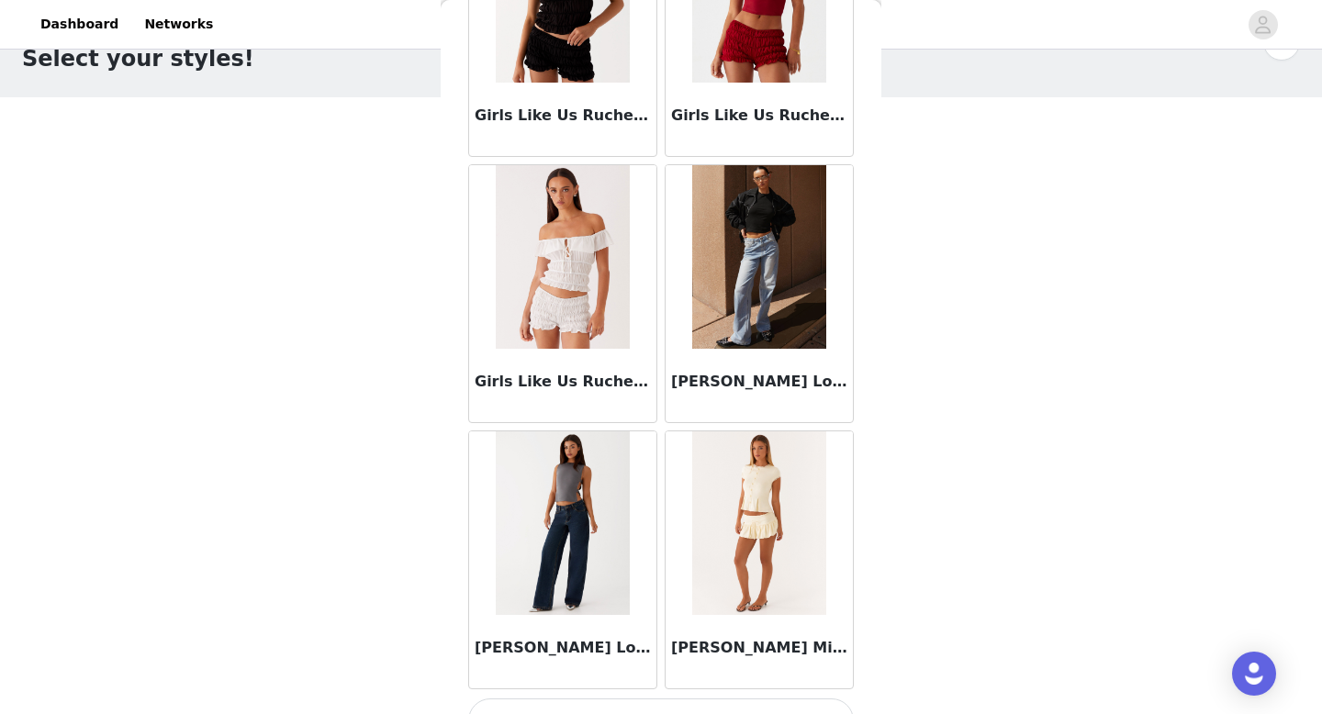
scroll to position [2095, 0]
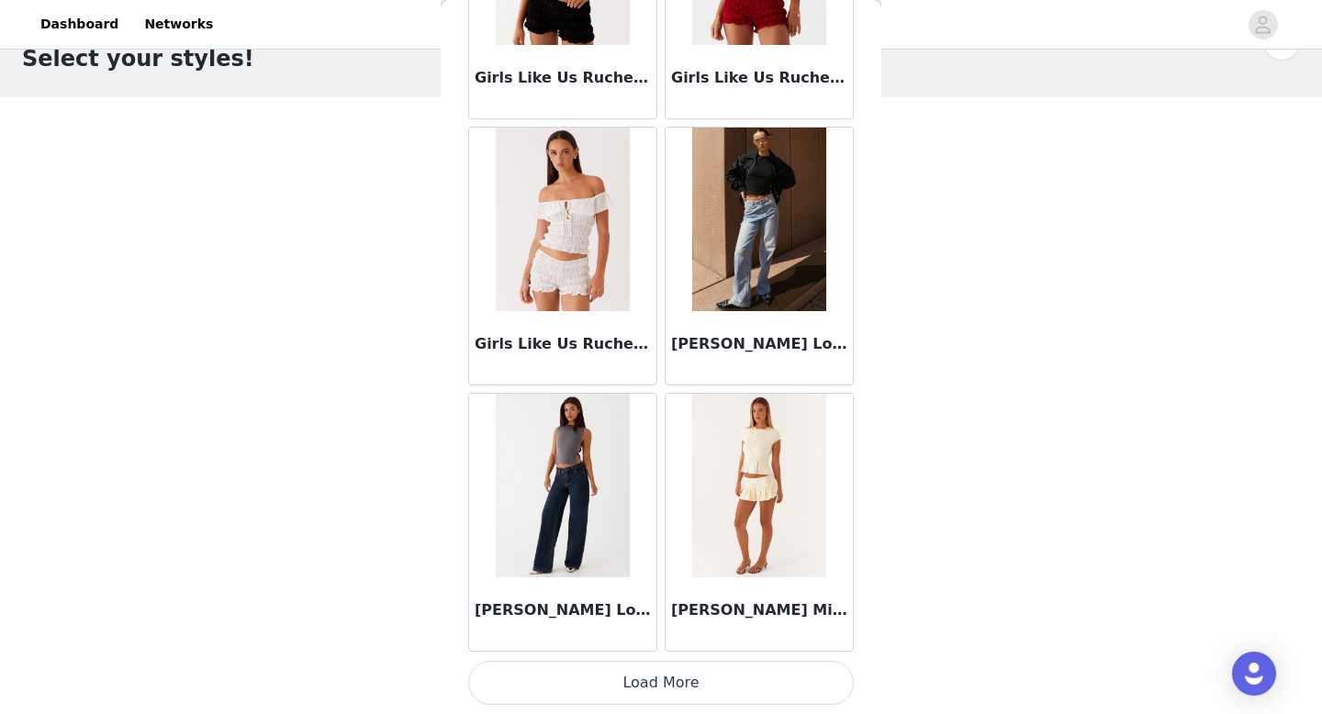
click at [633, 686] on button "Load More" at bounding box center [661, 683] width 386 height 44
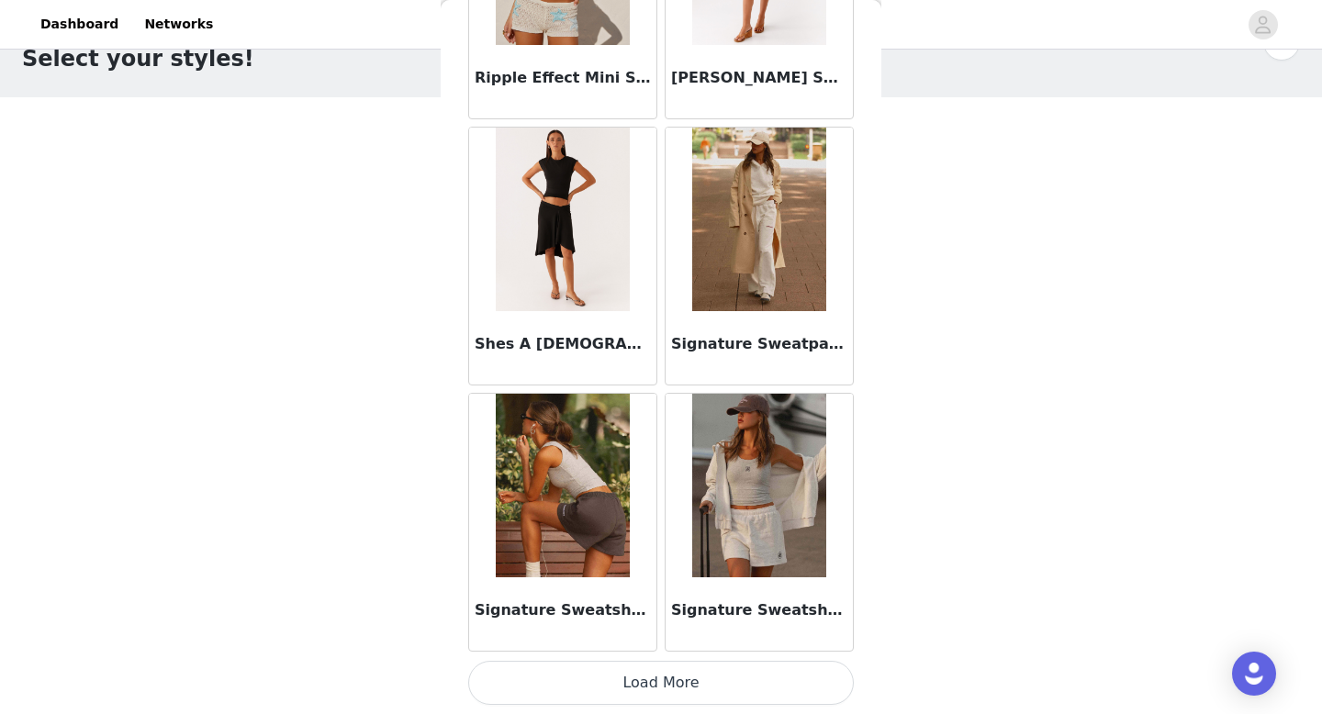
scroll to position [86, 0]
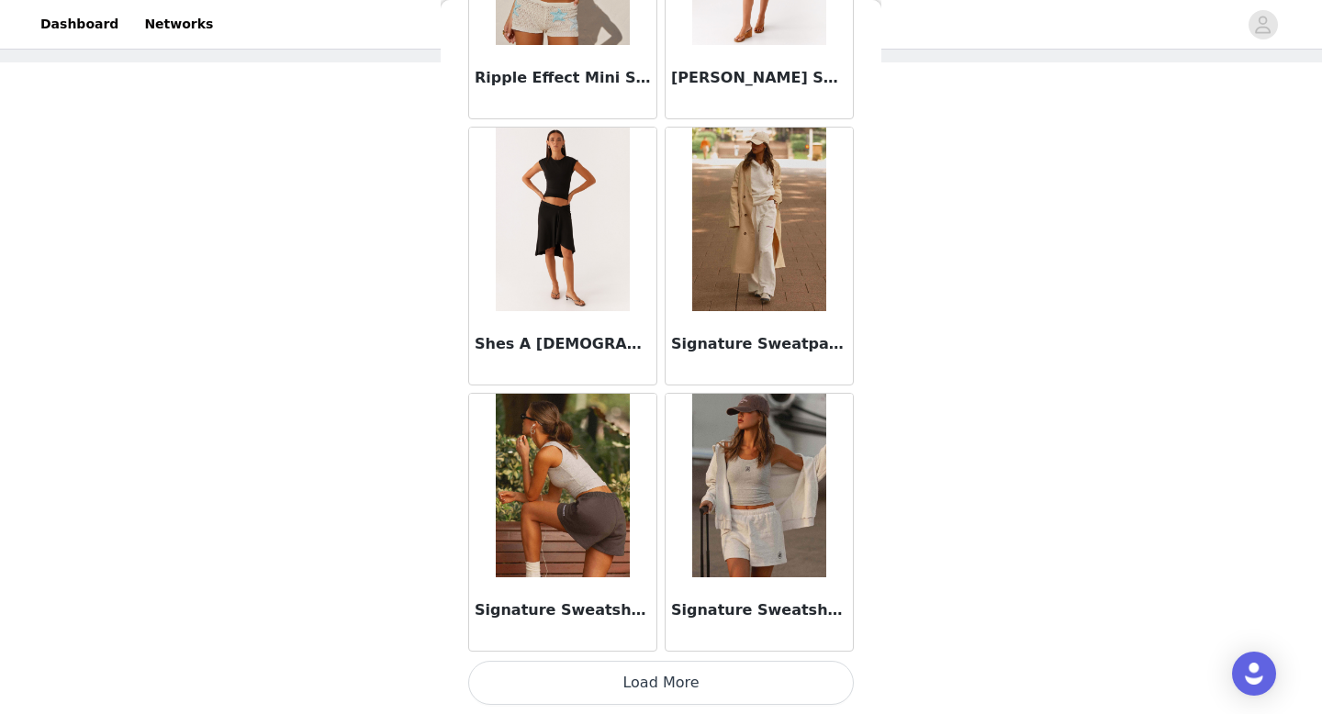
click at [756, 688] on button "Load More" at bounding box center [661, 683] width 386 height 44
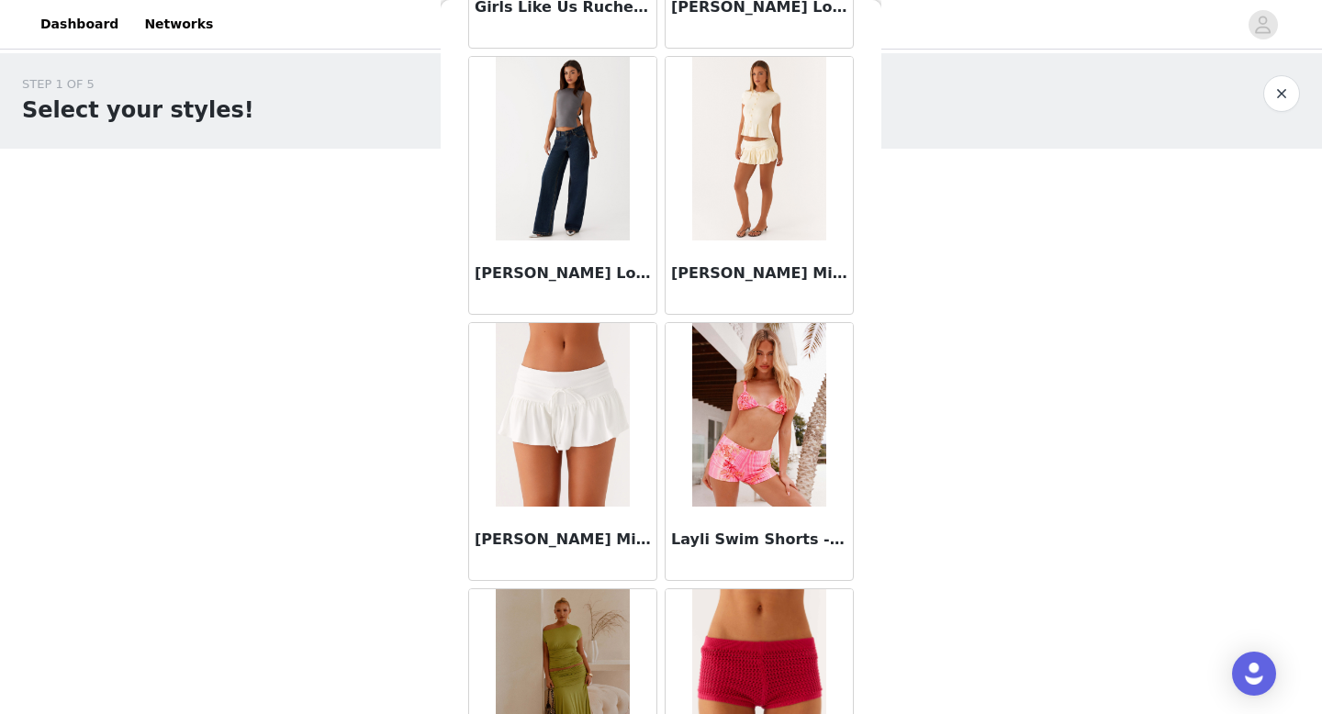
scroll to position [2275, 0]
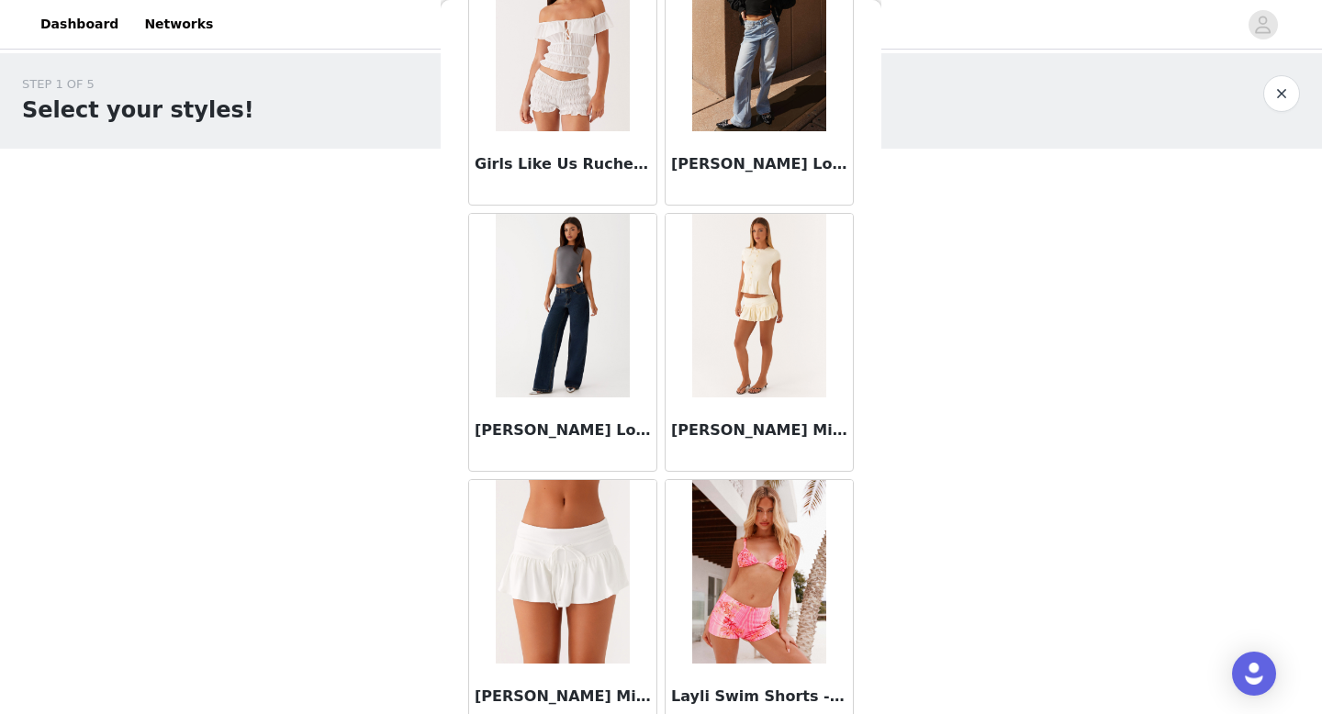
click at [613, 352] on img at bounding box center [562, 306] width 133 height 184
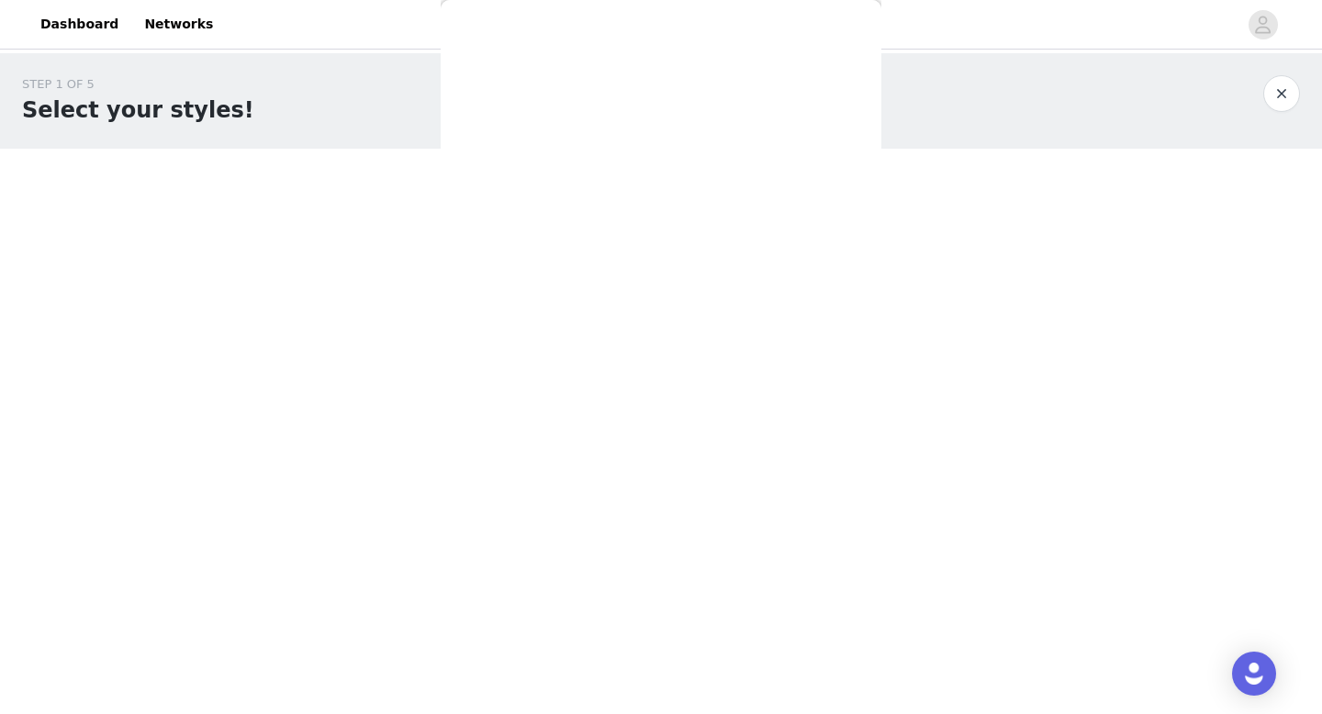
scroll to position [278, 0]
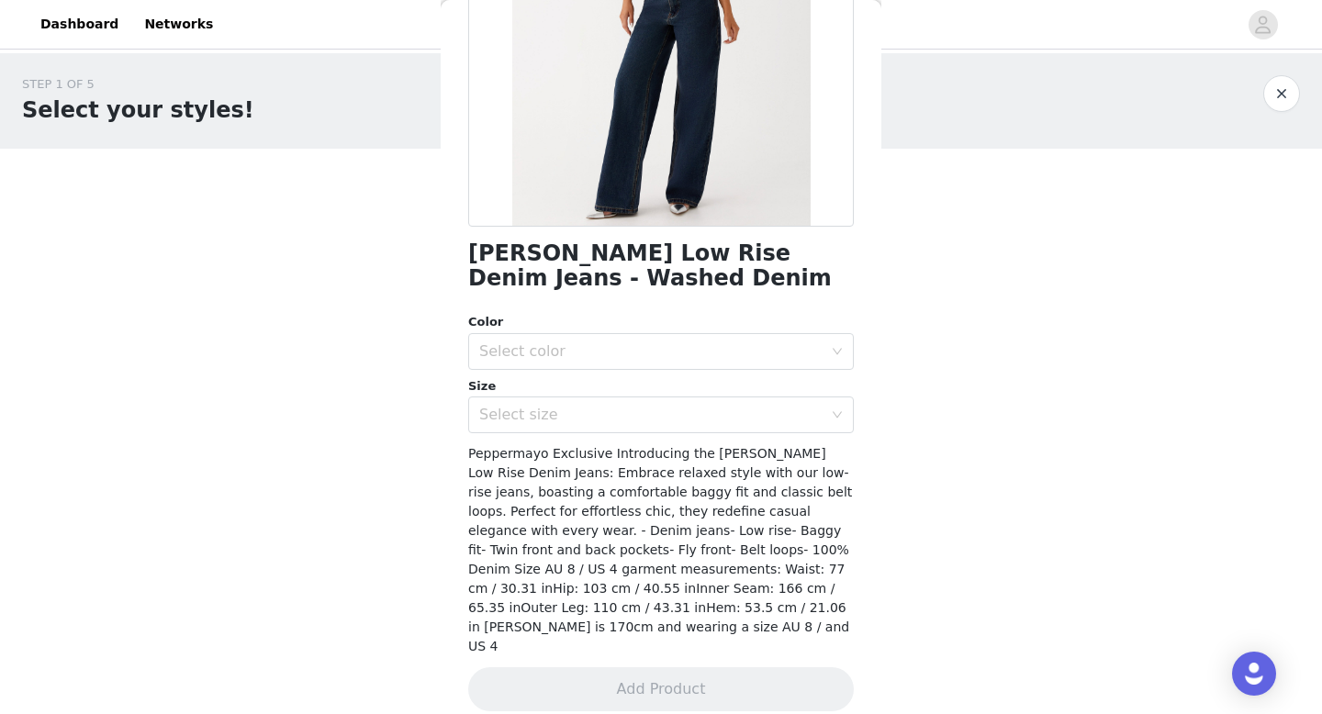
click at [714, 330] on div "Color" at bounding box center [661, 322] width 386 height 18
click at [710, 342] on div "Select color" at bounding box center [650, 351] width 343 height 18
click at [680, 389] on li "Washed Denim" at bounding box center [661, 391] width 386 height 29
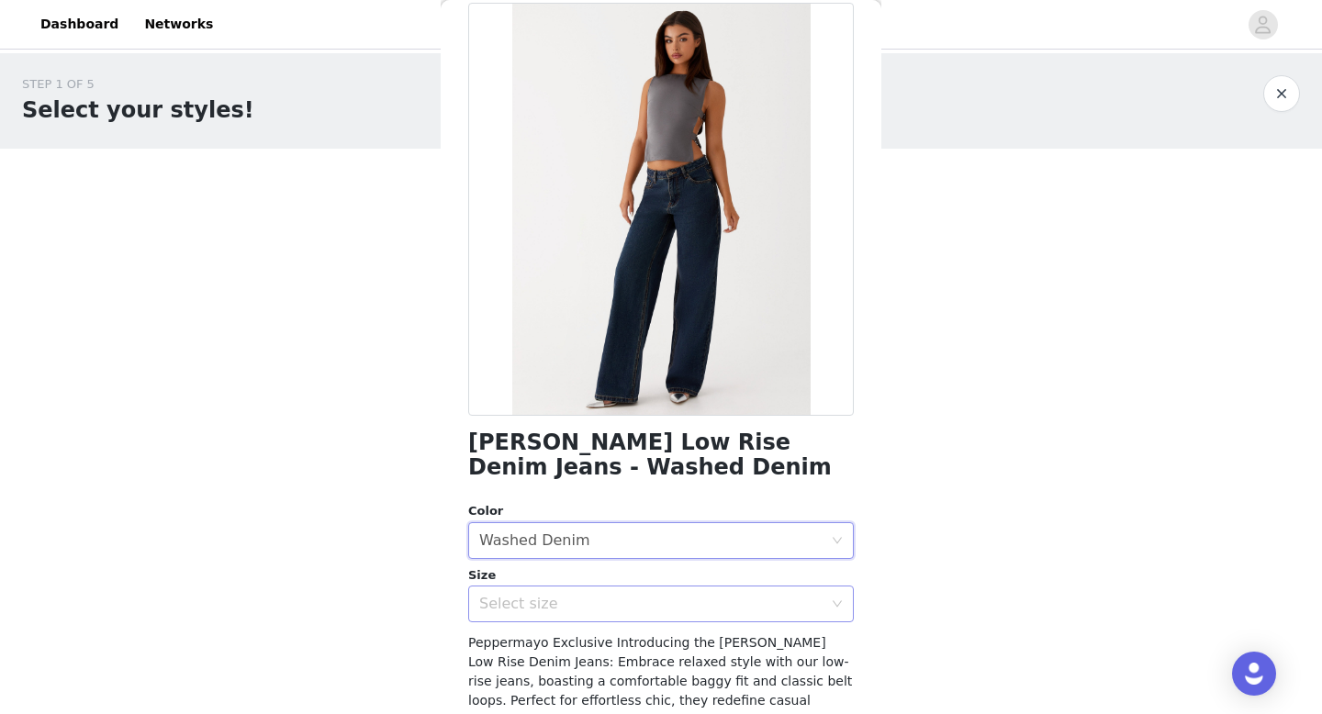
scroll to position [174, 0]
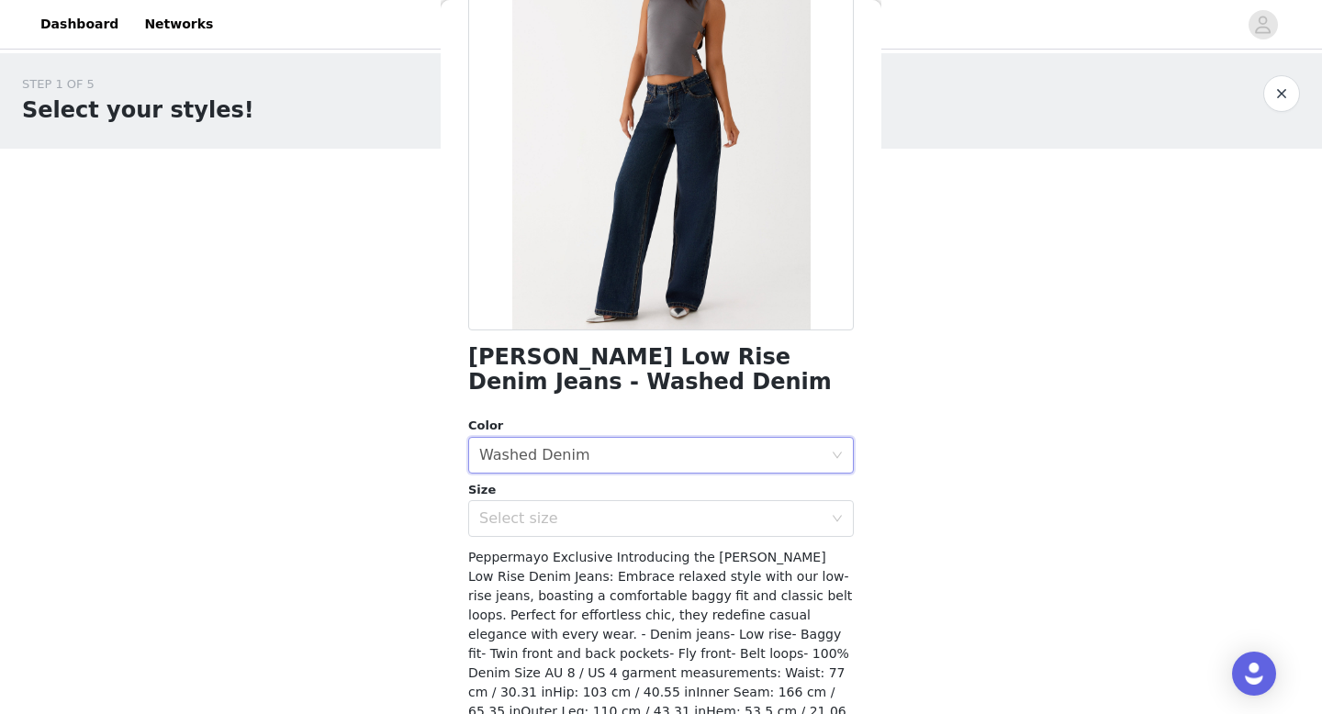
click at [654, 538] on div "Keanna Low Rise Denim Jeans - Washed Denim Color Select color Washed Denim Size…" at bounding box center [661, 377] width 386 height 920
click at [654, 515] on div "Select size" at bounding box center [650, 518] width 343 height 18
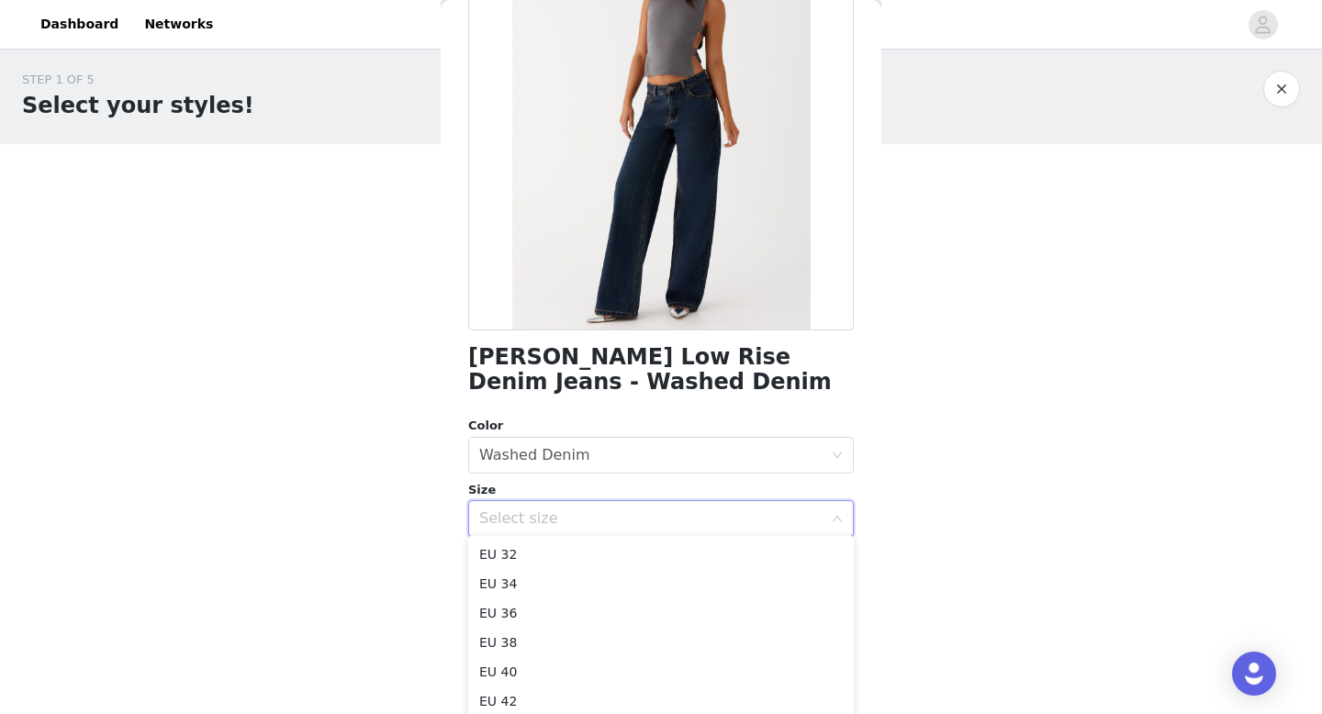
scroll to position [0, 0]
click at [939, 320] on div "STEP 1 OF 5 Select your styles! Please note that the sizes are in EU Sizes 2/3 …" at bounding box center [661, 361] width 1322 height 616
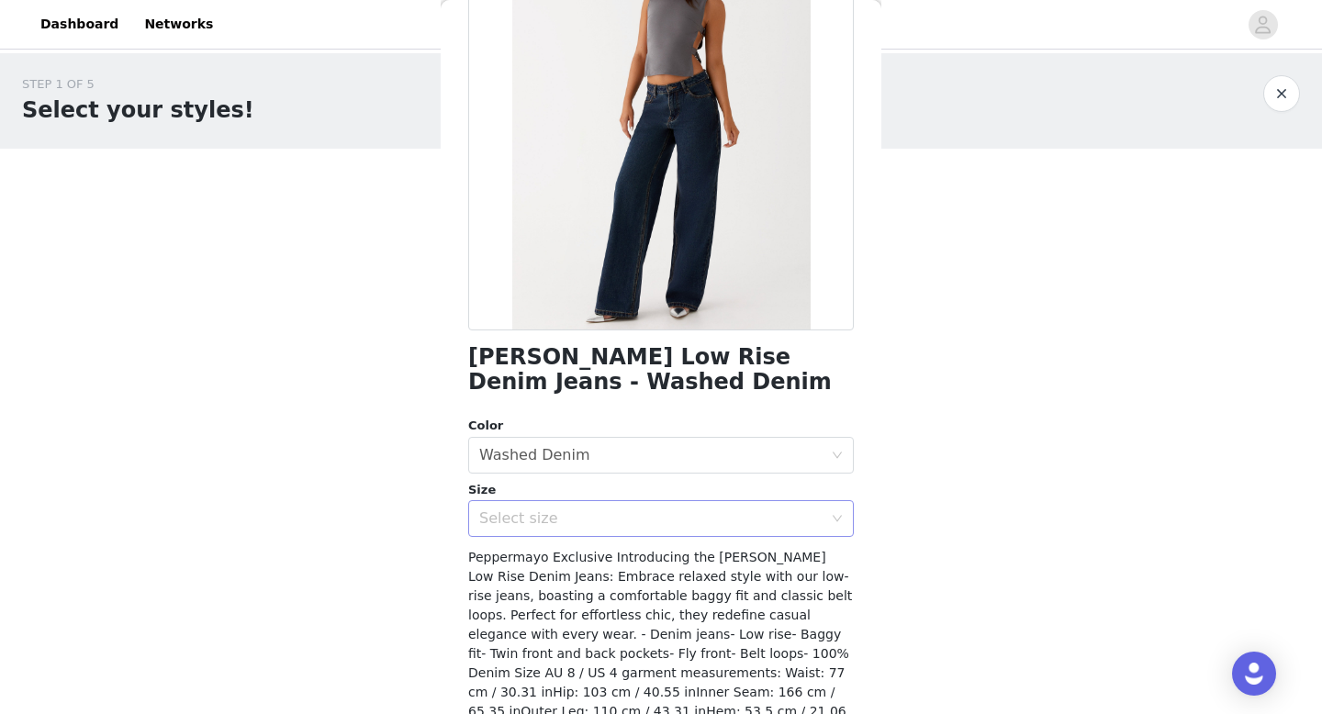
click at [698, 519] on div "Select size" at bounding box center [650, 518] width 343 height 18
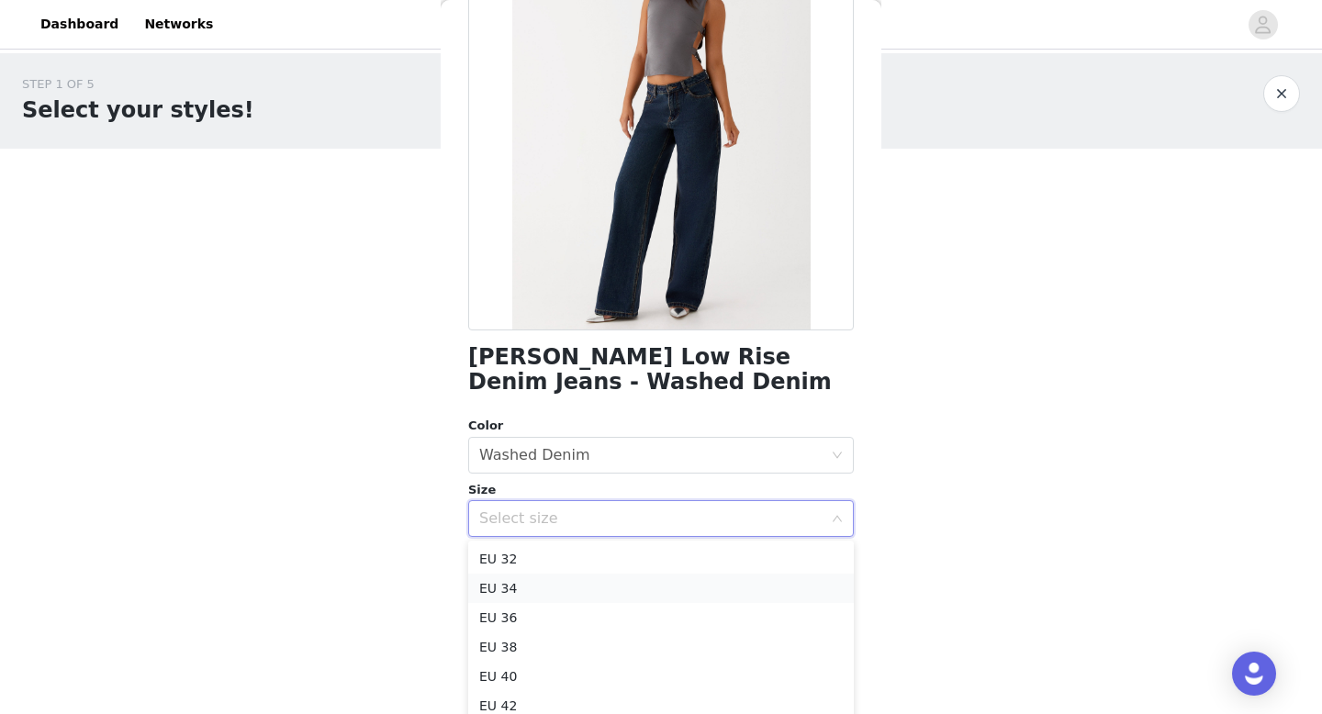
click at [663, 582] on li "EU 34" at bounding box center [661, 588] width 386 height 29
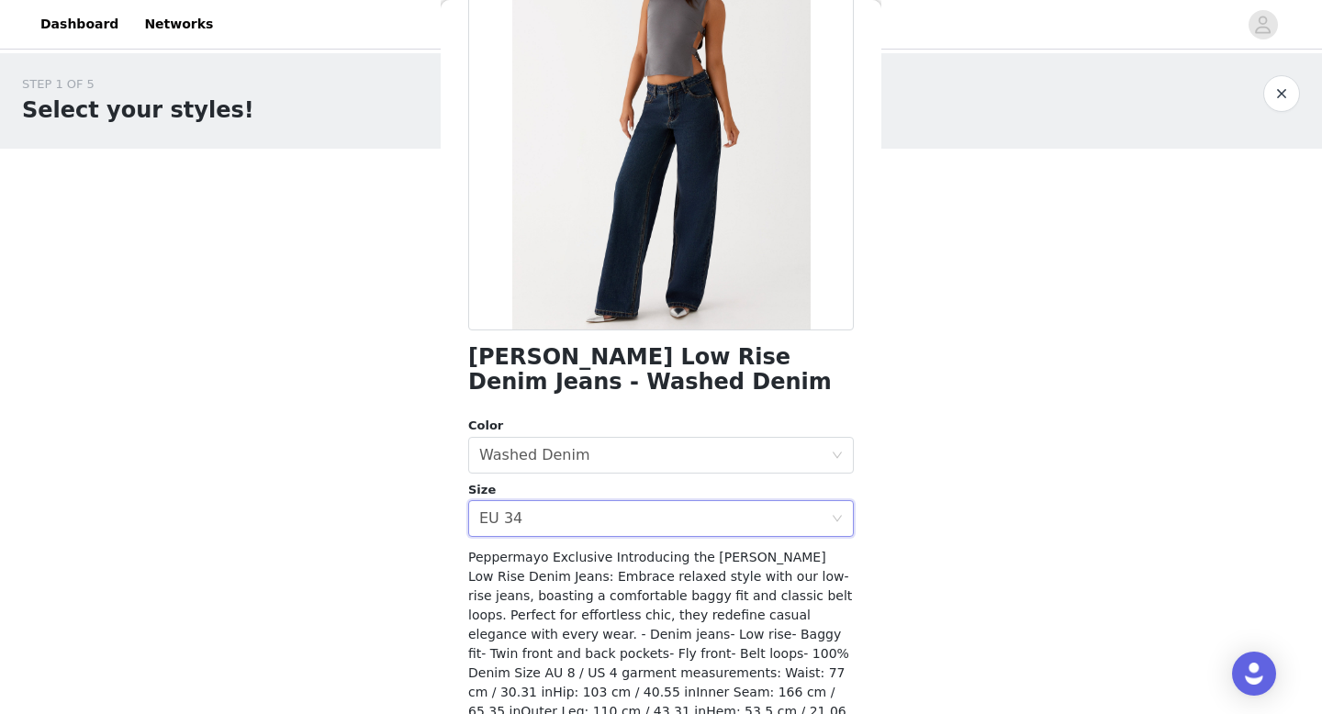
scroll to position [278, 0]
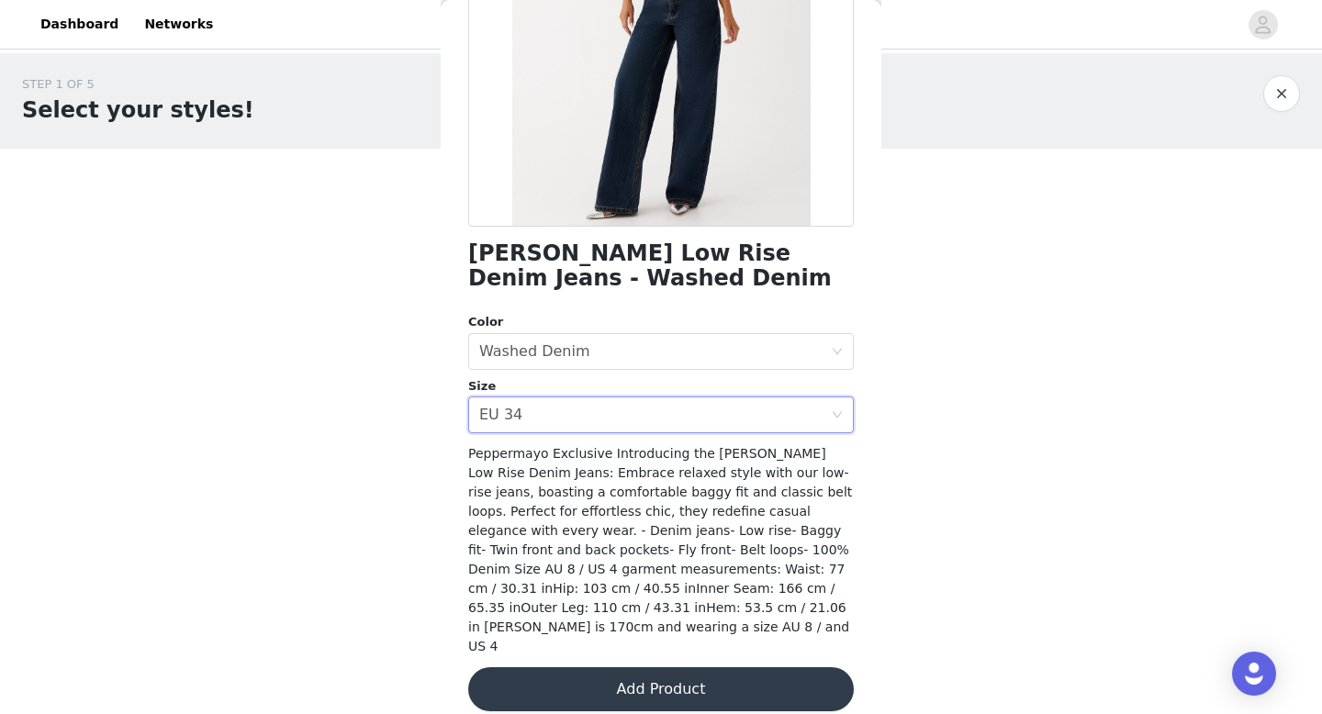
click at [549, 667] on button "Add Product" at bounding box center [661, 689] width 386 height 44
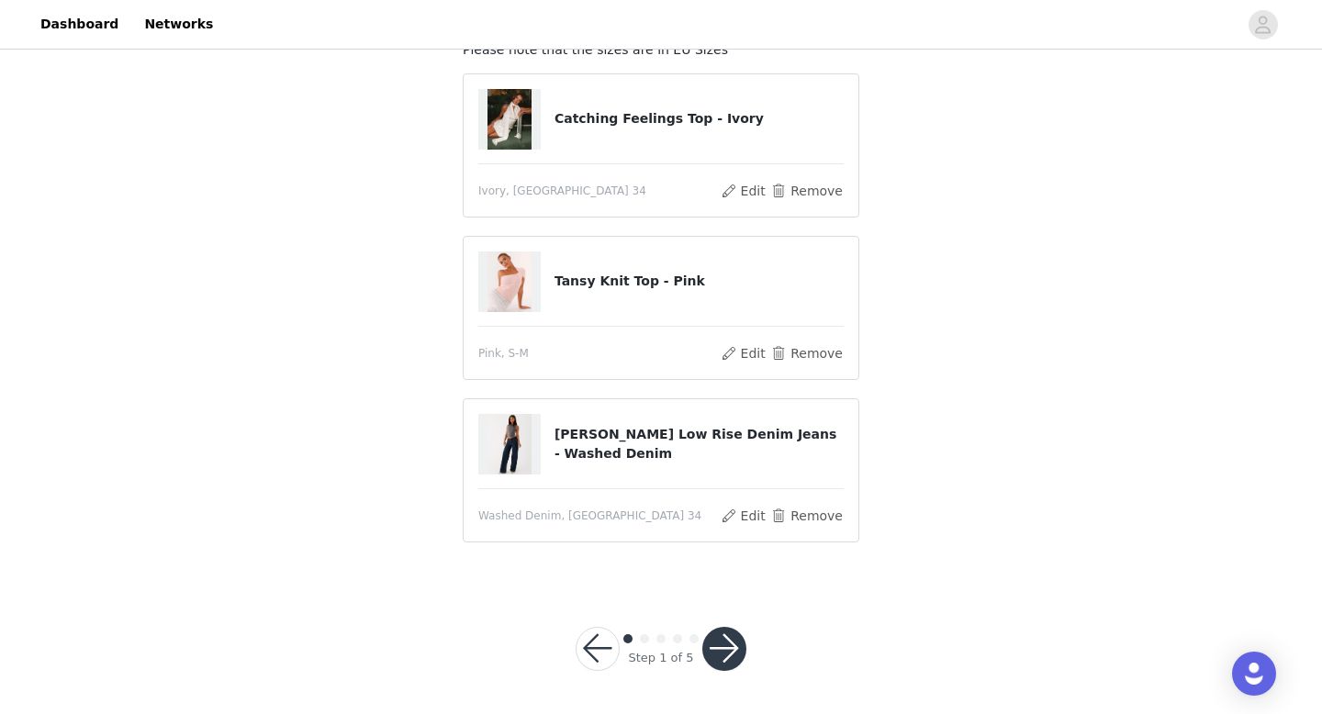
scroll to position [86, 0]
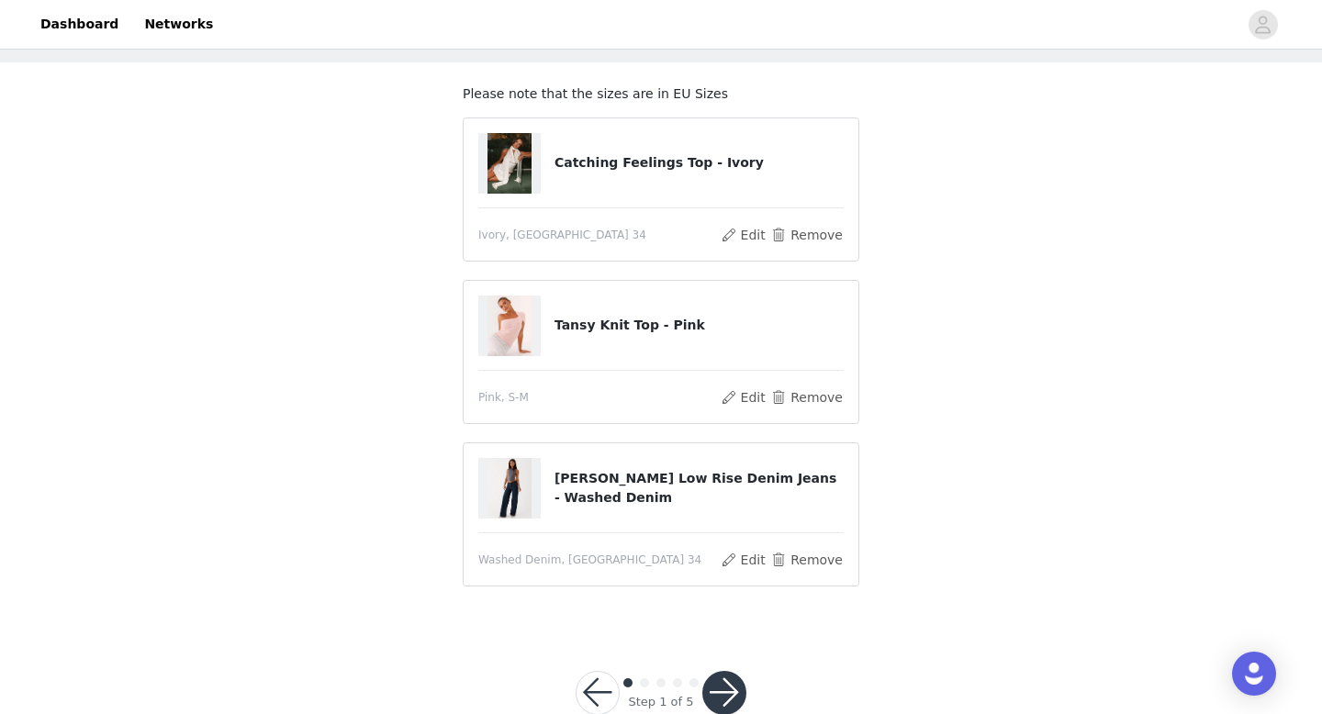
click at [729, 680] on button "button" at bounding box center [724, 693] width 44 height 44
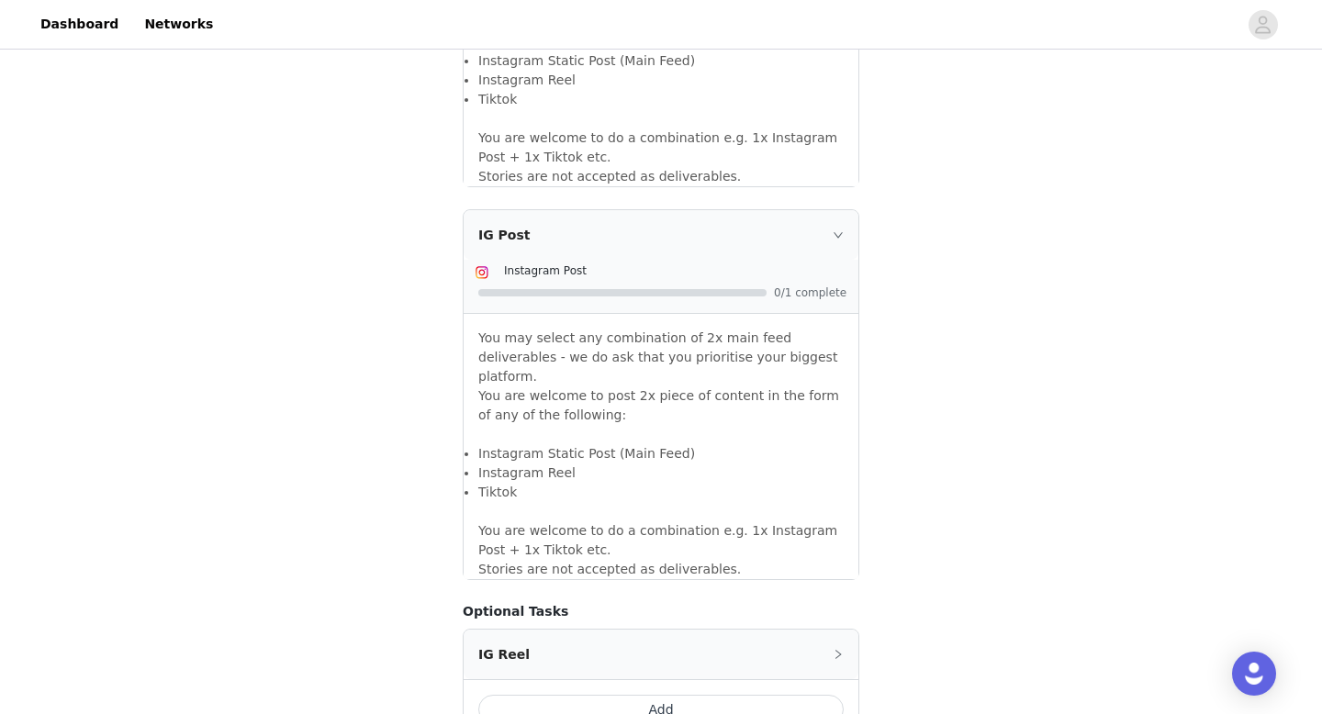
scroll to position [1597, 0]
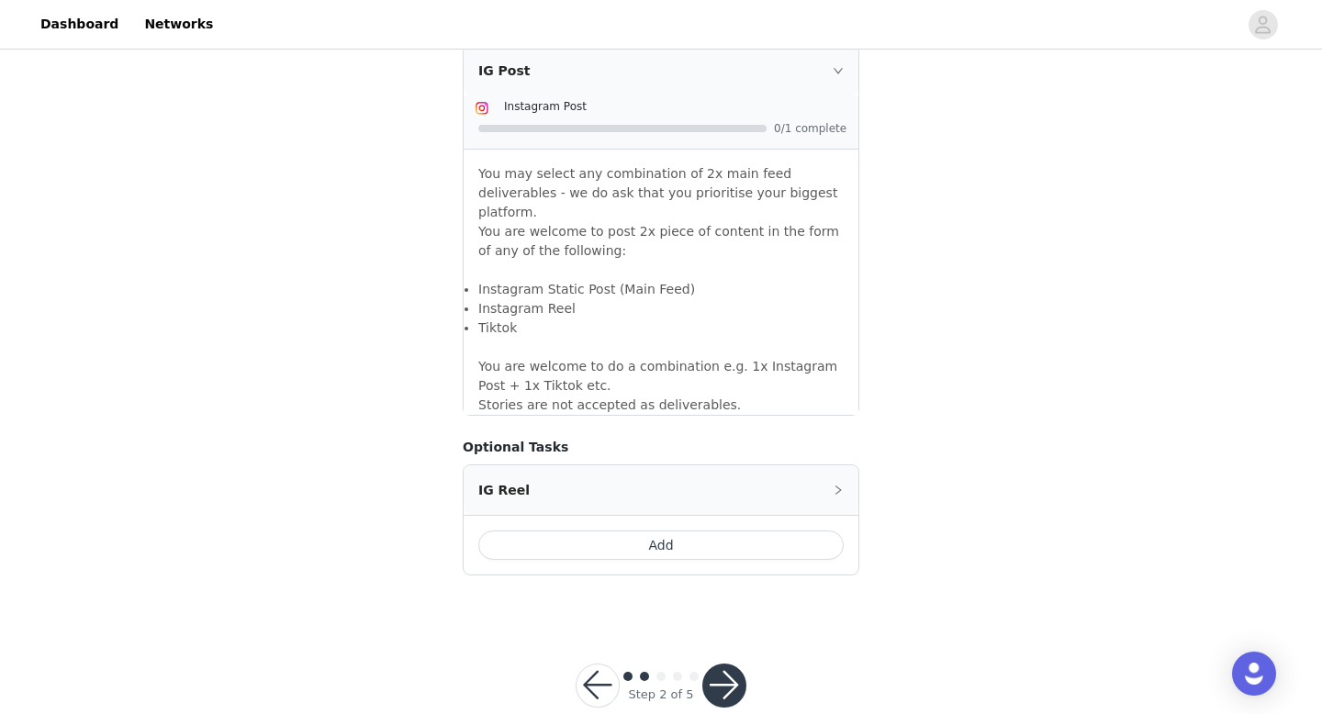
click at [733, 664] on button "button" at bounding box center [724, 686] width 44 height 44
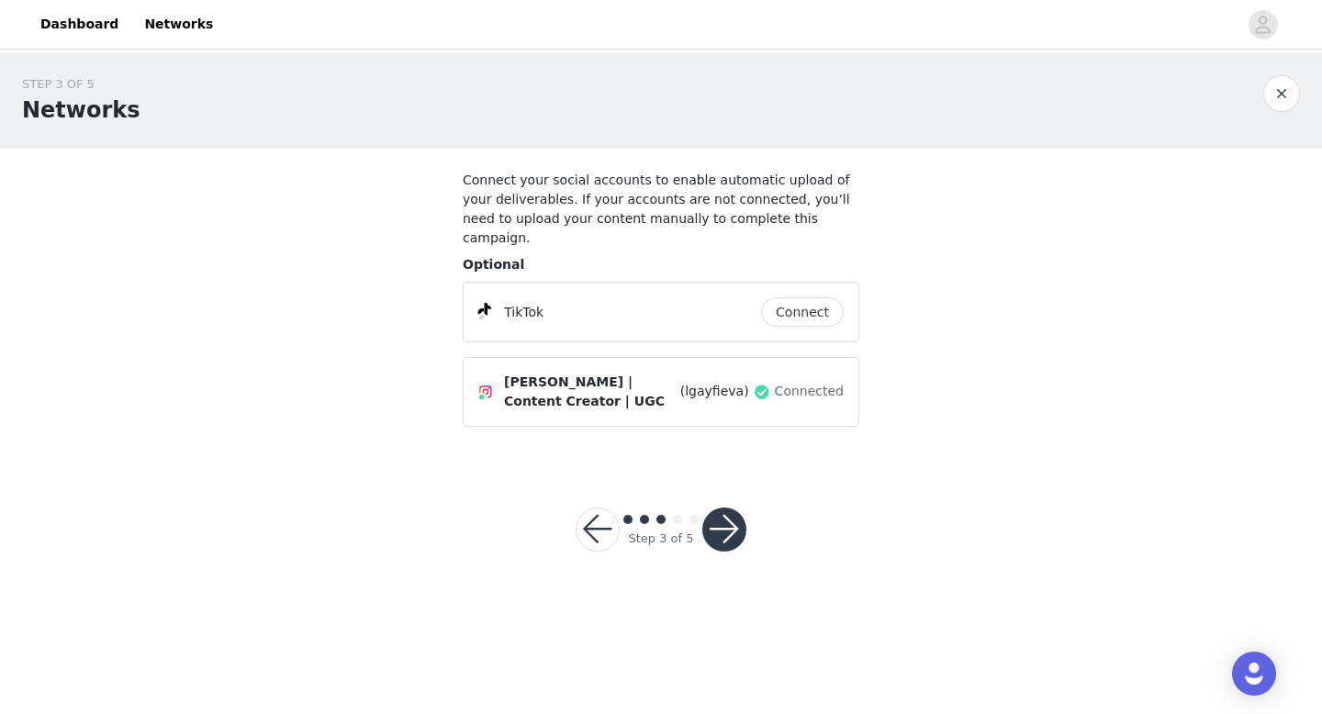
click at [735, 508] on button "button" at bounding box center [724, 530] width 44 height 44
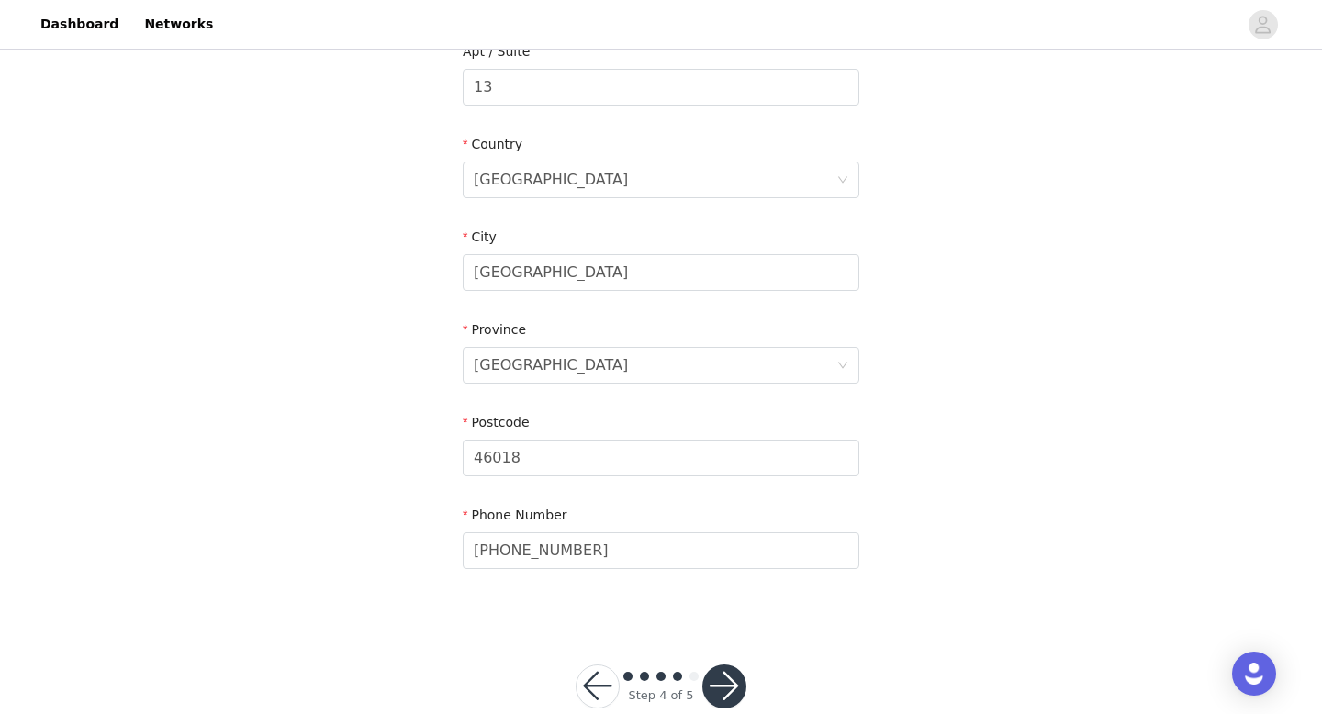
scroll to position [576, 0]
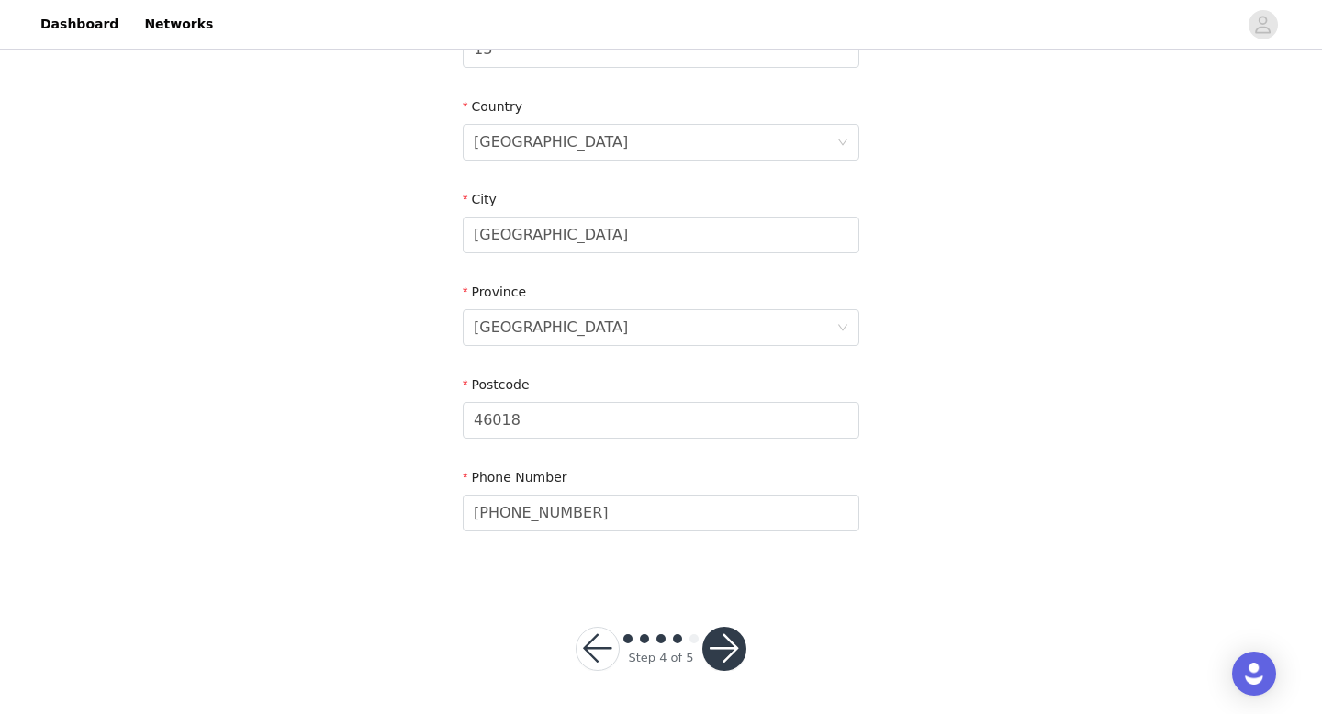
click at [732, 642] on button "button" at bounding box center [724, 649] width 44 height 44
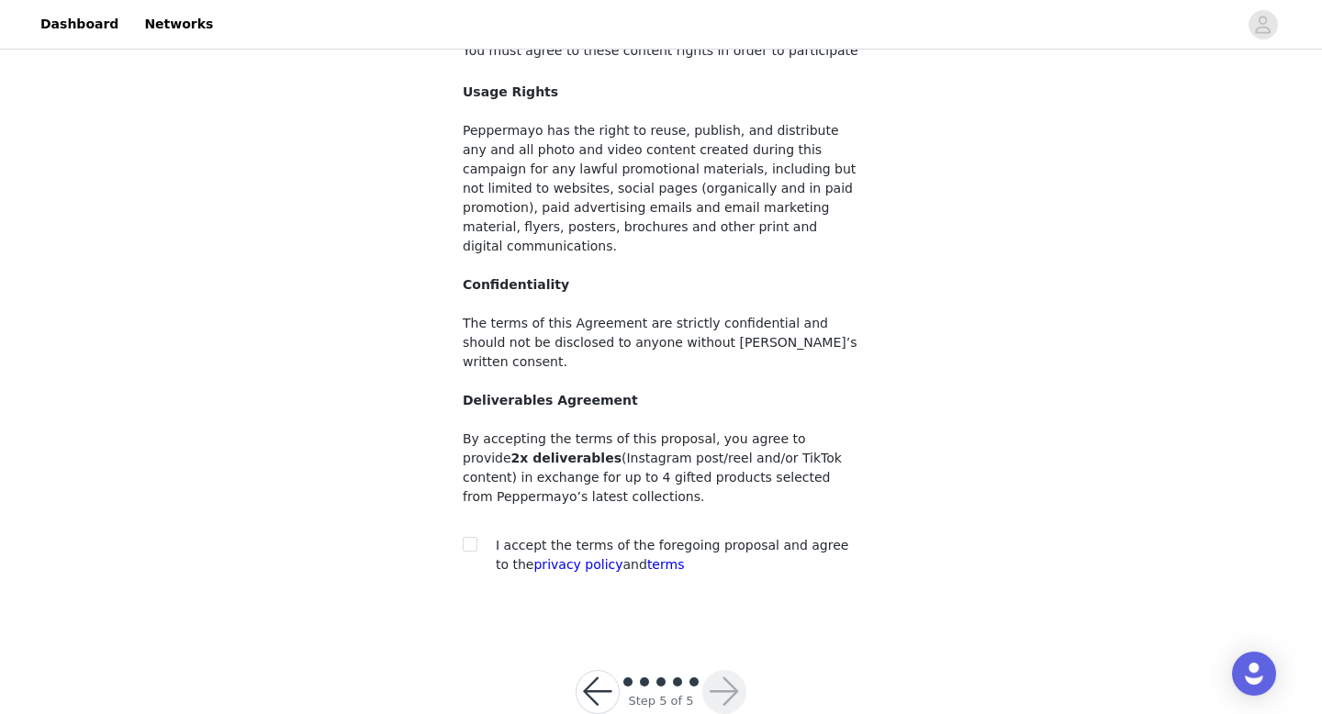
scroll to position [134, 0]
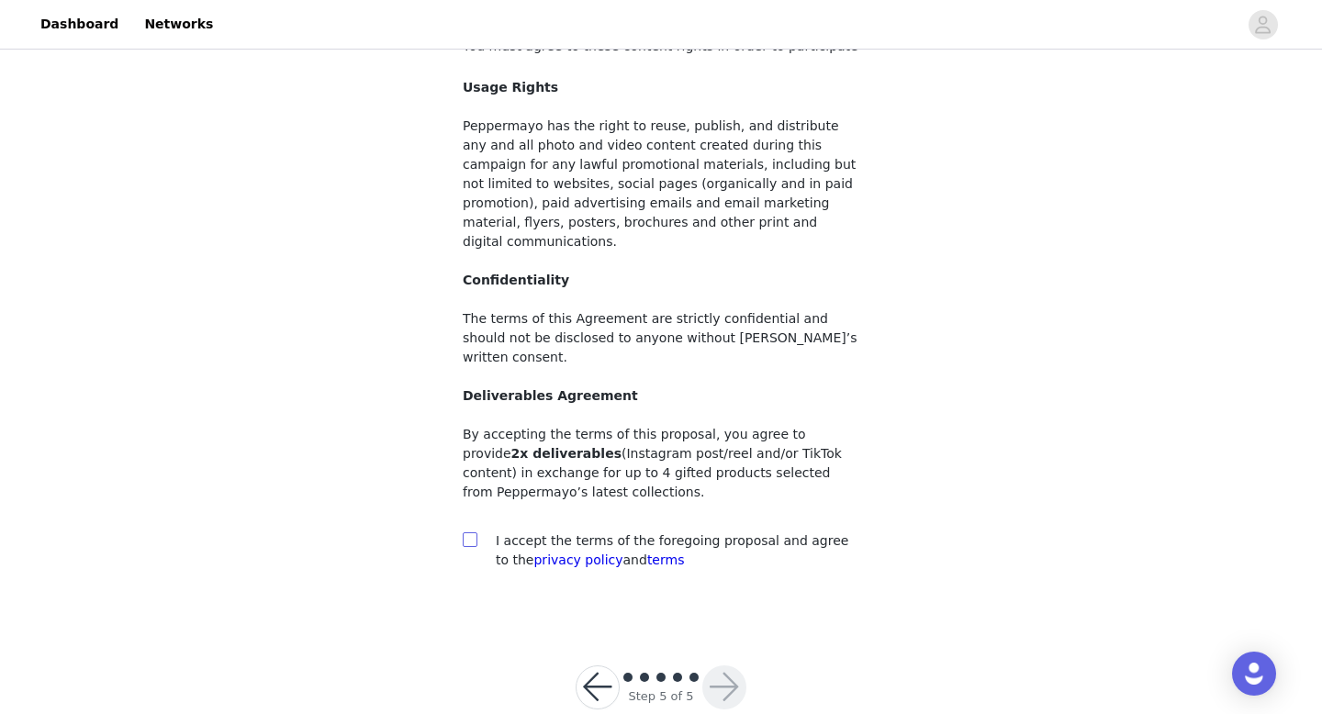
click at [474, 531] on label at bounding box center [470, 540] width 15 height 19
click at [474, 532] on input "checkbox" at bounding box center [469, 538] width 13 height 13
checkbox input "true"
click at [721, 665] on button "button" at bounding box center [724, 687] width 44 height 44
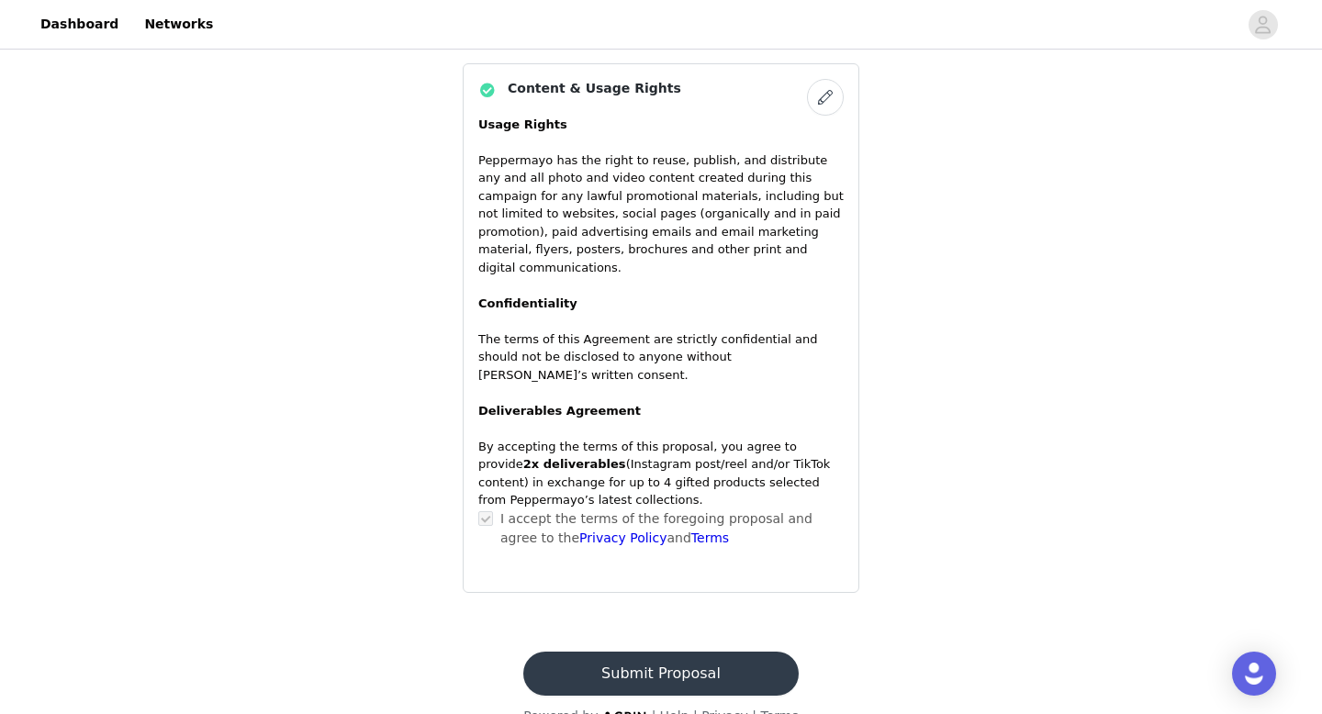
scroll to position [1251, 0]
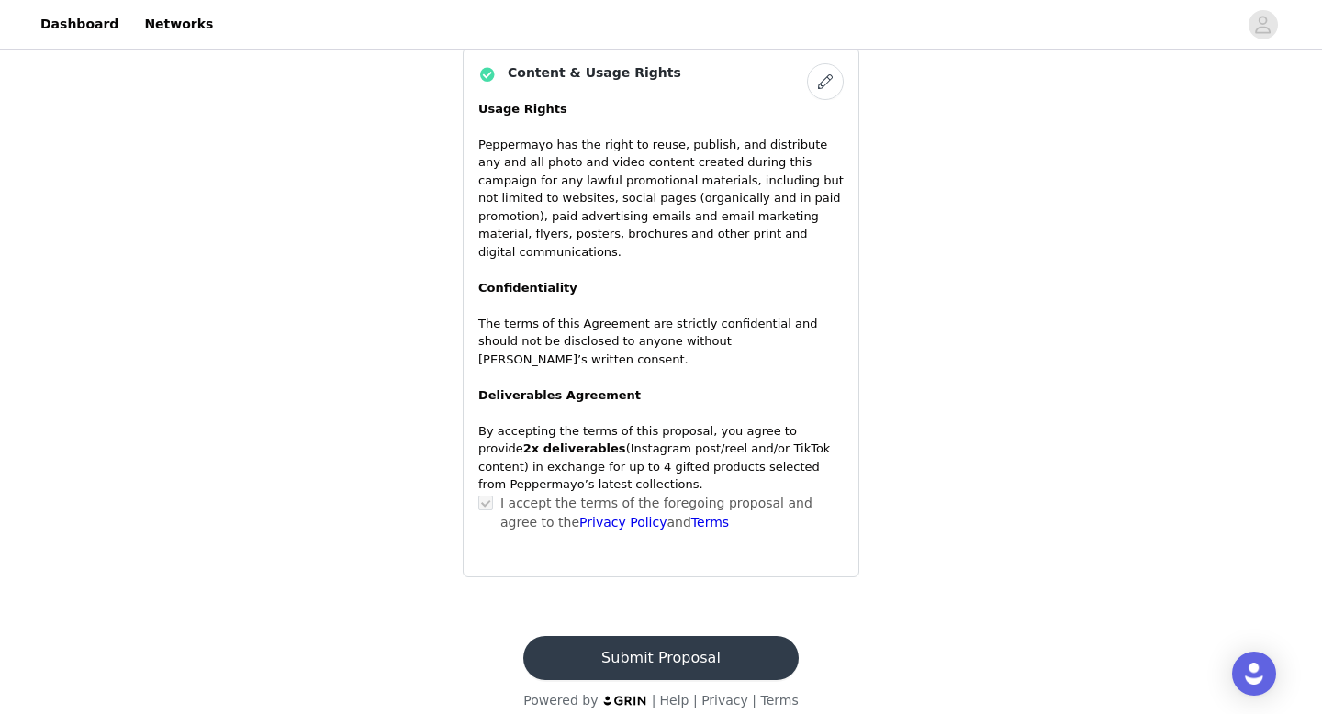
click at [720, 640] on button "Submit Proposal" at bounding box center [660, 658] width 274 height 44
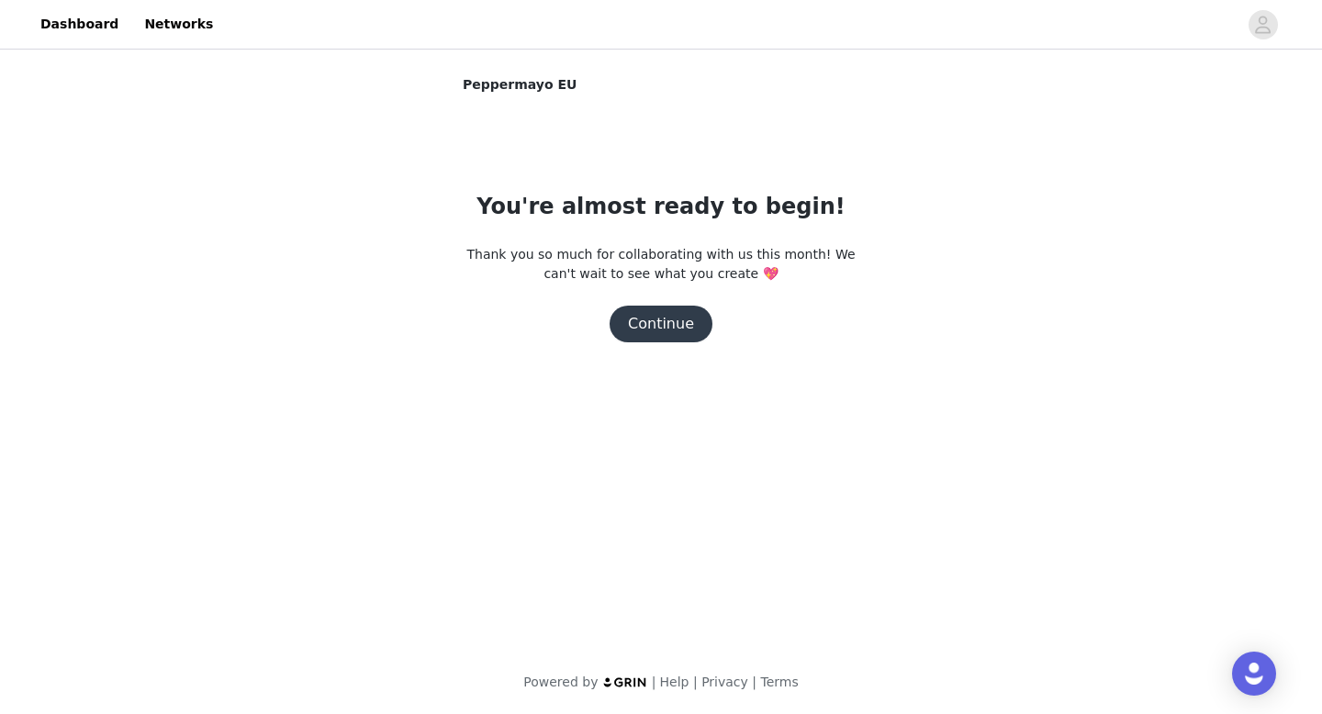
click at [641, 341] on button "Continue" at bounding box center [660, 324] width 103 height 37
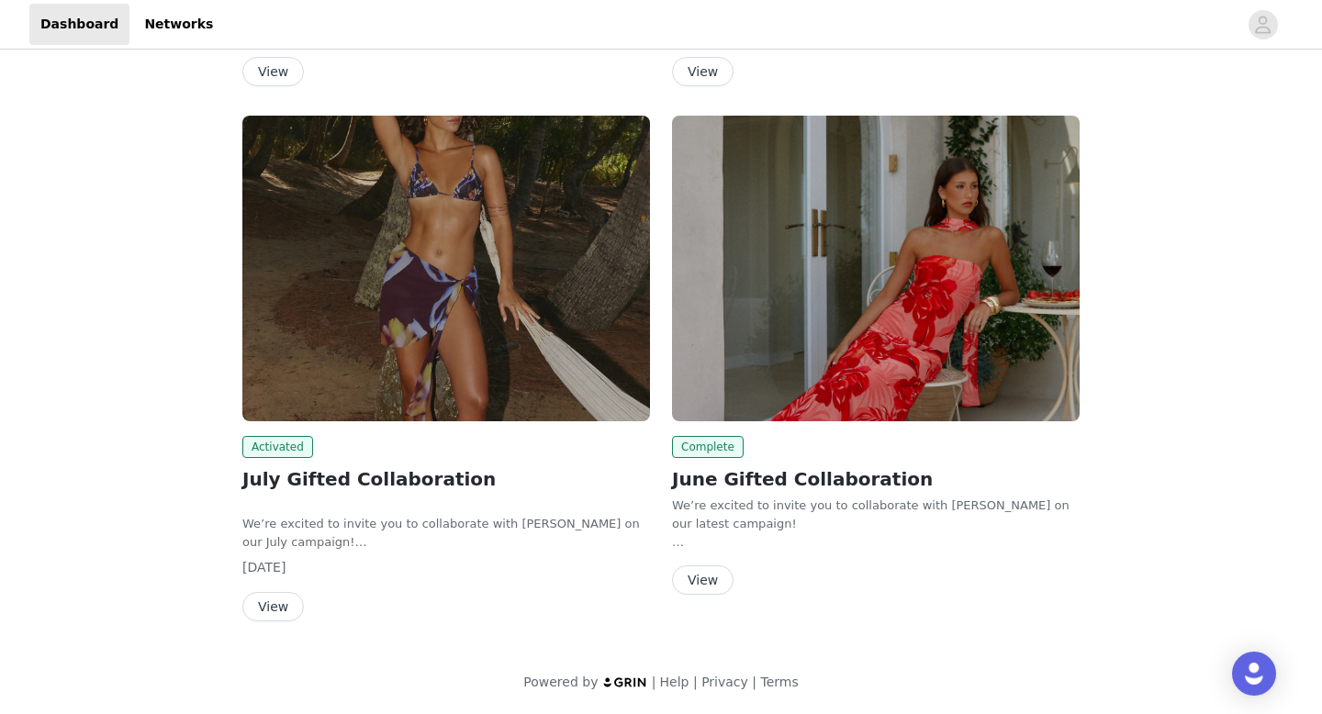
scroll to position [697, 0]
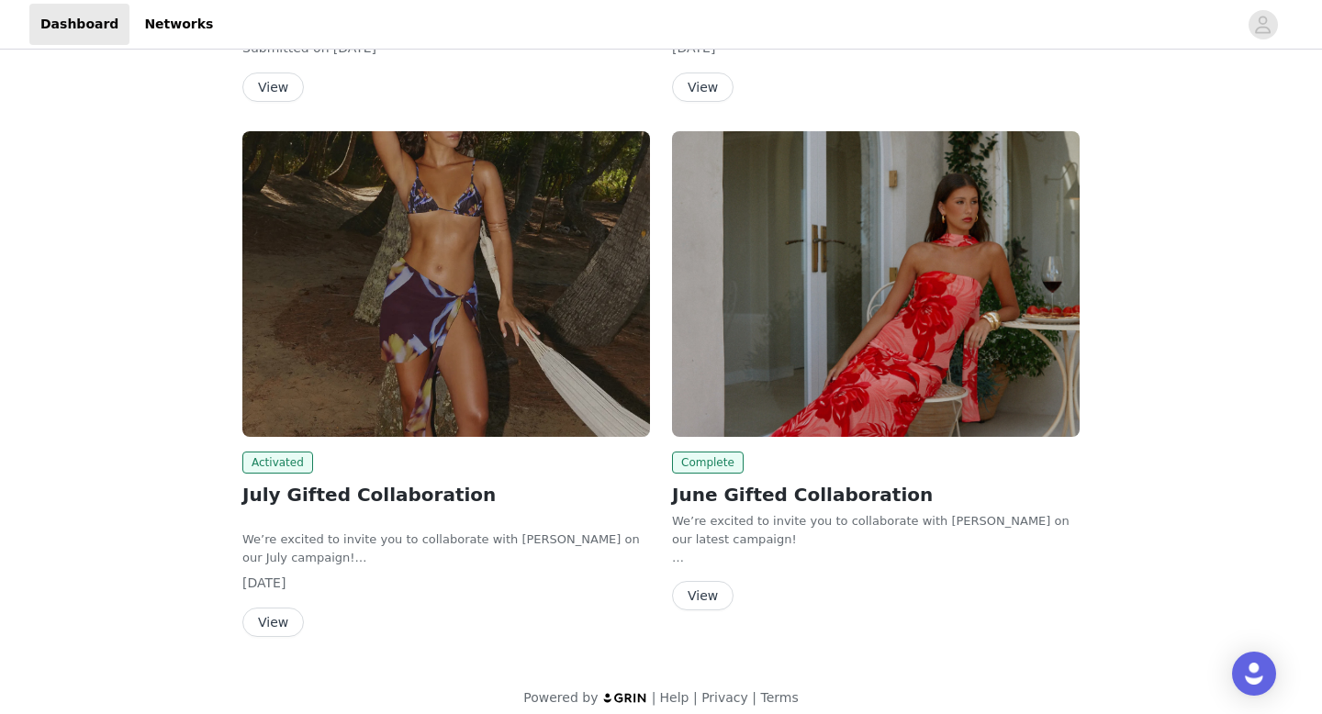
click at [257, 629] on button "View" at bounding box center [272, 622] width 61 height 29
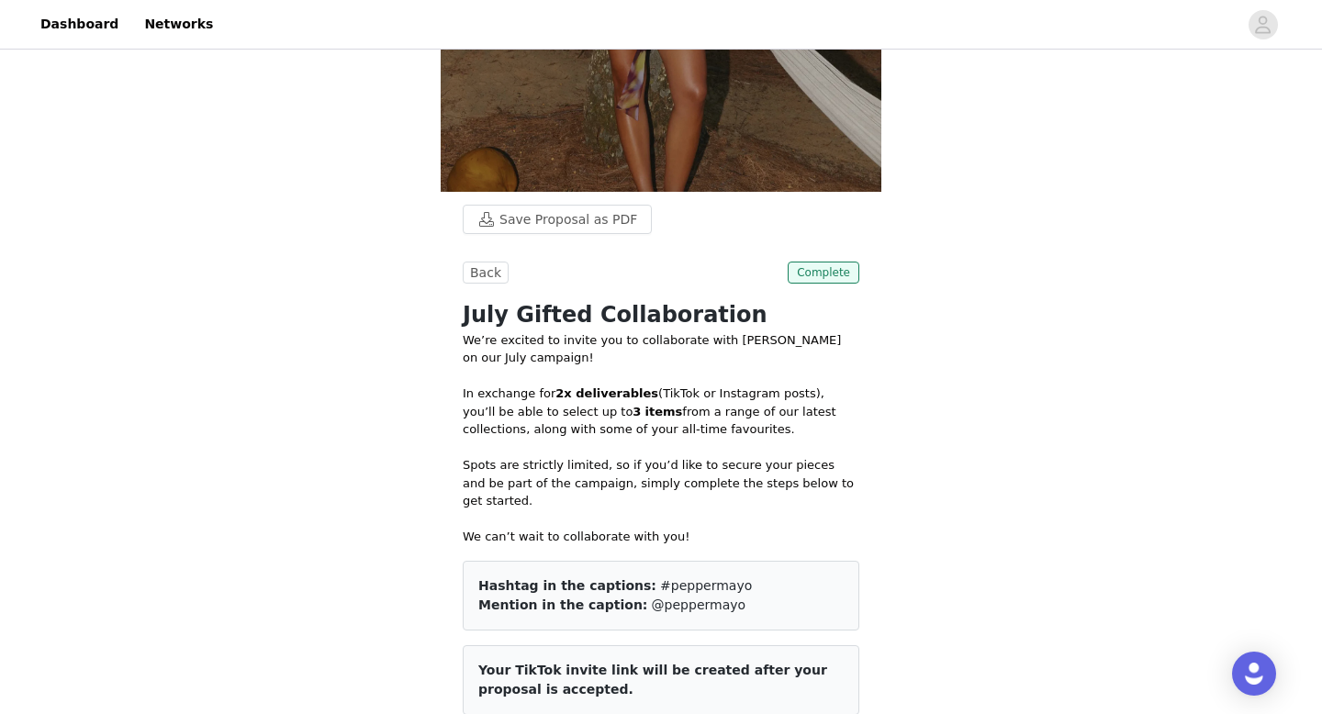
scroll to position [348, 0]
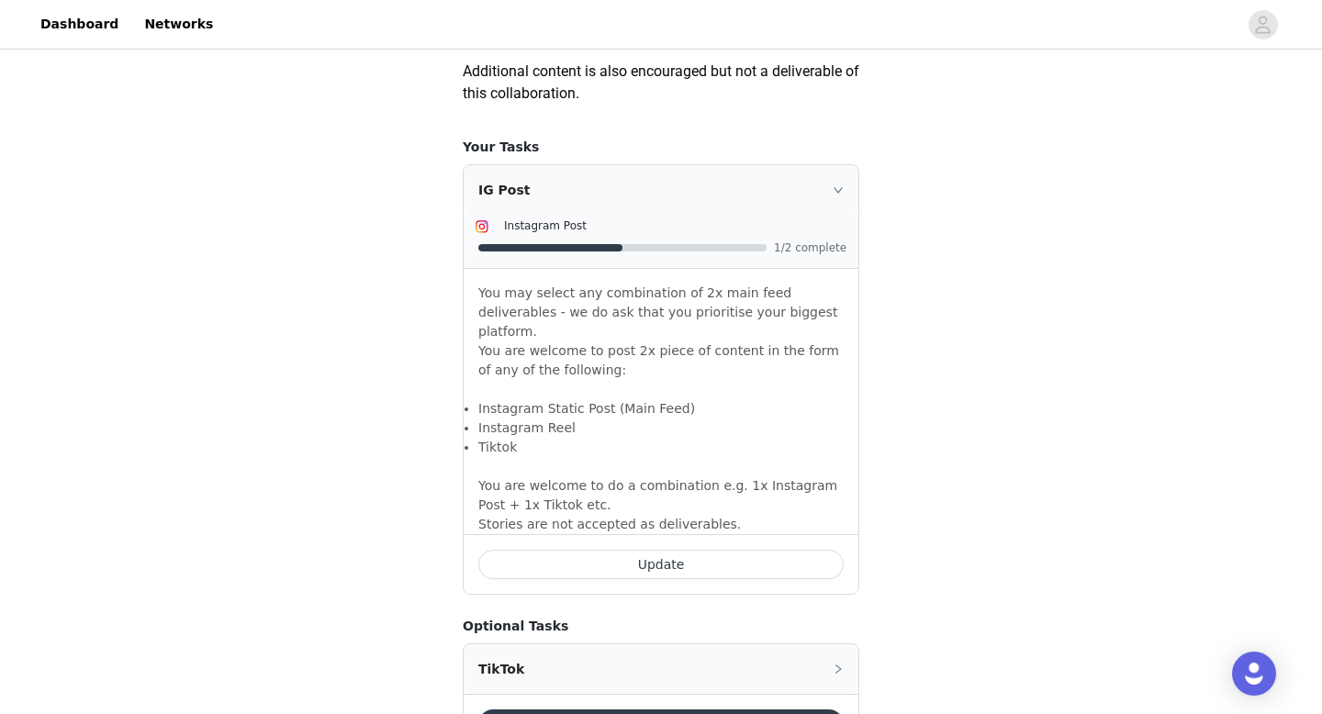
scroll to position [1257, 0]
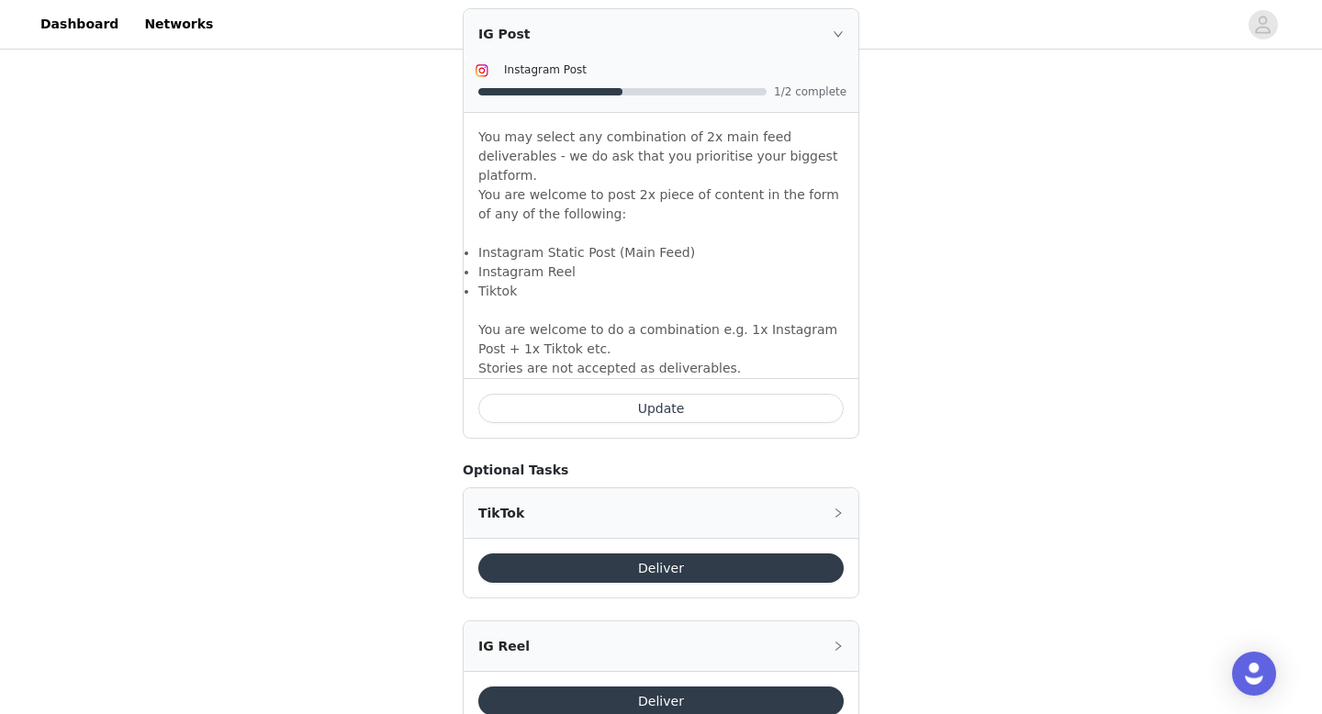
click at [697, 394] on button "Update" at bounding box center [660, 408] width 365 height 29
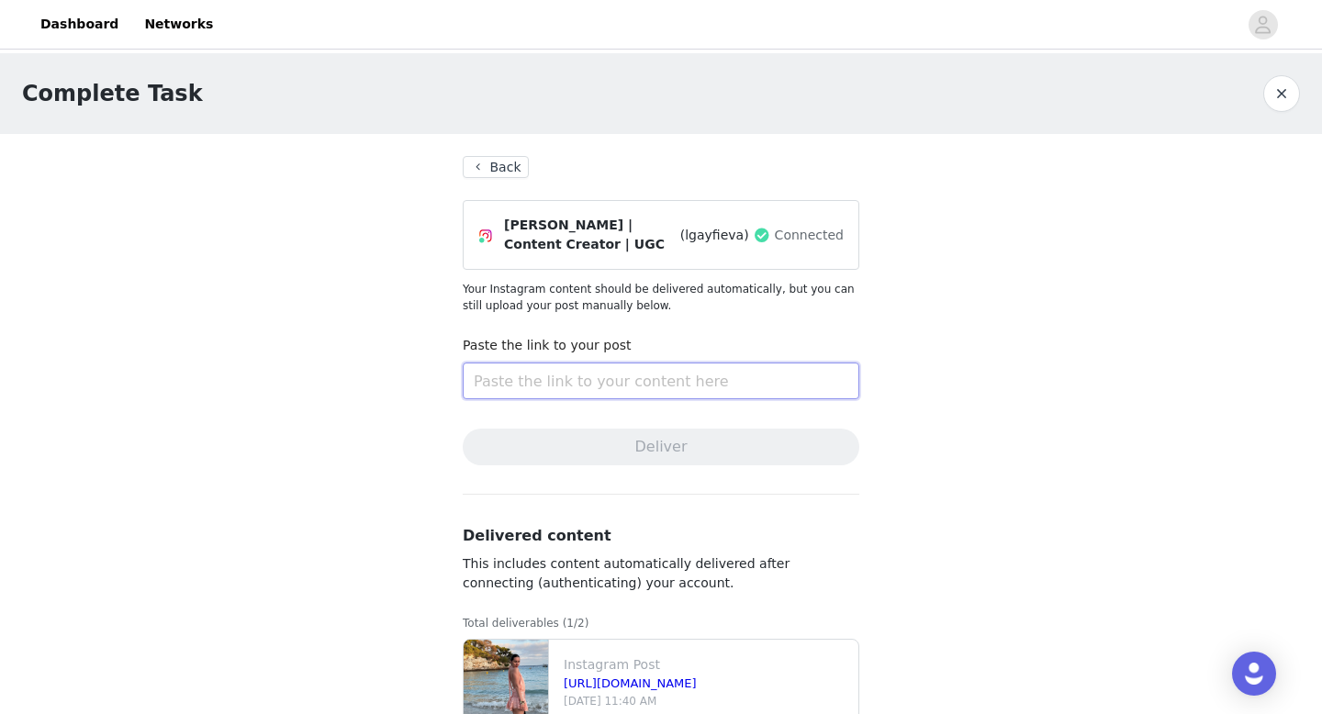
click at [605, 371] on input "text" at bounding box center [661, 381] width 397 height 37
paste input "[URL][DOMAIN_NAME]"
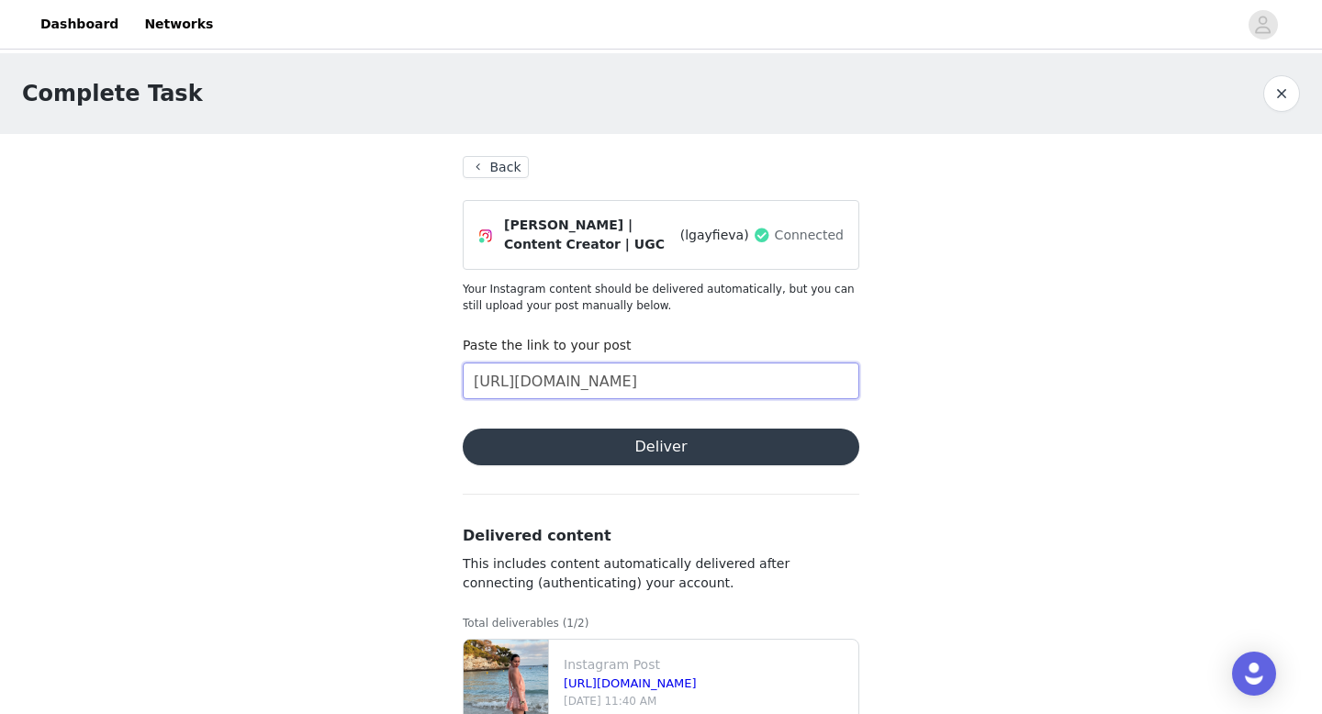
type input "[URL][DOMAIN_NAME]"
click at [621, 446] on button "Deliver" at bounding box center [661, 447] width 397 height 37
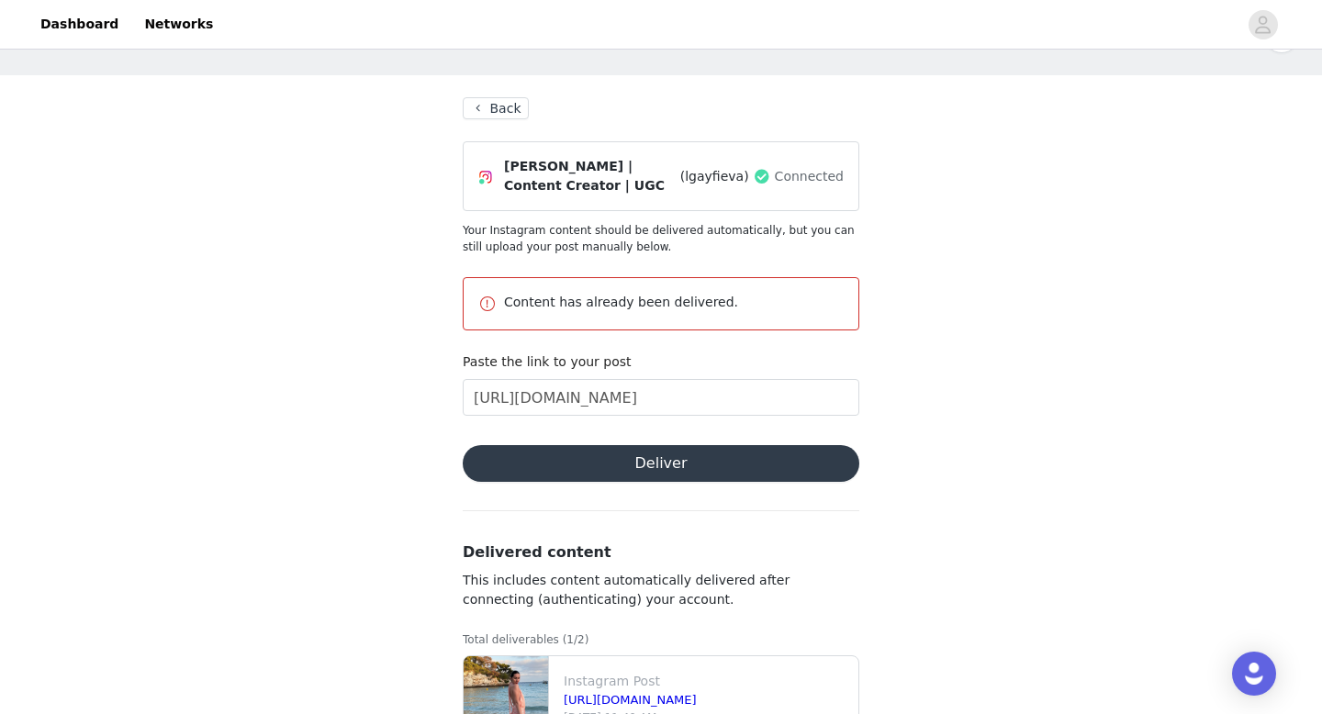
scroll to position [62, 0]
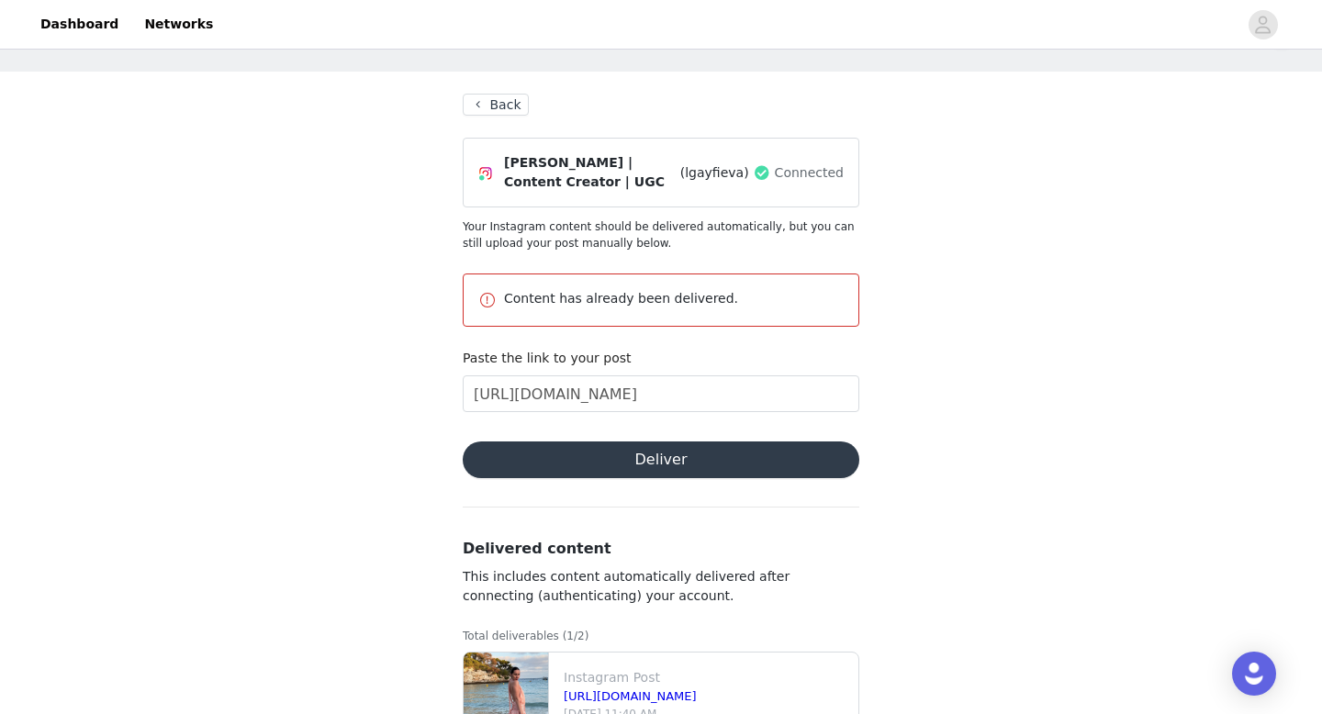
click at [491, 104] on button "Back" at bounding box center [496, 105] width 66 height 22
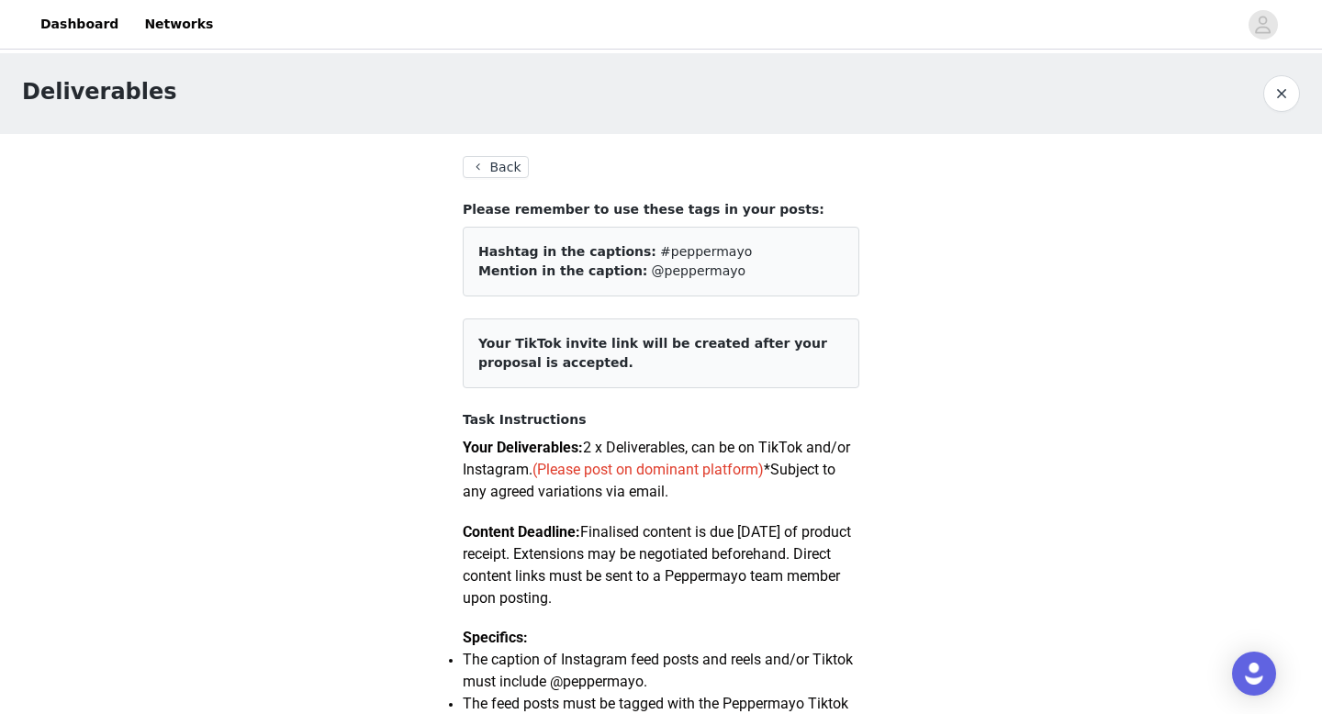
click at [501, 171] on button "Back" at bounding box center [496, 167] width 66 height 22
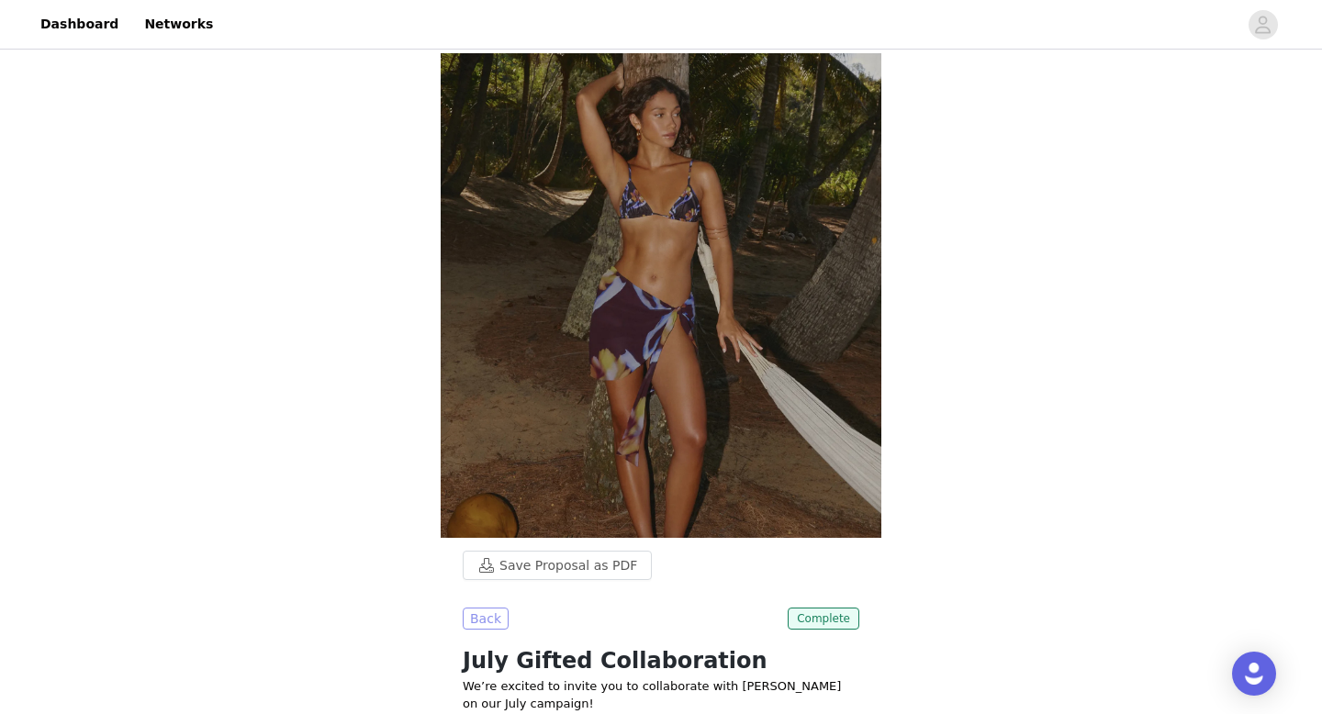
click at [491, 608] on button "Back" at bounding box center [486, 619] width 46 height 22
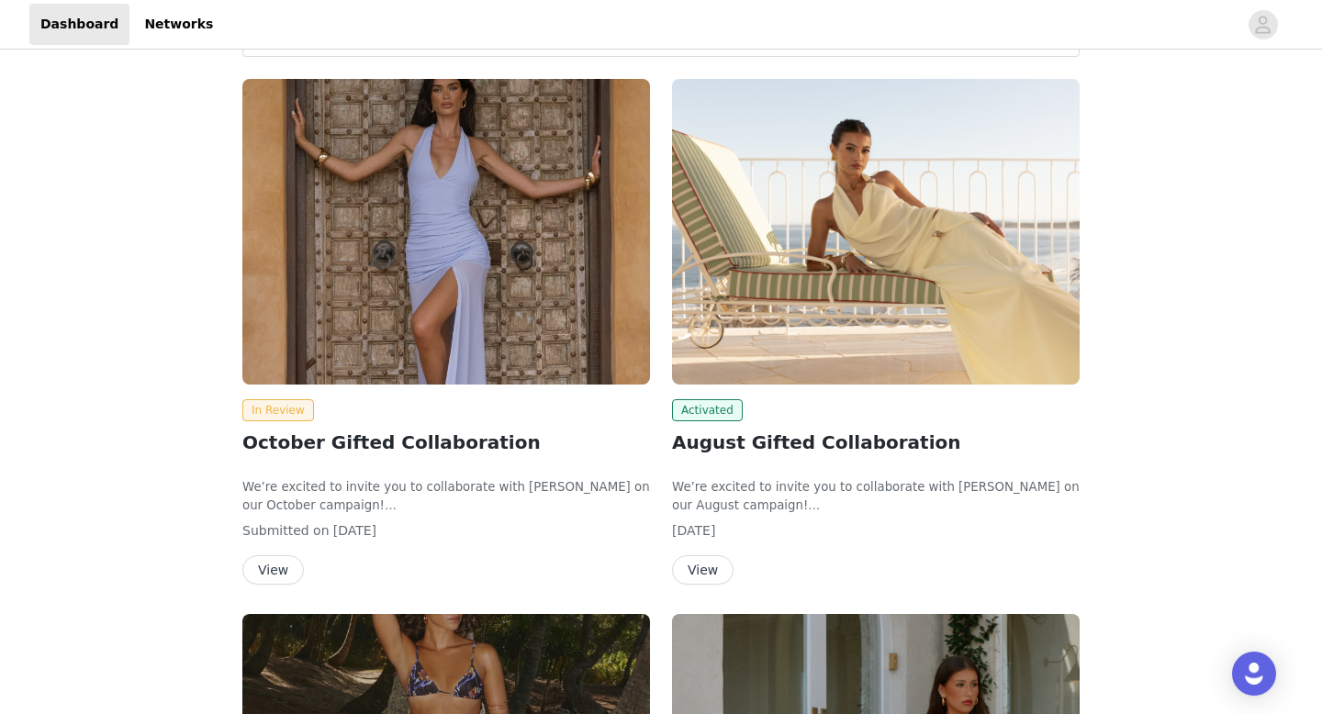
scroll to position [184, 0]
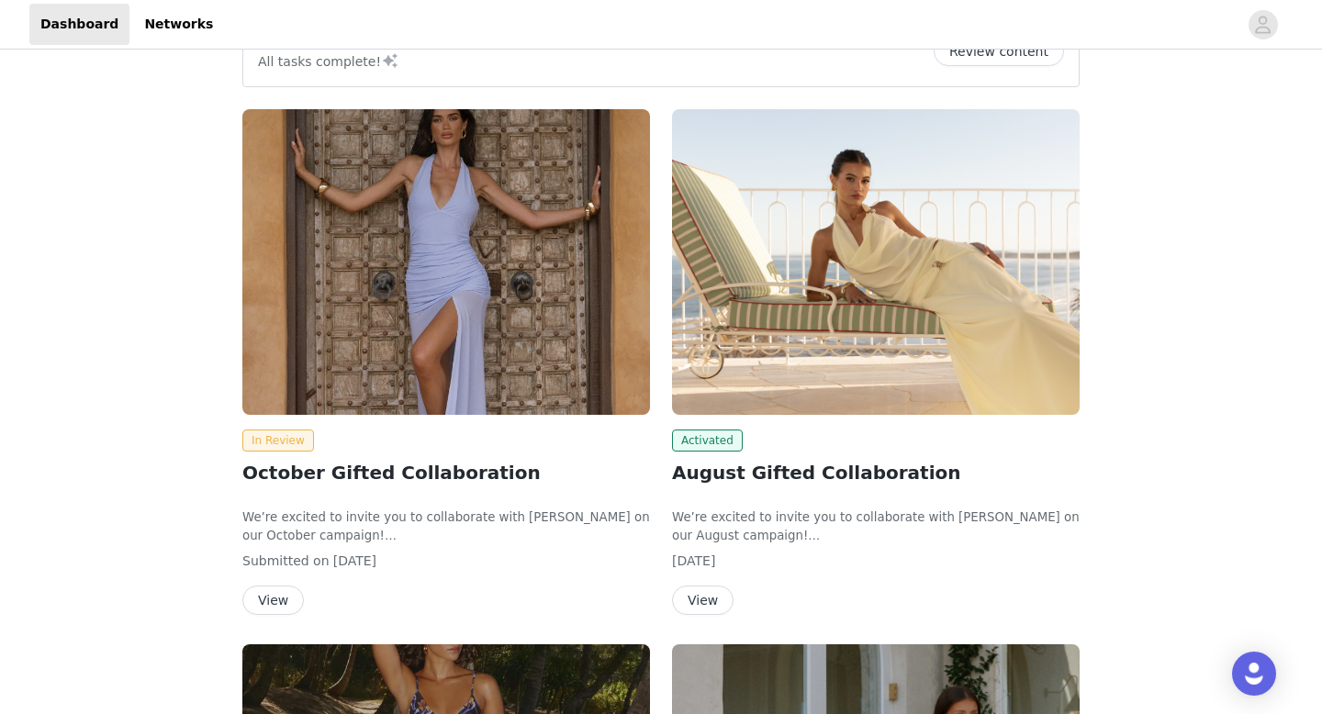
click at [755, 307] on img at bounding box center [876, 262] width 408 height 306
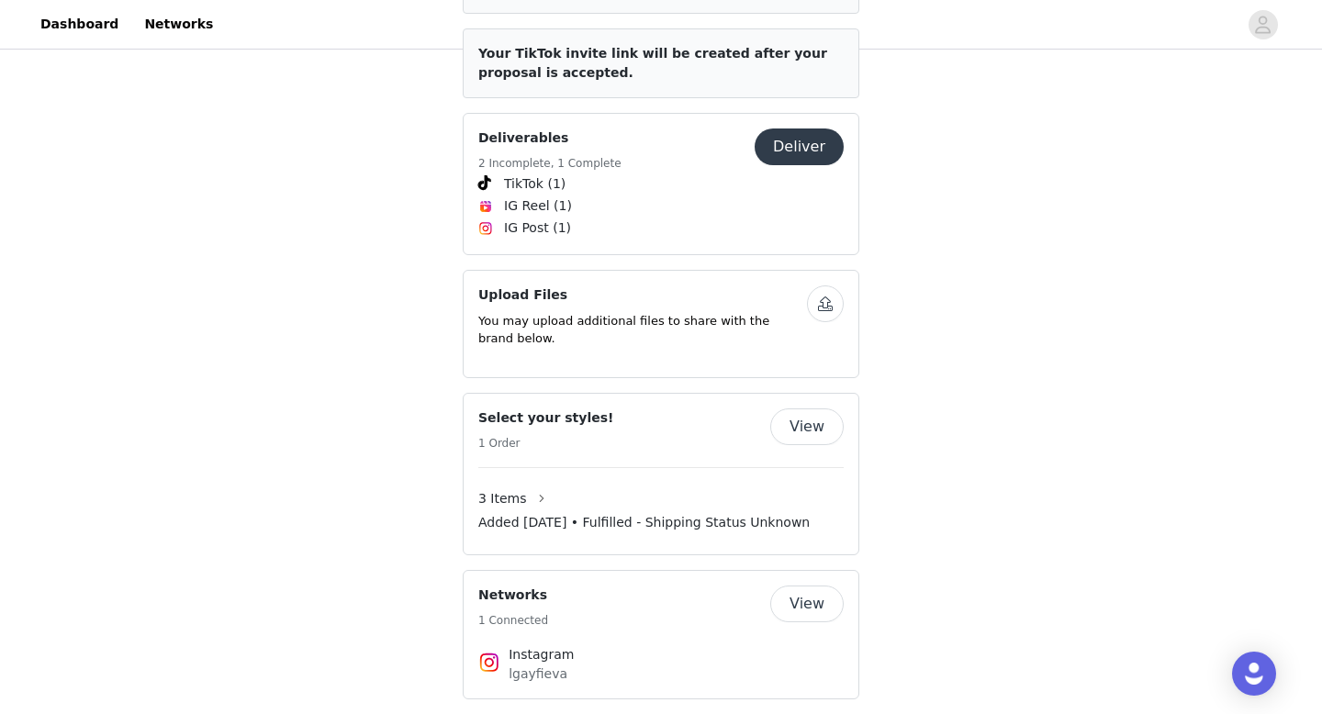
scroll to position [984, 0]
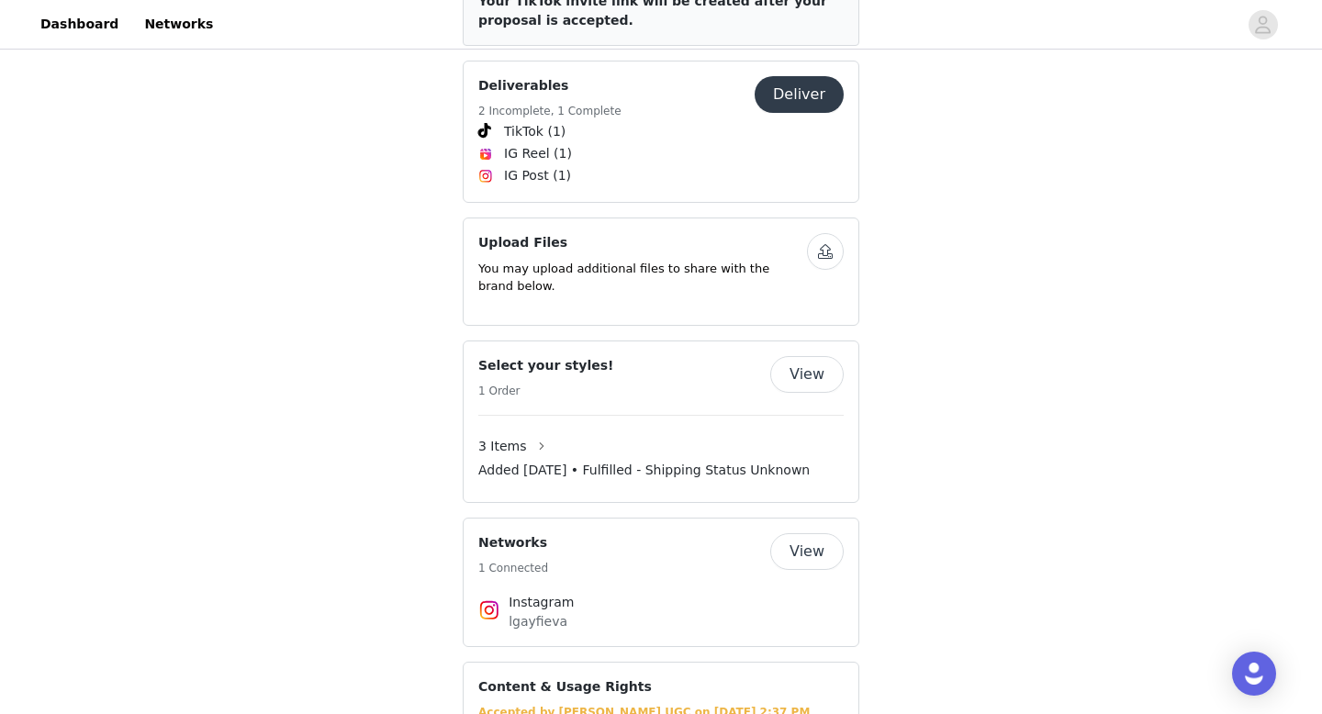
click at [806, 356] on button "View" at bounding box center [806, 374] width 73 height 37
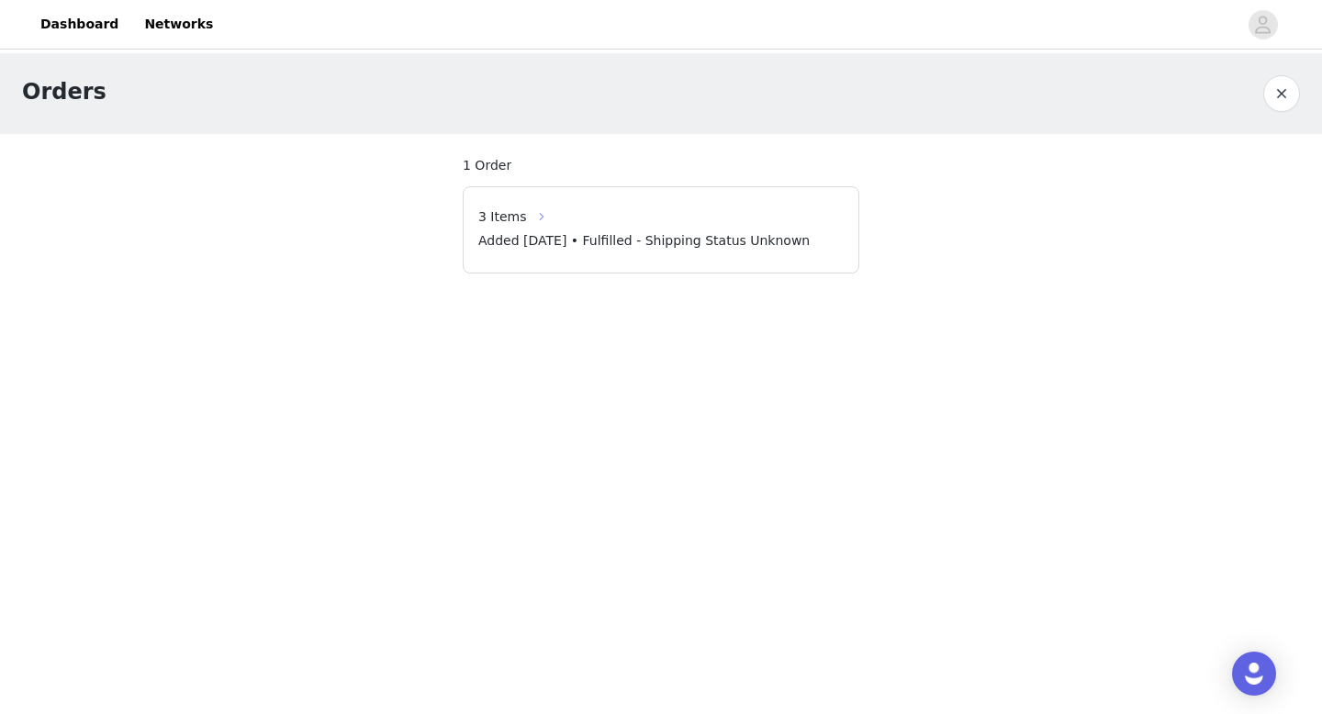
click at [540, 214] on button "button" at bounding box center [541, 216] width 29 height 29
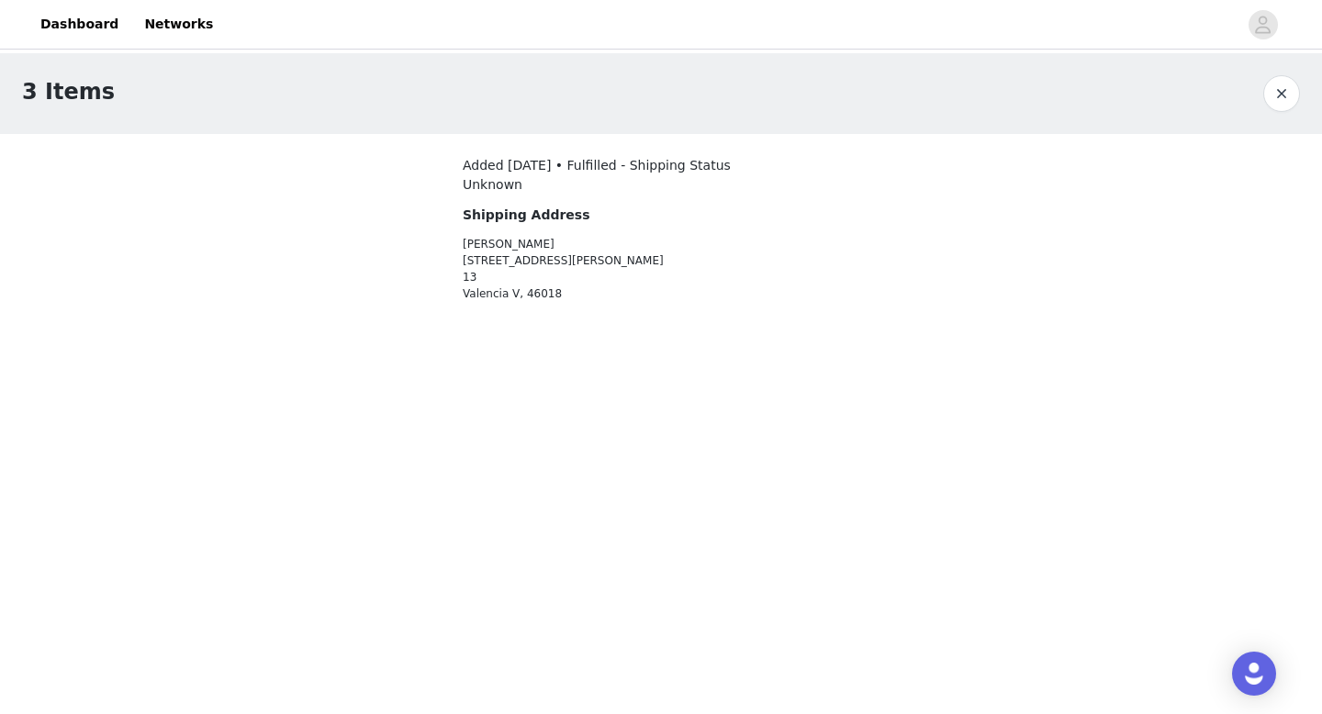
click at [242, 173] on div "3 Items Added [DATE] • Fulfilled - Shipping Status Unknown Shipping Address Val…" at bounding box center [661, 201] width 1322 height 296
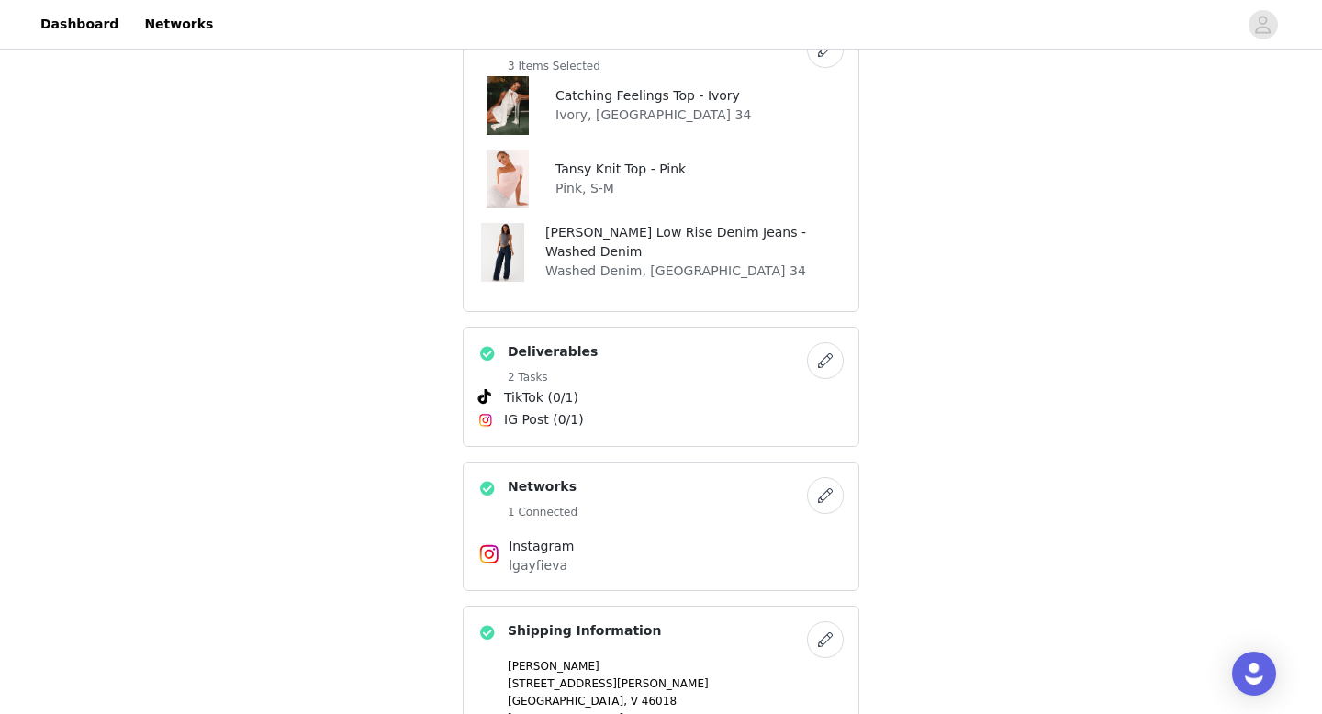
scroll to position [565, 0]
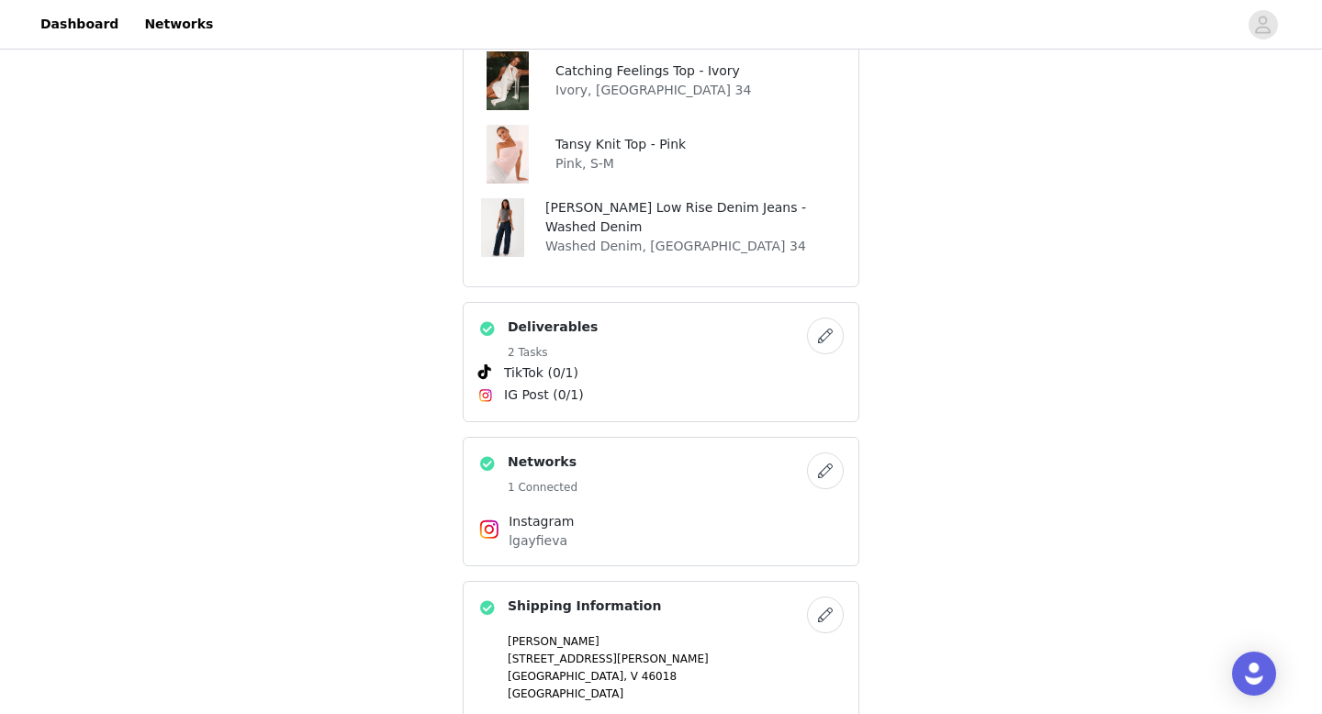
click at [823, 340] on button "button" at bounding box center [825, 336] width 37 height 37
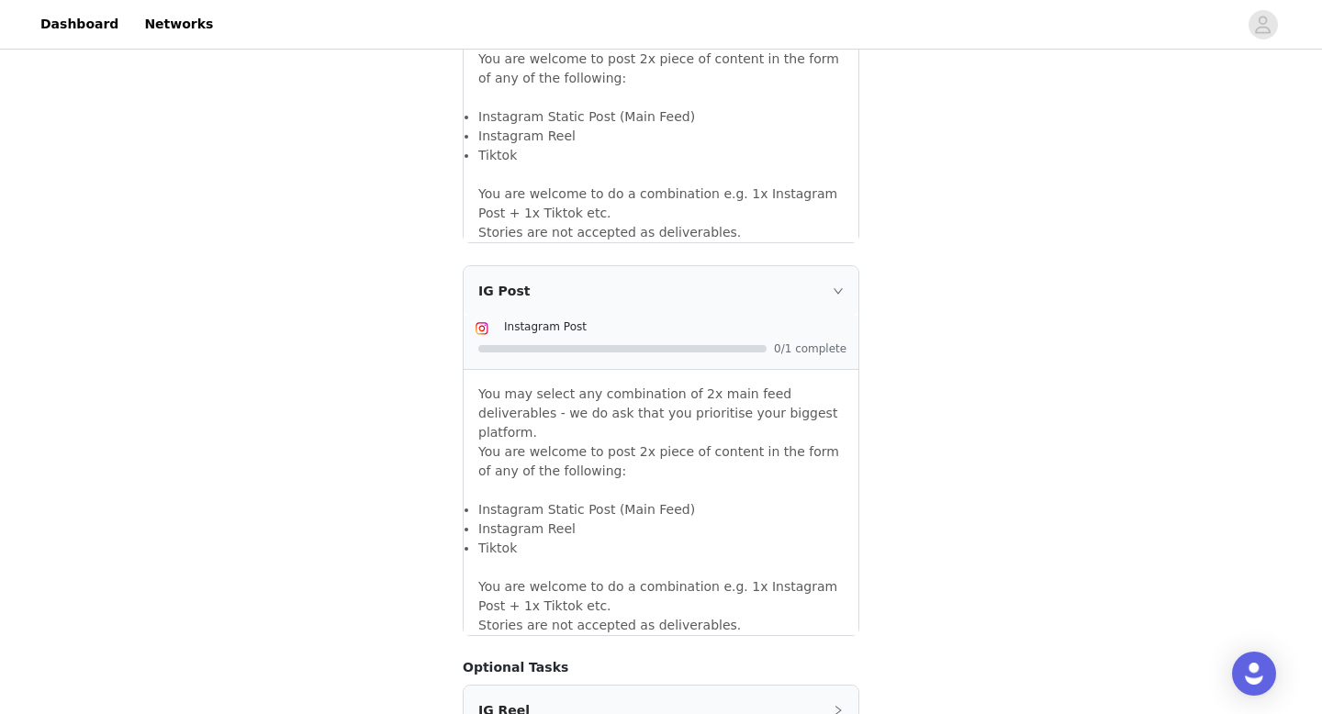
scroll to position [1465, 0]
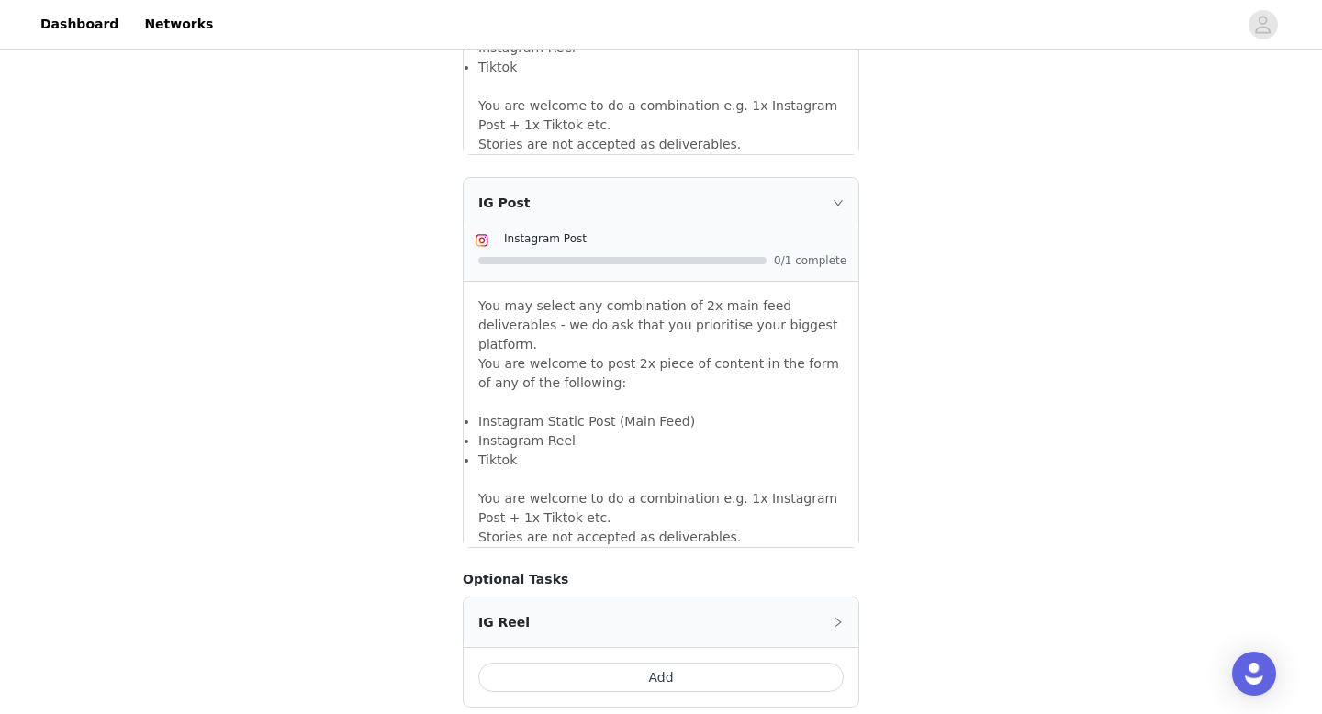
click at [694, 663] on button "Add" at bounding box center [660, 677] width 365 height 29
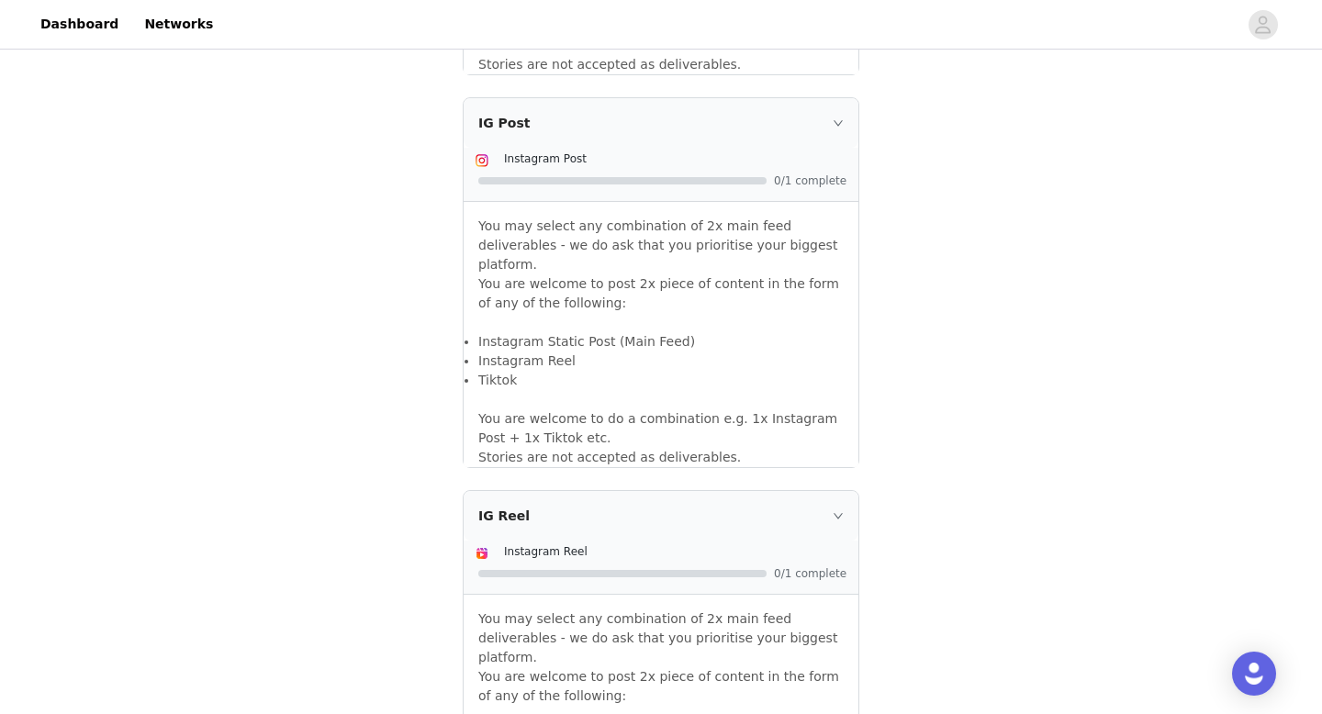
click at [837, 510] on icon "icon: right" at bounding box center [838, 515] width 11 height 11
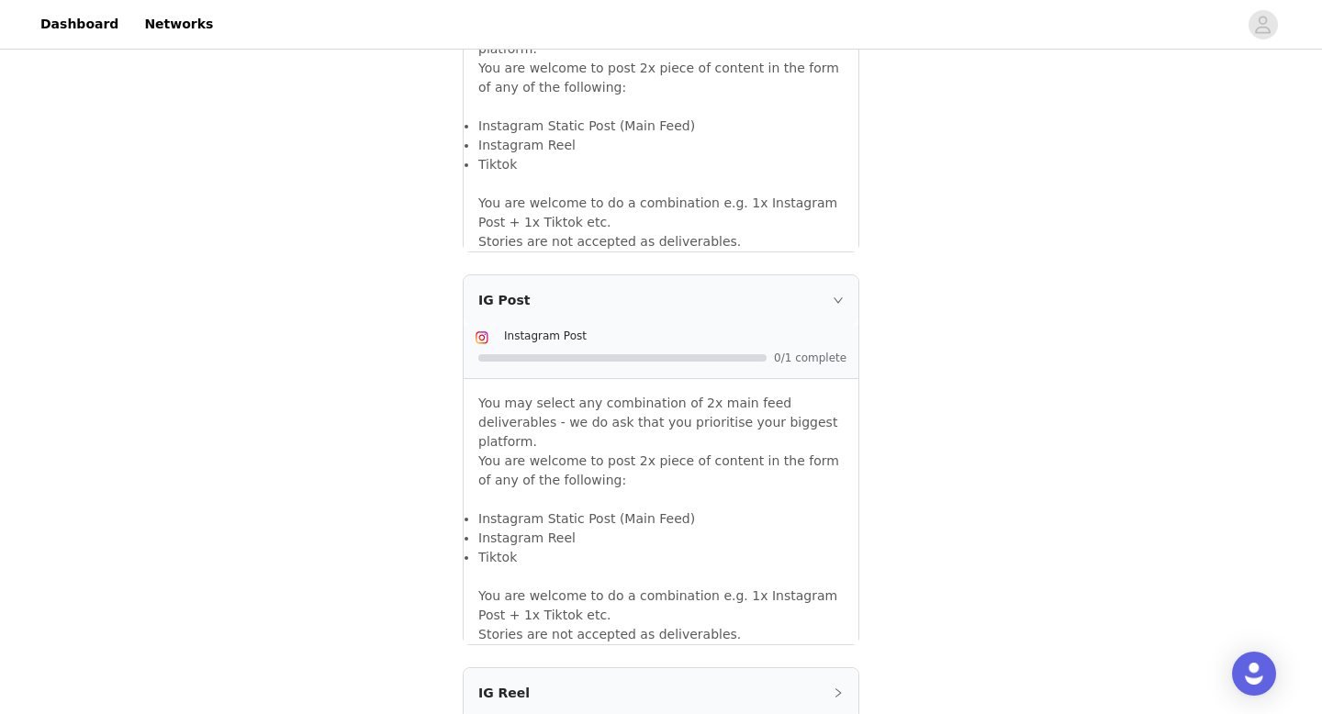
scroll to position [1306, 0]
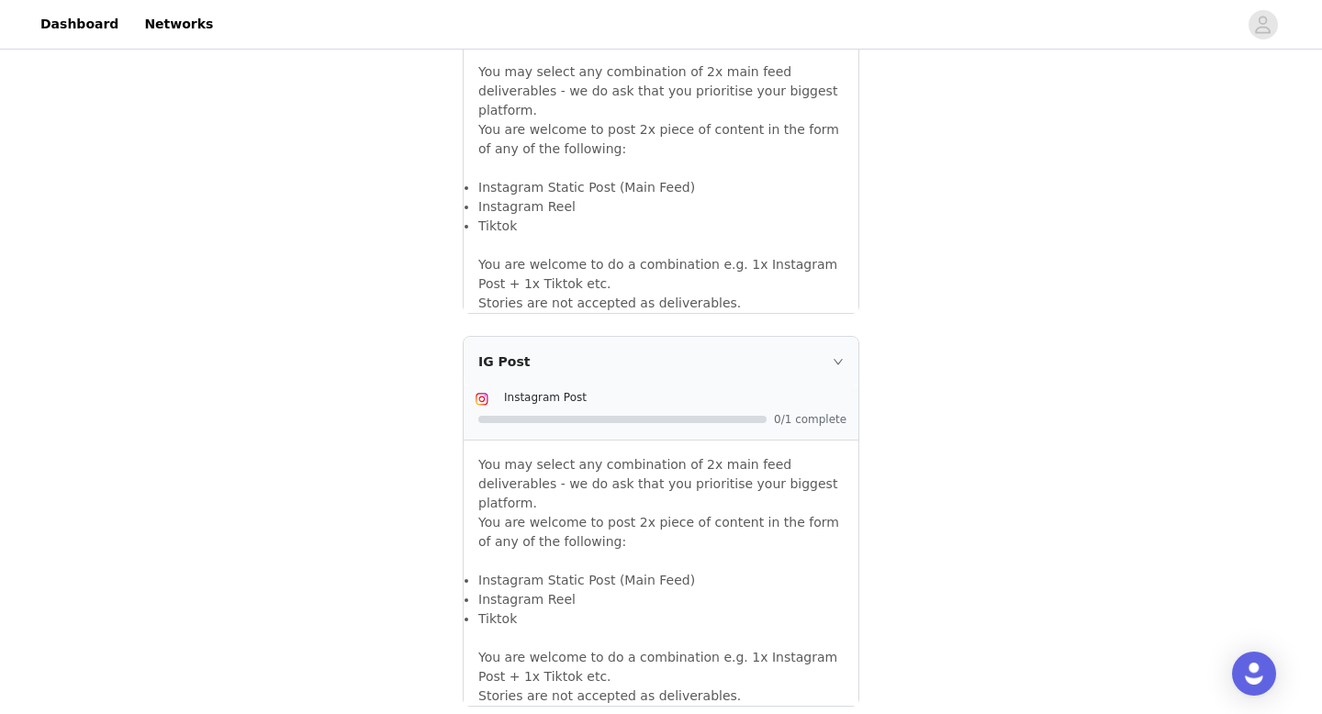
click at [592, 531] on p "You may select any combination of 2x main feed deliverables - we do ask that yo…" at bounding box center [660, 513] width 365 height 116
click at [836, 356] on icon "icon: right" at bounding box center [838, 361] width 11 height 11
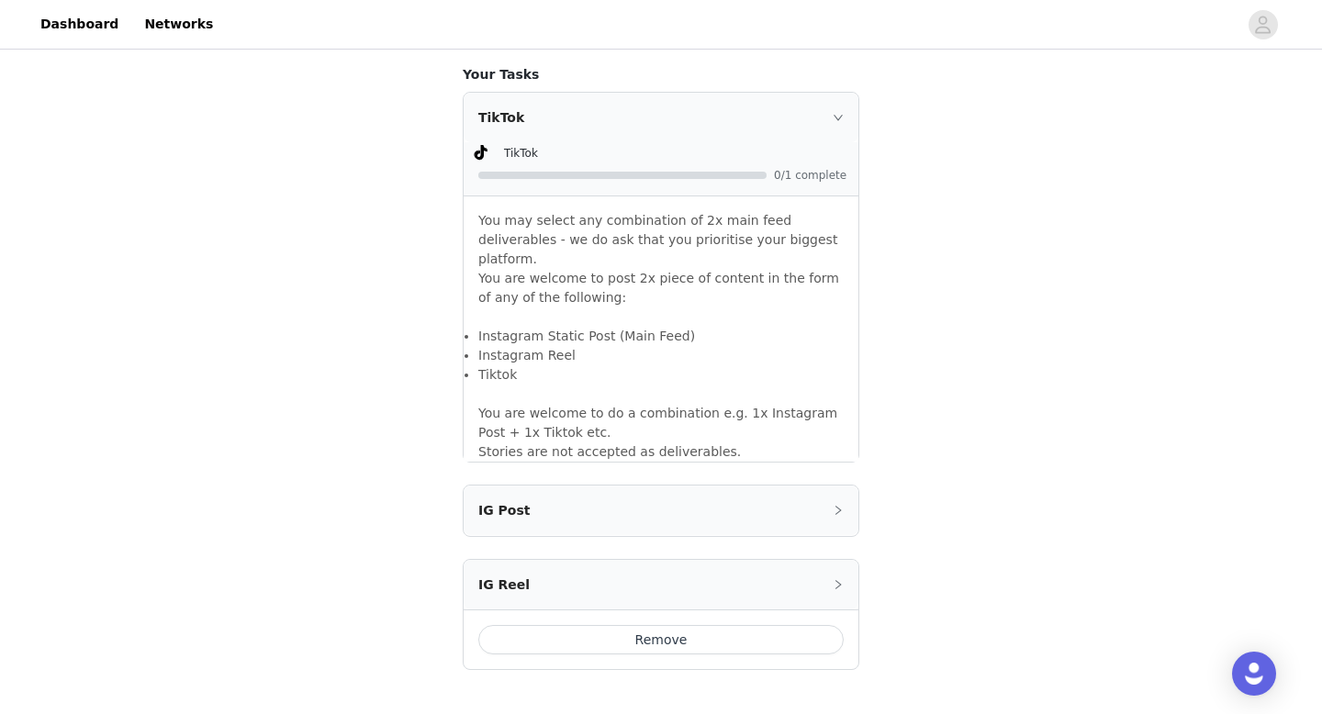
scroll to position [1138, 0]
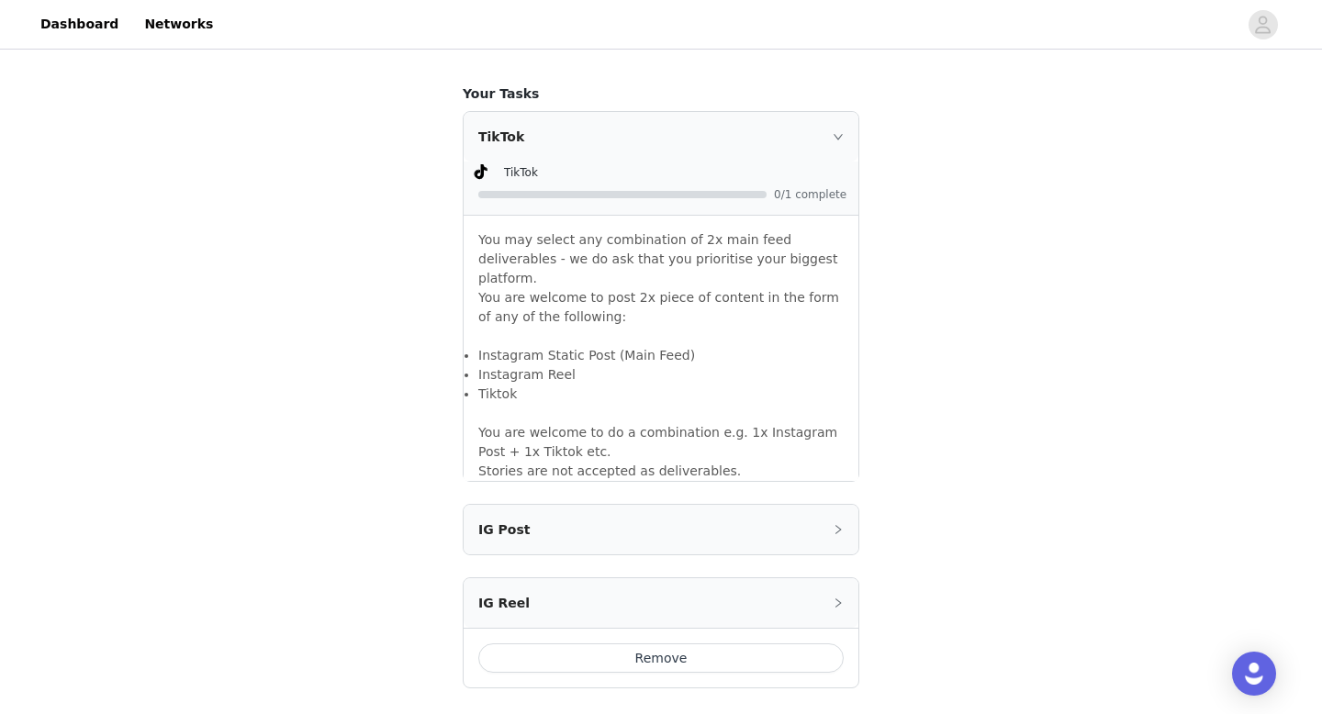
click at [829, 506] on div "IG Post" at bounding box center [661, 530] width 395 height 50
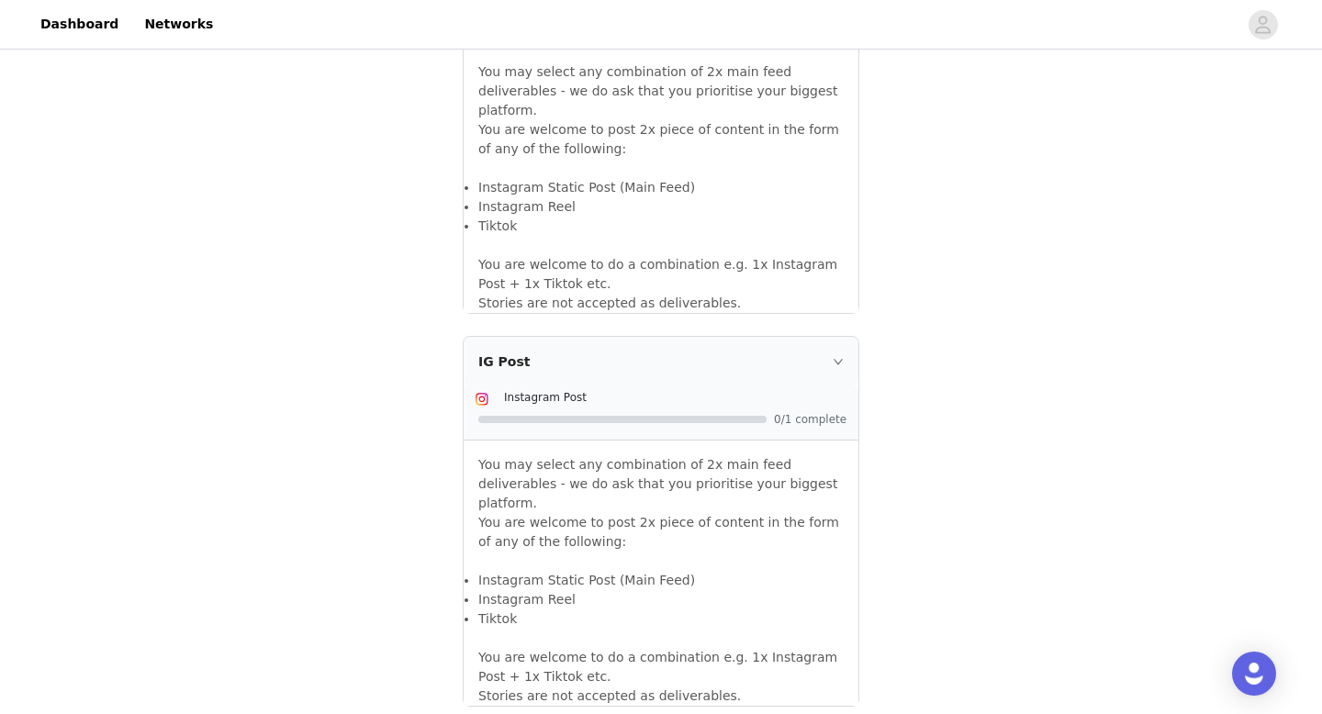
click at [562, 391] on span "Instagram Post" at bounding box center [545, 397] width 83 height 13
click at [492, 480] on p "You may select any combination of 2x main feed deliverables - we do ask that yo…" at bounding box center [660, 513] width 365 height 116
click at [499, 590] on li "Instagram Reel" at bounding box center [660, 599] width 365 height 19
click at [504, 629] on p "You are welcome to do a combination e.g. 1x Instagram Post + 1x Tiktok etc. Sto…" at bounding box center [660, 667] width 365 height 77
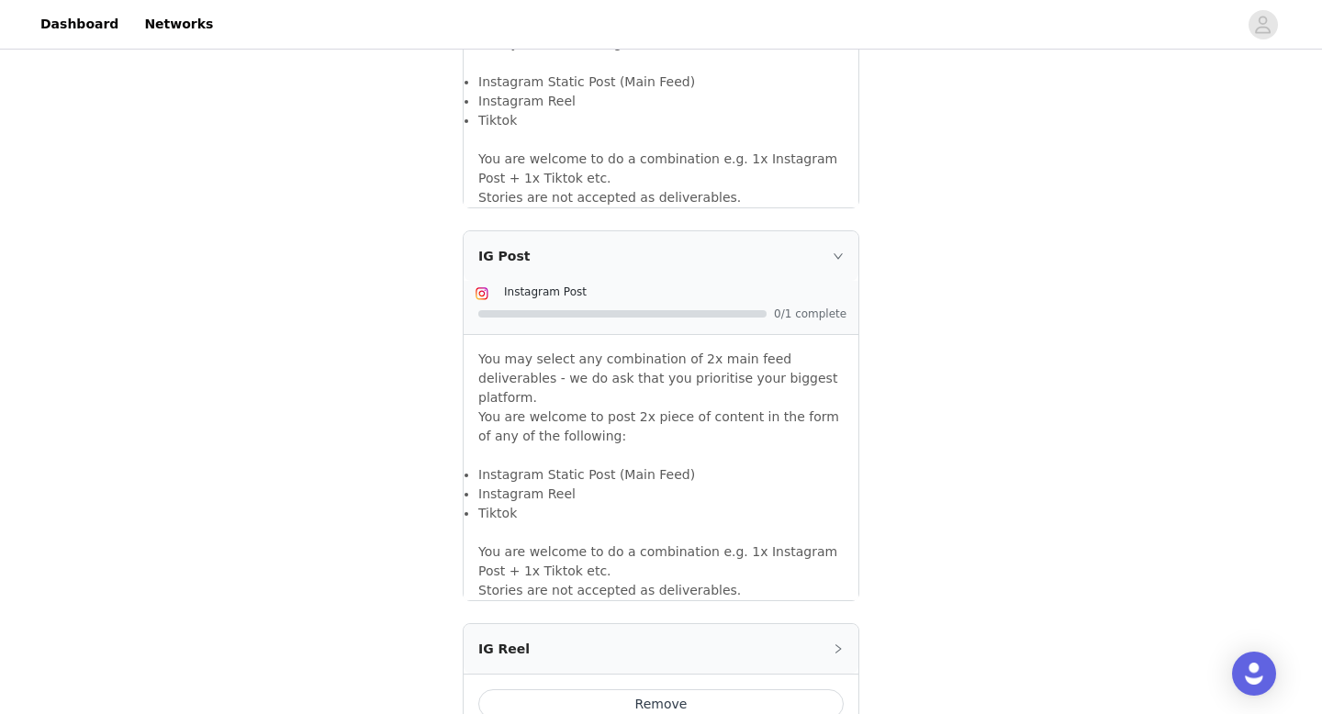
scroll to position [1409, 0]
click at [848, 243] on div "IG Post" at bounding box center [661, 259] width 395 height 50
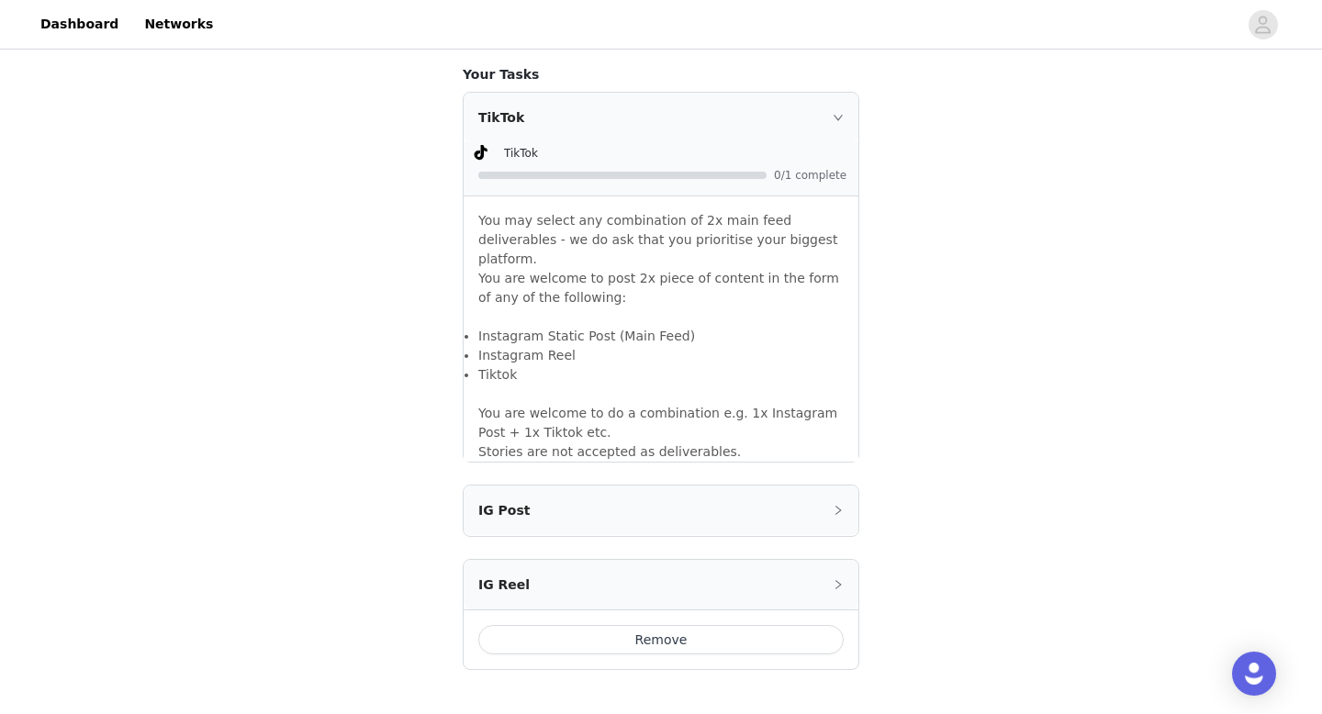
scroll to position [1138, 0]
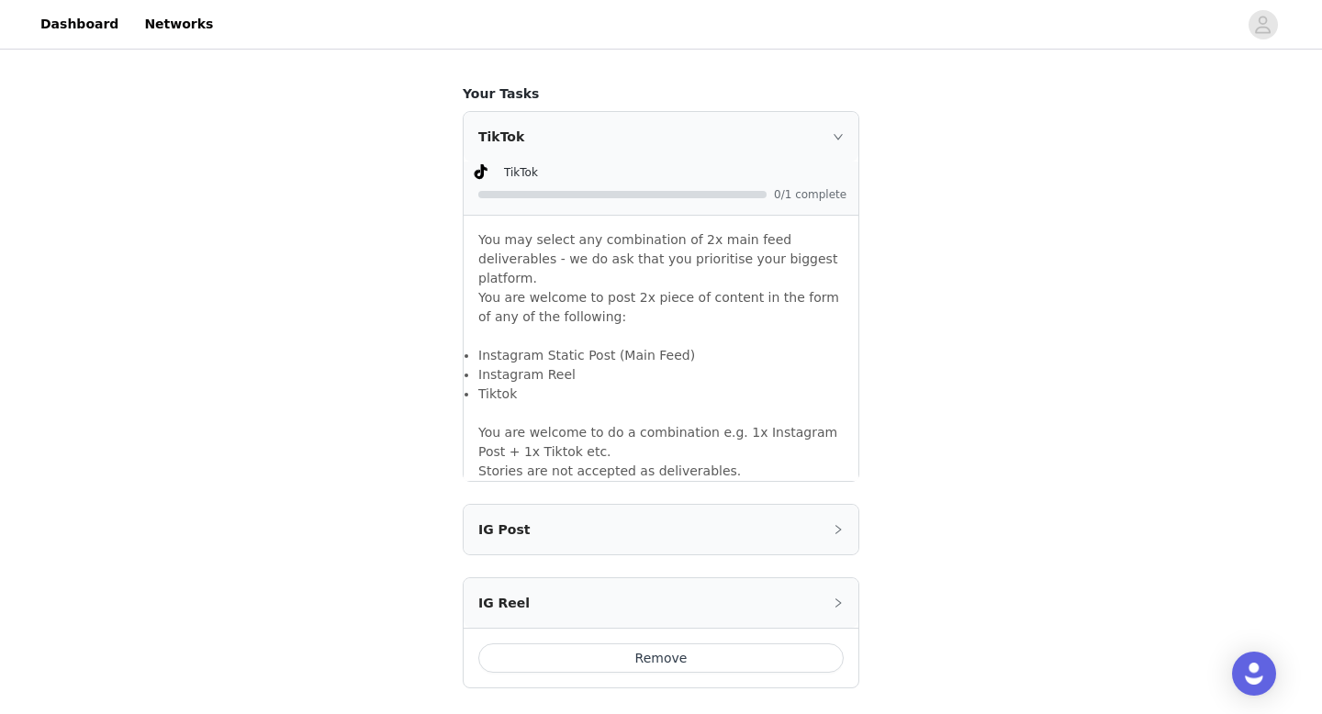
click at [629, 531] on div "IG Post" at bounding box center [661, 530] width 395 height 50
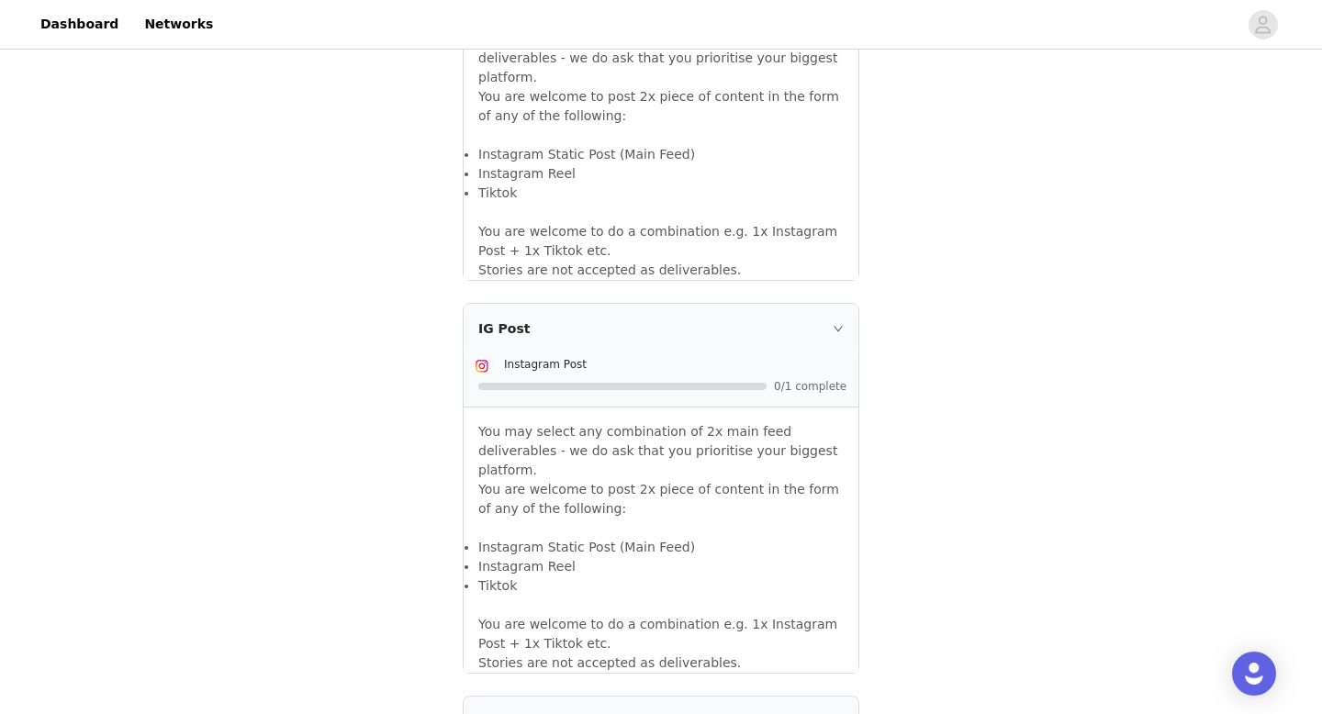
scroll to position [1438, 0]
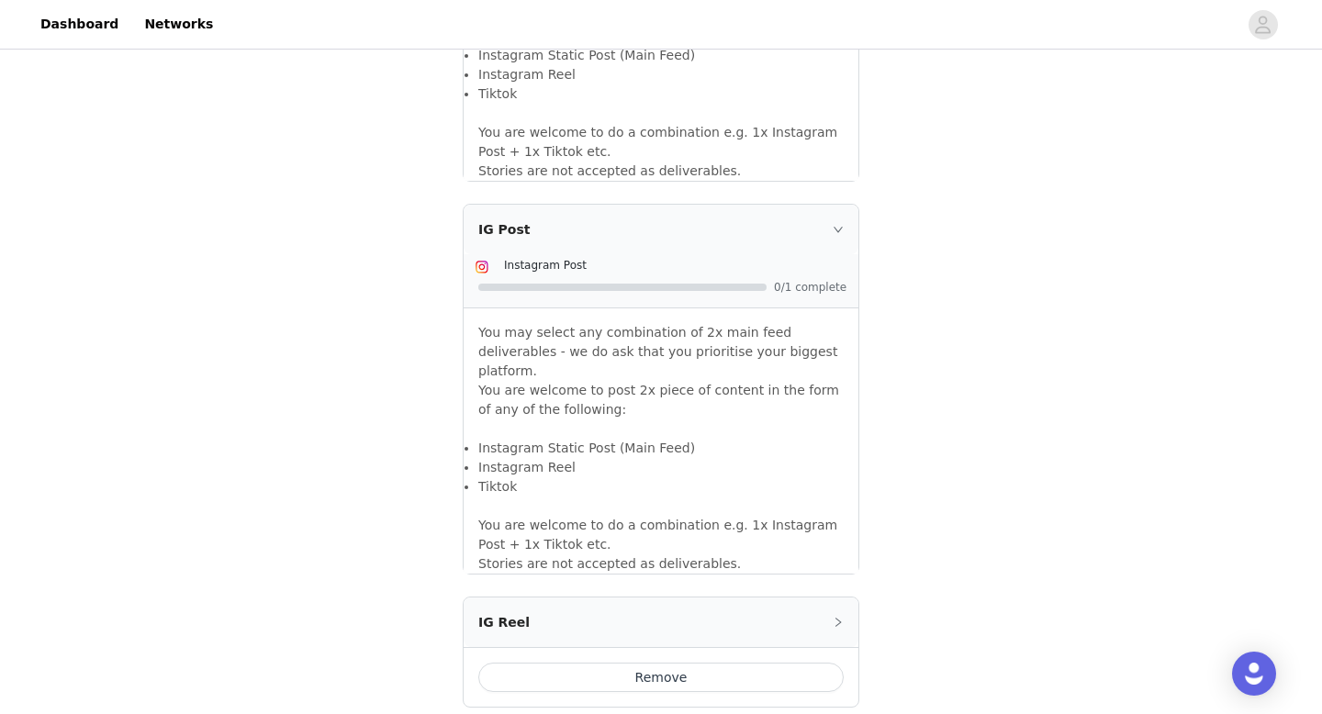
click at [542, 477] on li "Tiktok" at bounding box center [660, 486] width 365 height 19
click at [548, 284] on div at bounding box center [622, 287] width 288 height 7
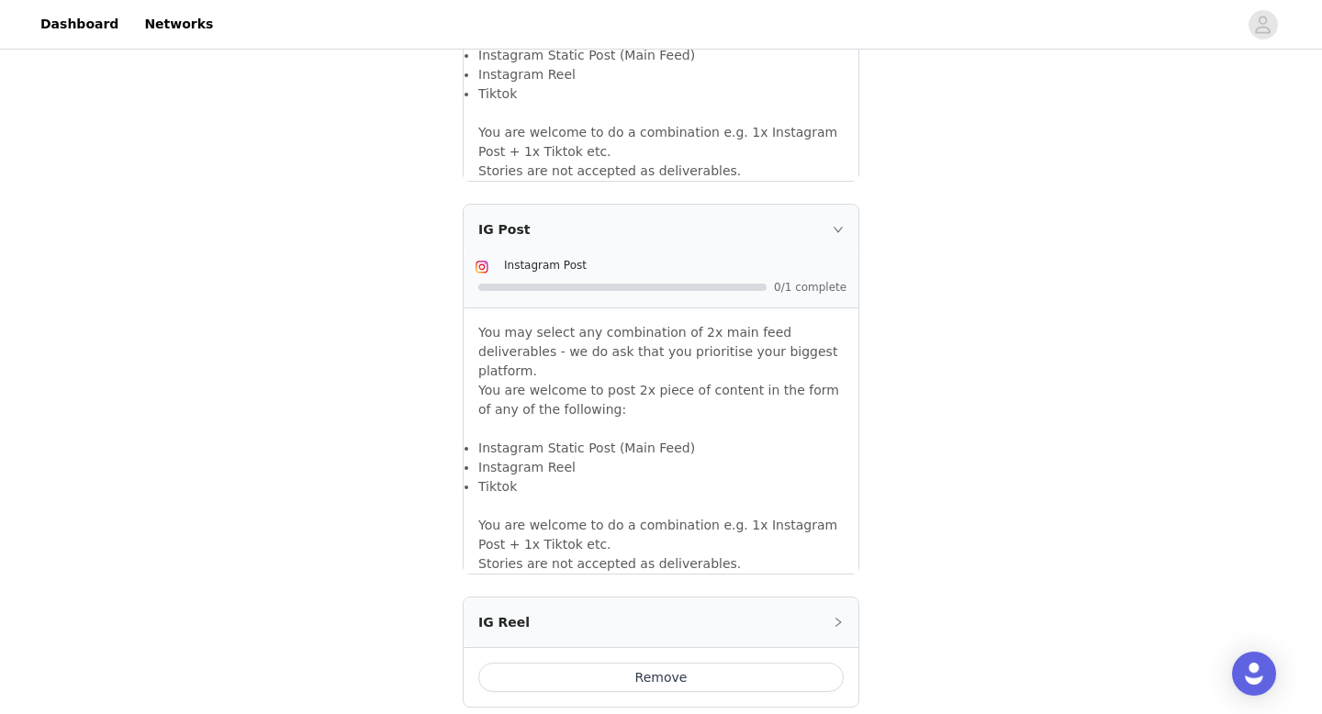
click at [556, 222] on div "IG Post" at bounding box center [661, 230] width 395 height 50
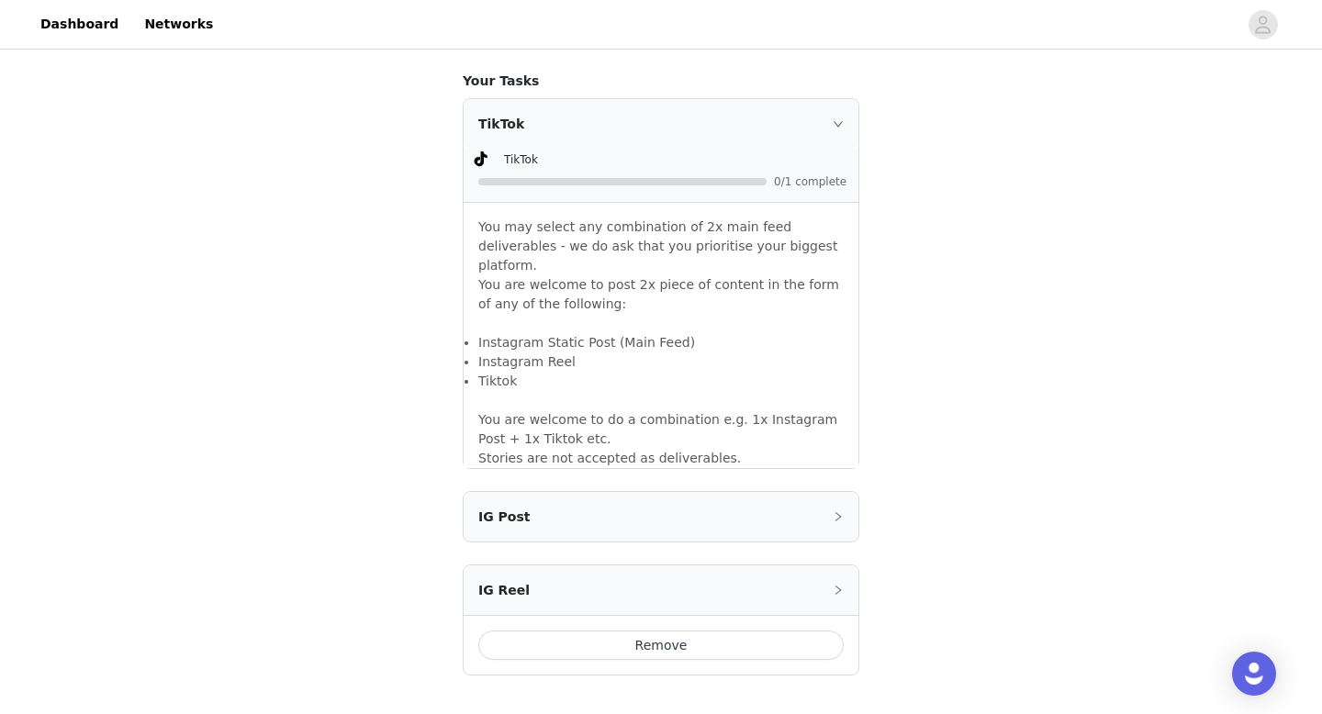
scroll to position [1138, 0]
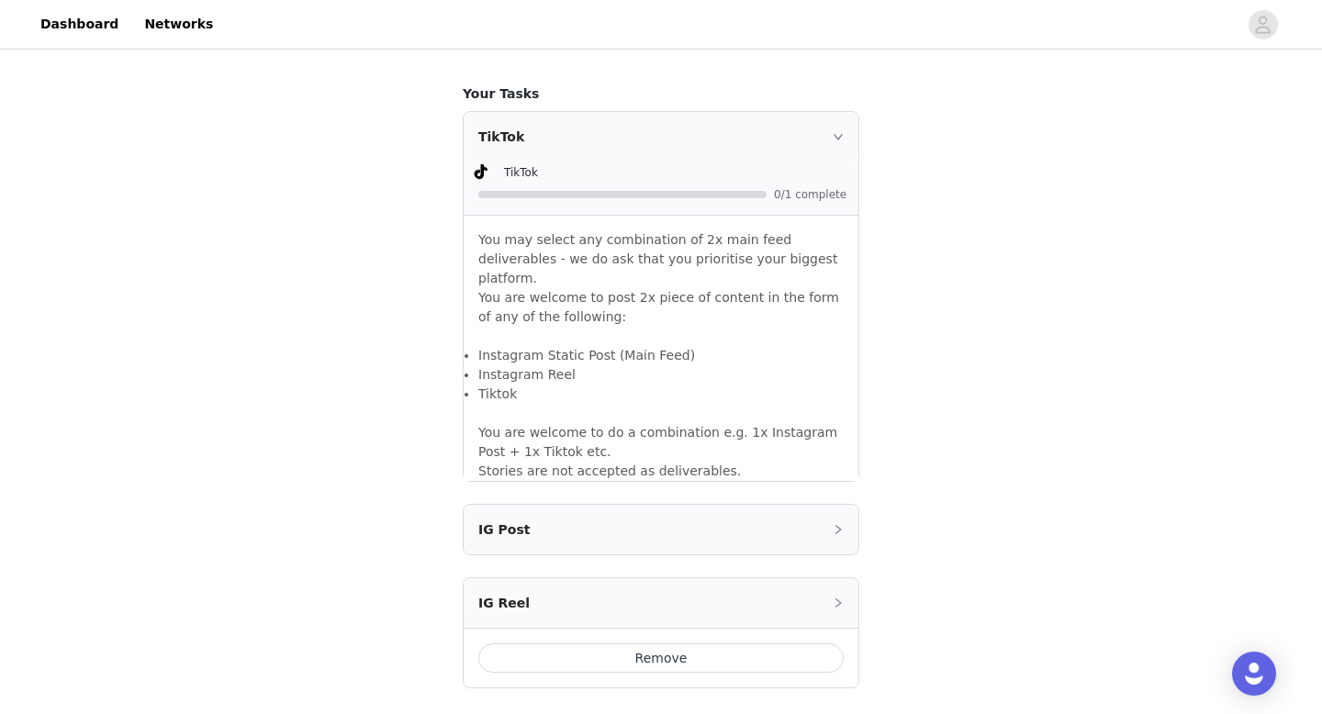
click at [550, 160] on div "TikTok" at bounding box center [661, 137] width 395 height 50
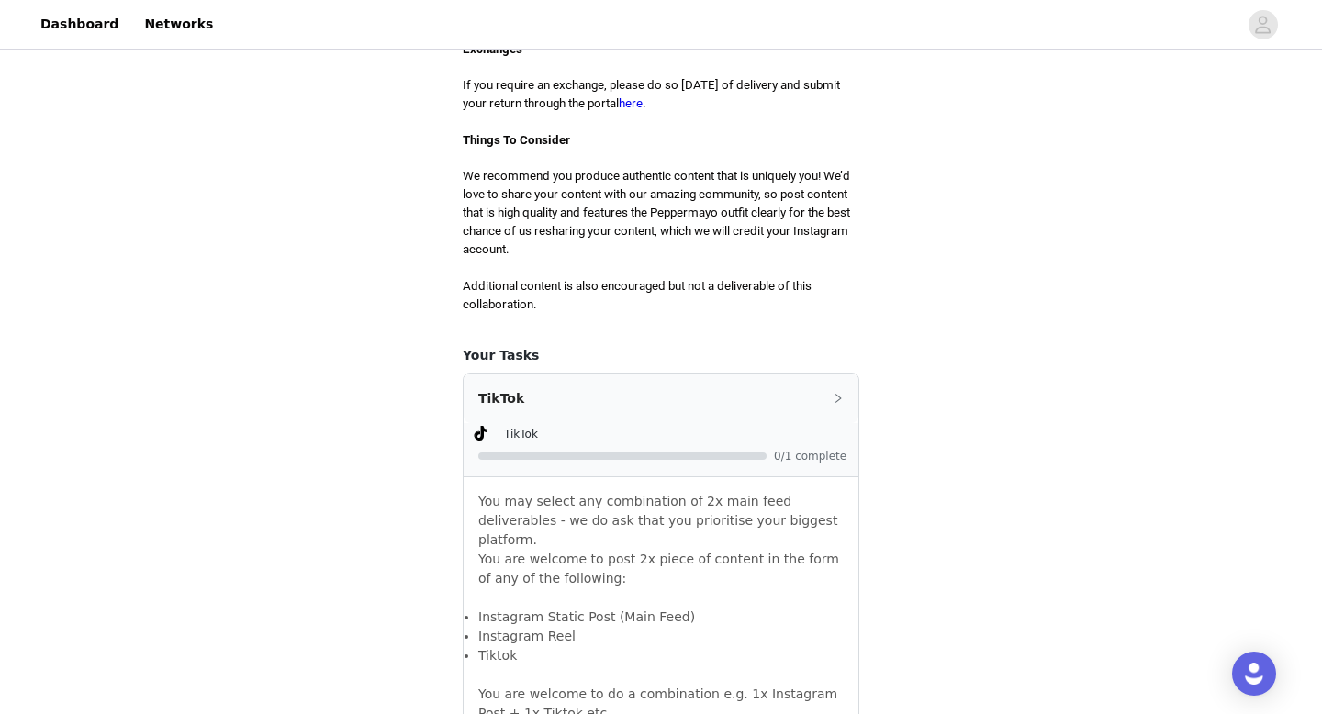
scroll to position [838, 0]
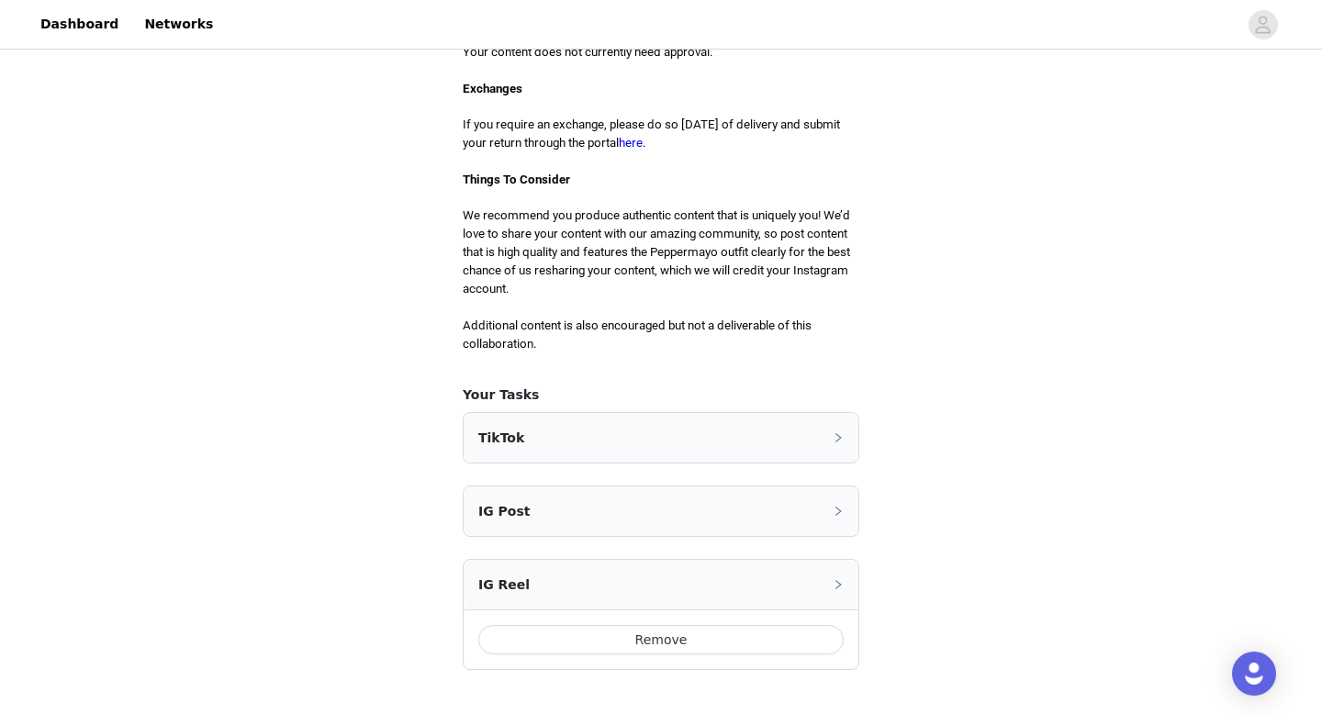
click at [576, 417] on div "TikTok" at bounding box center [661, 438] width 395 height 50
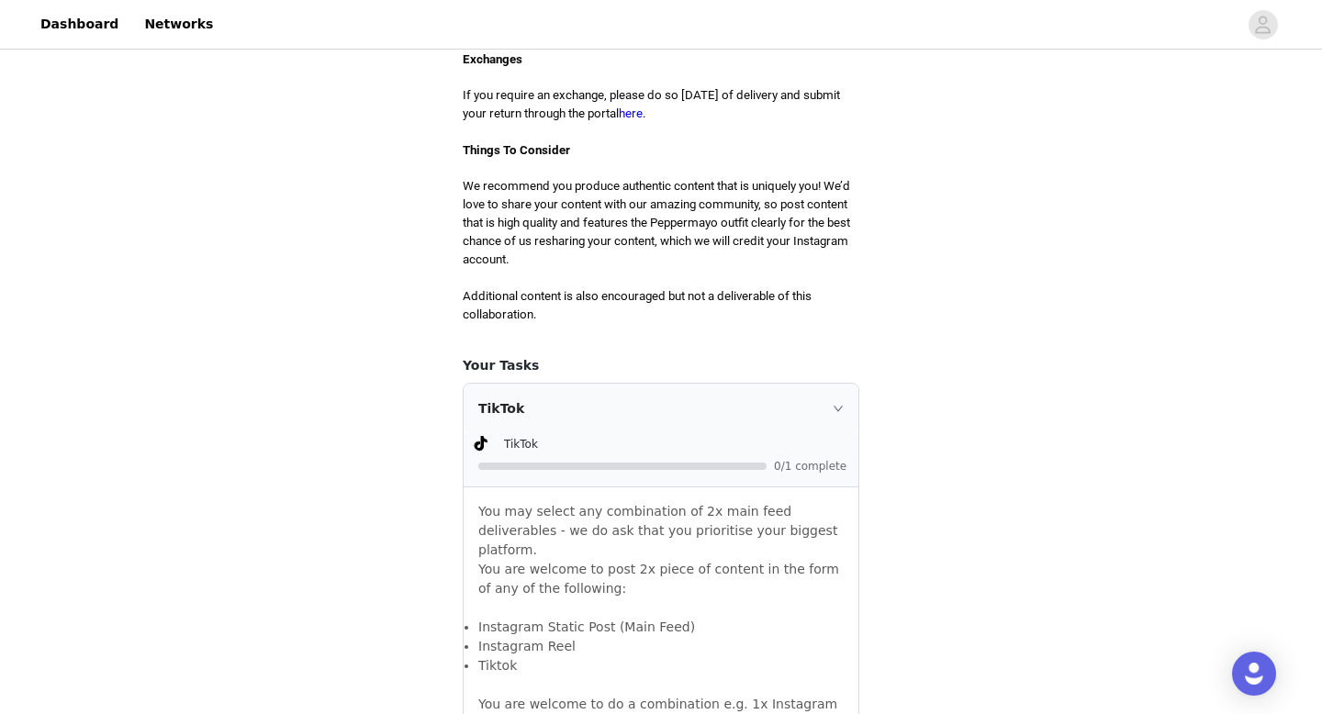
scroll to position [1138, 0]
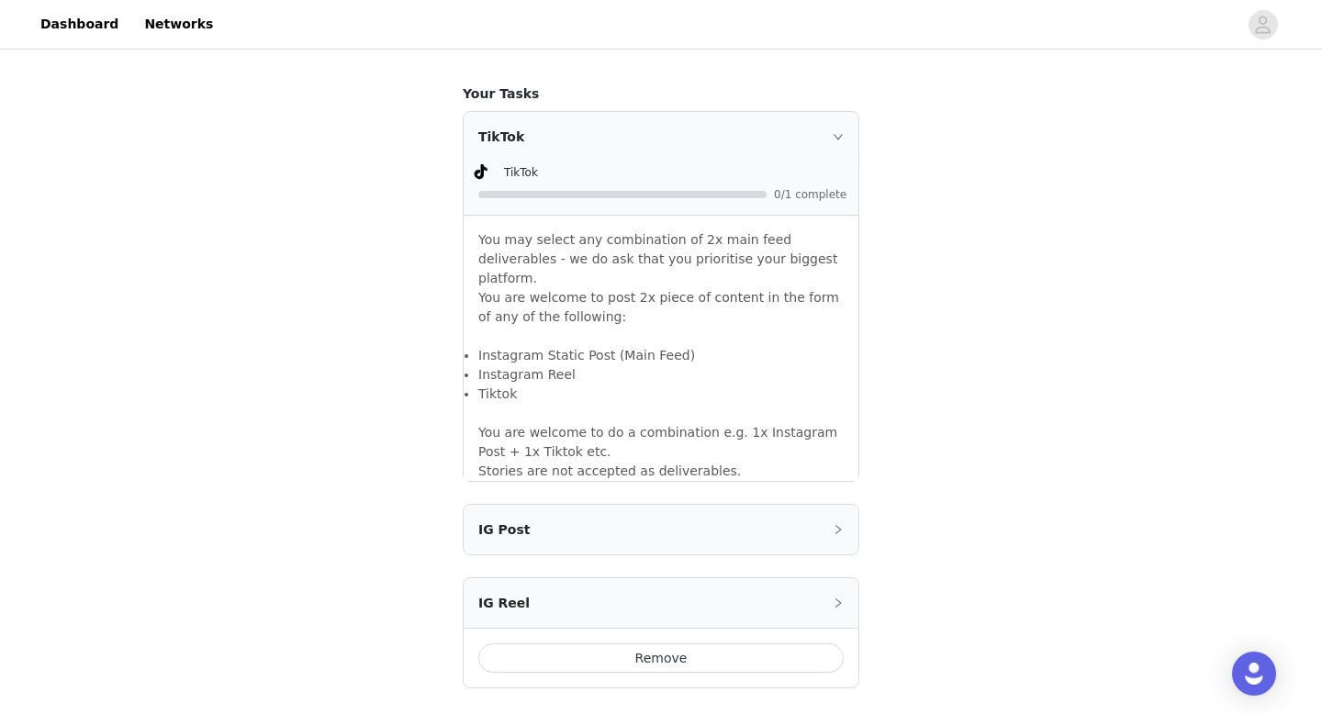
click at [570, 505] on div "IG Post" at bounding box center [661, 530] width 395 height 50
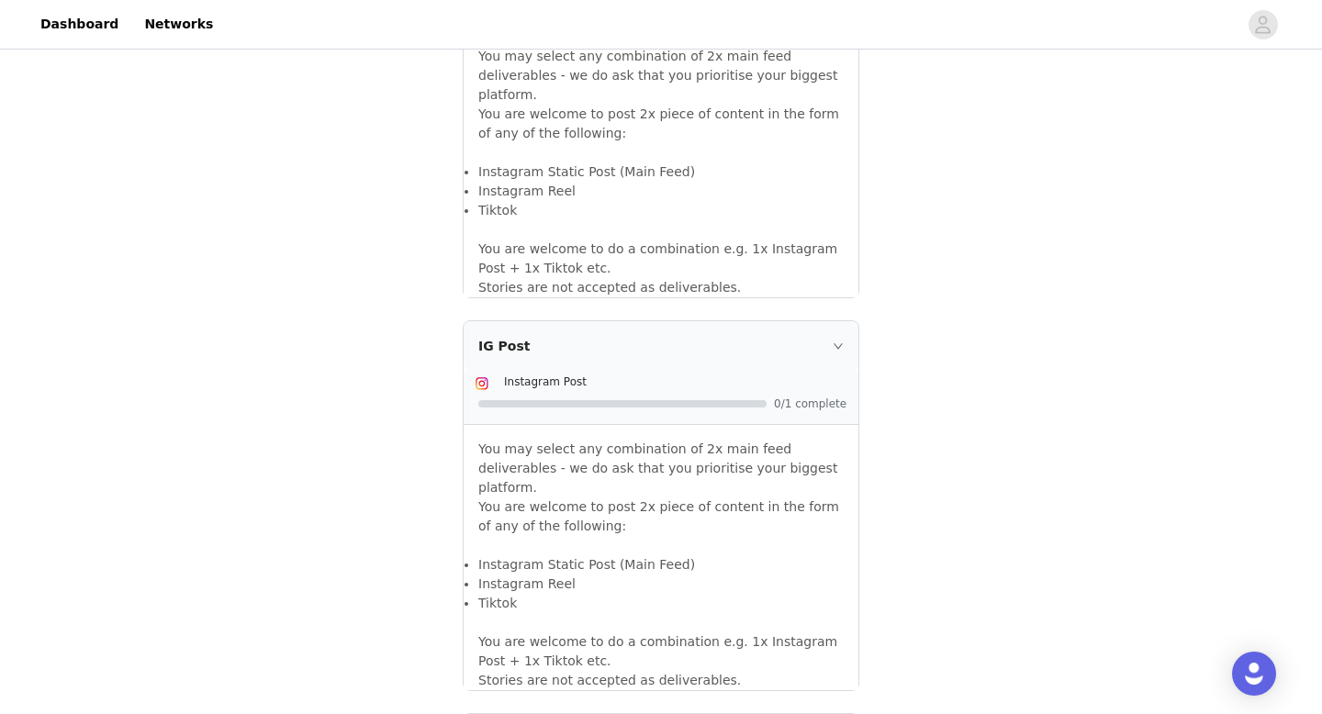
scroll to position [1438, 0]
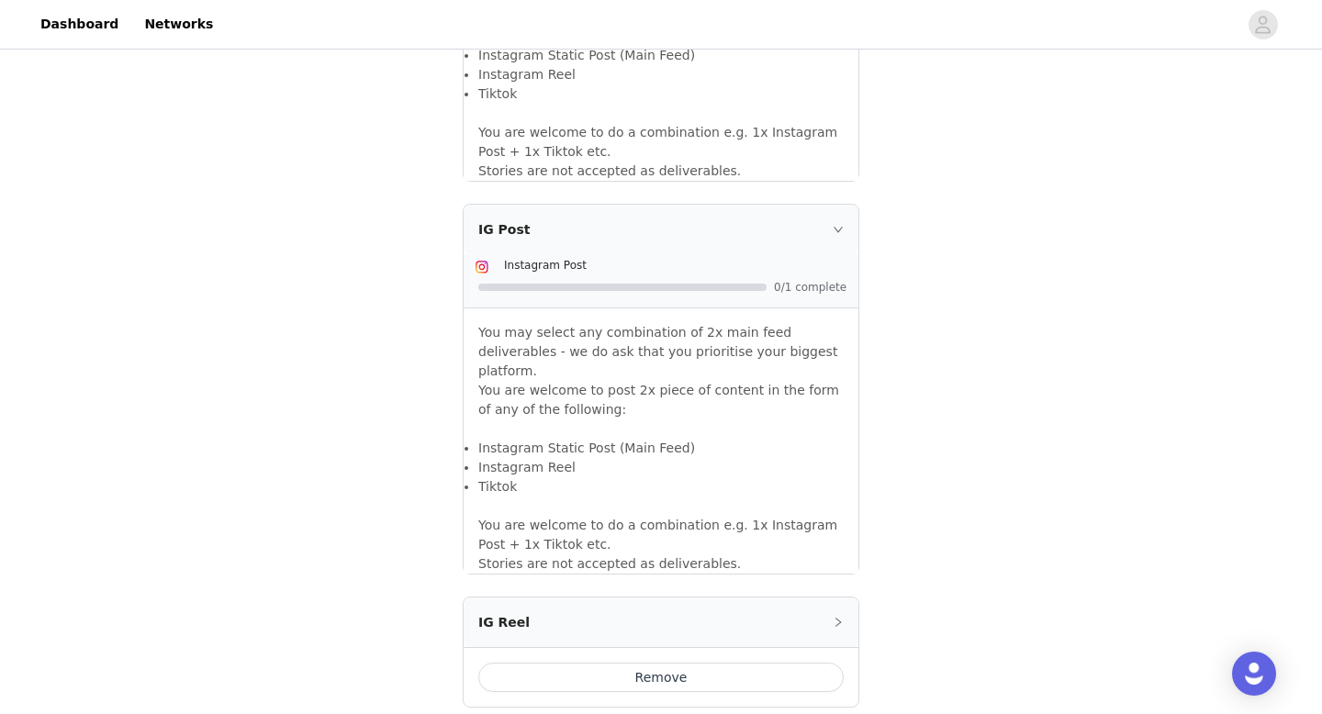
click at [561, 598] on div "IG Reel" at bounding box center [661, 623] width 395 height 50
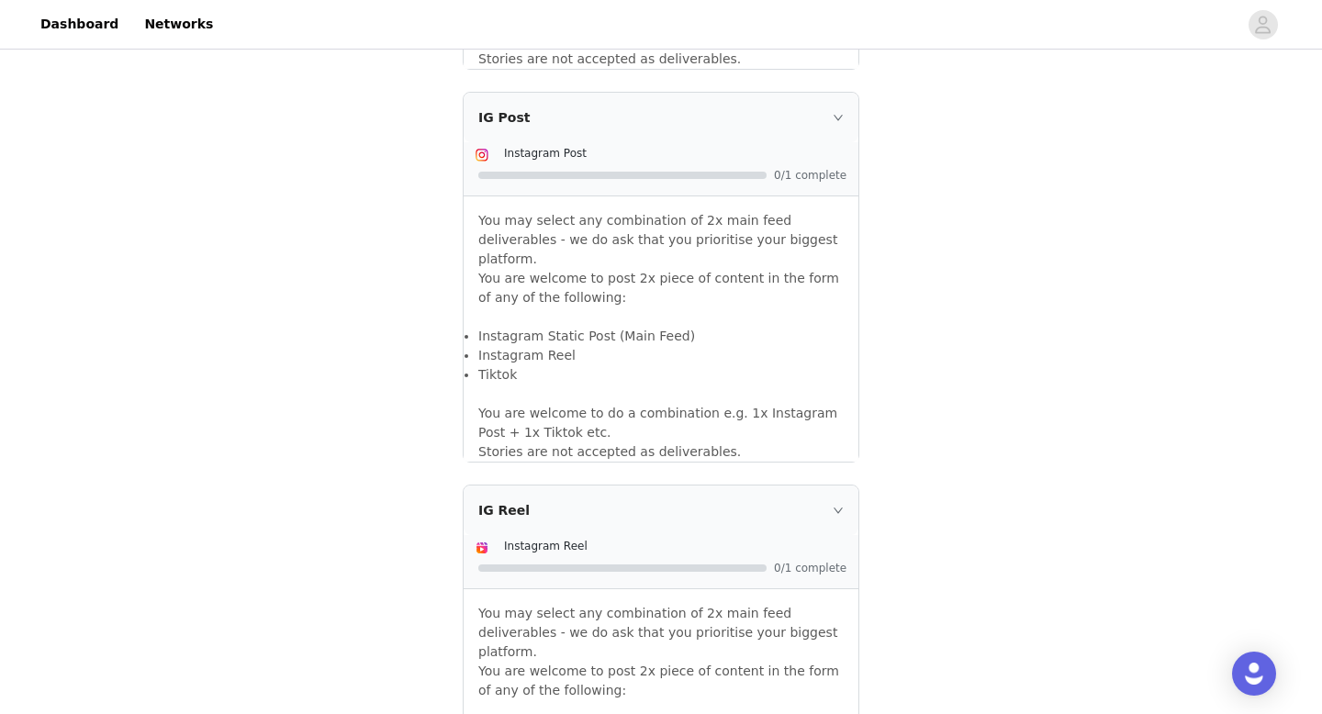
scroll to position [1577, 0]
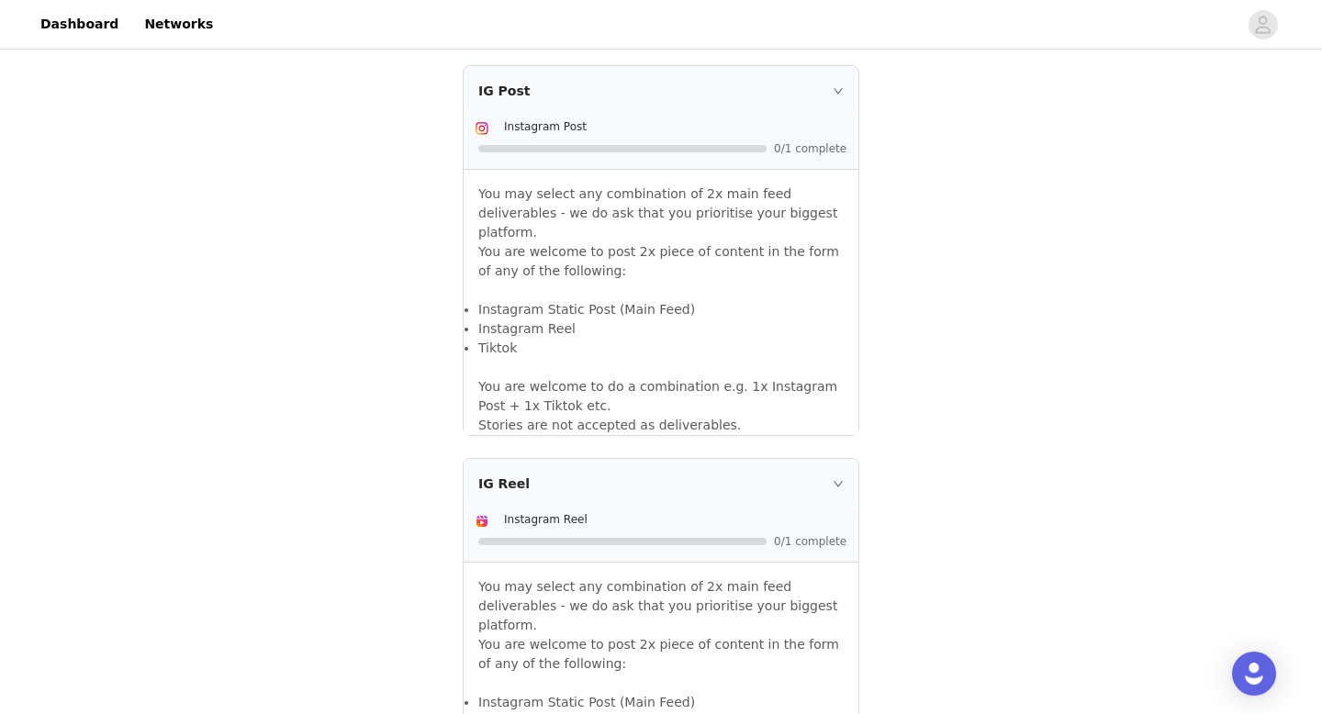
click at [801, 536] on span "0/1 complete" at bounding box center [810, 541] width 73 height 11
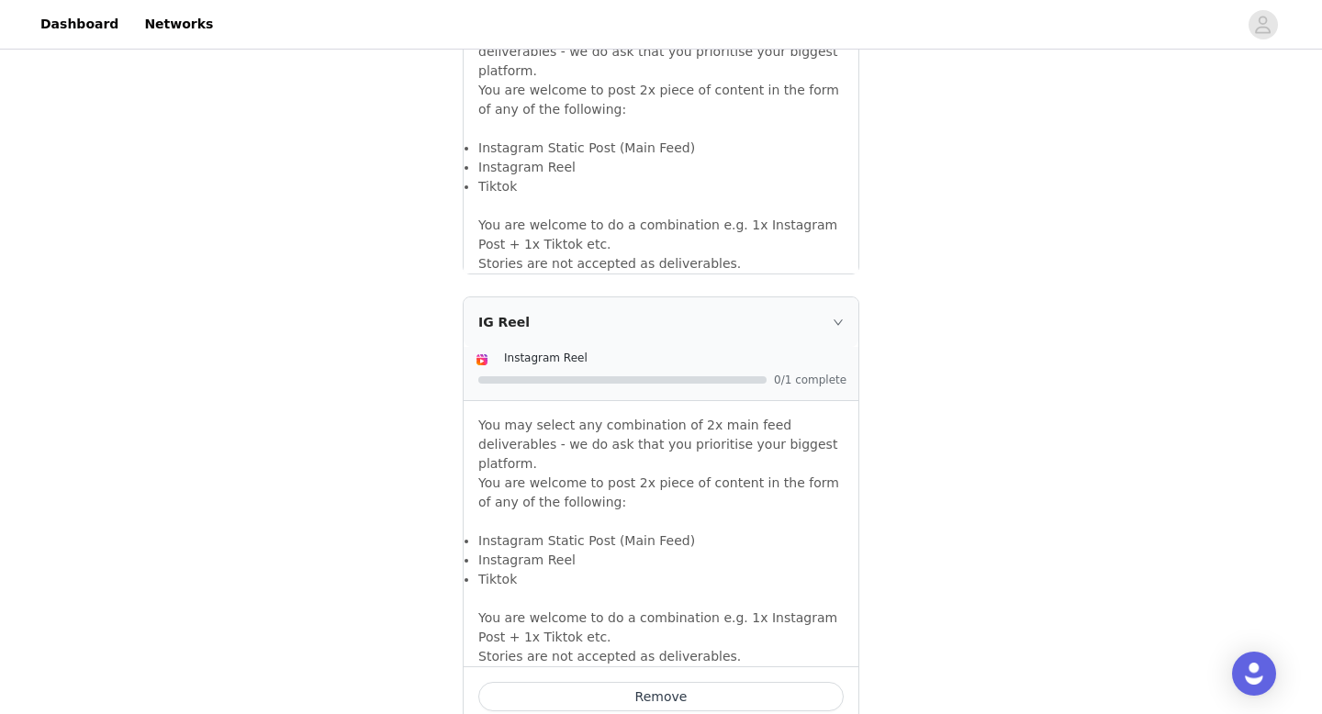
click at [793, 297] on div "IG Reel" at bounding box center [661, 322] width 395 height 50
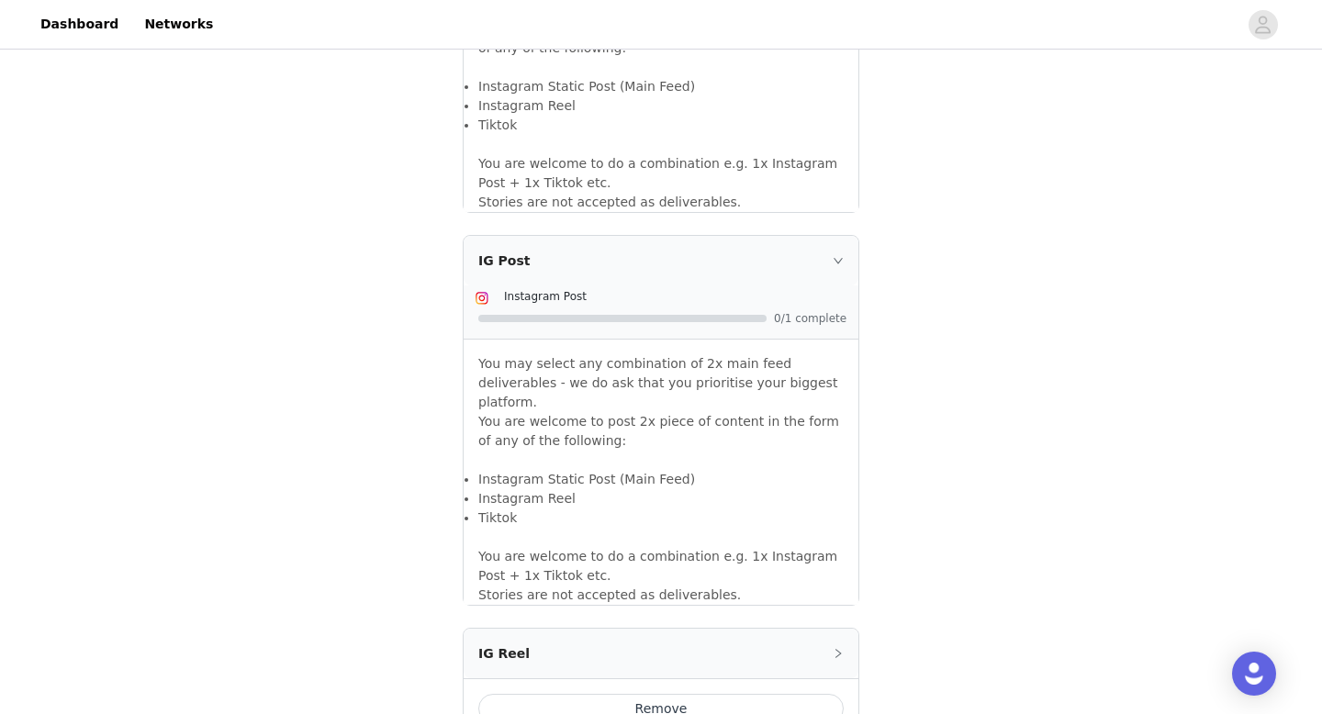
scroll to position [1403, 0]
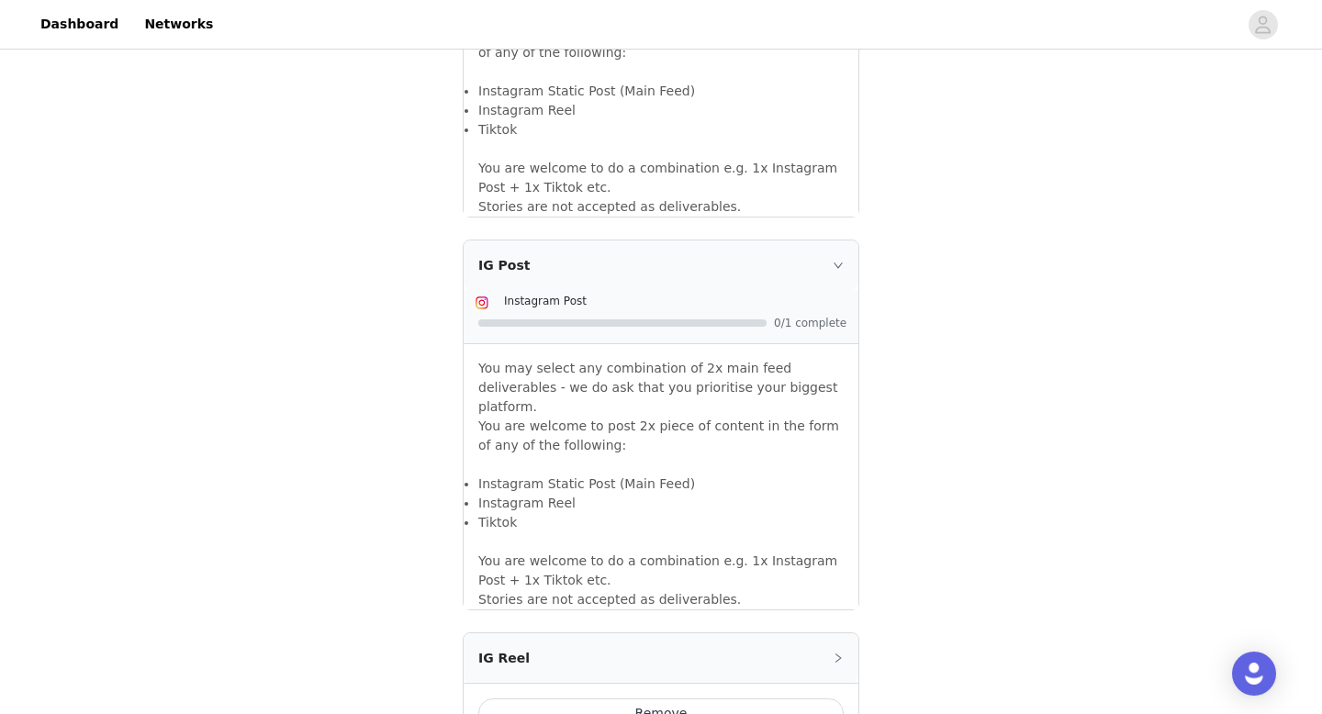
click at [664, 699] on button "Remove" at bounding box center [660, 713] width 365 height 29
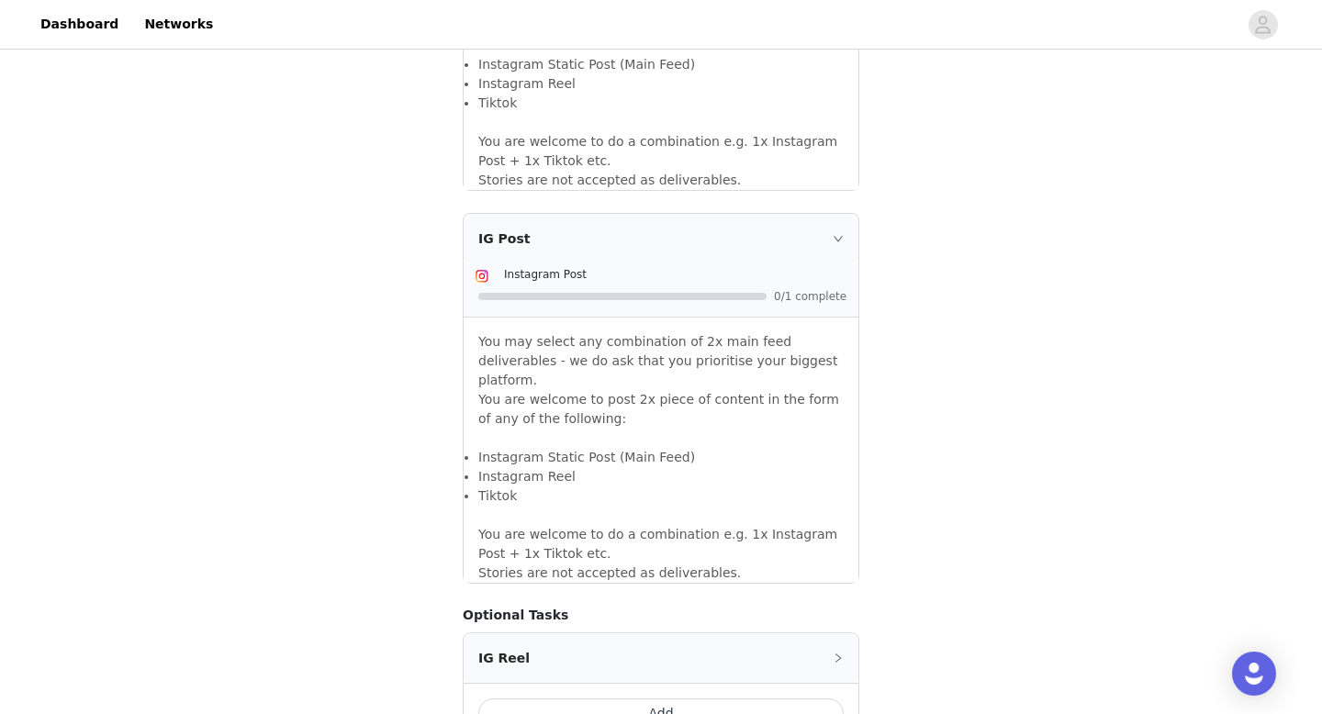
scroll to position [1416, 0]
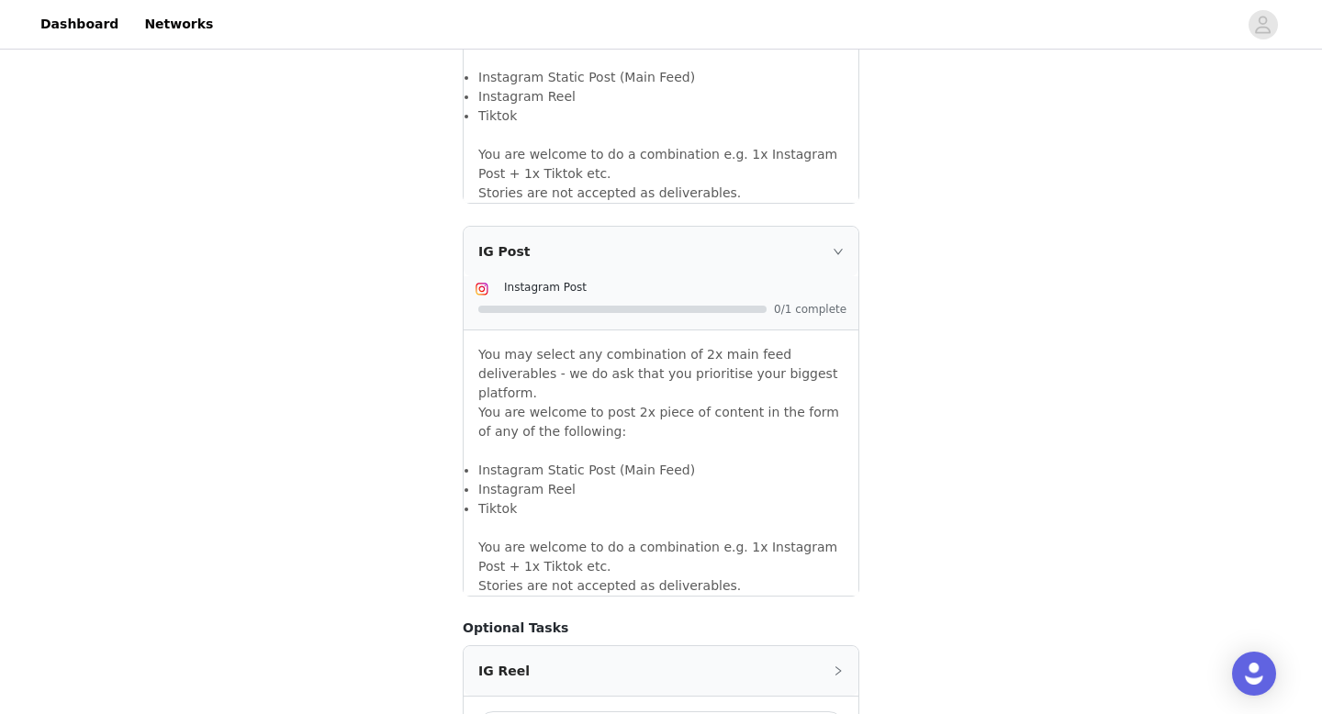
click at [771, 227] on div "IG Post" at bounding box center [661, 252] width 395 height 50
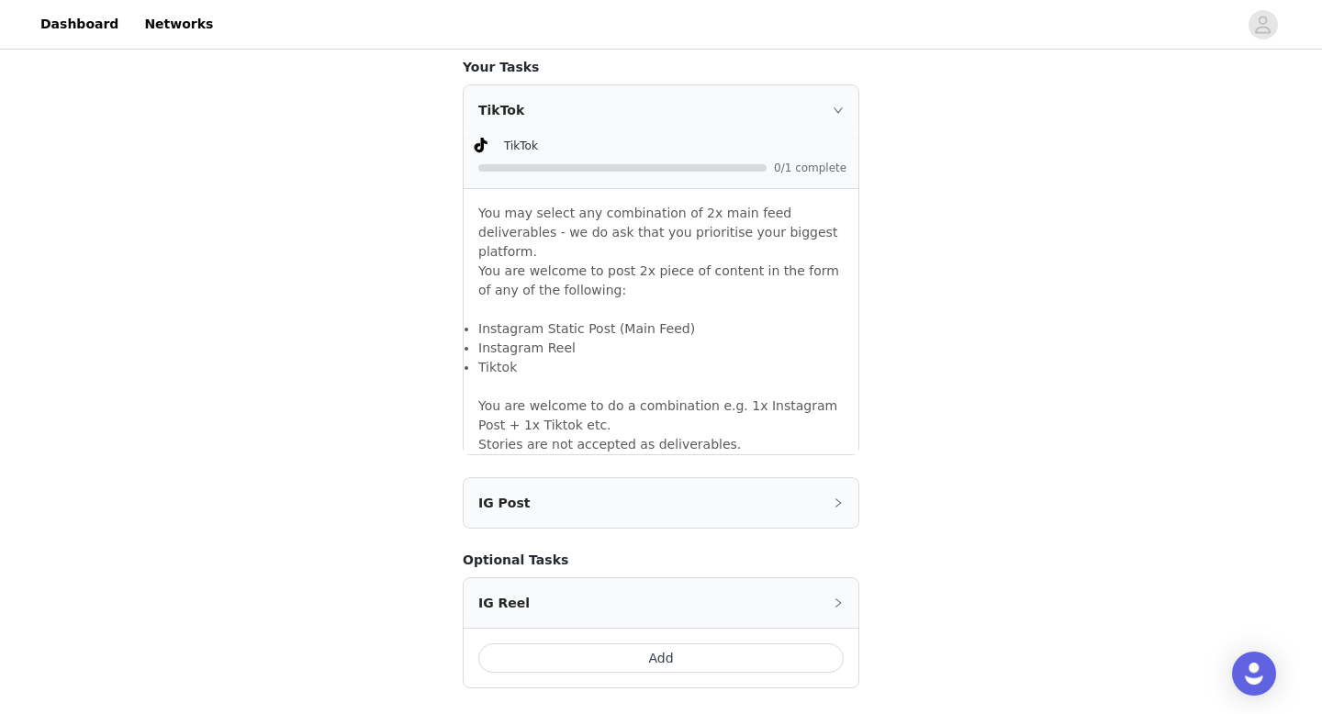
click at [740, 478] on div "IG Post" at bounding box center [661, 503] width 395 height 50
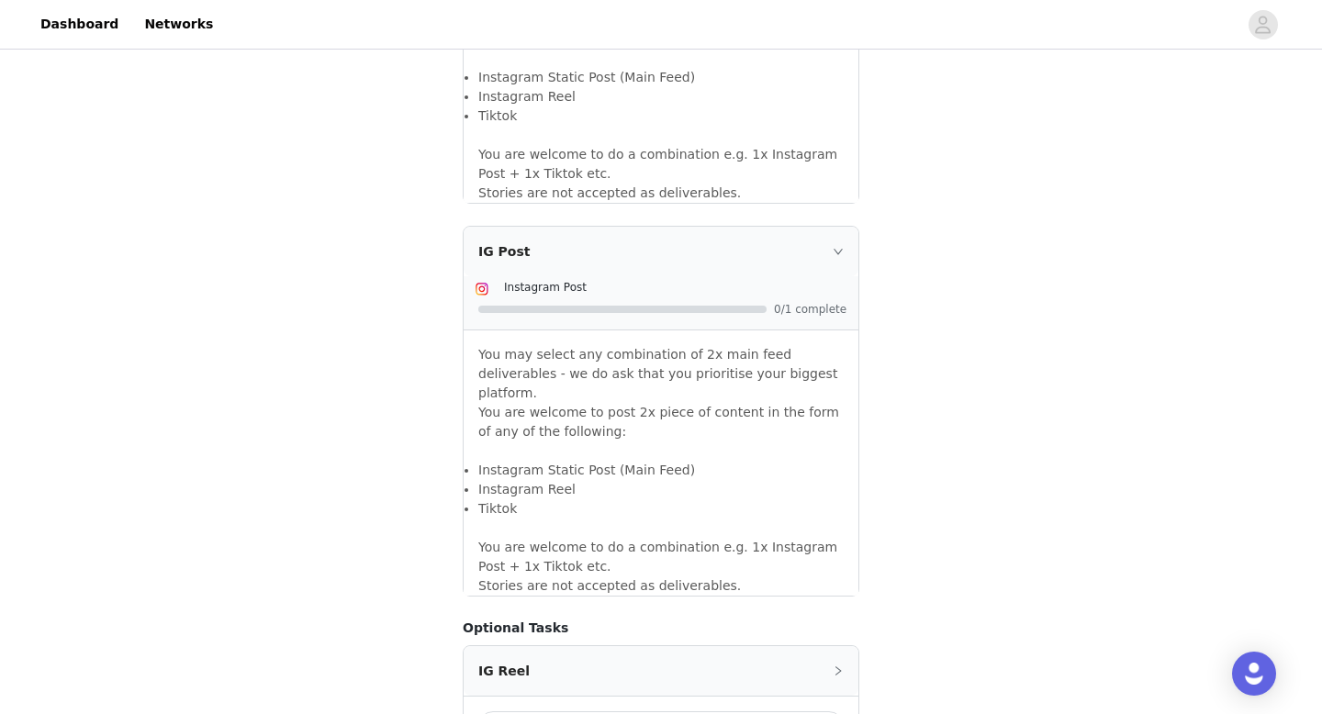
scroll to position [1465, 0]
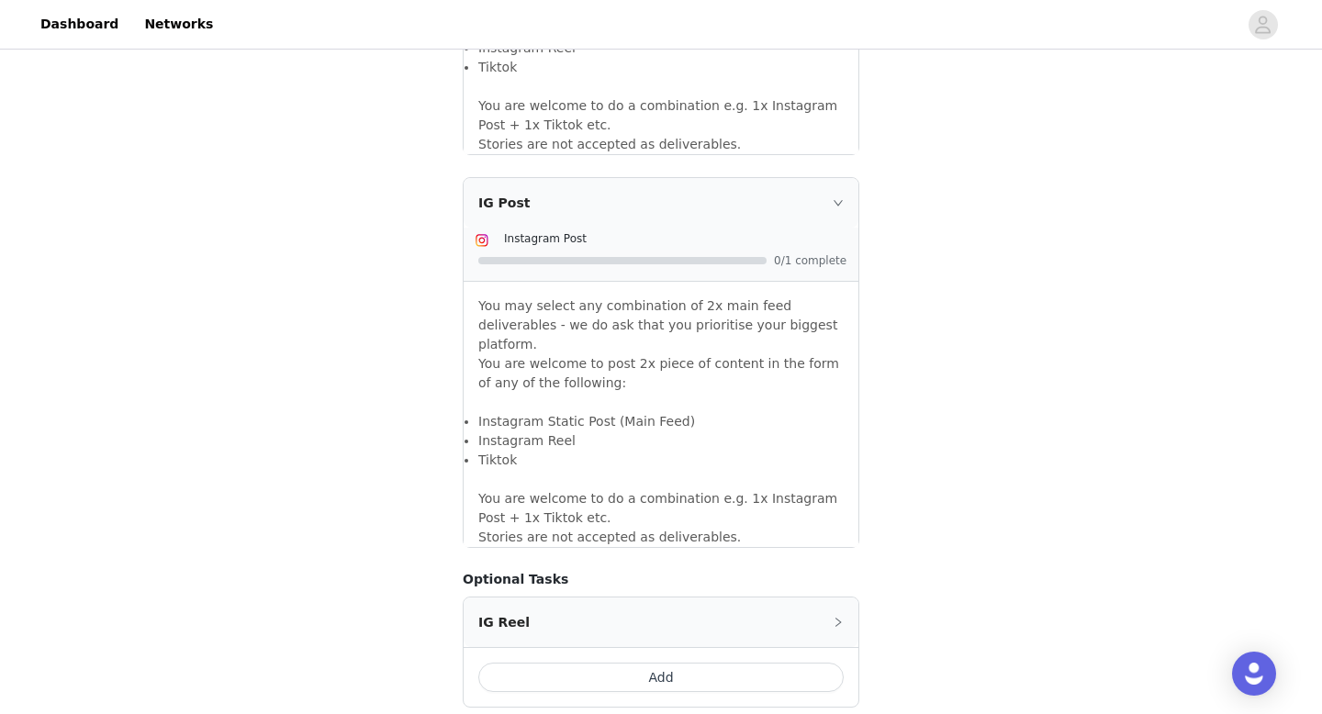
click at [714, 598] on div "IG Reel" at bounding box center [661, 623] width 395 height 50
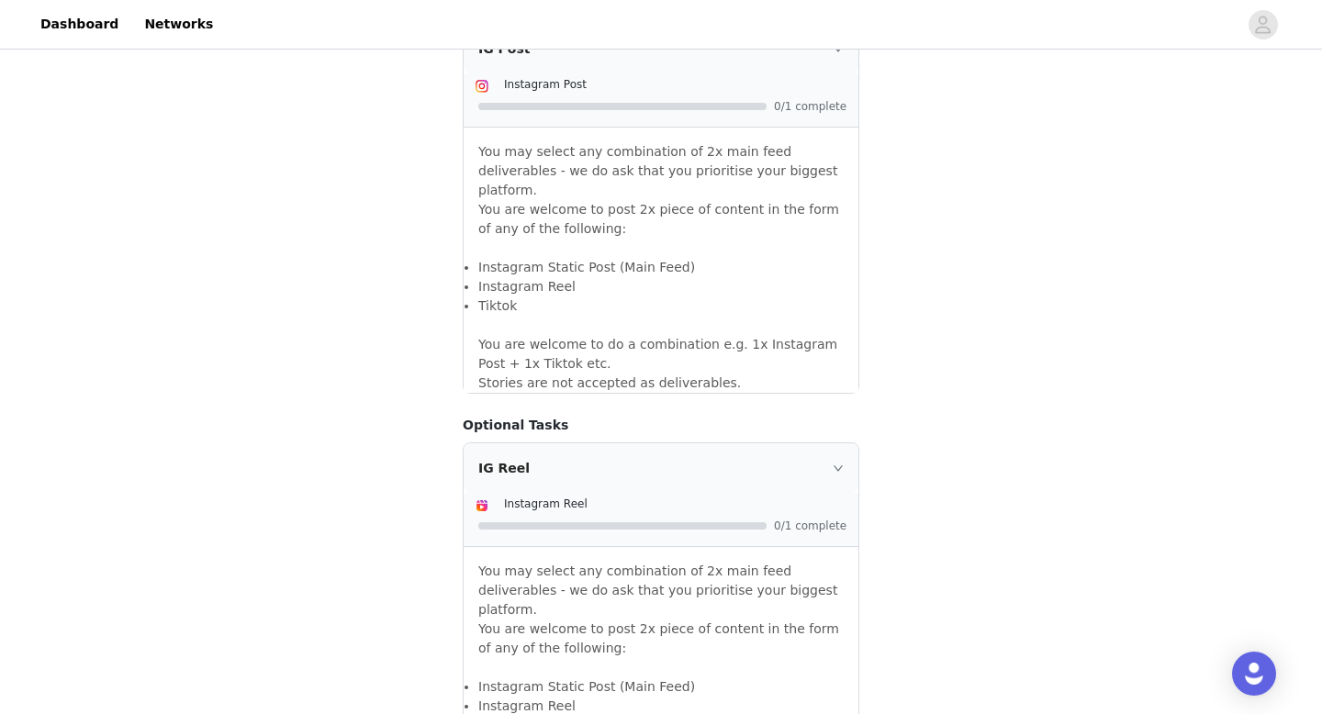
scroll to position [1765, 0]
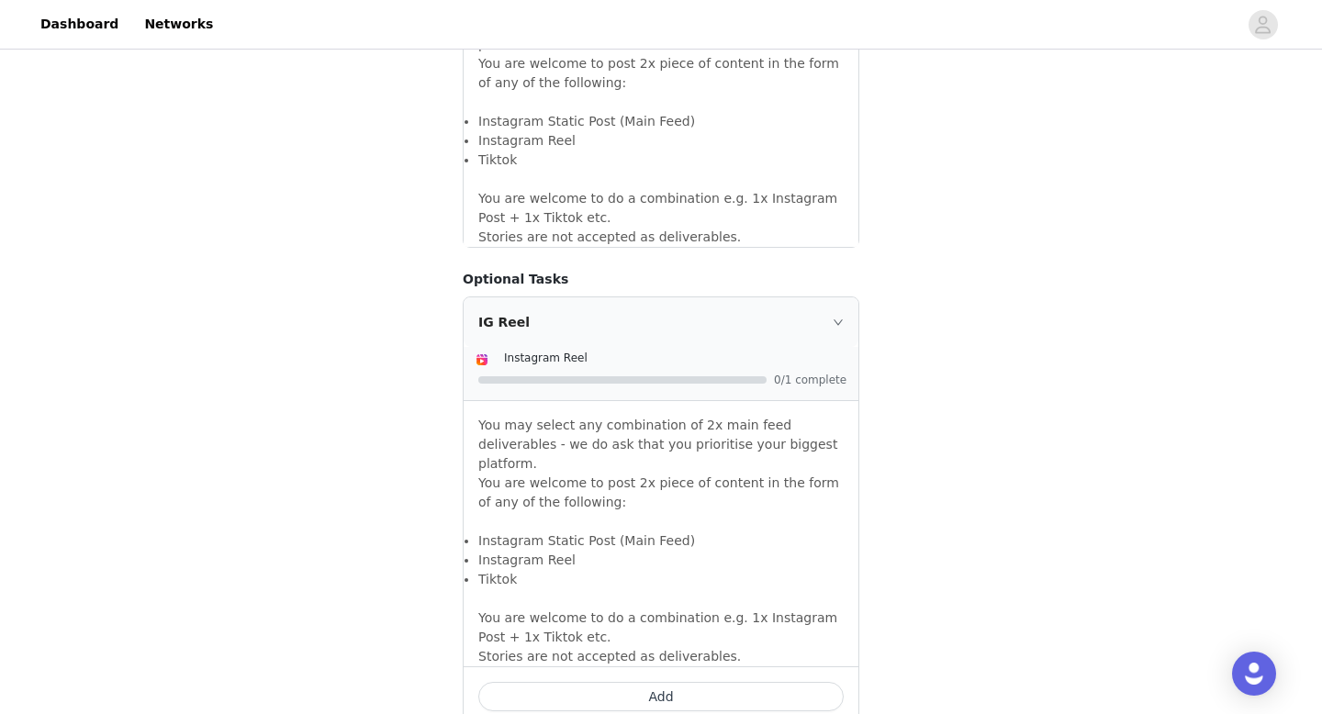
click at [669, 682] on button "Add" at bounding box center [660, 696] width 365 height 29
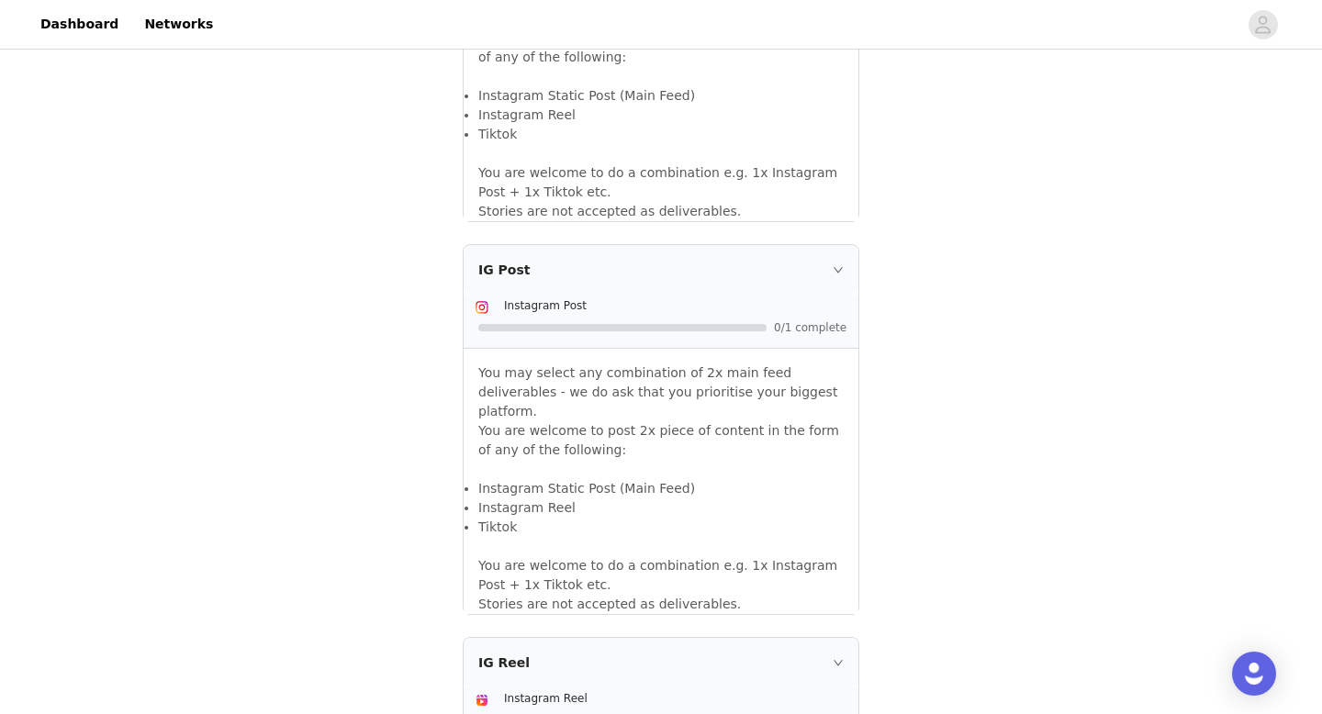
scroll to position [1590, 0]
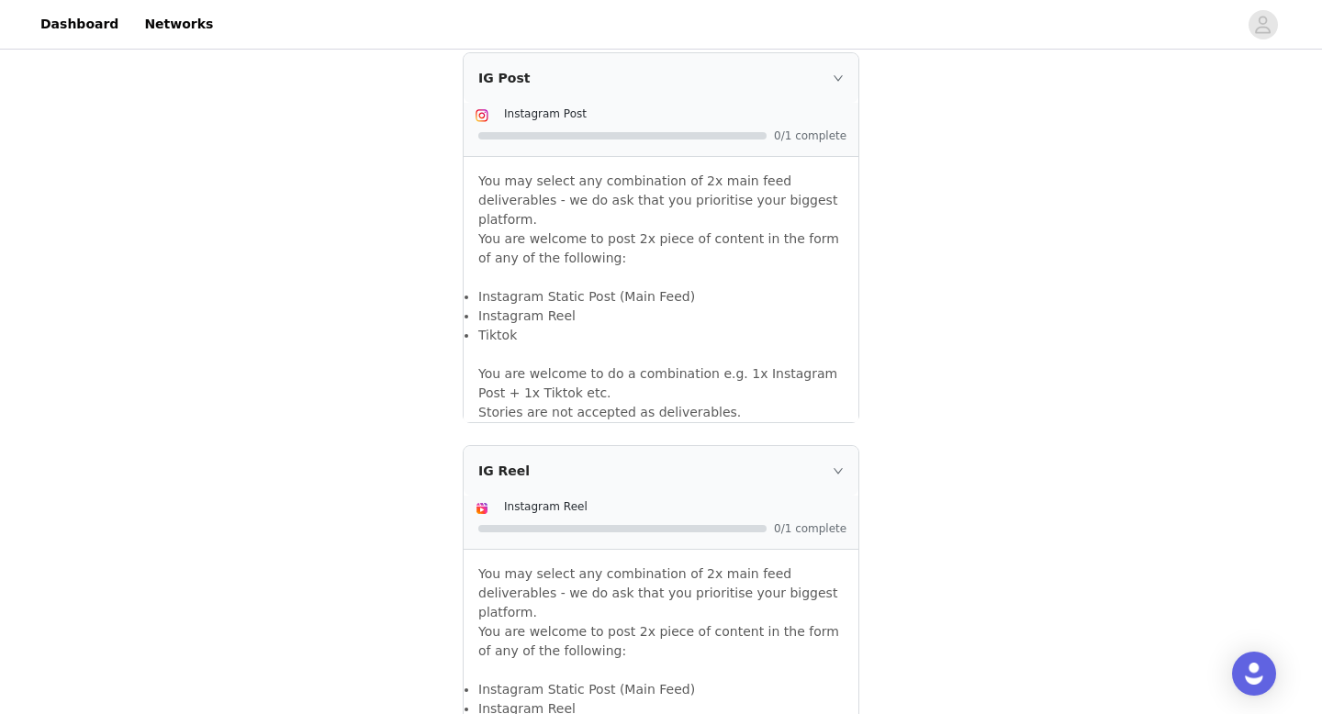
click at [584, 497] on div "Instagram Reel" at bounding box center [675, 506] width 343 height 19
click at [796, 523] on span "0/1 complete" at bounding box center [810, 528] width 73 height 11
click at [696, 565] on p "You may select any combination of 2x main feed deliverables - we do ask that yo…" at bounding box center [660, 623] width 365 height 116
click at [535, 699] on li "Instagram Reel" at bounding box center [660, 708] width 365 height 19
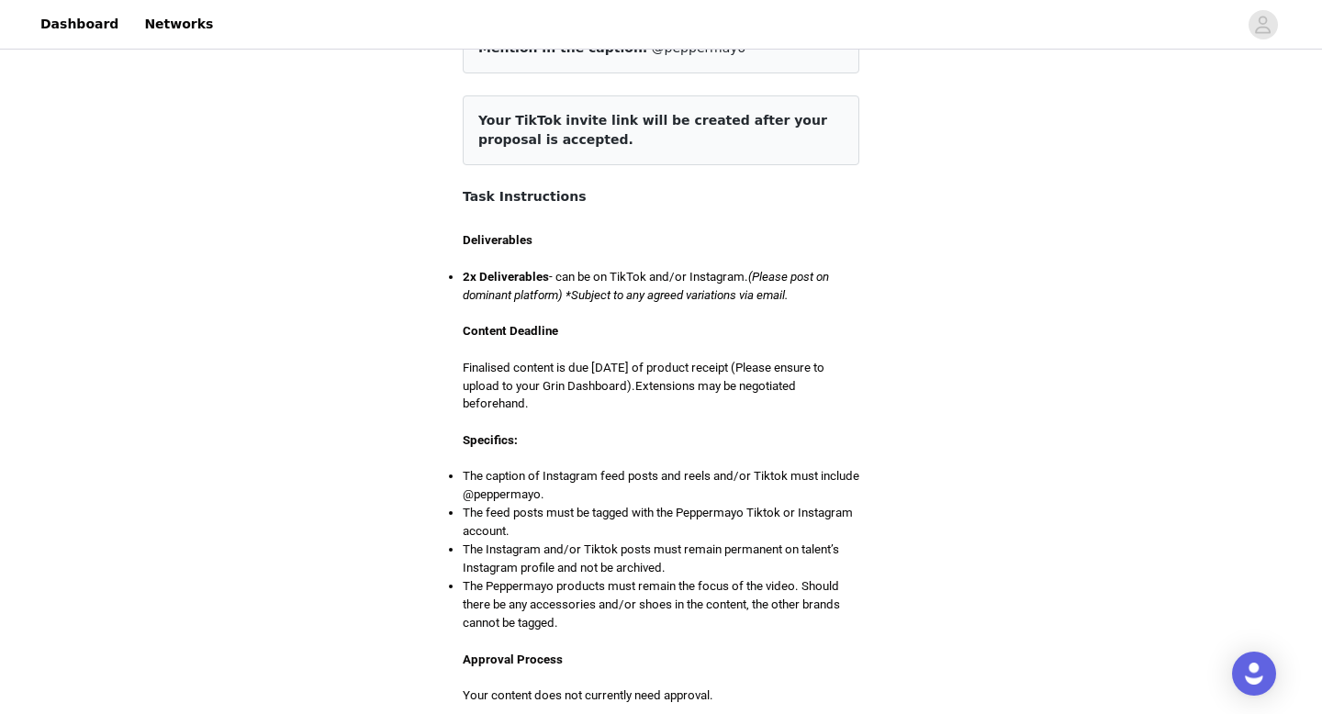
scroll to position [0, 0]
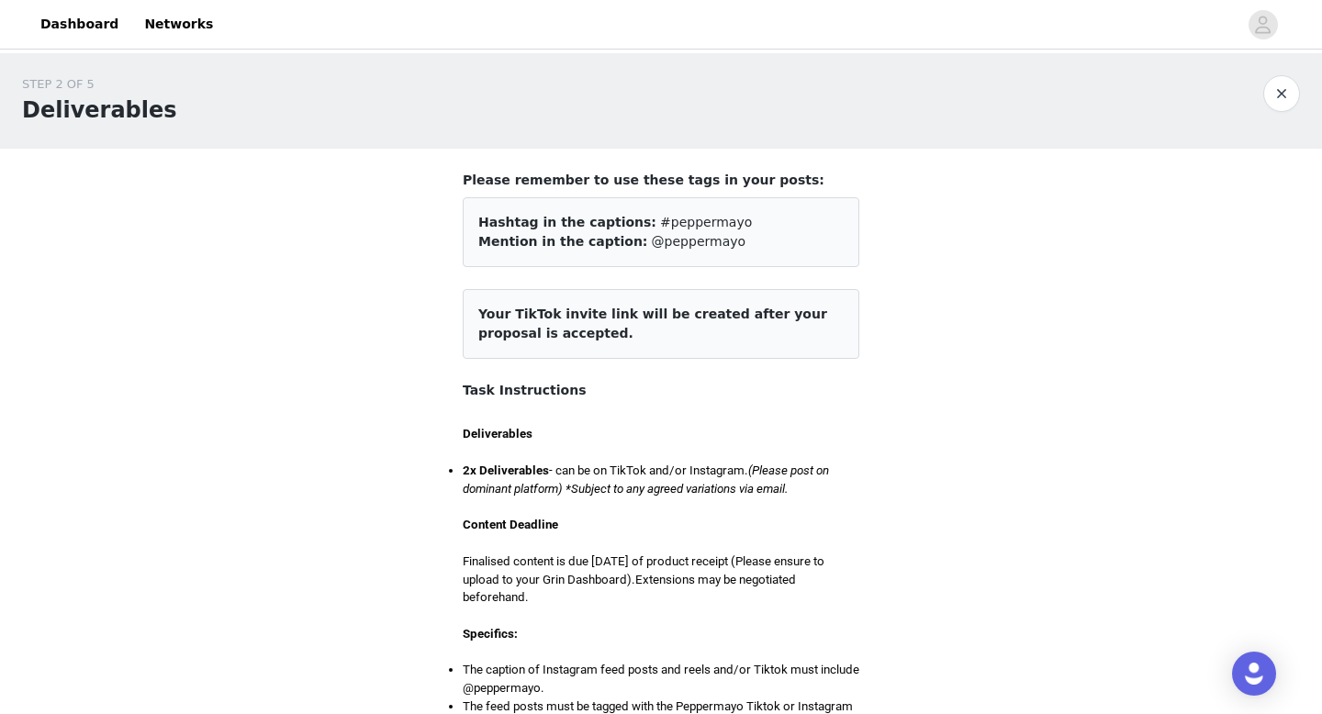
click at [537, 238] on span "Mention in the caption:" at bounding box center [562, 241] width 169 height 15
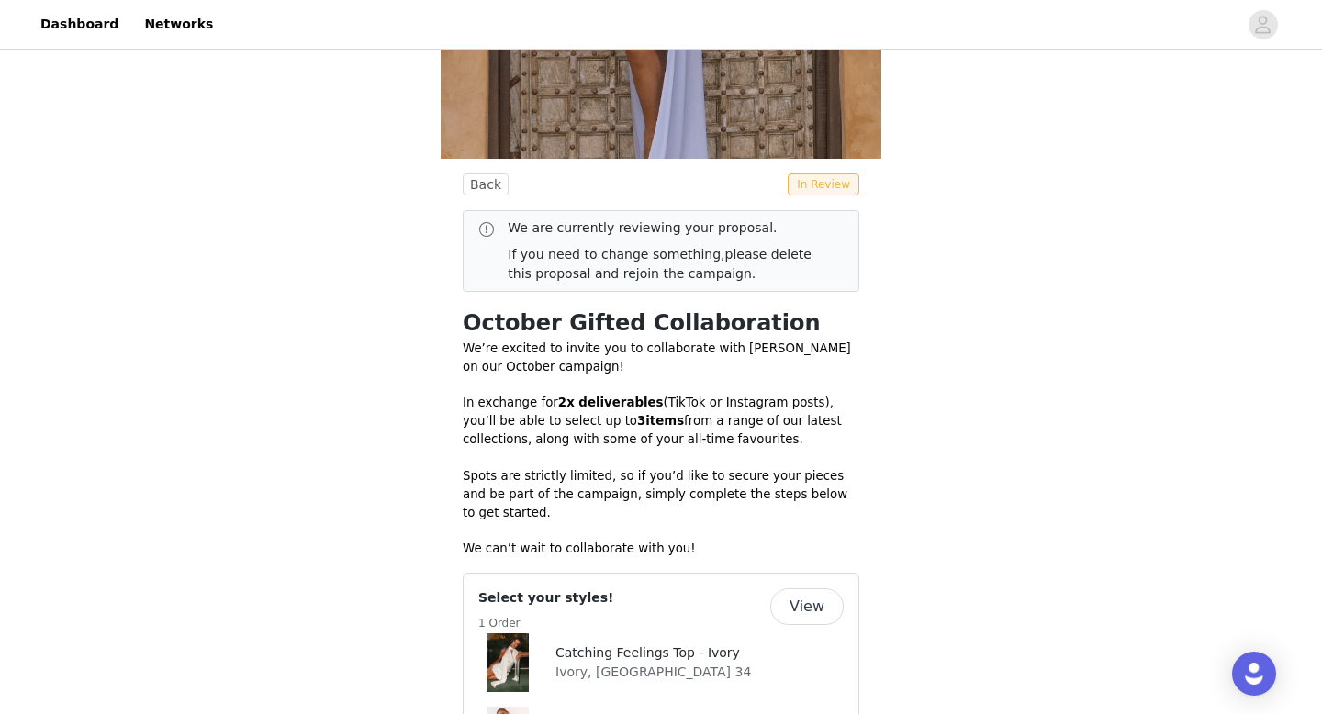
scroll to position [330, 0]
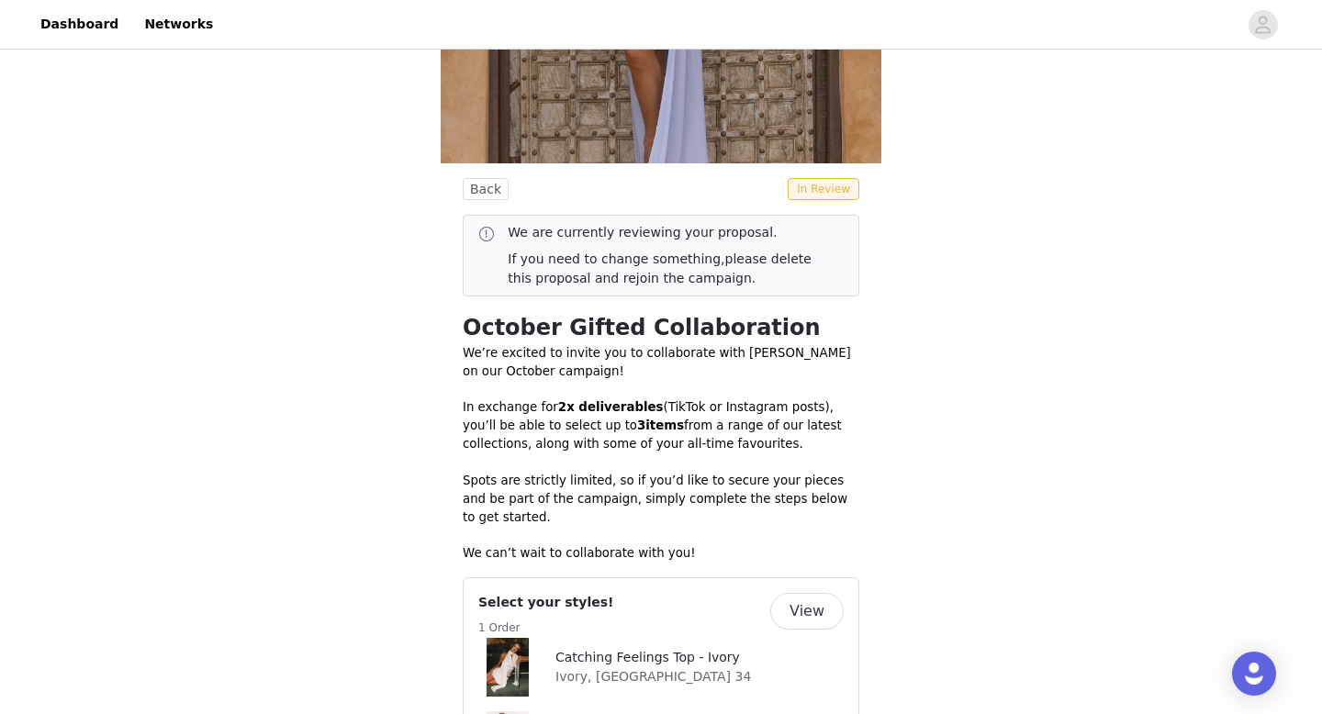
drag, startPoint x: 507, startPoint y: 231, endPoint x: 806, endPoint y: 275, distance: 302.5
click at [806, 275] on div "We are currently reviewing your proposal. If you need to change something, plea…" at bounding box center [660, 255] width 367 height 65
copy div "We are currently reviewing your proposal. If you need to change something, plea…"
click at [836, 335] on h1 "October Gifted Collaboration" at bounding box center [661, 327] width 397 height 33
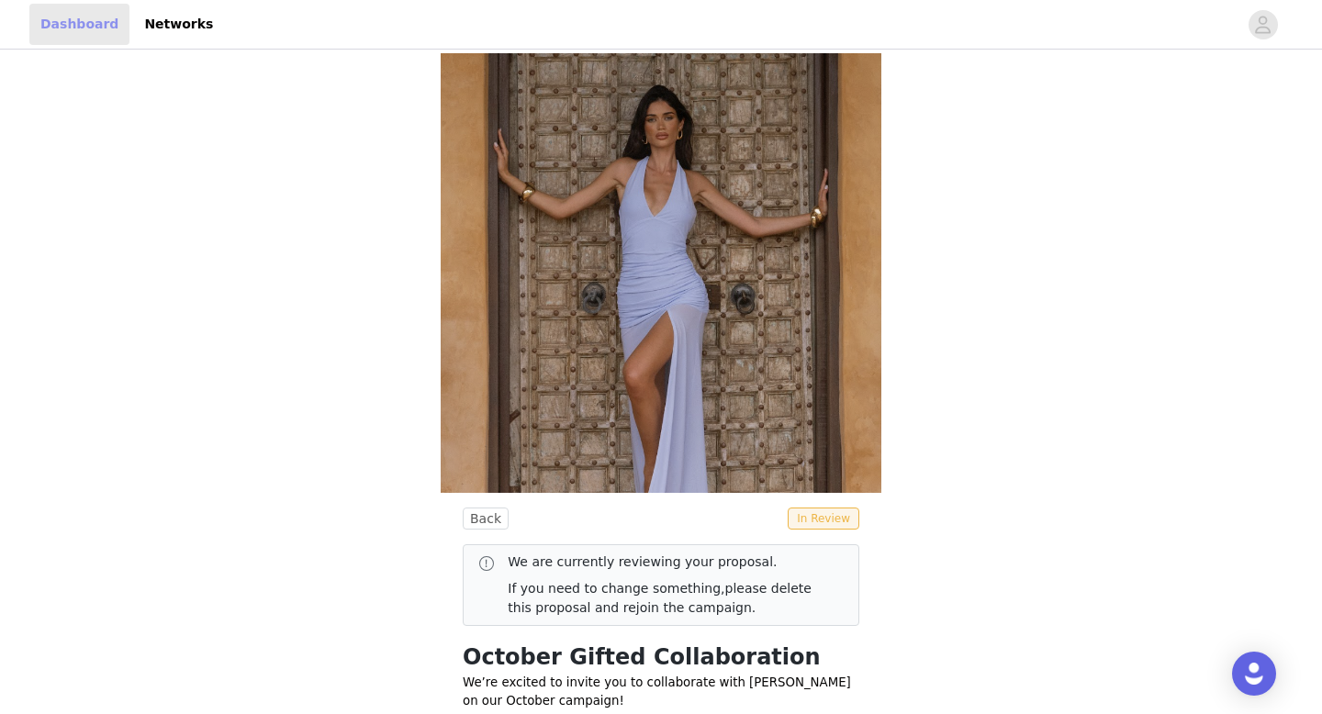
scroll to position [134, 0]
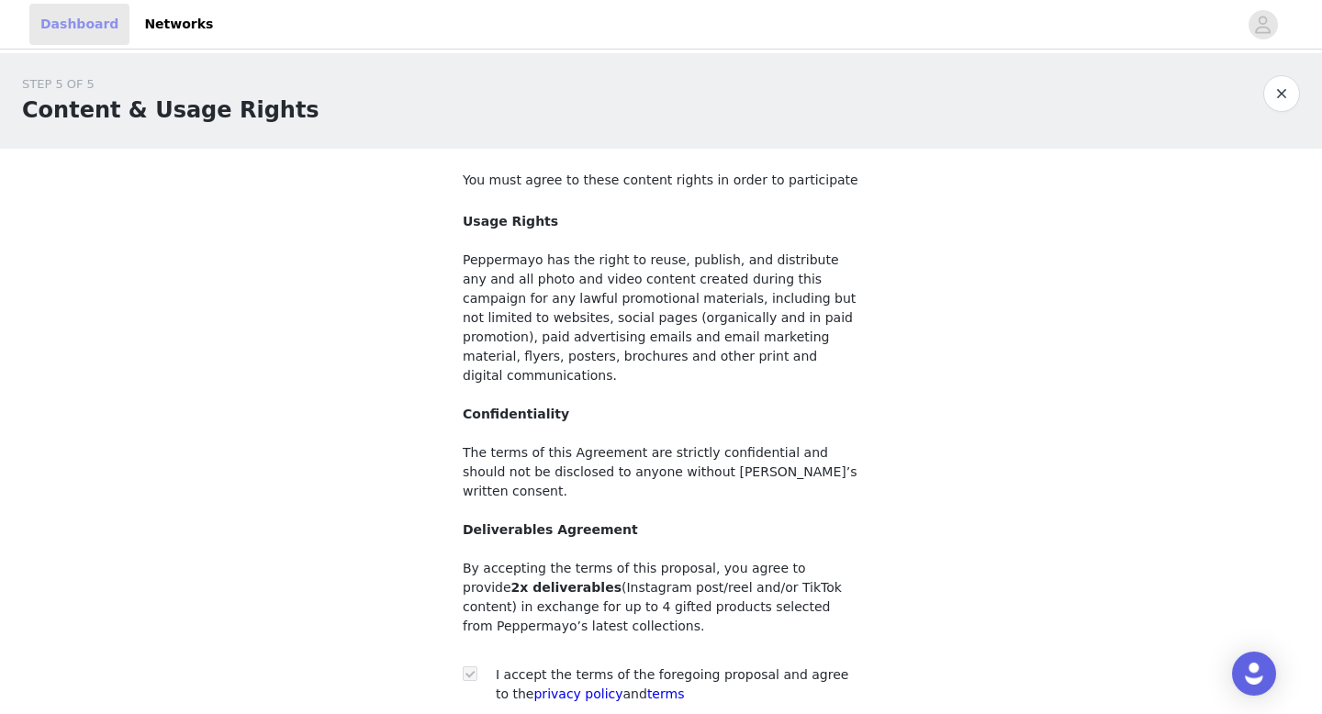
click at [89, 21] on link "Dashboard" at bounding box center [79, 24] width 100 height 41
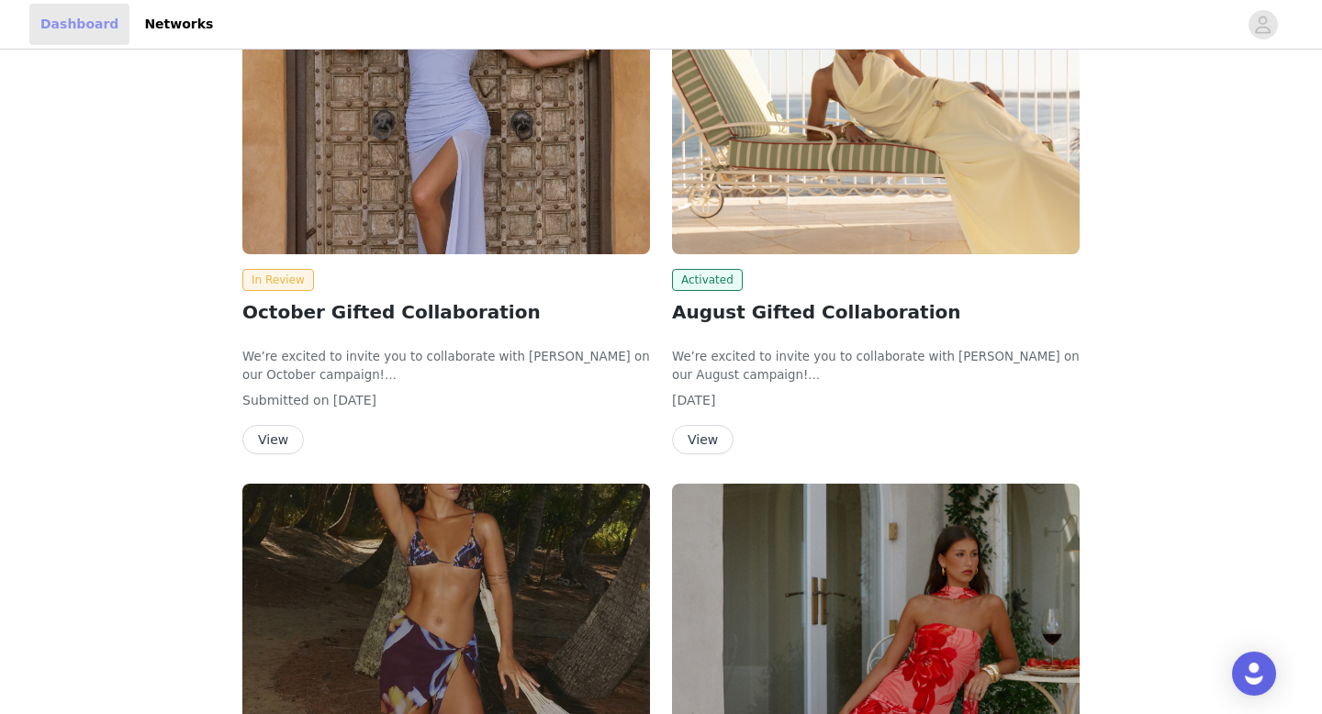
scroll to position [712, 0]
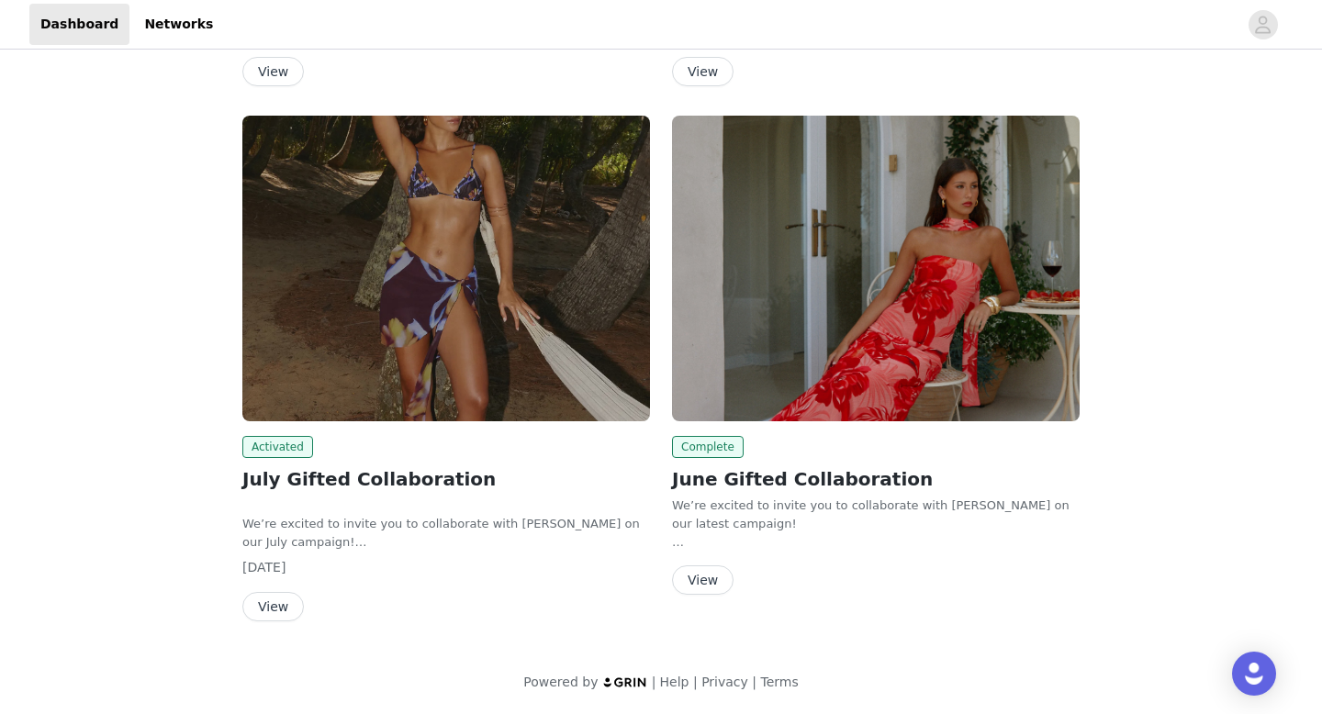
click at [280, 598] on button "View" at bounding box center [272, 606] width 61 height 29
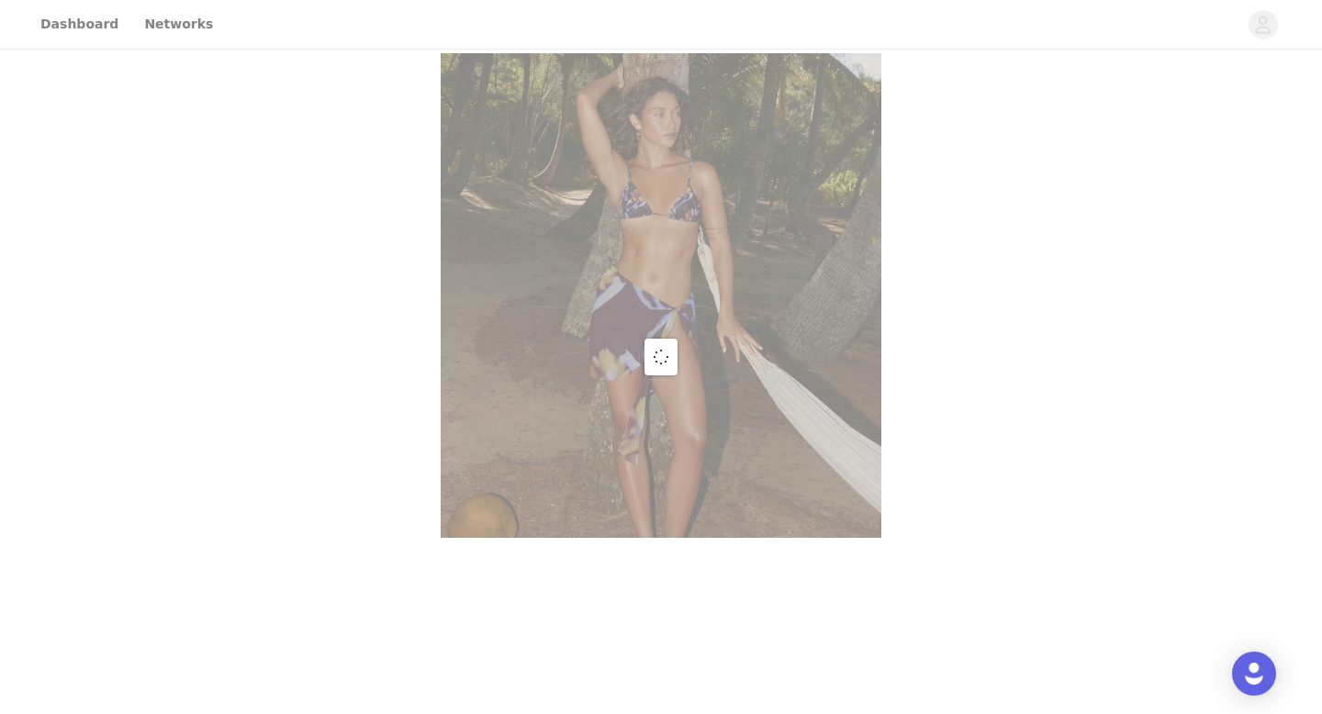
click at [408, 422] on div at bounding box center [661, 357] width 1322 height 714
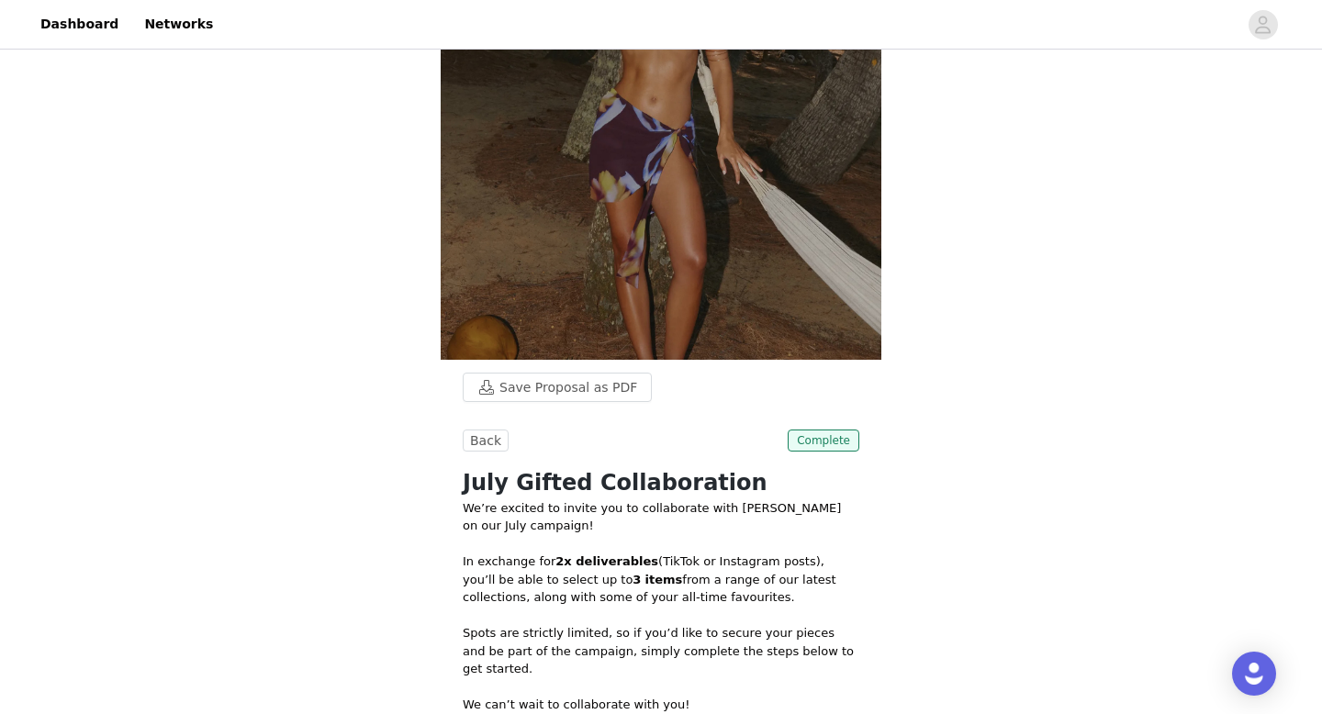
scroll to position [188, 0]
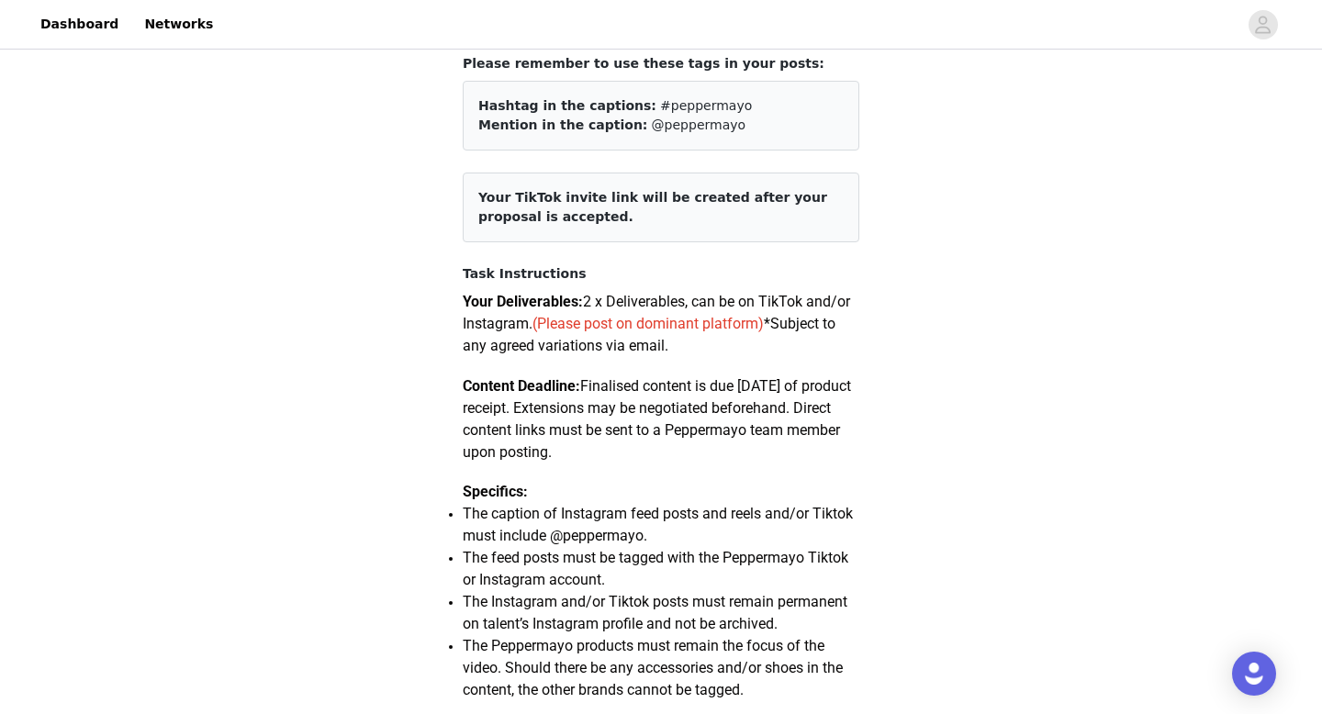
scroll to position [144, 0]
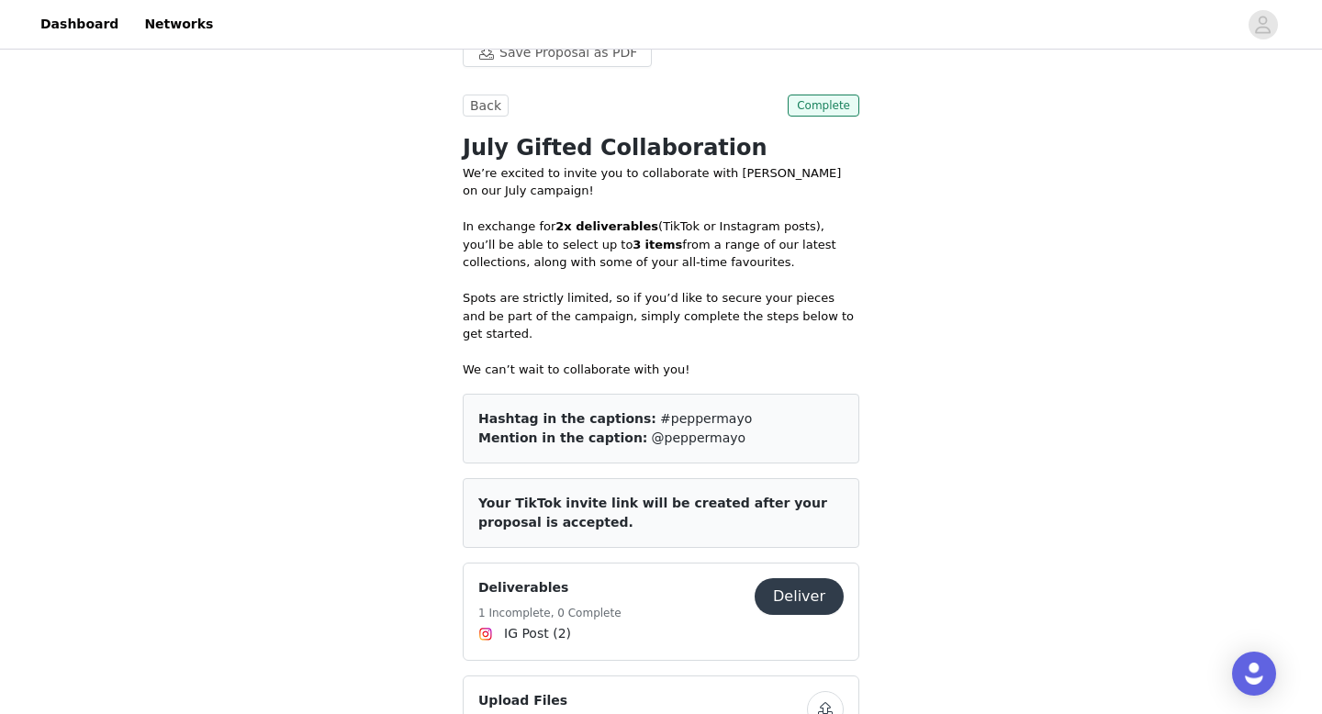
scroll to position [233, 0]
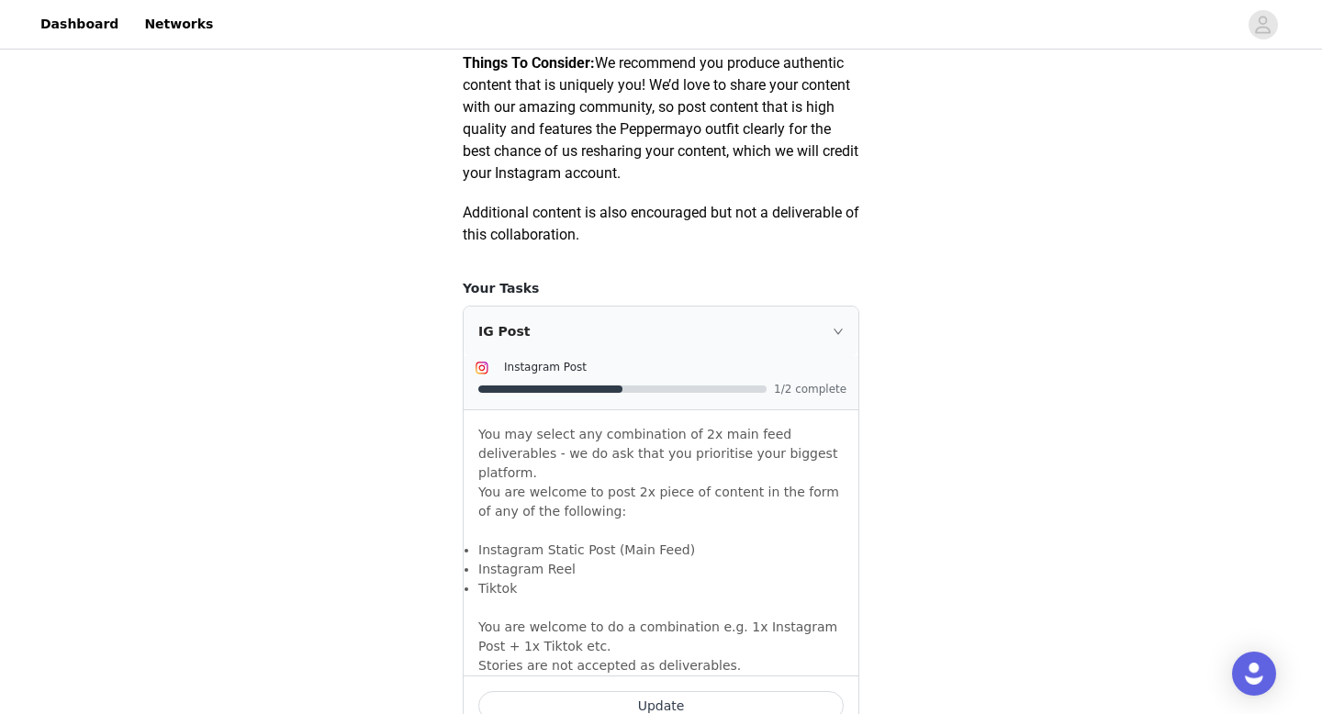
scroll to position [1096, 0]
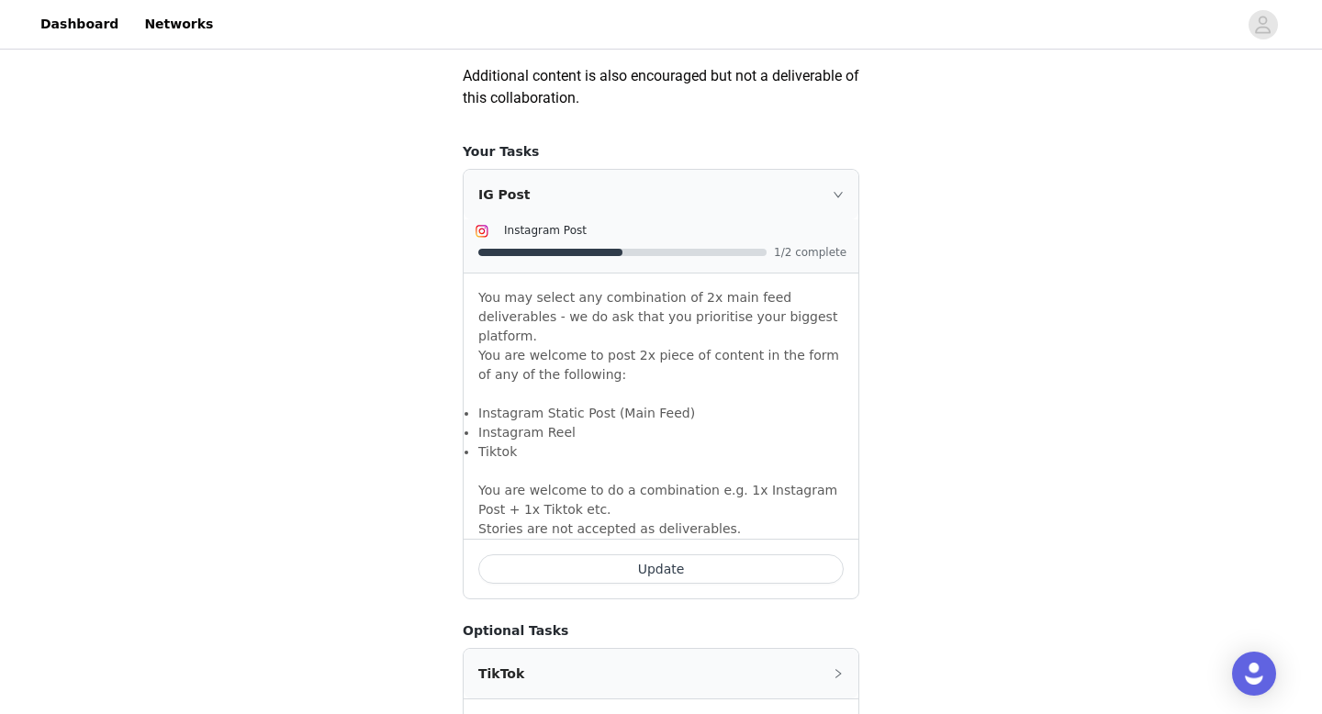
click at [802, 263] on div "Instagram Post 1/2 complete" at bounding box center [661, 246] width 395 height 53
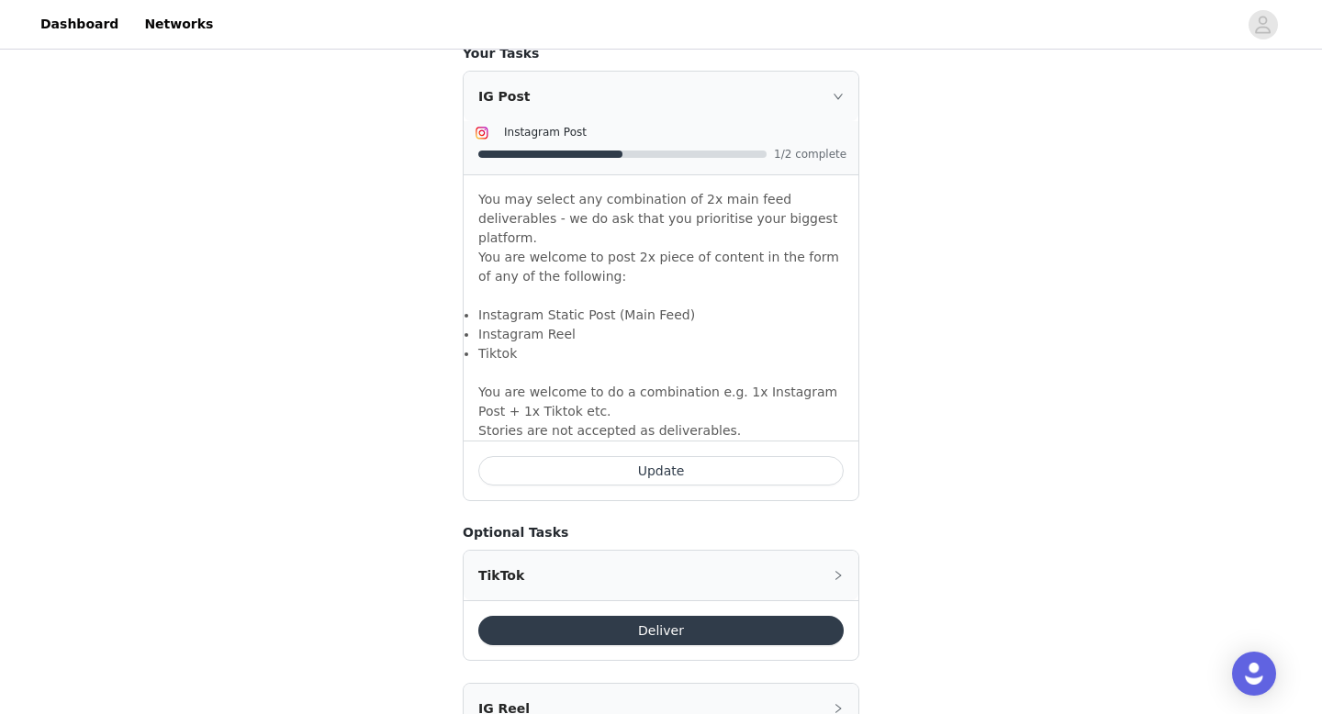
scroll to position [1210, 0]
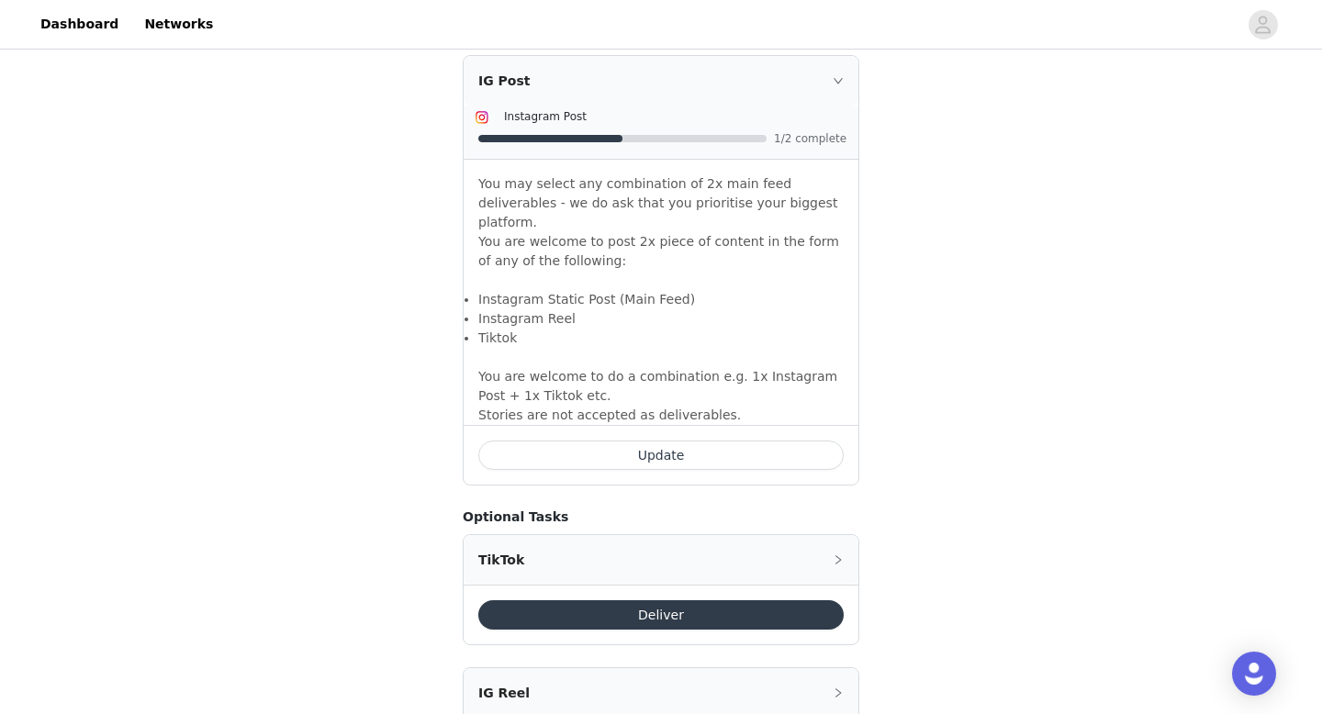
click at [686, 441] on button "Update" at bounding box center [660, 455] width 365 height 29
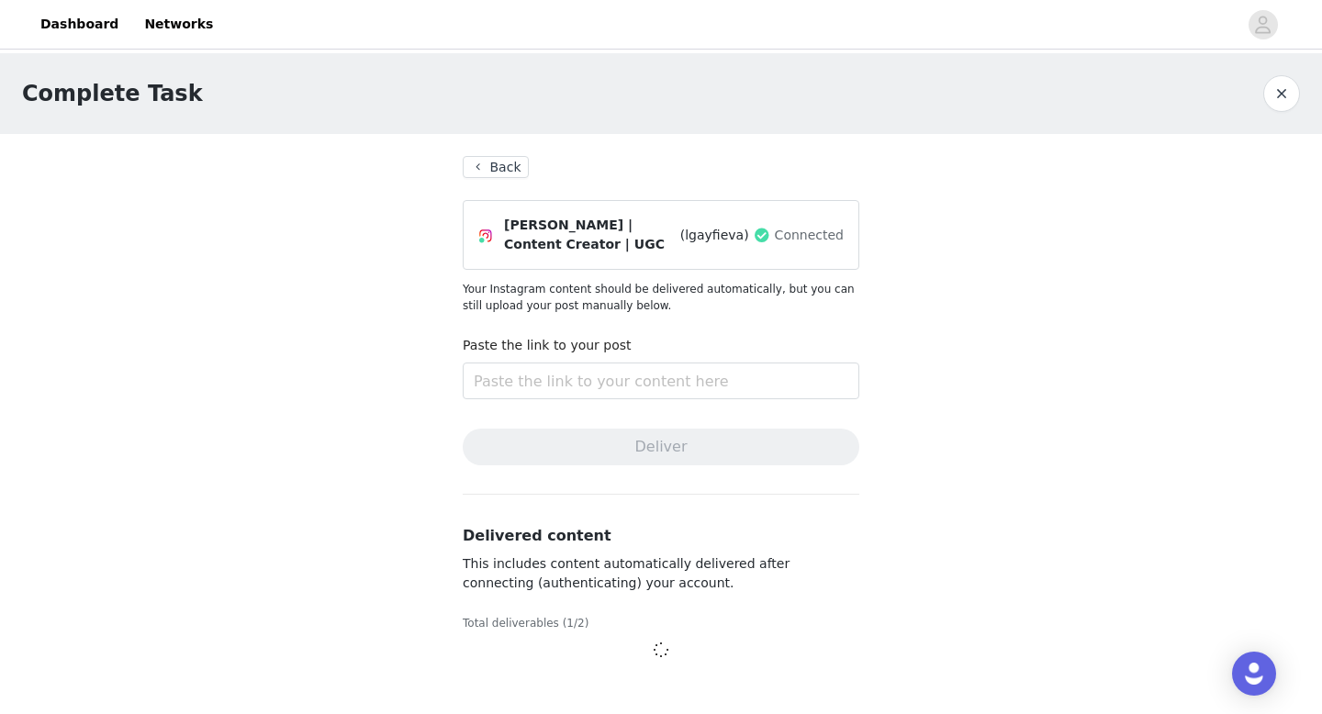
scroll to position [93, 0]
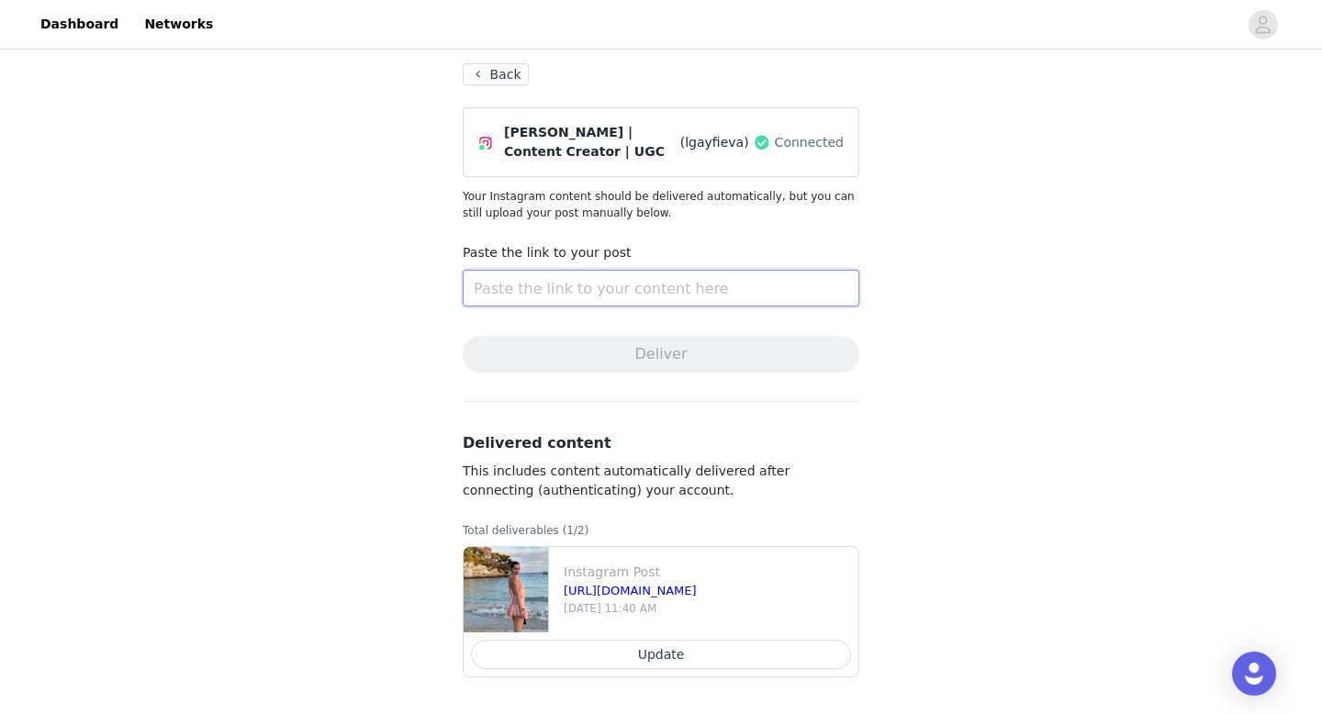
click at [690, 285] on input "text" at bounding box center [661, 288] width 397 height 37
click at [507, 650] on button "Update" at bounding box center [661, 654] width 380 height 29
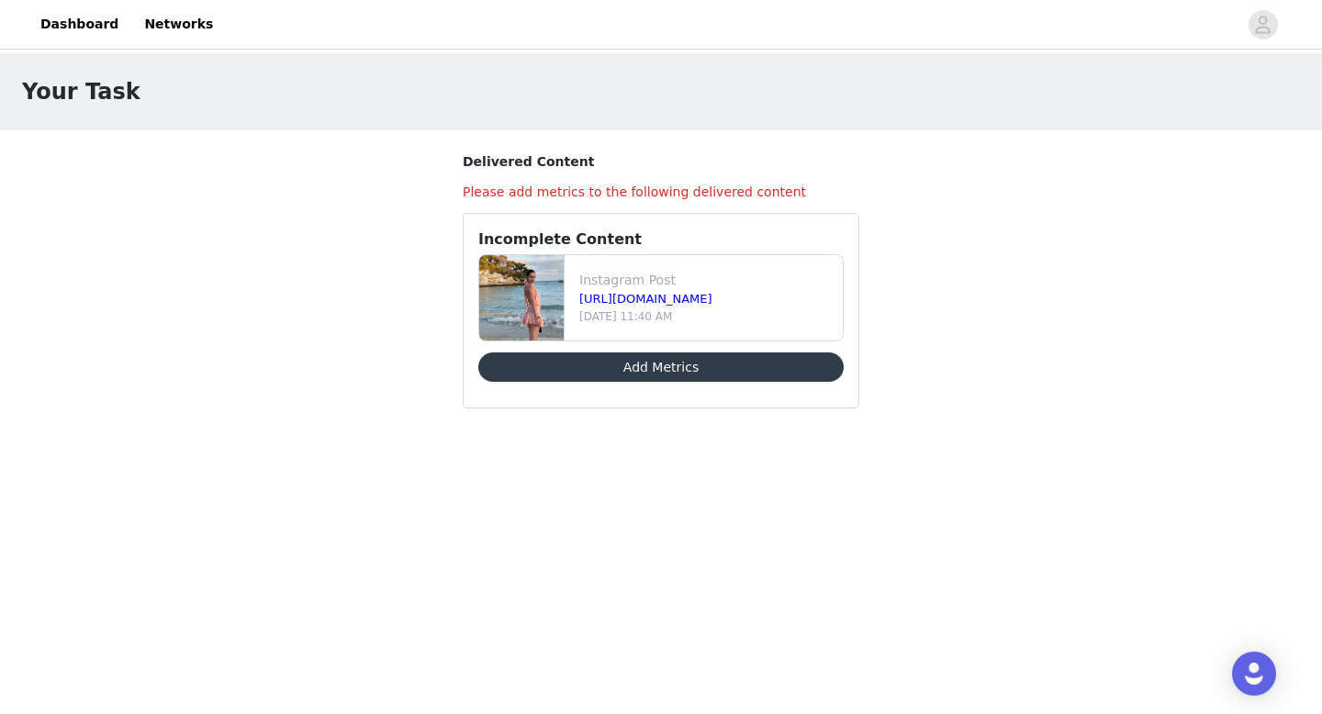
click at [512, 364] on button "Add Metrics" at bounding box center [660, 366] width 365 height 29
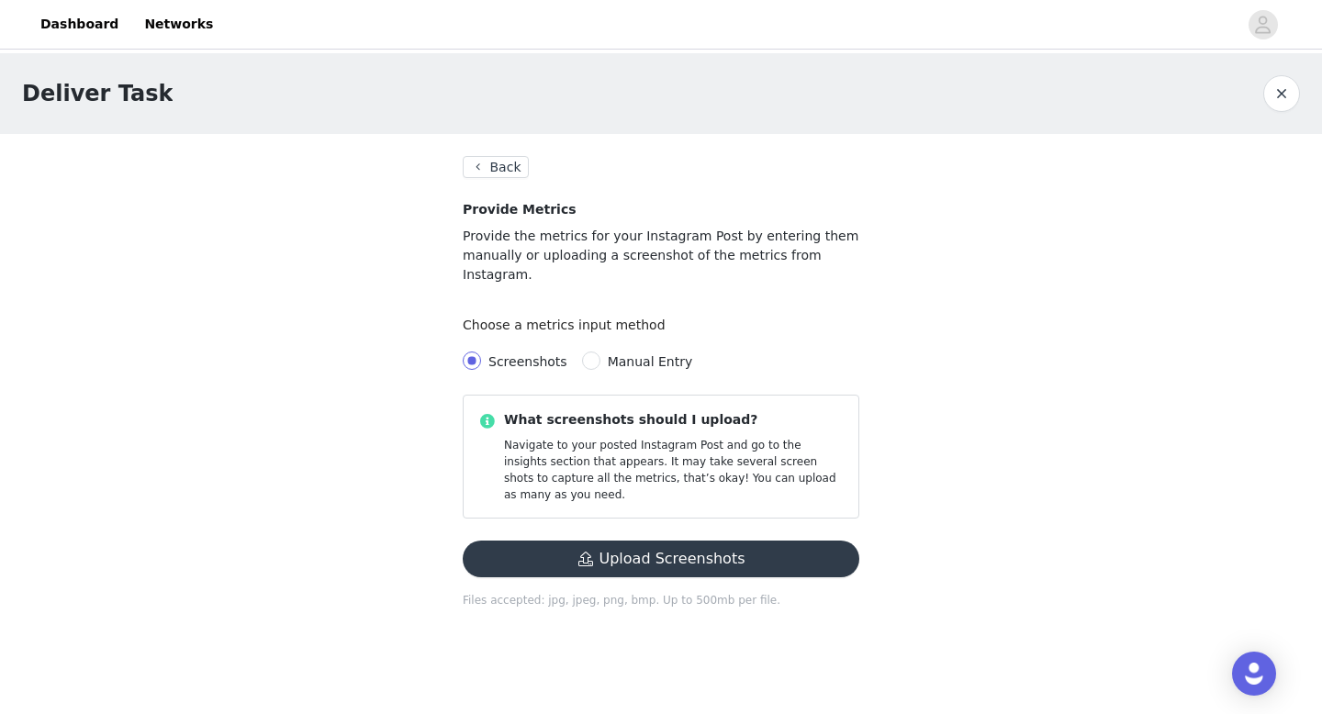
click at [547, 541] on button "Upload Screenshots" at bounding box center [661, 559] width 397 height 37
click at [497, 151] on section "Back Provide Metrics Provide the metrics for your Instagram Post by entering th…" at bounding box center [661, 393] width 441 height 519
click at [496, 177] on button "Back" at bounding box center [496, 167] width 66 height 22
click at [494, 165] on button "Back" at bounding box center [496, 167] width 66 height 22
